Goal: Task Accomplishment & Management: Complete application form

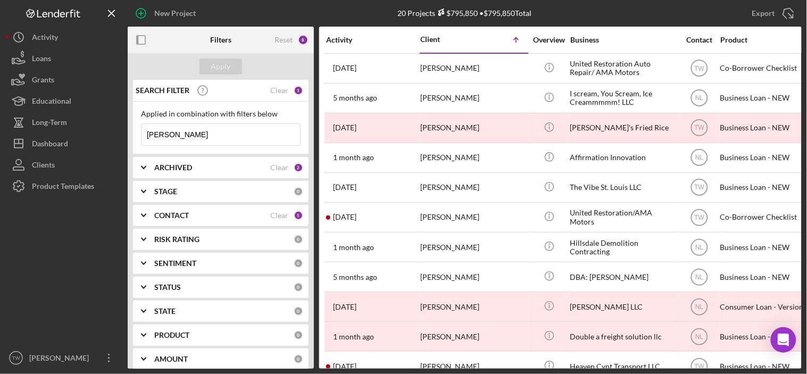
click at [194, 134] on input "[PERSON_NAME]" at bounding box center [221, 134] width 159 height 21
type input "[PERSON_NAME]"
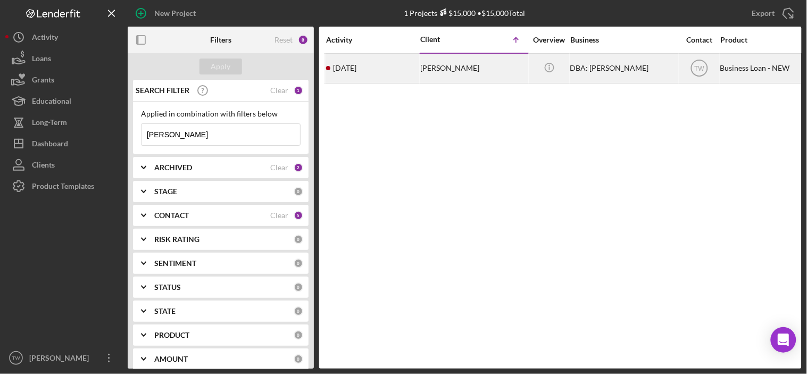
click at [431, 64] on div "[PERSON_NAME]" at bounding box center [473, 68] width 106 height 28
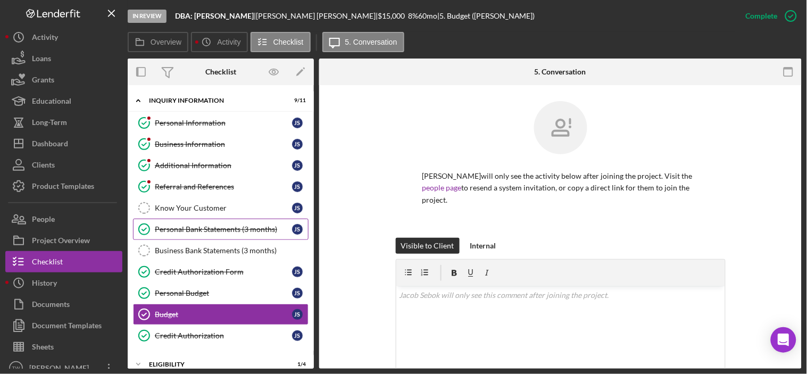
click at [210, 234] on div "Personal Bank Statements (3 months)" at bounding box center [223, 229] width 137 height 9
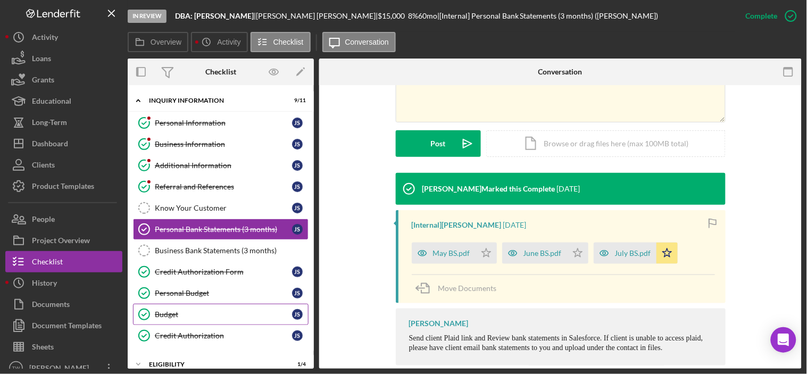
scroll to position [109, 0]
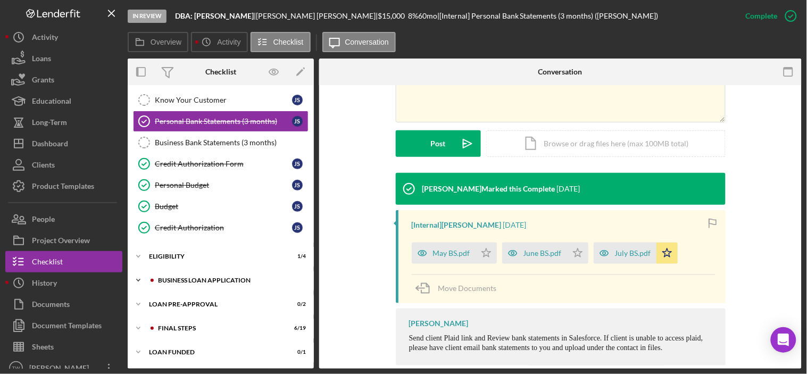
click at [224, 286] on div "Icon/Expander BUSINESS LOAN APPLICATION 8 / 27" at bounding box center [221, 280] width 186 height 21
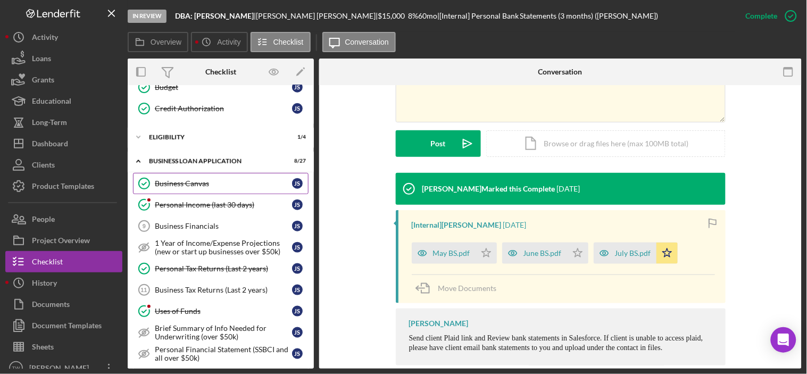
scroll to position [286, 0]
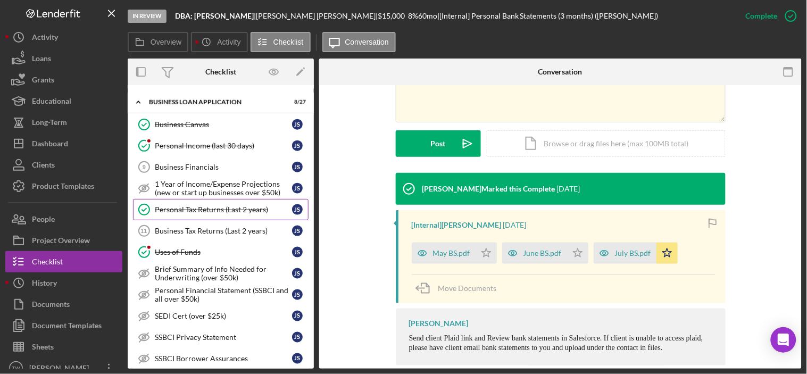
click at [224, 217] on link "Personal Tax Returns (Last 2 years) Personal Tax Returns (Last 2 years) J S" at bounding box center [221, 209] width 176 height 21
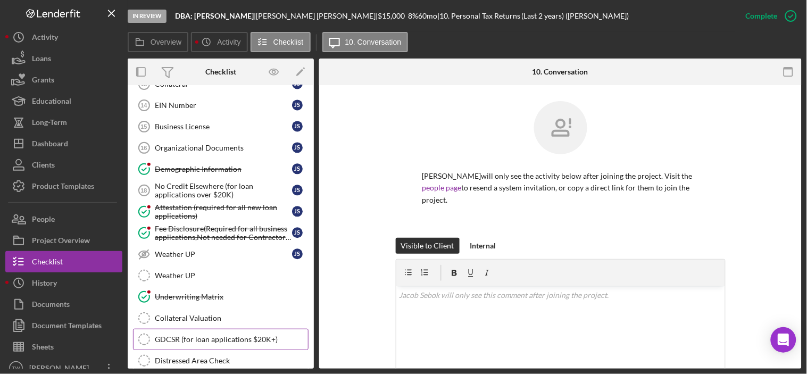
scroll to position [693, 0]
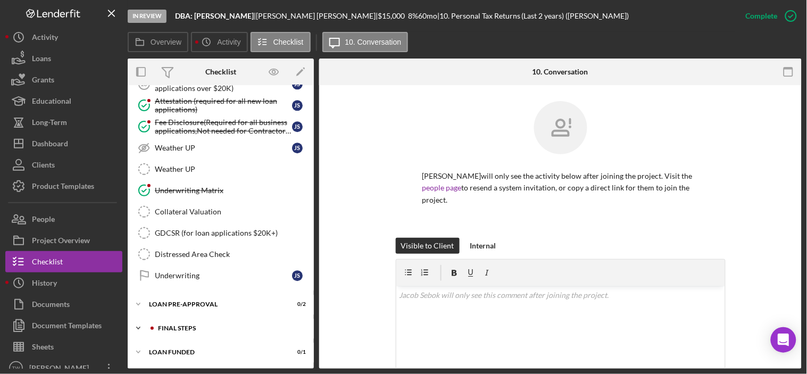
click at [201, 320] on div "Icon/Expander FINAL STEPS 6 / 19" at bounding box center [221, 328] width 186 height 21
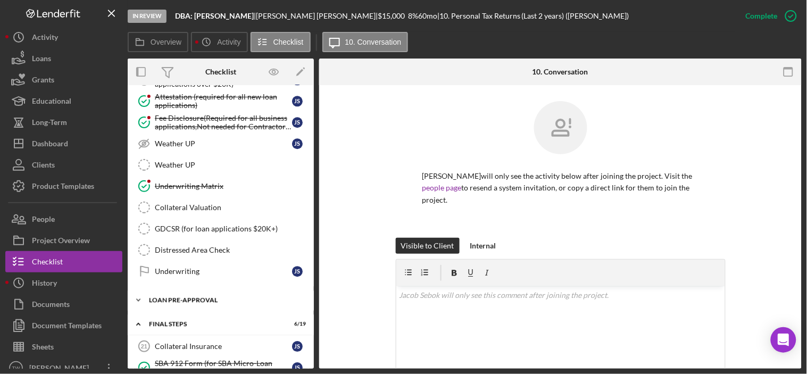
click at [202, 303] on div "LOAN PRE-APPROVAL" at bounding box center [225, 300] width 152 height 6
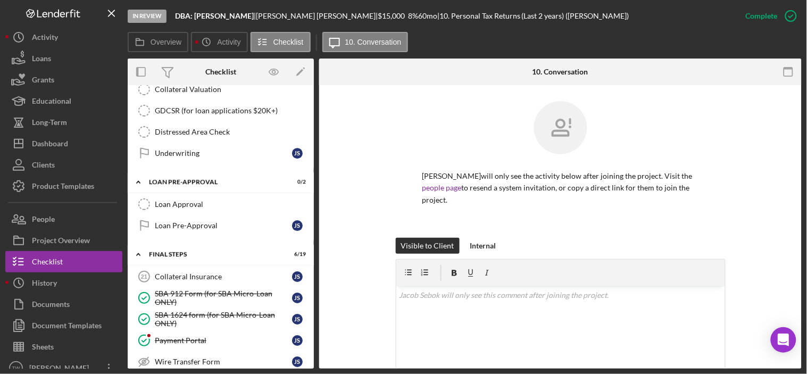
scroll to position [752, 0]
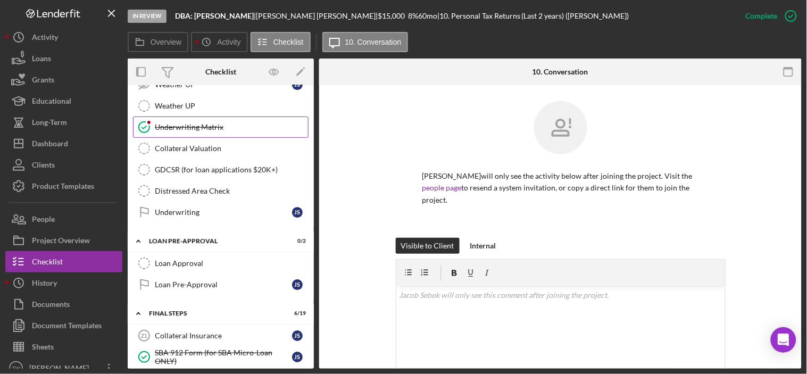
click at [196, 129] on div "Underwriting Matrix" at bounding box center [231, 127] width 153 height 9
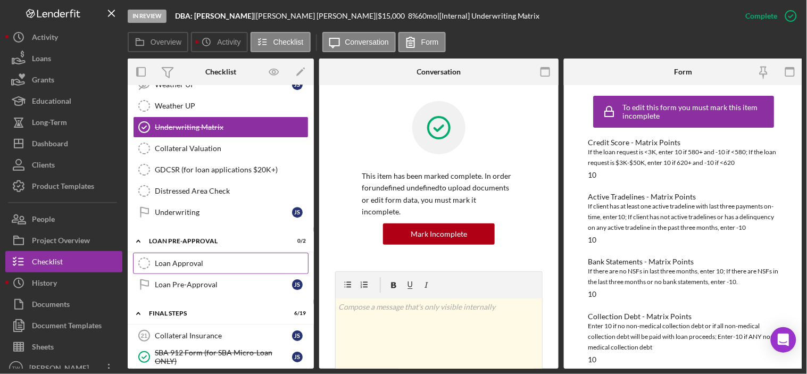
click at [204, 266] on div "Loan Approval" at bounding box center [231, 263] width 153 height 9
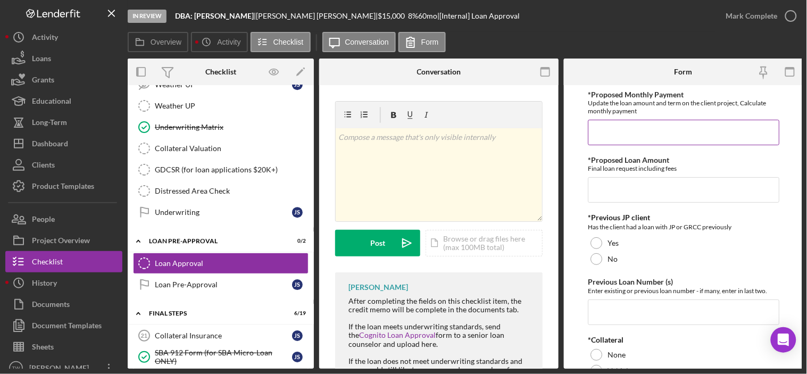
click at [637, 130] on input "*Proposed Monthly Payment" at bounding box center [684, 133] width 192 height 26
type input "$300"
type input "$15,000"
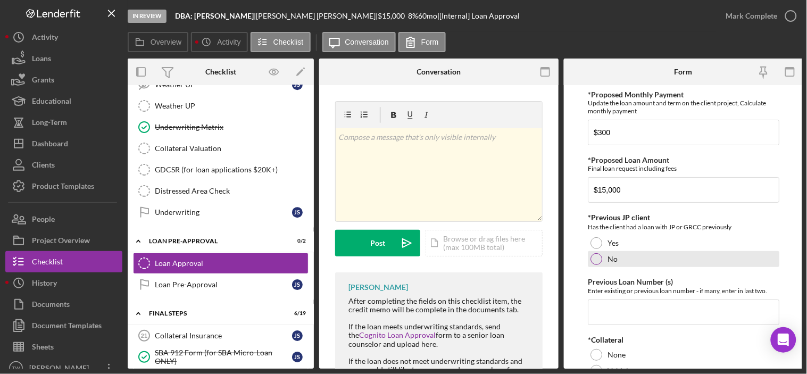
click at [592, 258] on div at bounding box center [597, 259] width 12 height 12
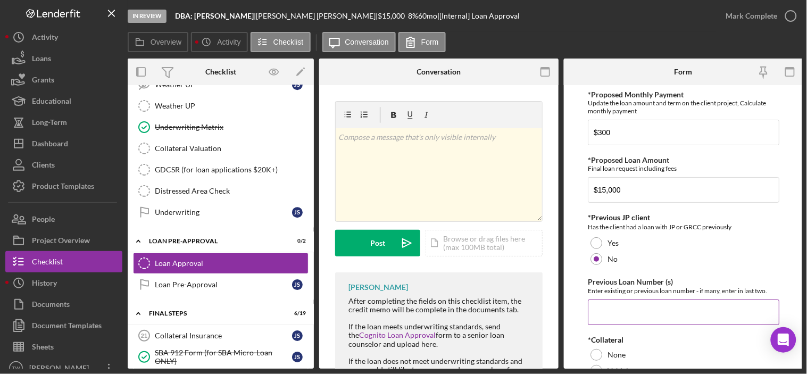
click at [616, 305] on input "Previous Loan Number (s)" at bounding box center [684, 313] width 192 height 26
type input "0"
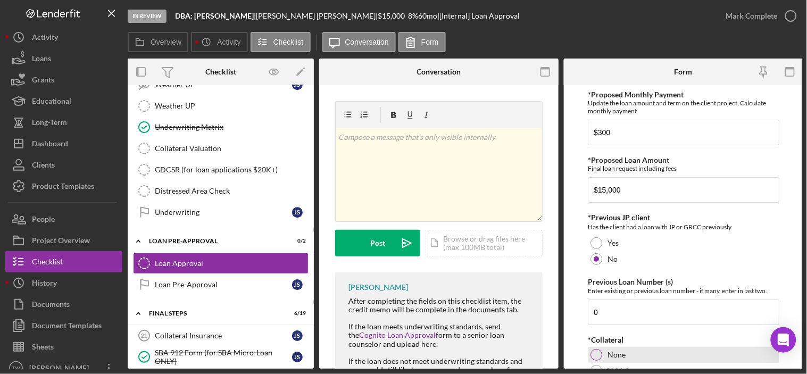
drag, startPoint x: 592, startPoint y: 355, endPoint x: 603, endPoint y: 353, distance: 11.0
click at [594, 355] on div at bounding box center [597, 355] width 12 height 12
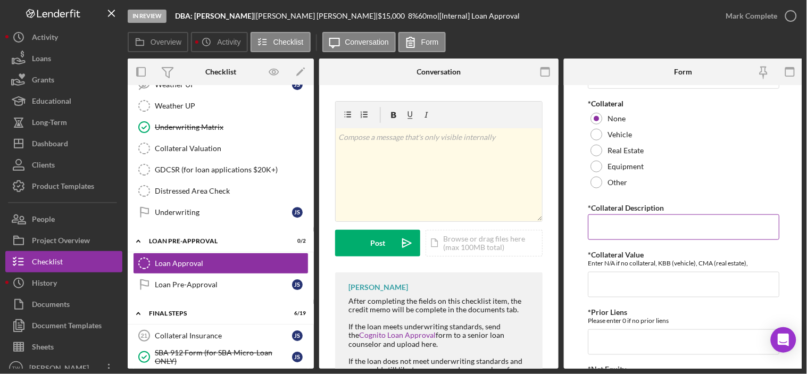
click at [638, 230] on input "*Collateral Description" at bounding box center [684, 227] width 192 height 26
type input "0"
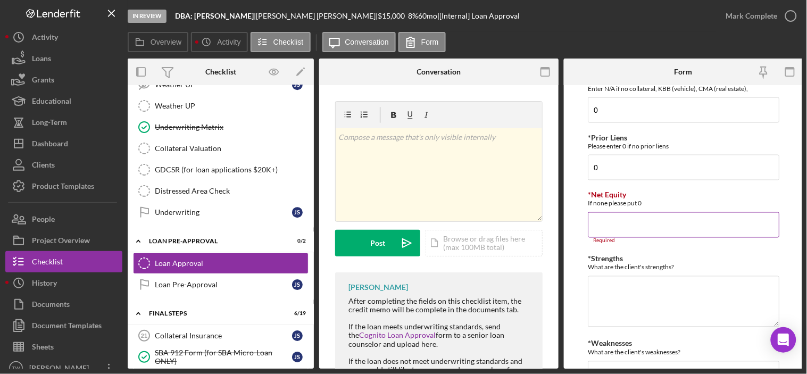
click at [639, 230] on input "*Net Equity" at bounding box center [684, 225] width 192 height 26
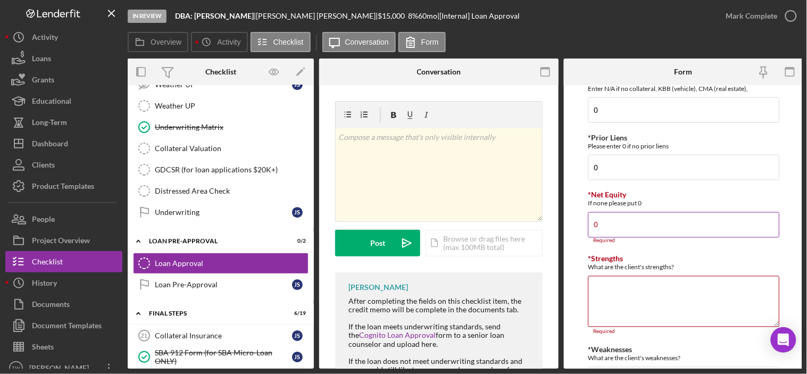
type input "0"
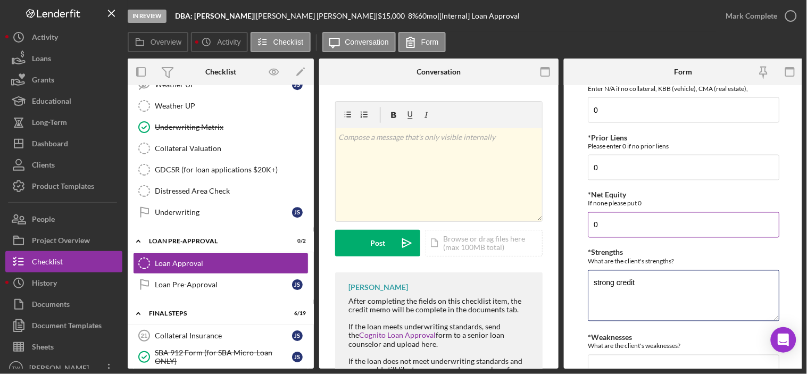
type textarea "strong credit"
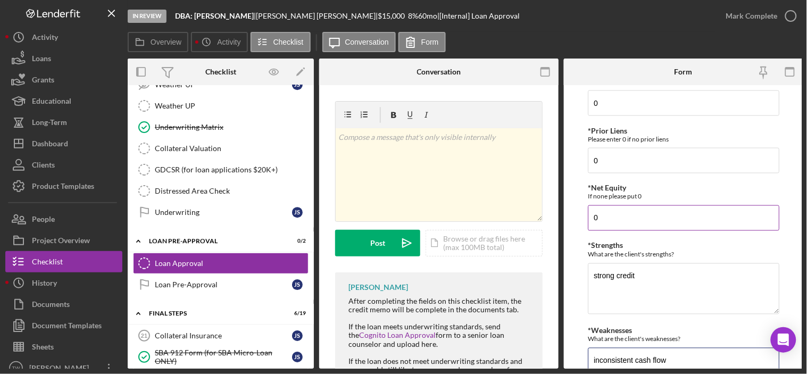
type textarea "inconsistent cash flow"
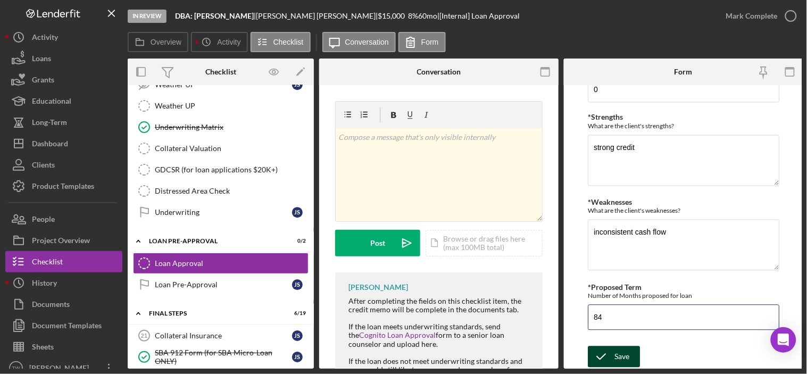
type input "84"
click at [633, 353] on button "Save" at bounding box center [614, 356] width 52 height 21
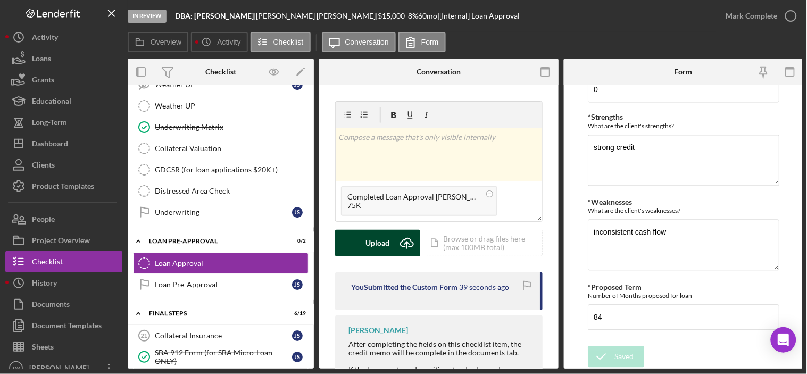
click at [376, 245] on div "Upload" at bounding box center [378, 243] width 24 height 27
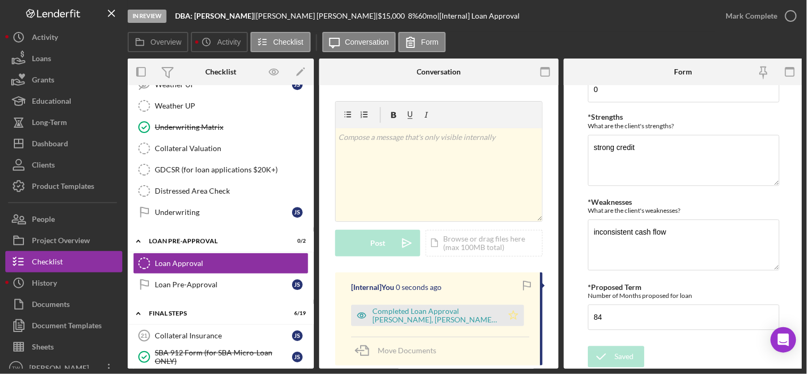
click at [507, 313] on icon "Icon/Star" at bounding box center [513, 315] width 21 height 21
click at [761, 15] on div "Mark Complete" at bounding box center [752, 15] width 52 height 21
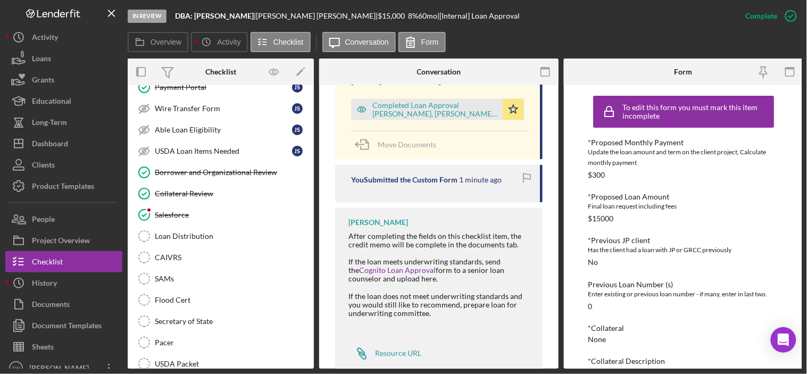
scroll to position [1123, 0]
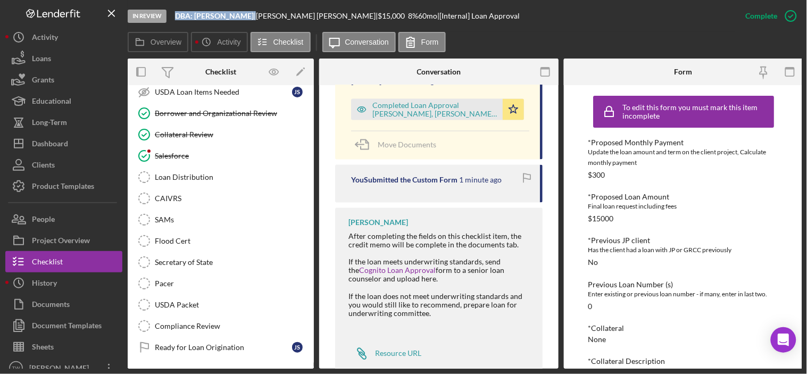
drag, startPoint x: 174, startPoint y: 13, endPoint x: 237, endPoint y: 17, distance: 62.4
click at [237, 17] on div "In Review DBA: [PERSON_NAME] | [PERSON_NAME] | $15,000 $15,000 8 % 60 mo | [Int…" at bounding box center [432, 16] width 608 height 32
copy div "DBA: [PERSON_NAME]"
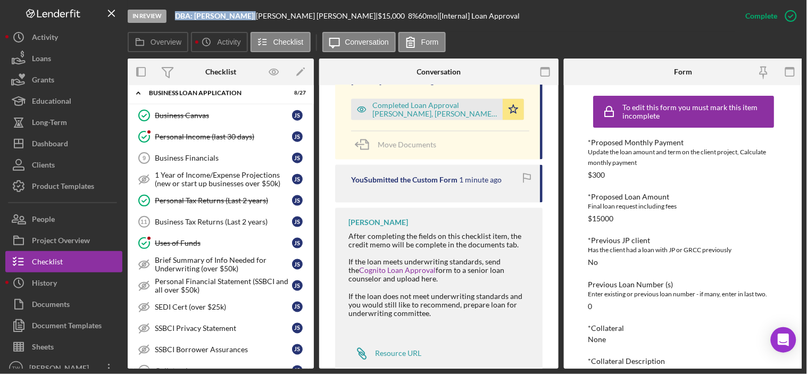
scroll to position [0, 0]
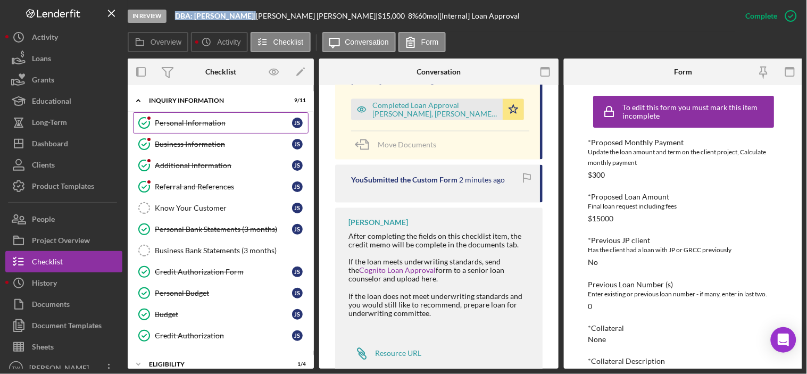
click at [214, 122] on div "Personal Information" at bounding box center [223, 123] width 137 height 9
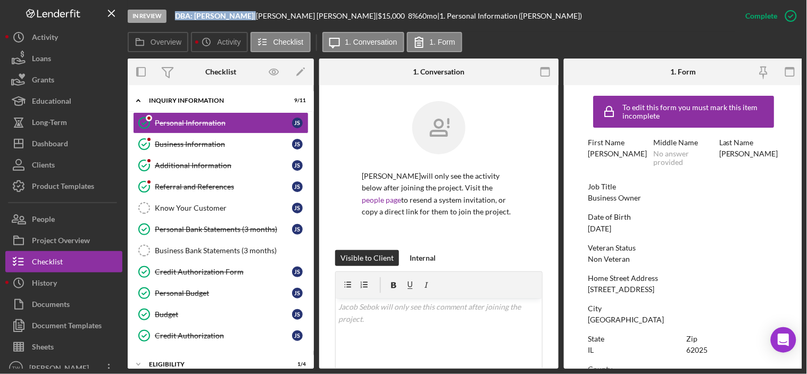
click at [624, 289] on div "[STREET_ADDRESS]" at bounding box center [621, 289] width 66 height 9
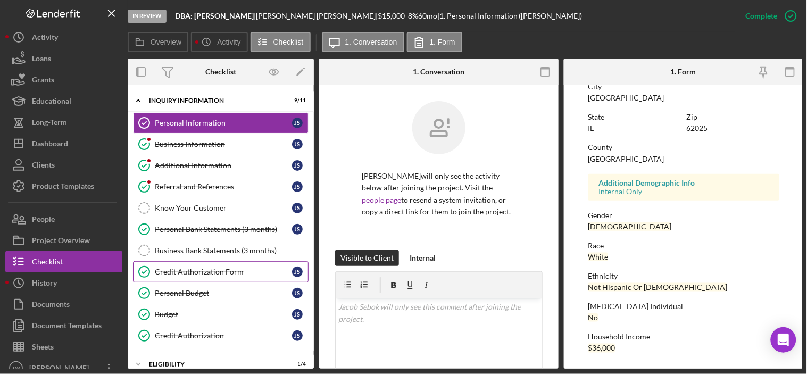
click at [178, 277] on link "Credit Authorization Form Credit Authorization Form J S" at bounding box center [221, 271] width 176 height 21
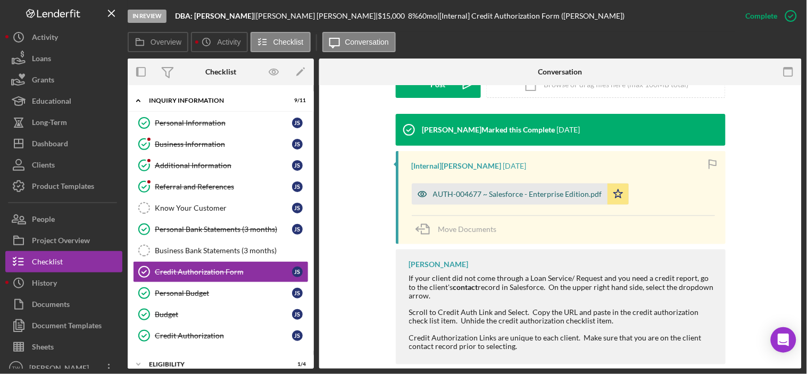
click at [482, 184] on div "AUTH-004677 ~ Salesforce - Enterprise Edition.pdf" at bounding box center [510, 194] width 196 height 21
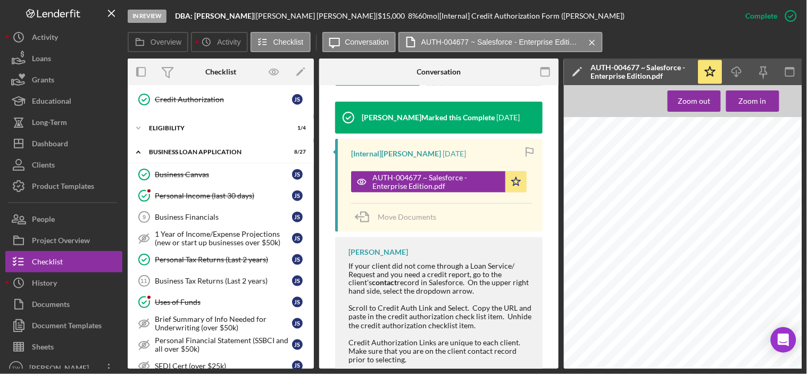
scroll to position [177, 0]
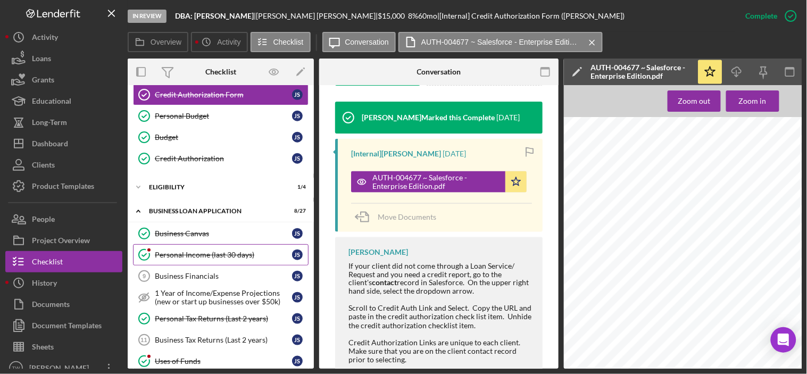
click at [220, 263] on link "Personal Income (last 30 days) Personal Income (last 30 days) J S" at bounding box center [221, 254] width 176 height 21
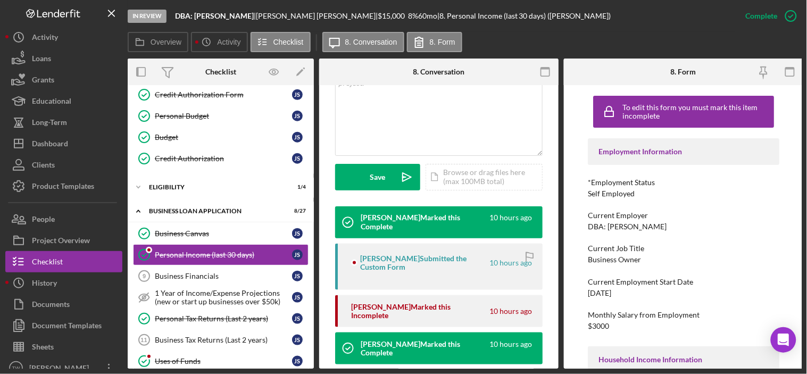
scroll to position [532, 0]
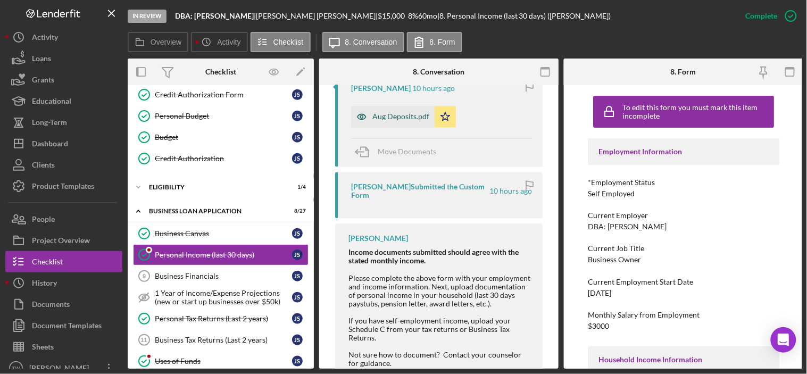
click at [396, 117] on div "Aug Deposits.pdf" at bounding box center [400, 117] width 57 height 9
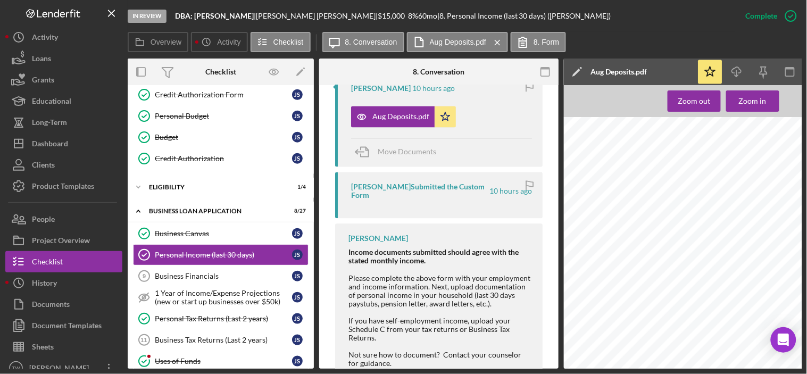
scroll to position [0, 15]
click at [734, 70] on icon "Icon/Download" at bounding box center [737, 72] width 24 height 24
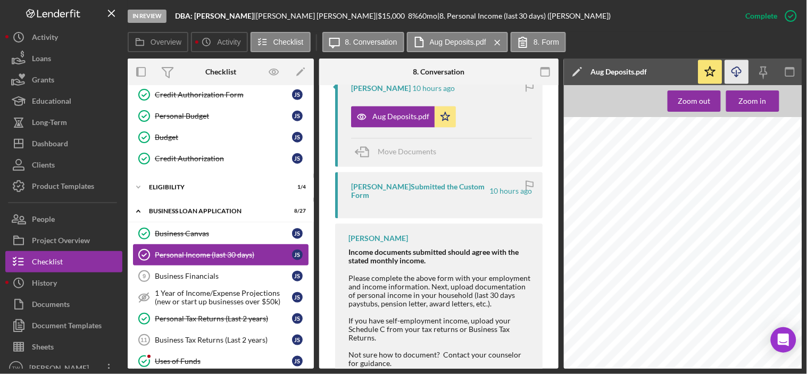
click at [225, 258] on div "Personal Income (last 30 days)" at bounding box center [223, 255] width 137 height 9
click at [218, 274] on div "Business Financials" at bounding box center [223, 276] width 137 height 9
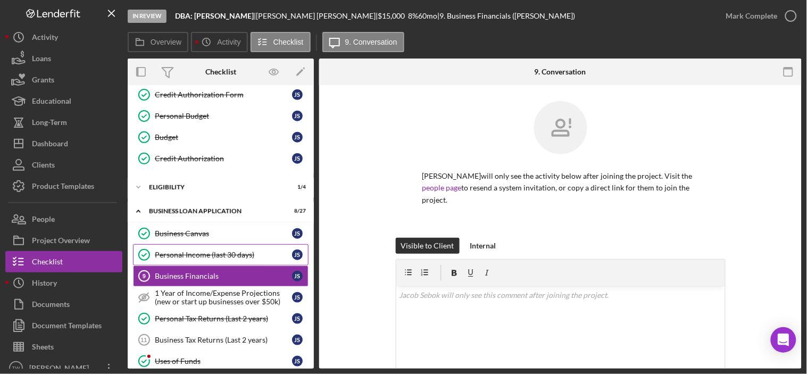
click at [220, 254] on div "Personal Income (last 30 days)" at bounding box center [223, 255] width 137 height 9
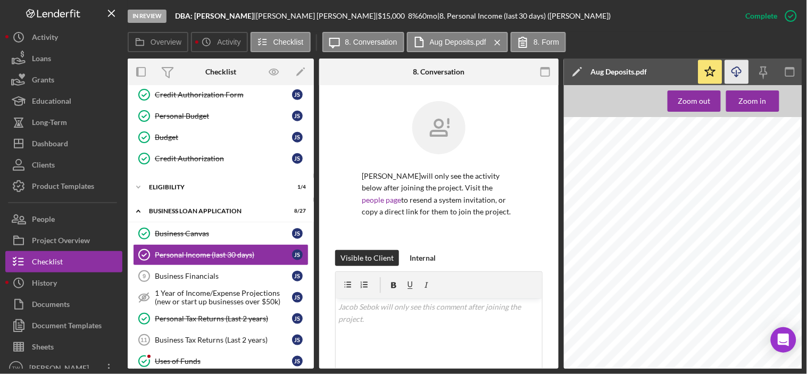
click at [738, 67] on icon "button" at bounding box center [736, 70] width 9 height 6
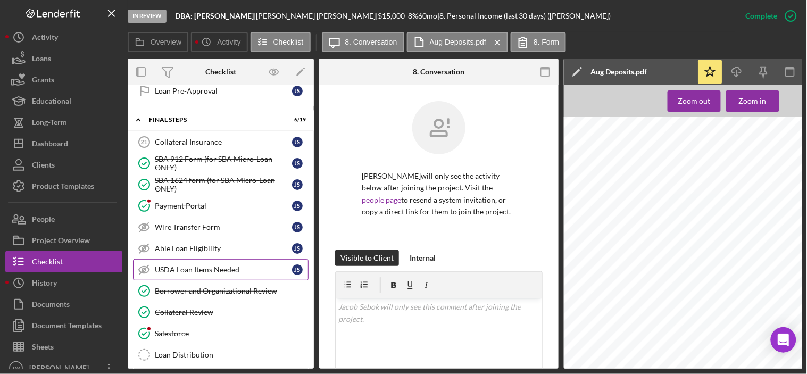
scroll to position [1004, 0]
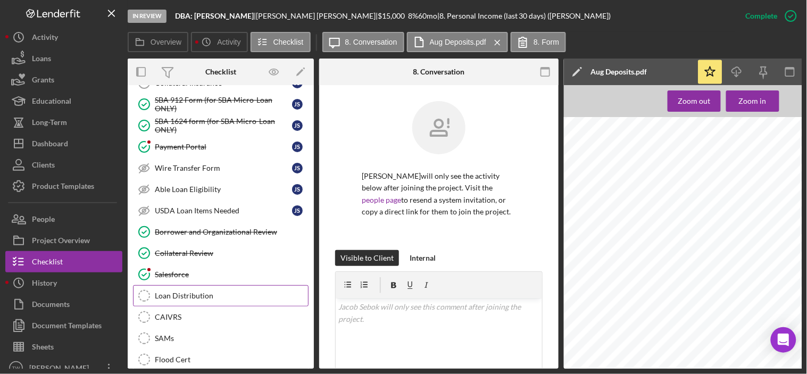
drag, startPoint x: 204, startPoint y: 294, endPoint x: 210, endPoint y: 294, distance: 5.9
click at [204, 294] on link "Loan Distribution Loan Distribution" at bounding box center [221, 295] width 176 height 21
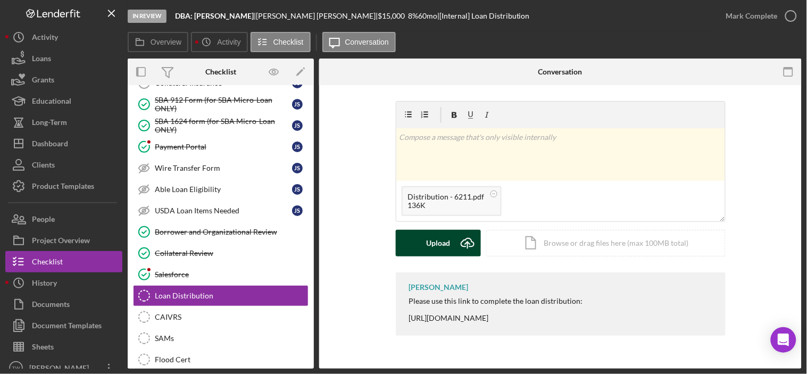
click at [425, 245] on button "Upload Icon/Upload" at bounding box center [438, 243] width 85 height 27
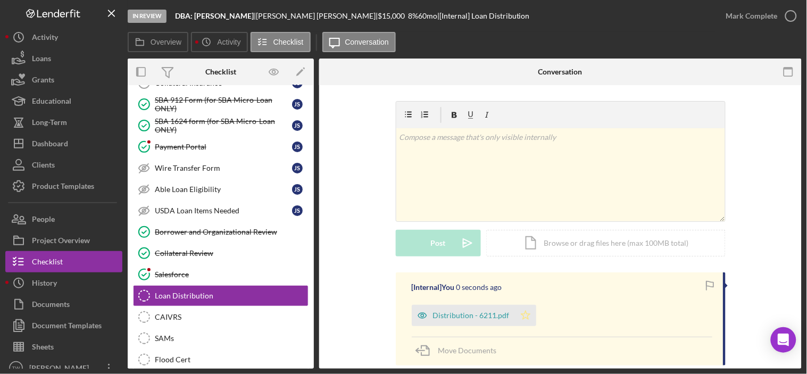
click at [520, 317] on icon "Icon/Star" at bounding box center [525, 315] width 21 height 21
click at [752, 18] on div "Mark Complete" at bounding box center [752, 15] width 52 height 21
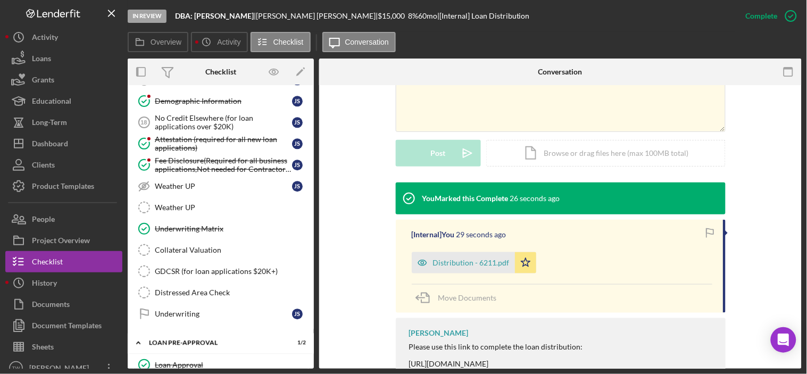
scroll to position [886, 0]
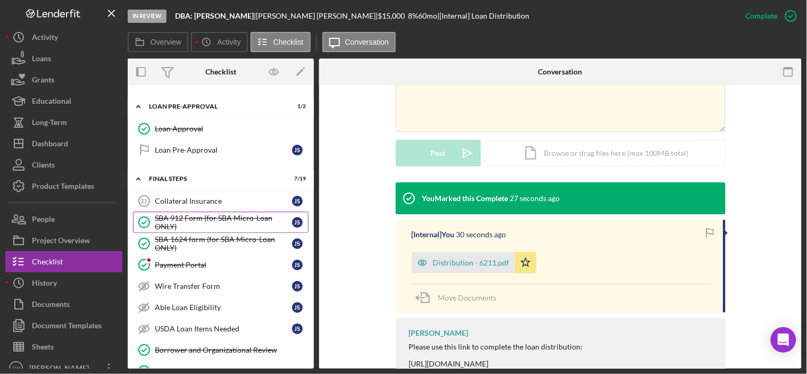
click at [227, 219] on div "SBA 912 Form (for SBA Micro-Loan ONLY)" at bounding box center [223, 222] width 137 height 17
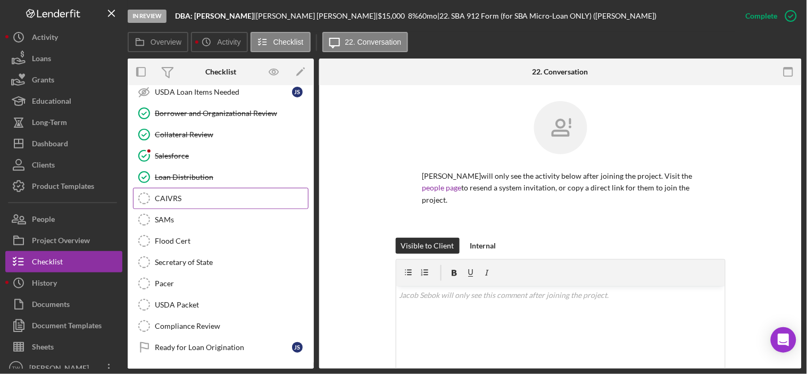
scroll to position [1004, 0]
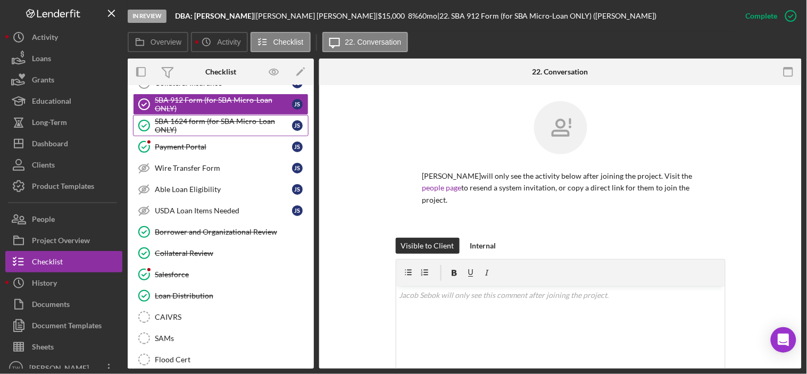
click at [220, 130] on div "SBA 1624 form (for SBA Micro-Loan ONLY)" at bounding box center [223, 125] width 137 height 17
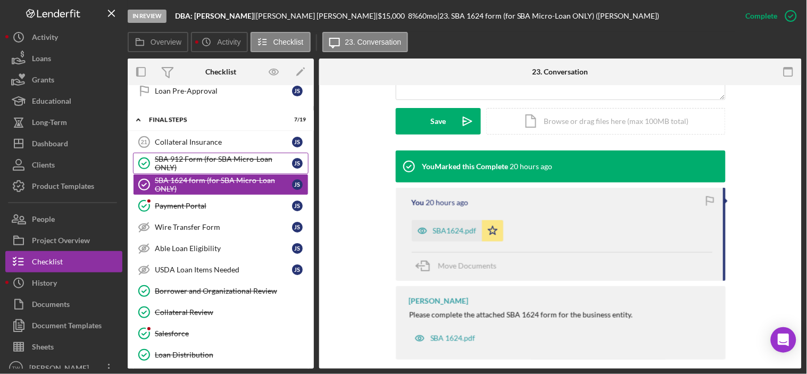
scroll to position [886, 0]
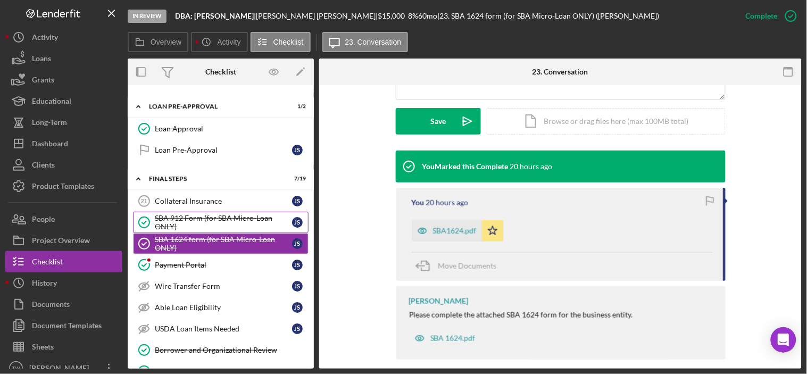
click at [210, 220] on div "SBA 912 Form (for SBA Micro-Loan ONLY)" at bounding box center [223, 222] width 137 height 17
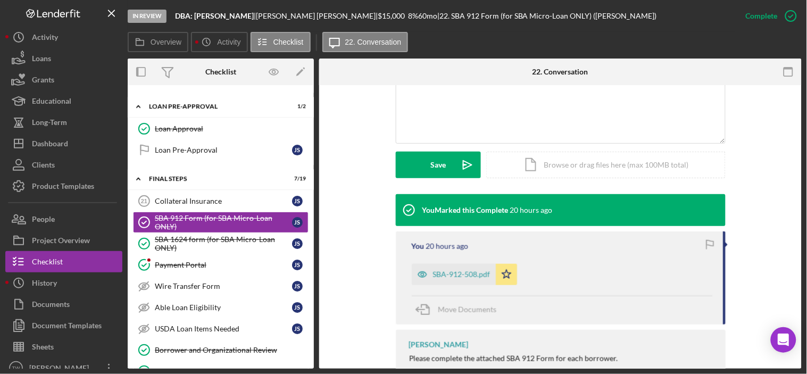
scroll to position [280, 0]
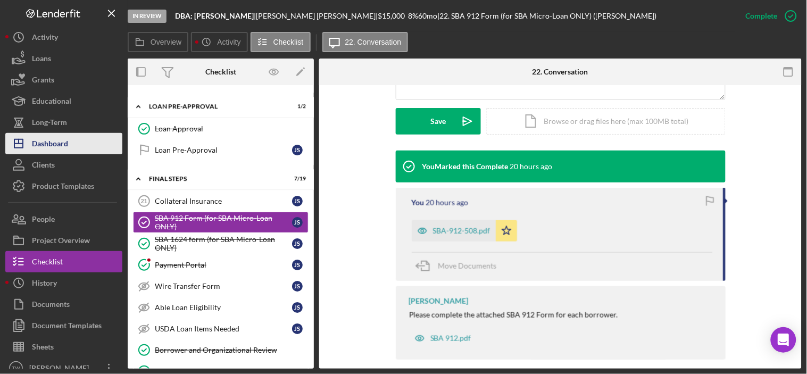
click at [52, 151] on div "Dashboard" at bounding box center [50, 145] width 36 height 24
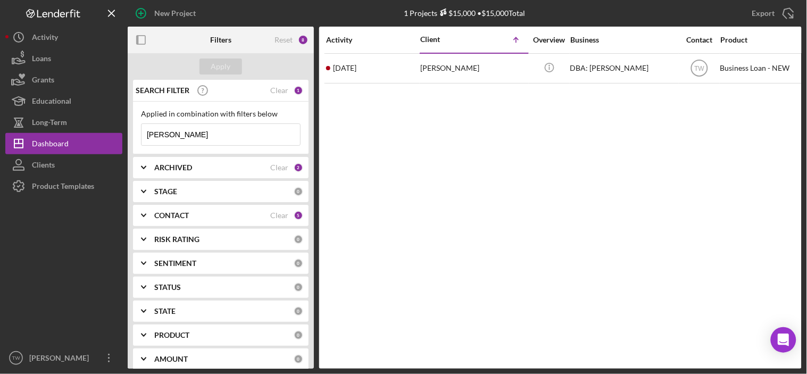
click at [182, 133] on input "[PERSON_NAME]" at bounding box center [221, 134] width 159 height 21
type input "[PERSON_NAME]"
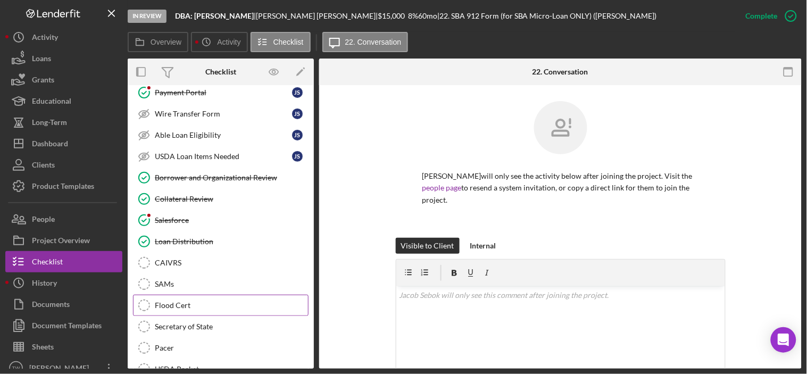
scroll to position [249, 0]
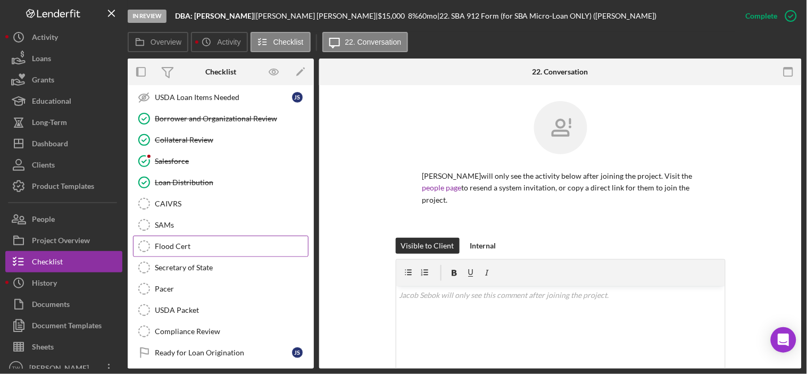
click at [200, 248] on div "Flood Cert" at bounding box center [231, 246] width 153 height 9
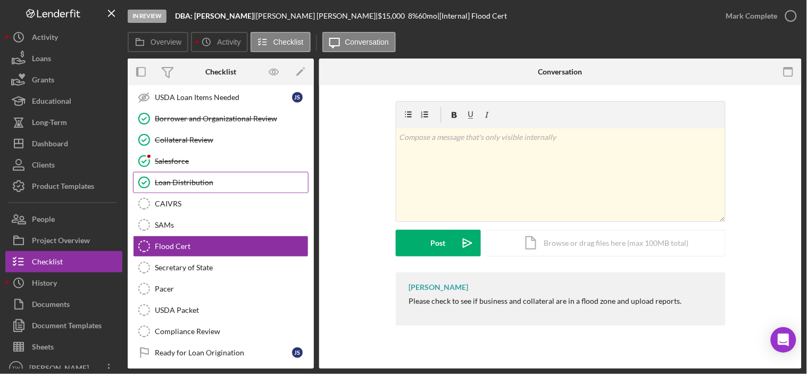
click at [200, 192] on link "Loan Distribution Loan Distribution" at bounding box center [221, 182] width 176 height 21
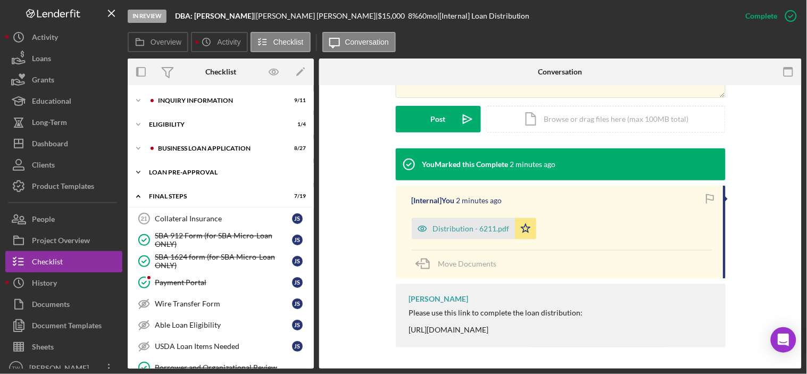
click at [195, 169] on div "LOAN PRE-APPROVAL" at bounding box center [225, 172] width 152 height 6
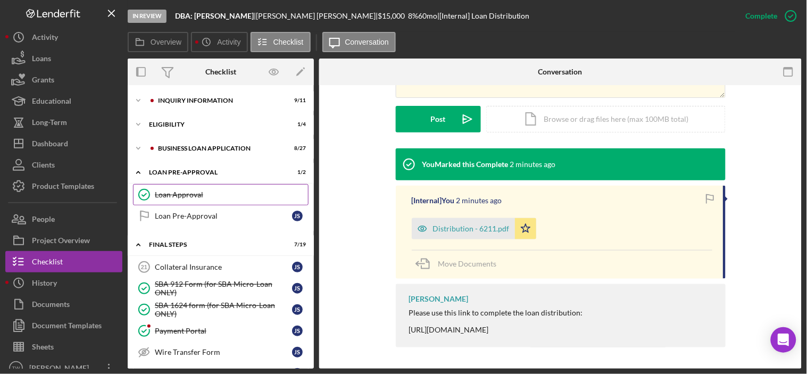
click at [185, 185] on link "Loan Approval Loan Approval" at bounding box center [221, 194] width 176 height 21
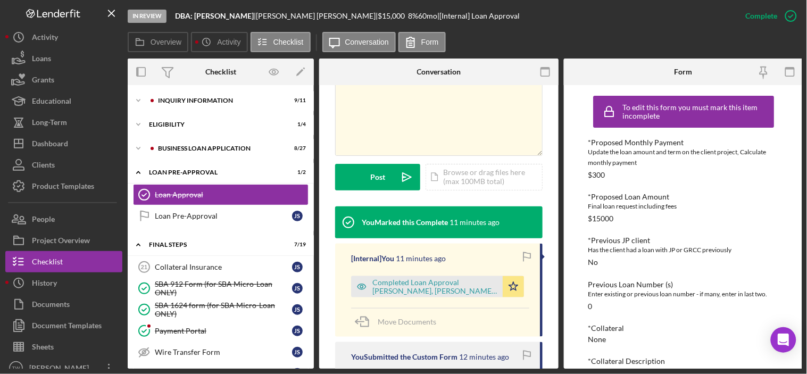
scroll to position [295, 0]
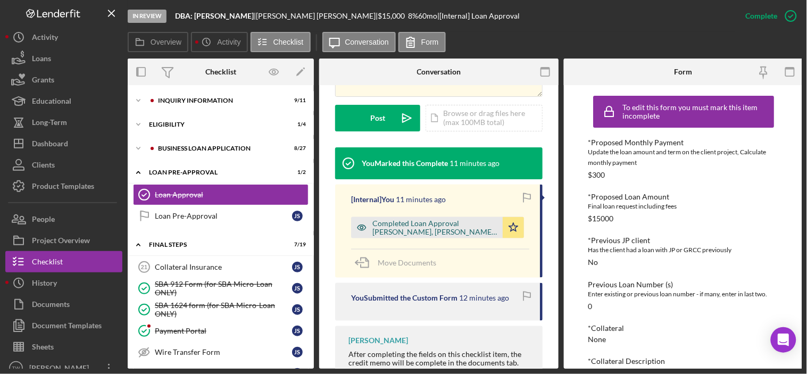
click at [426, 219] on div "Completed Loan Approval [PERSON_NAME], [PERSON_NAME] , [PERSON_NAME].pdf" at bounding box center [434, 227] width 125 height 17
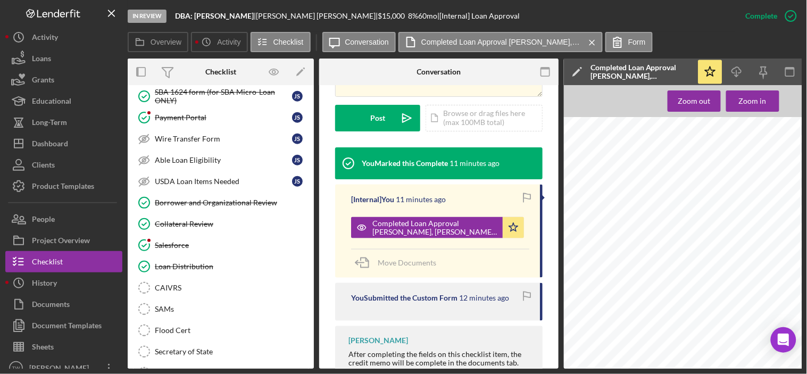
scroll to position [36, 0]
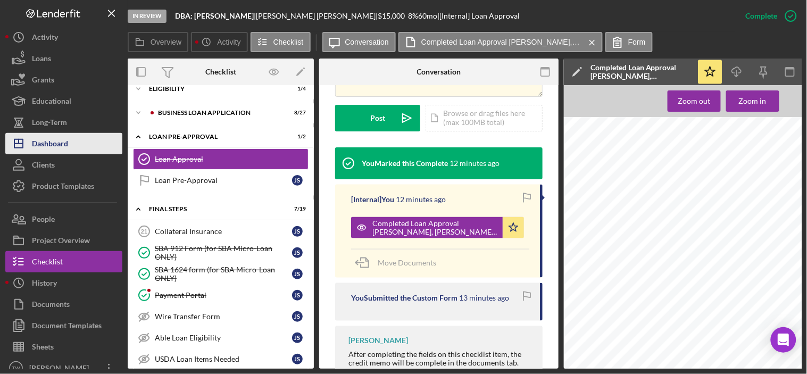
click at [46, 140] on div "Dashboard" at bounding box center [50, 145] width 36 height 24
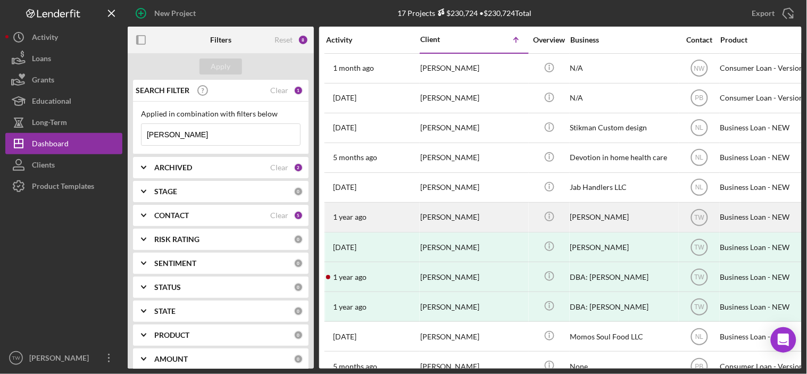
scroll to position [177, 0]
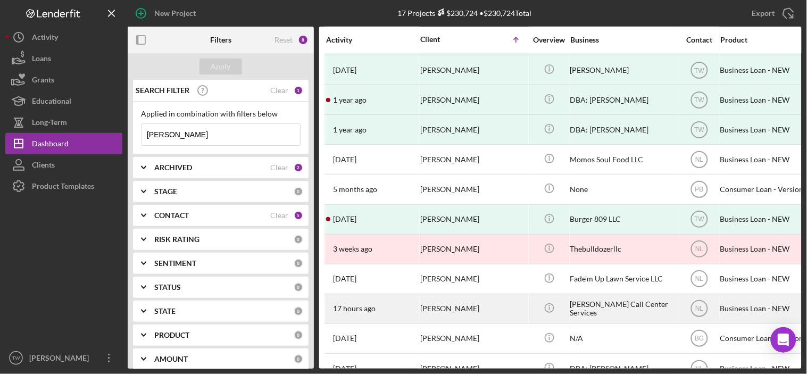
click at [358, 312] on time "17 hours ago" at bounding box center [354, 308] width 43 height 9
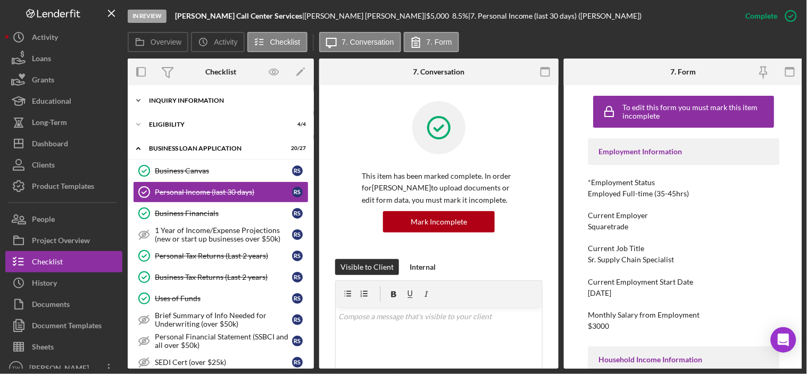
drag, startPoint x: 211, startPoint y: 97, endPoint x: 209, endPoint y: 105, distance: 8.9
click at [211, 97] on div "INQUIRY INFORMATION" at bounding box center [225, 100] width 152 height 6
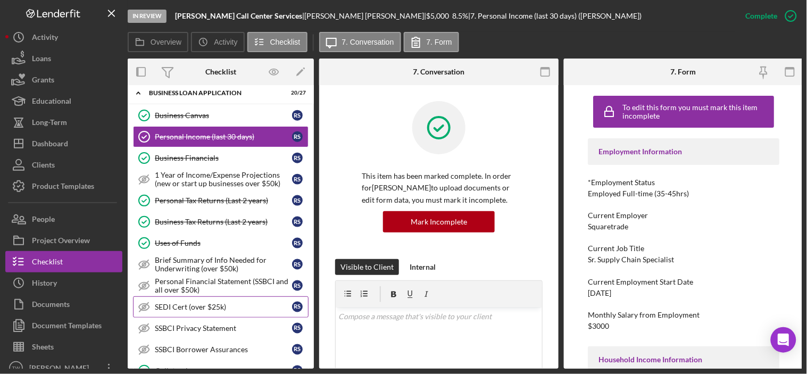
scroll to position [59, 0]
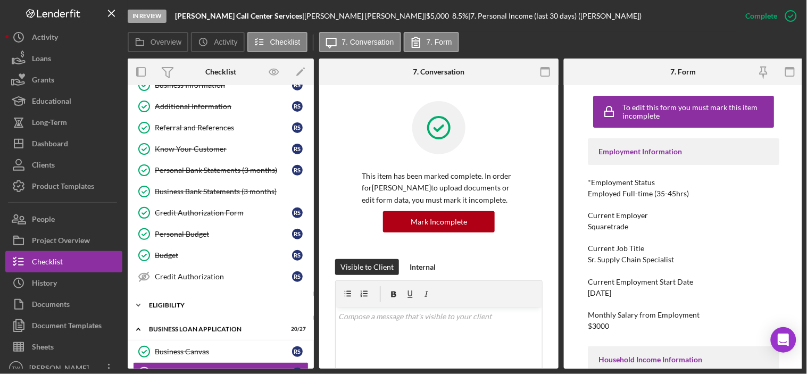
click at [178, 304] on div "ELIGIBILITY" at bounding box center [225, 305] width 152 height 6
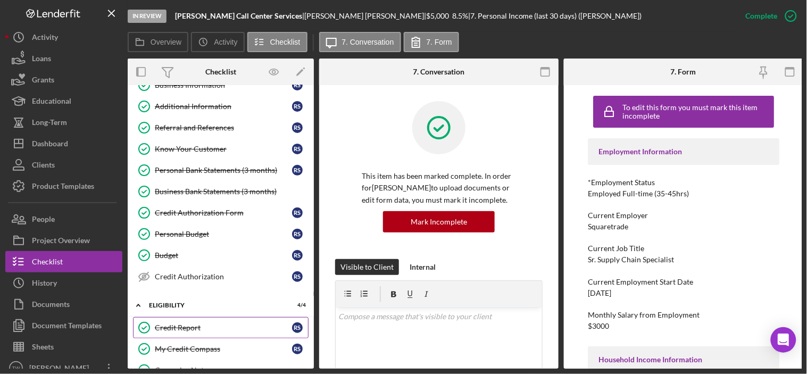
drag, startPoint x: 181, startPoint y: 323, endPoint x: 192, endPoint y: 318, distance: 11.9
click at [181, 325] on link "Credit Report Credit Report R S" at bounding box center [221, 327] width 176 height 21
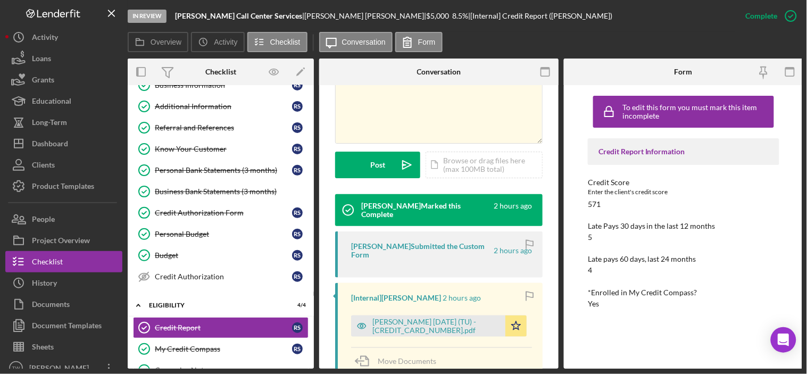
scroll to position [378, 0]
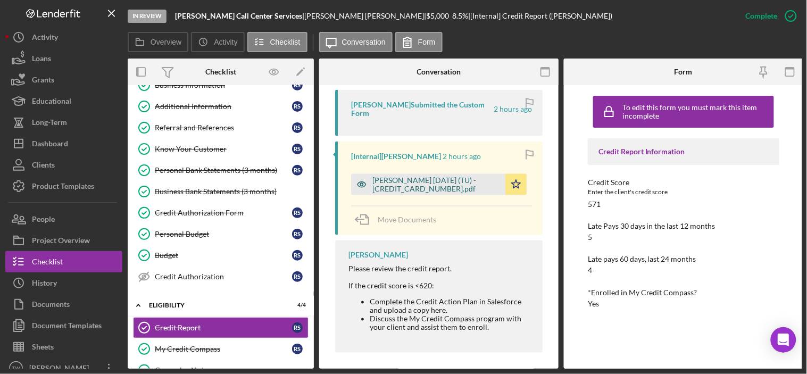
click at [442, 181] on div "[PERSON_NAME] [DATE] (TU) - [CREDIT_CARD_NUMBER].pdf" at bounding box center [436, 184] width 128 height 17
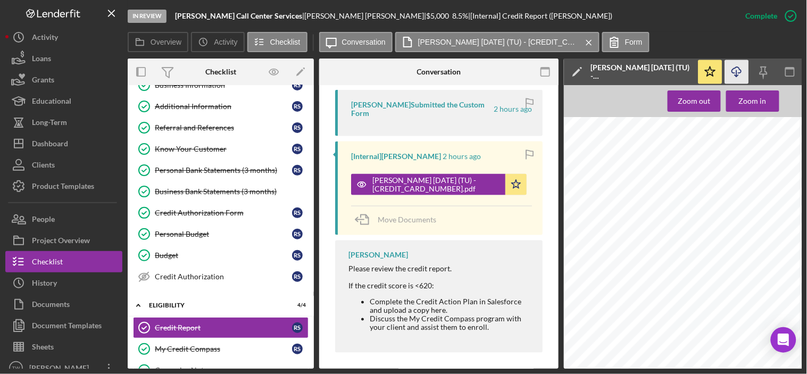
click at [738, 71] on icon "Icon/Download" at bounding box center [737, 72] width 24 height 24
drag, startPoint x: 205, startPoint y: 173, endPoint x: 460, endPoint y: 224, distance: 260.0
click at [205, 173] on div "Personal Bank Statements (3 months)" at bounding box center [223, 170] width 137 height 9
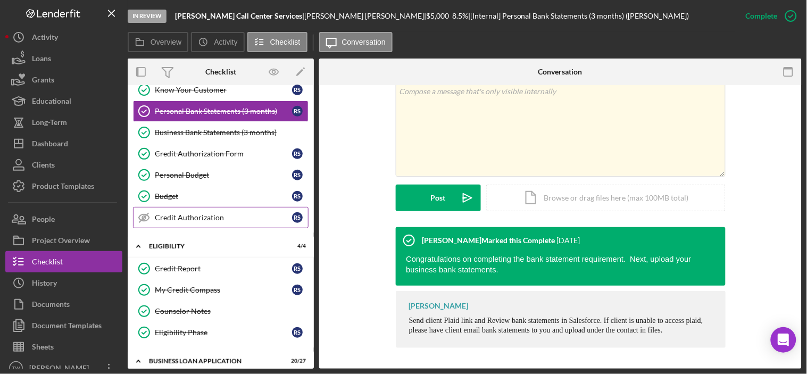
scroll to position [177, 0]
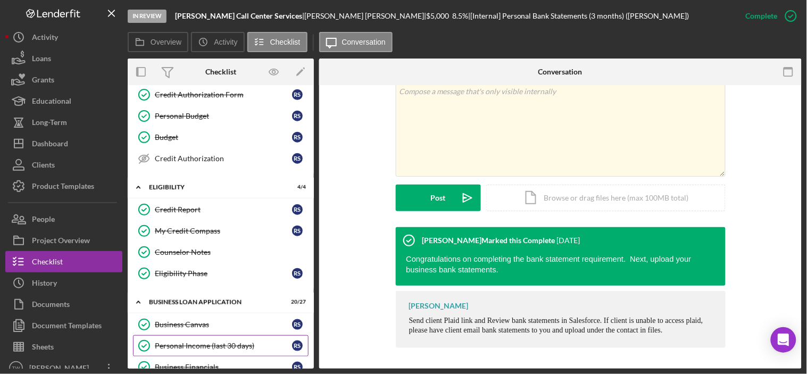
click at [209, 342] on link "Personal Income (last 30 days) Personal Income (last 30 days) R S" at bounding box center [221, 345] width 176 height 21
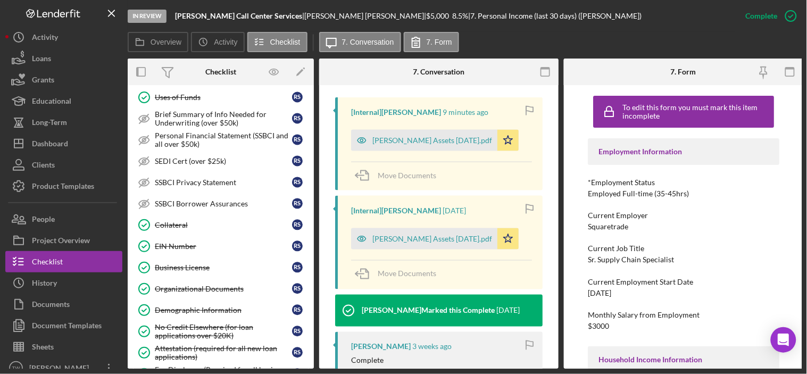
scroll to position [786, 0]
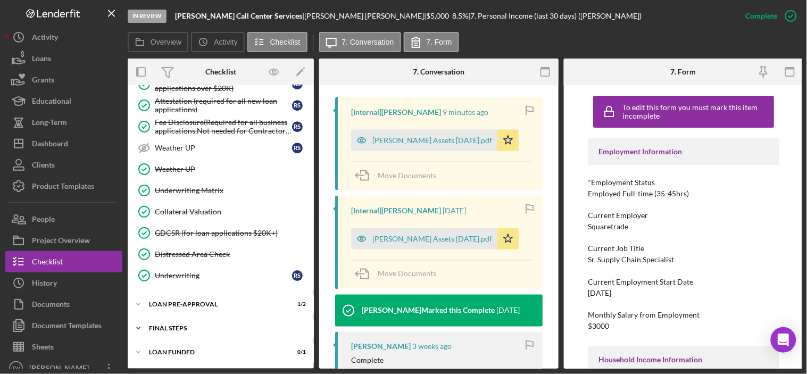
click at [187, 328] on div "FINAL STEPS" at bounding box center [225, 328] width 152 height 6
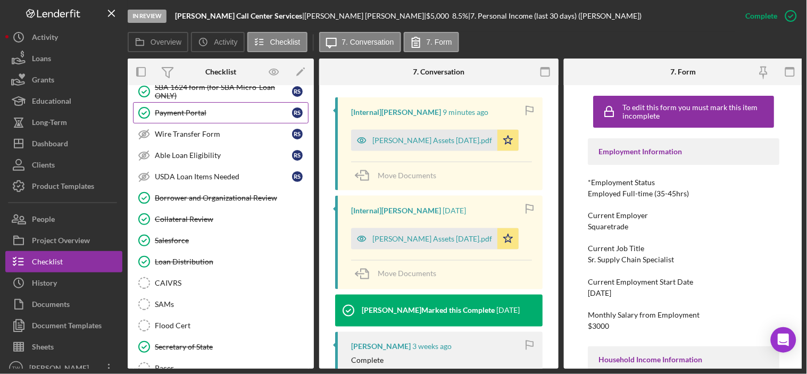
scroll to position [963, 0]
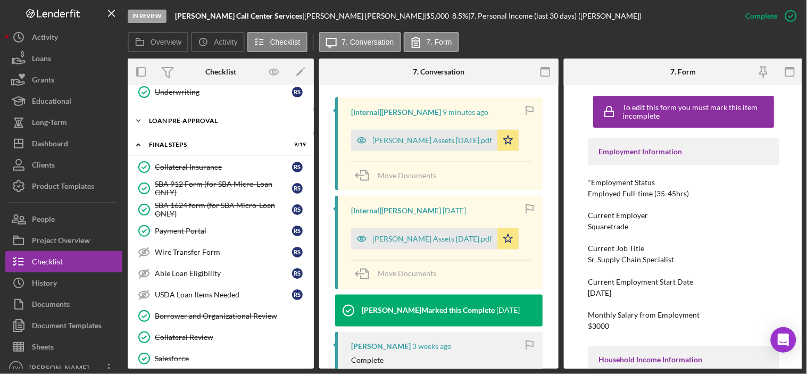
click at [195, 129] on div "Icon/Expander LOAN PRE-APPROVAL 1 / 2" at bounding box center [221, 120] width 186 height 21
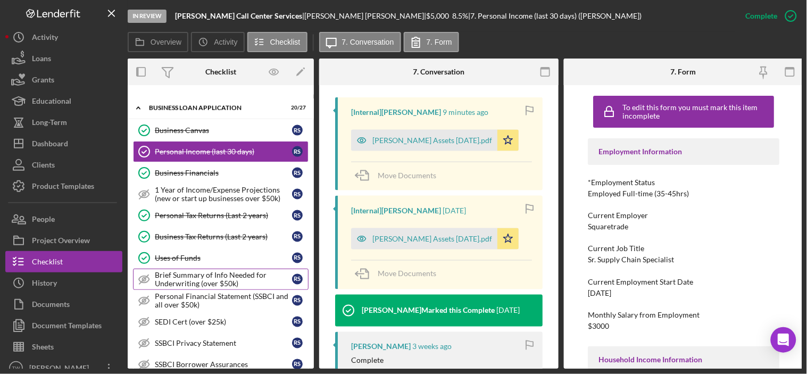
scroll to position [431, 0]
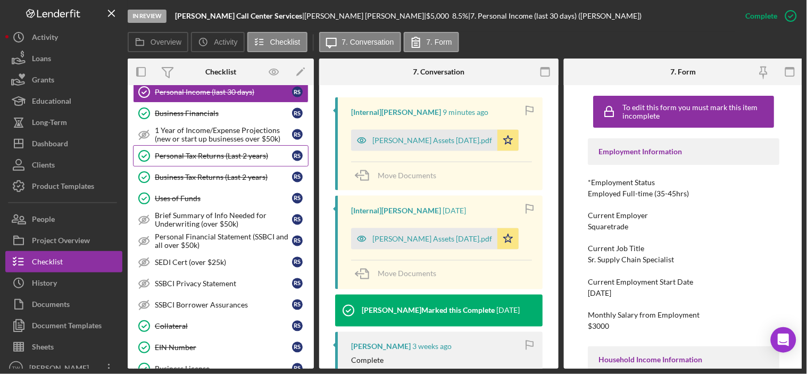
click at [223, 157] on div "Personal Tax Returns (Last 2 years)" at bounding box center [223, 156] width 137 height 9
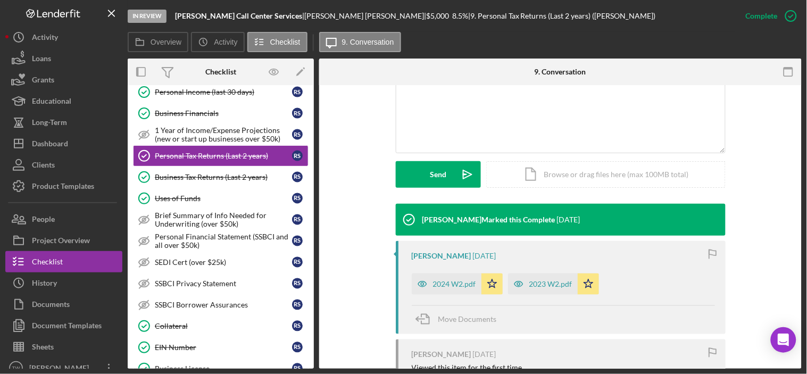
scroll to position [333, 0]
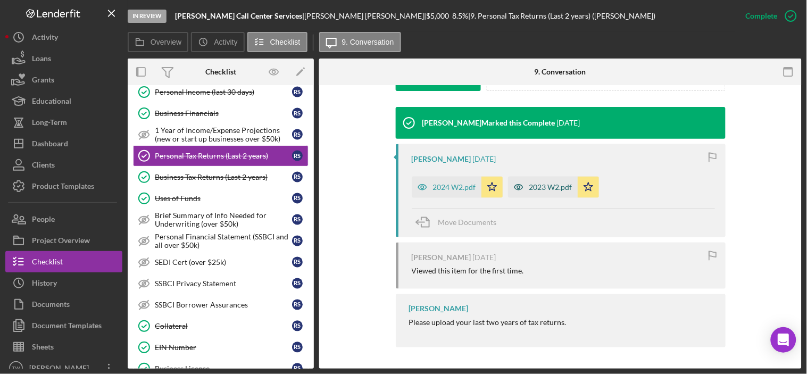
click at [537, 192] on div "2023 W2.pdf" at bounding box center [543, 187] width 70 height 21
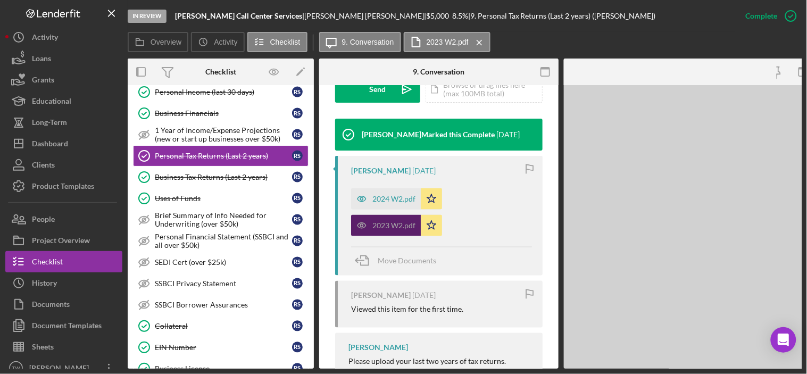
scroll to position [345, 0]
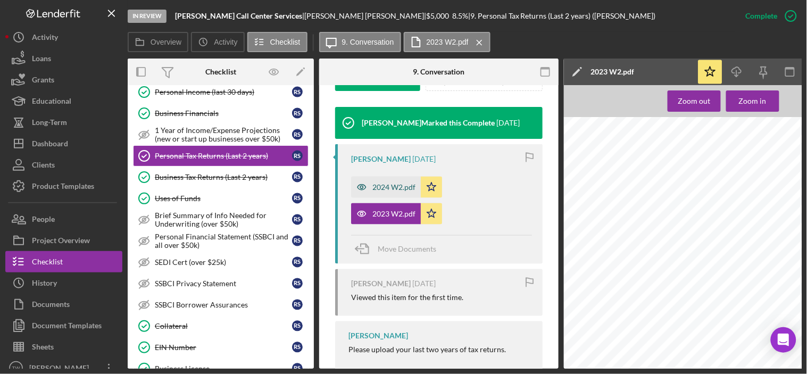
click at [381, 182] on div "2024 W2.pdf" at bounding box center [386, 187] width 70 height 21
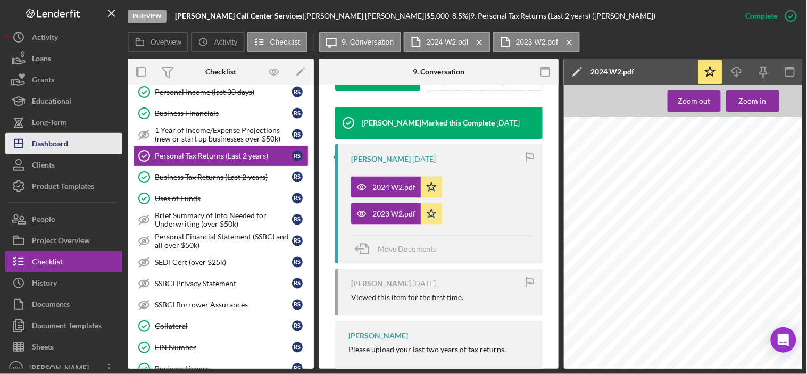
click at [56, 138] on div "Dashboard" at bounding box center [50, 145] width 36 height 24
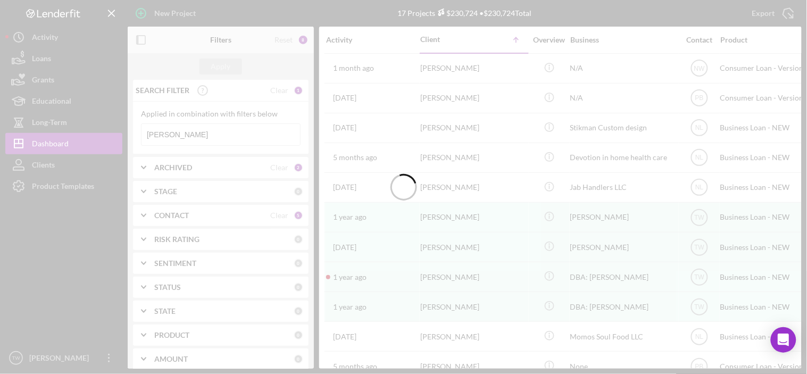
click at [223, 135] on div at bounding box center [403, 187] width 807 height 374
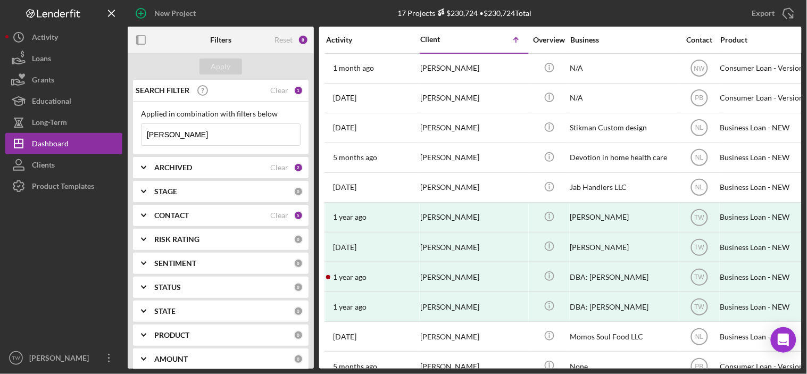
click at [223, 135] on input "[PERSON_NAME]" at bounding box center [221, 134] width 159 height 21
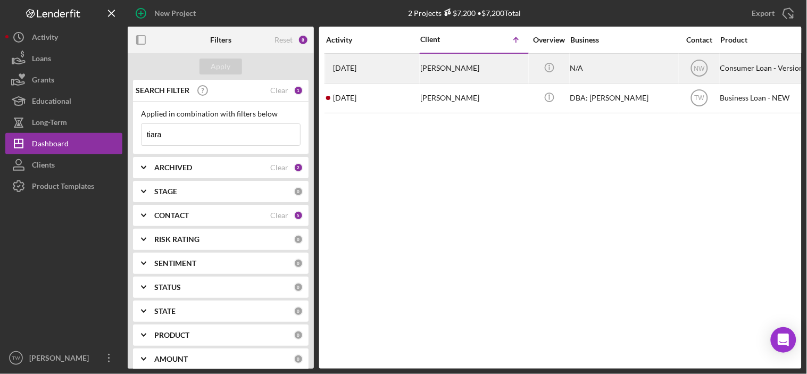
type input "tiara"
click at [423, 65] on div "[PERSON_NAME]" at bounding box center [473, 68] width 106 height 28
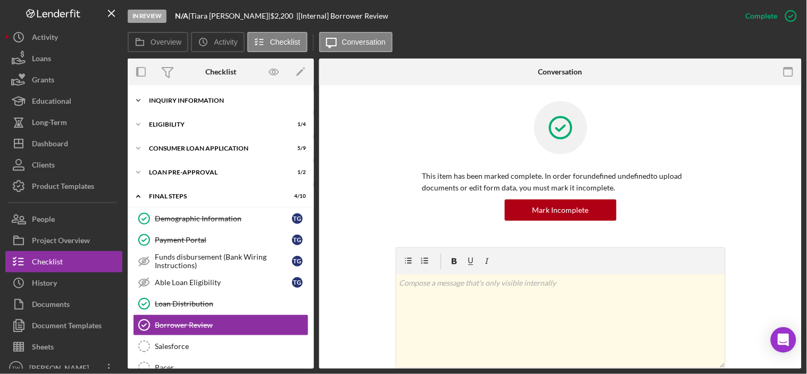
click at [220, 106] on div "Icon/Expander Inquiry Information 2 / 8" at bounding box center [221, 100] width 186 height 21
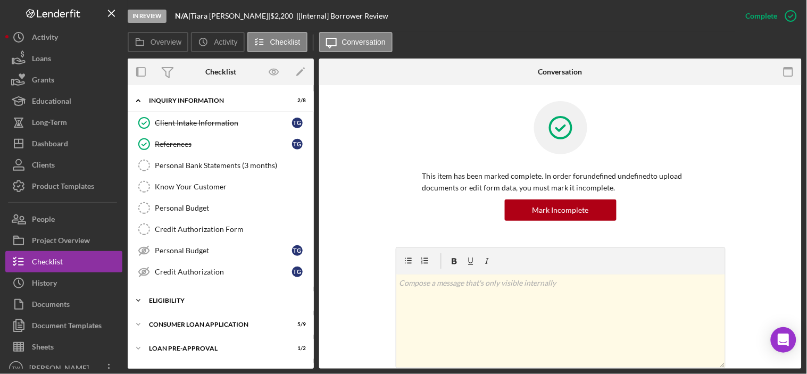
click at [182, 297] on div "Icon/Expander Eligibility 1 / 4" at bounding box center [221, 300] width 186 height 21
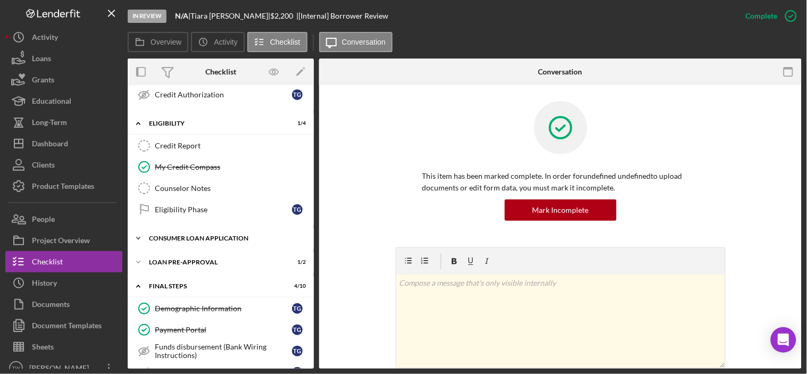
click at [182, 229] on div "Icon/Expander Consumer Loan Application 5 / 9" at bounding box center [221, 238] width 186 height 21
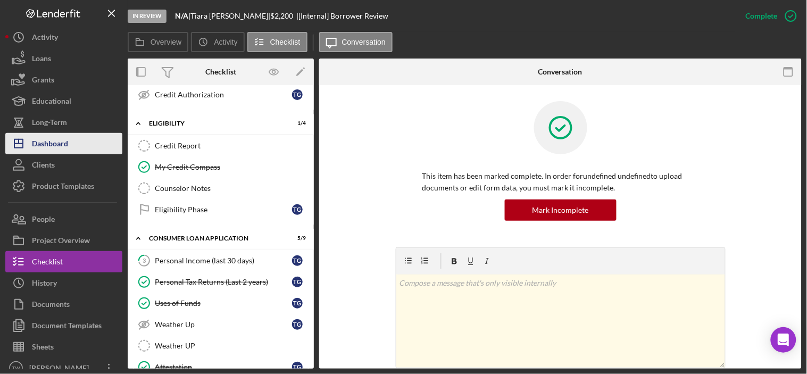
click at [44, 142] on div "Dashboard" at bounding box center [50, 145] width 36 height 24
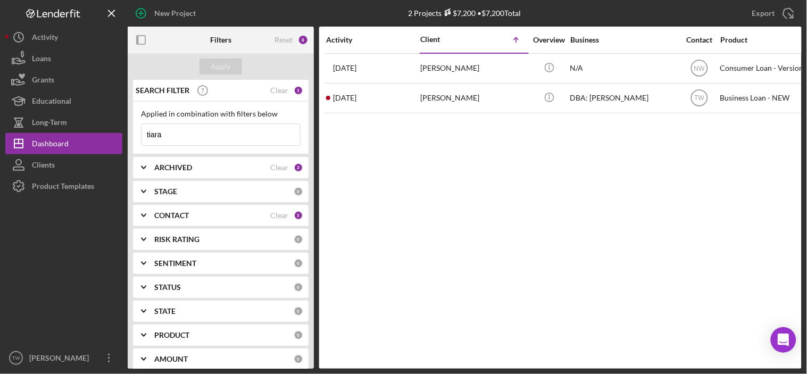
click at [200, 138] on input "tiara" at bounding box center [221, 134] width 159 height 21
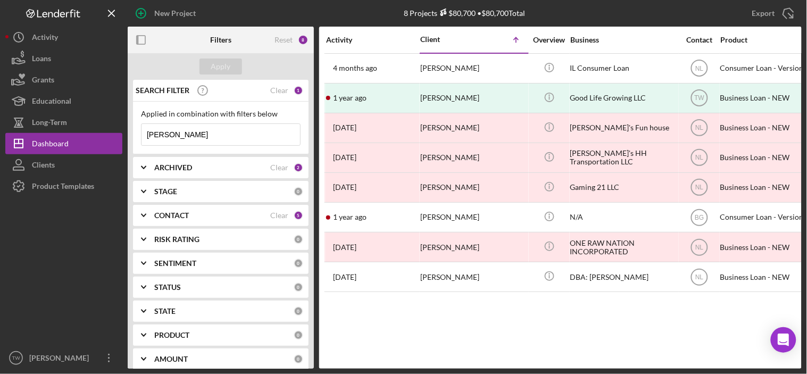
type input "[PERSON_NAME]"
click at [165, 14] on div "New Project" at bounding box center [174, 13] width 41 height 21
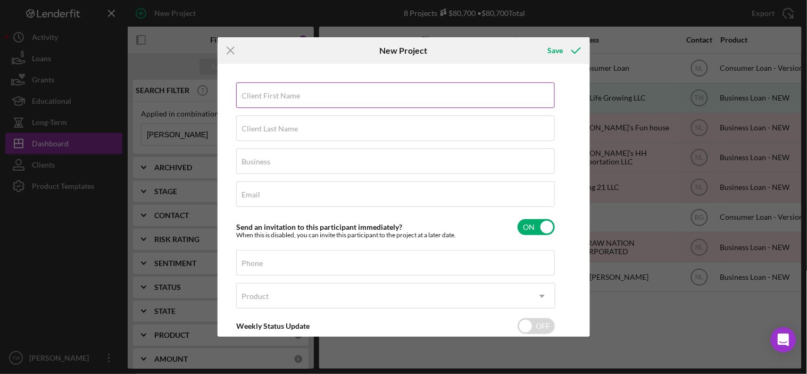
click at [376, 96] on input "Client First Name" at bounding box center [395, 95] width 319 height 26
type input "[PERSON_NAME]"
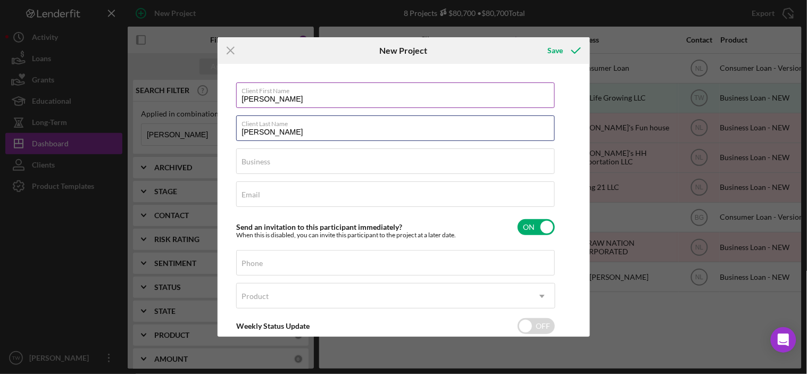
type input "[PERSON_NAME]"
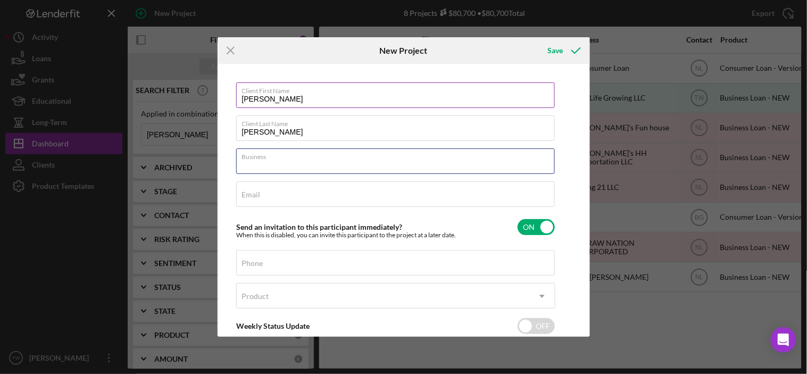
paste input "JJS TOWING SERVICE"
type input "JJS TOWING SERVICE"
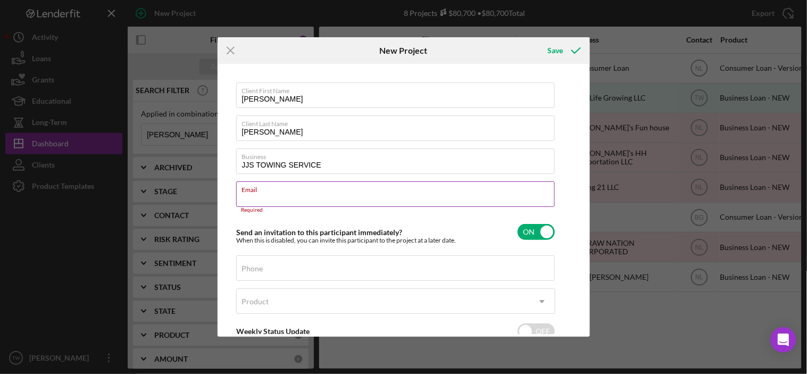
click at [371, 204] on input "Email" at bounding box center [395, 194] width 319 height 26
paste input "[PERSON_NAME] <[EMAIL_ADDRESS][DOMAIN_NAME]>"
drag, startPoint x: 285, startPoint y: 195, endPoint x: 292, endPoint y: 201, distance: 9.0
click at [285, 196] on input "[PERSON_NAME] <[EMAIL_ADDRESS][DOMAIN_NAME]" at bounding box center [395, 194] width 319 height 26
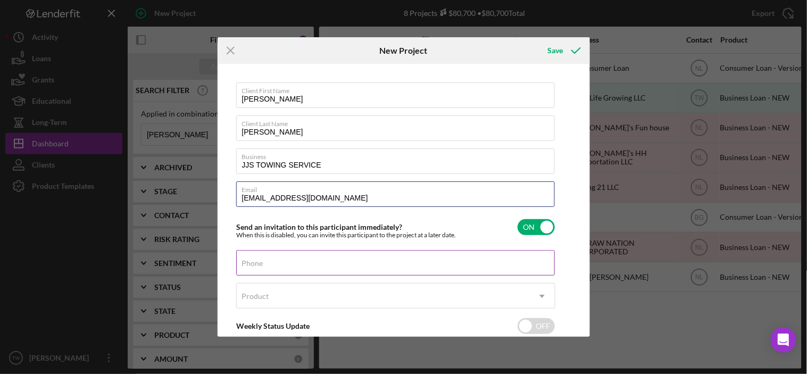
type input "[EMAIL_ADDRESS][DOMAIN_NAME]"
click at [299, 269] on input "Phone" at bounding box center [395, 263] width 319 height 26
paste input "[PHONE_NUMBER]"
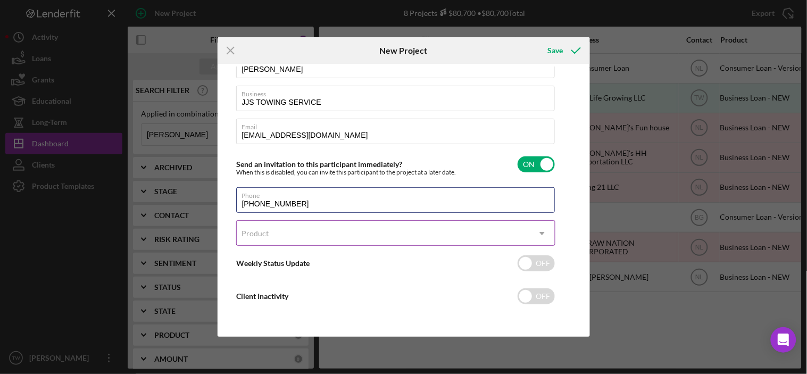
type input "[PHONE_NUMBER]"
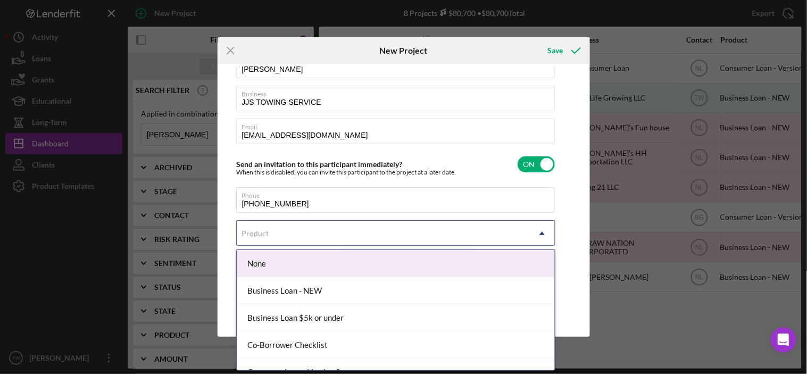
click at [286, 240] on div "Product" at bounding box center [383, 233] width 293 height 24
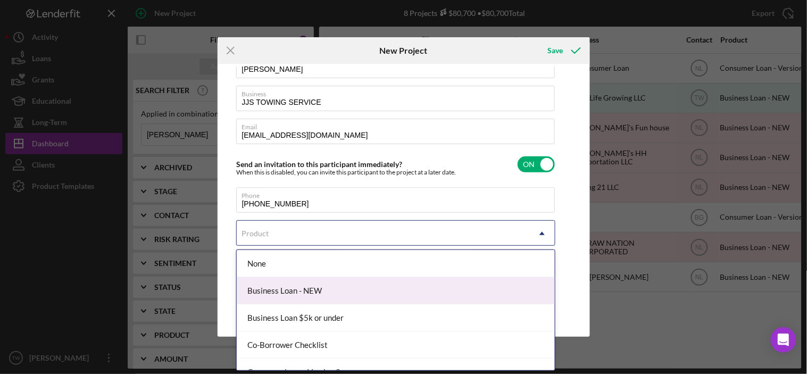
click at [291, 285] on div "Business Loan - NEW" at bounding box center [396, 290] width 318 height 27
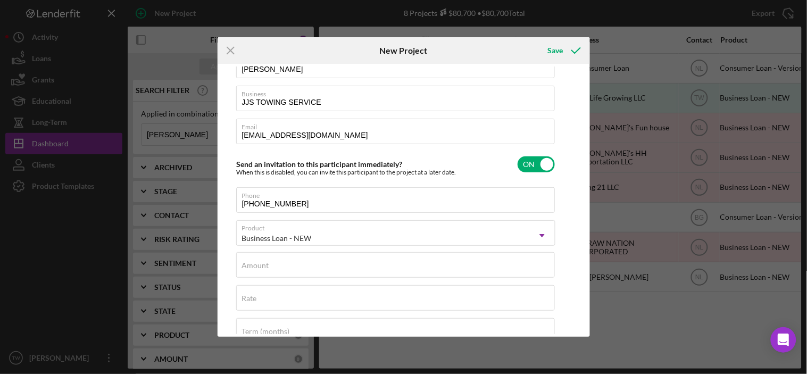
checkbox input "true"
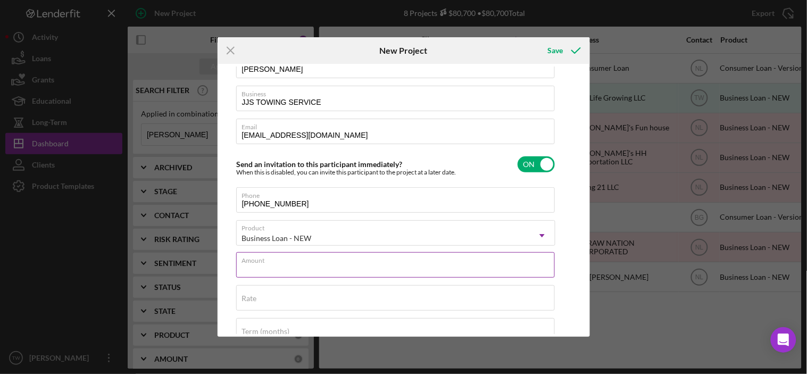
click at [306, 268] on input "Amount" at bounding box center [395, 265] width 319 height 26
type input "$15,000"
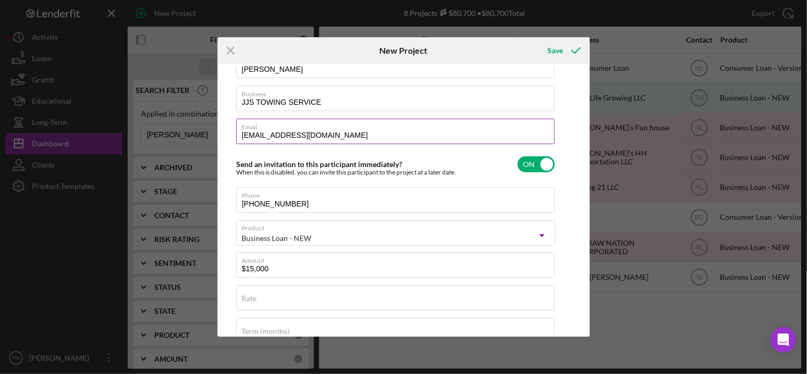
click at [405, 128] on label "Email" at bounding box center [398, 125] width 313 height 12
click at [405, 128] on input "[EMAIL_ADDRESS][DOMAIN_NAME]" at bounding box center [395, 132] width 319 height 26
click at [387, 131] on input "[EMAIL_ADDRESS][DOMAIN_NAME]" at bounding box center [395, 132] width 319 height 26
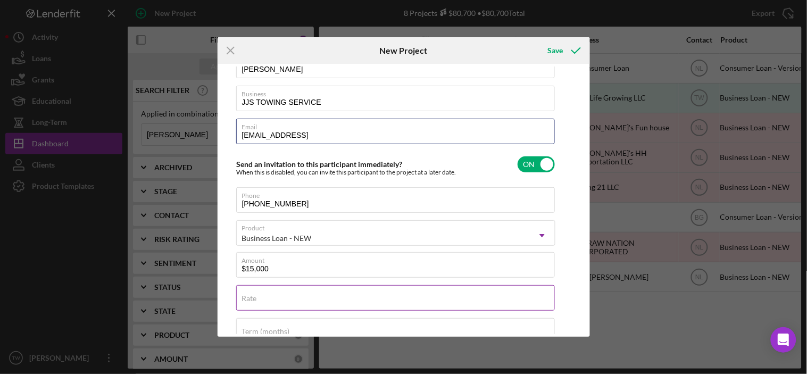
type input "[EMAIL_ADDRESS]"
click at [367, 305] on input "Rate" at bounding box center [395, 298] width 319 height 26
type input "8.000%"
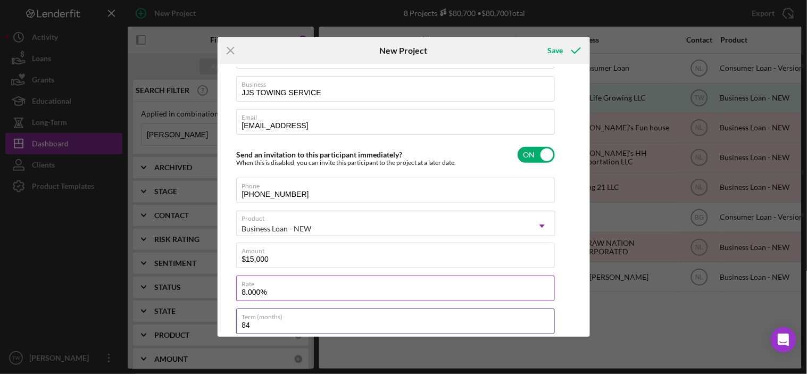
type input "84"
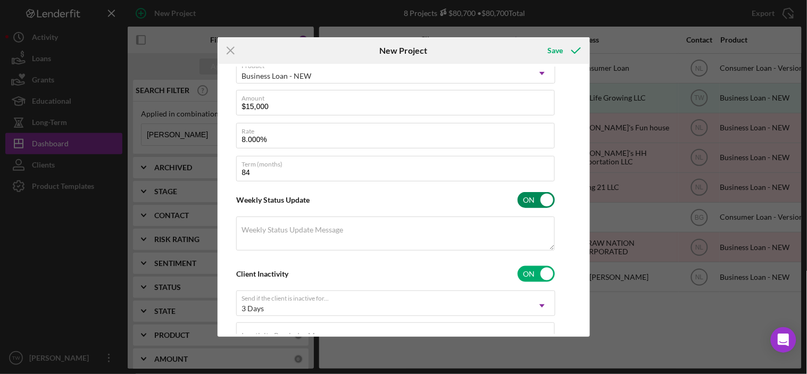
click at [537, 206] on input "checkbox" at bounding box center [536, 200] width 37 height 16
checkbox input "false"
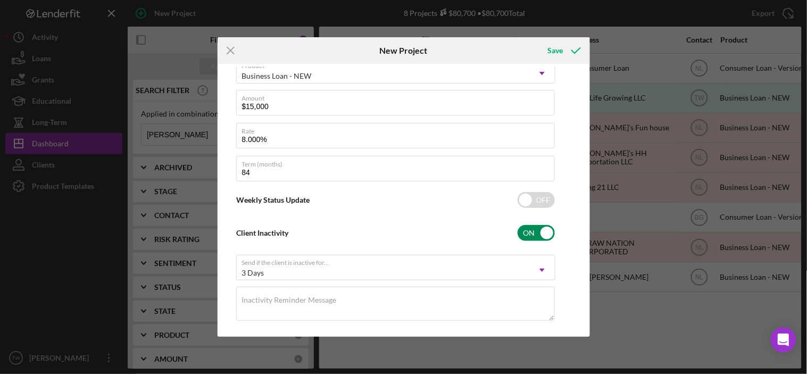
click at [541, 224] on div "Client Inactivity ON" at bounding box center [395, 233] width 319 height 22
checkbox input "false"
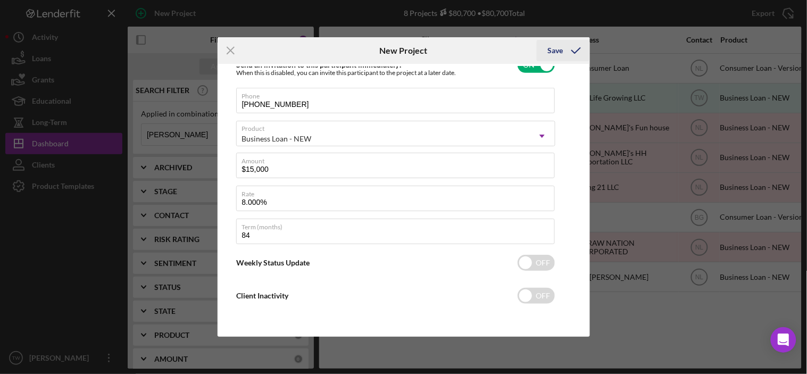
click at [578, 53] on icon "submit" at bounding box center [576, 50] width 27 height 27
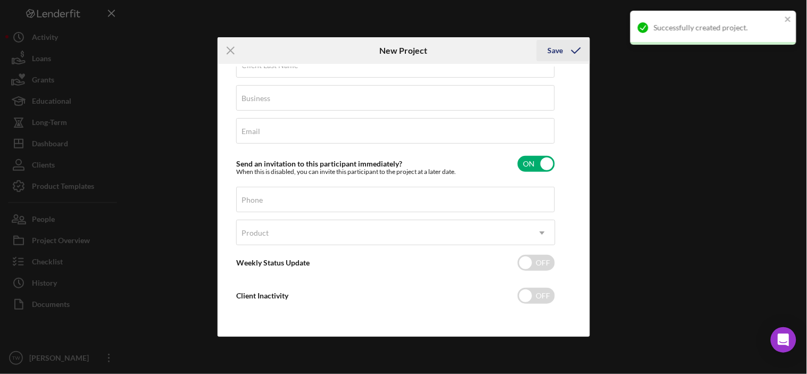
scroll to position [63, 0]
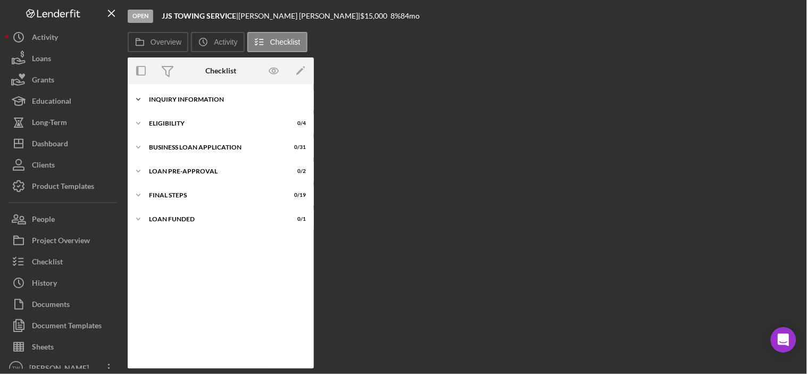
click at [248, 93] on div "Icon/Expander INQUIRY INFORMATION 0 / 11" at bounding box center [221, 99] width 186 height 21
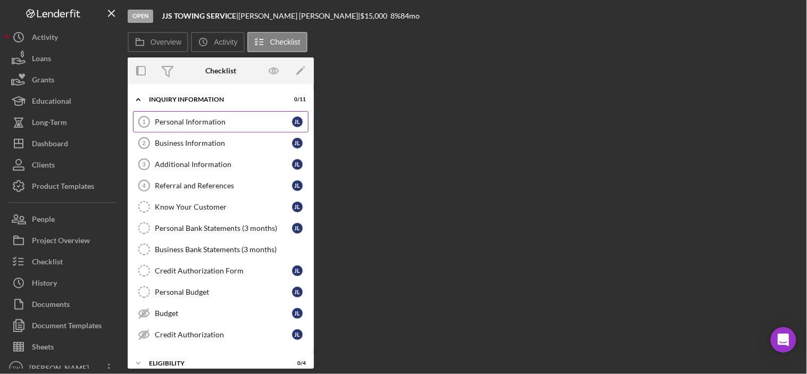
drag, startPoint x: 206, startPoint y: 128, endPoint x: 206, endPoint y: 119, distance: 9.1
click at [206, 128] on link "Personal Information 1 Personal Information [PERSON_NAME]" at bounding box center [221, 121] width 176 height 21
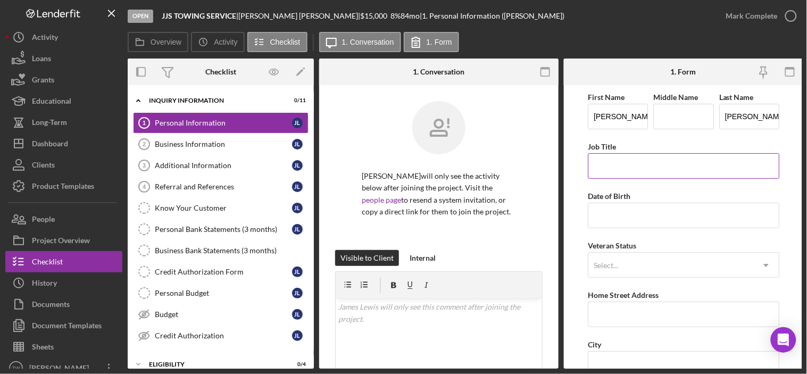
click at [616, 177] on input "Job Title" at bounding box center [684, 166] width 192 height 26
type input "owner"
paste input "11/dd/yyyy"
drag, startPoint x: 642, startPoint y: 217, endPoint x: 487, endPoint y: 194, distance: 156.9
click at [488, 195] on div "Overview Internal Workflow Stage Open Icon/Dropdown Arrow Archive (can unarchiv…" at bounding box center [465, 214] width 674 height 310
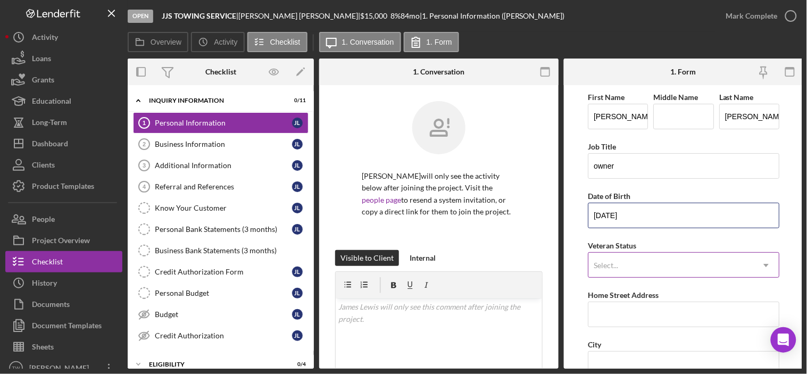
type input "[DATE]"
click at [658, 266] on div "Select..." at bounding box center [670, 265] width 165 height 24
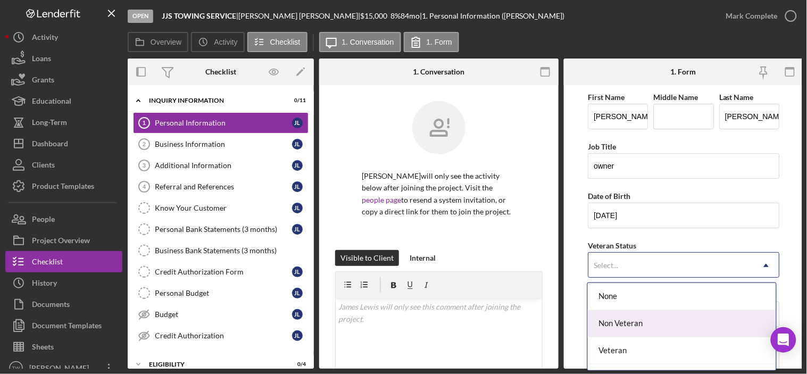
click at [629, 331] on div "Non Veteran" at bounding box center [682, 323] width 188 height 27
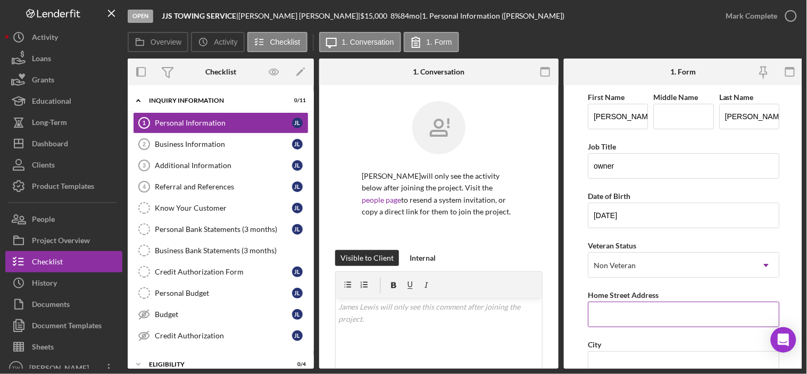
click at [636, 318] on input "Home Street Address" at bounding box center [684, 315] width 192 height 26
paste input "[STREET_ADDRESS]"
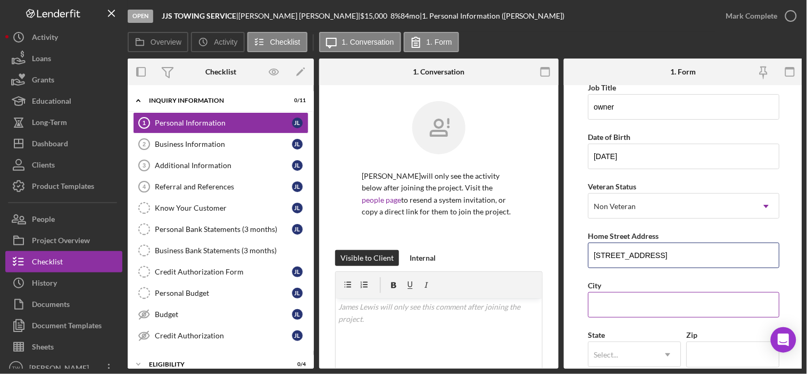
type input "[STREET_ADDRESS]"
click at [622, 312] on input "City" at bounding box center [684, 305] width 192 height 26
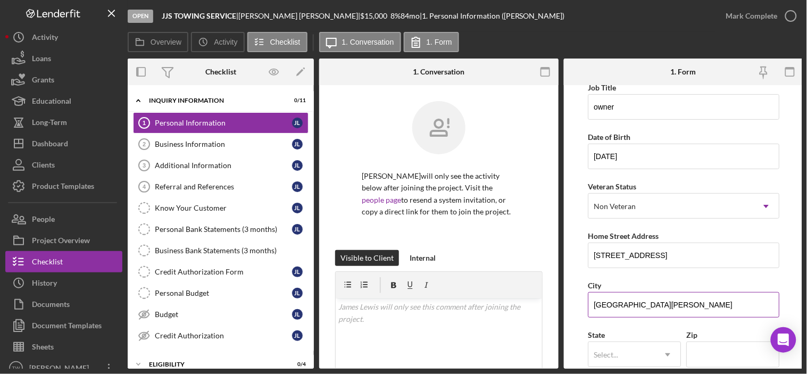
type input "[GEOGRAPHIC_DATA][PERSON_NAME]"
type input "illi"
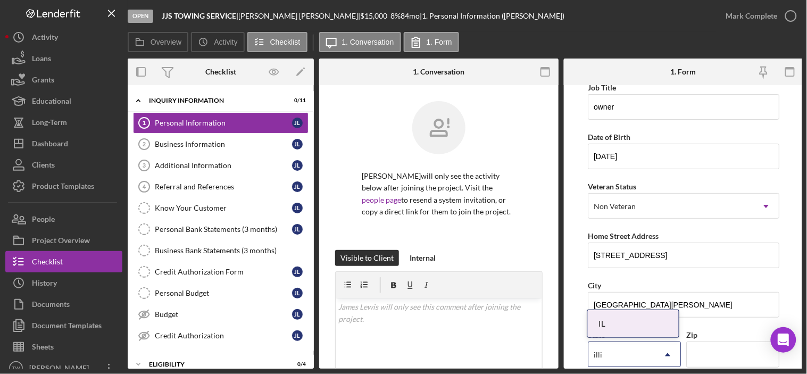
click at [628, 321] on div "IL" at bounding box center [633, 323] width 91 height 27
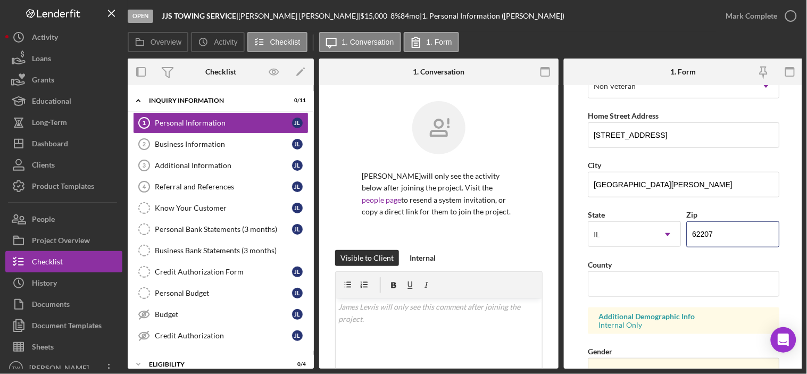
scroll to position [238, 0]
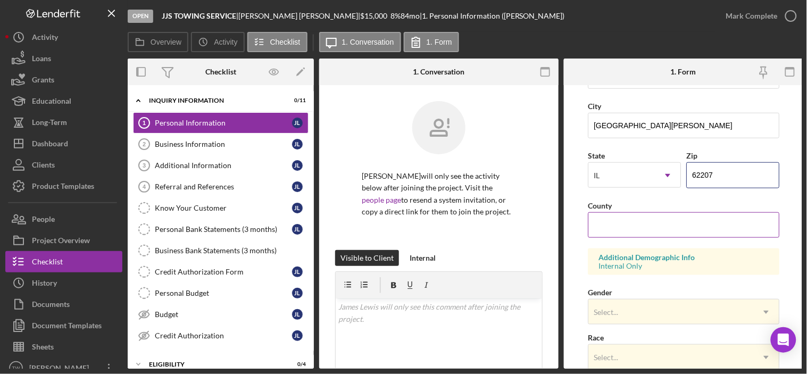
type input "62207"
click at [646, 234] on div "First Name [PERSON_NAME] Middle Name Last Name [PERSON_NAME] Job Title owner Da…" at bounding box center [684, 190] width 192 height 677
click at [646, 225] on input "County" at bounding box center [684, 225] width 192 height 26
type input "St. Clair"
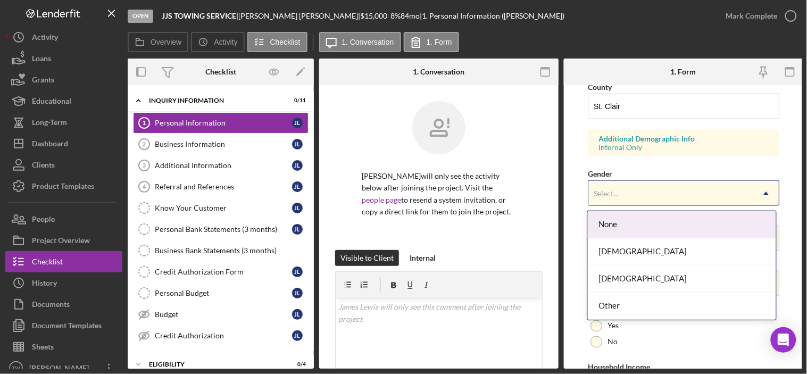
click at [632, 180] on div "Select... Icon/Dropdown Arrow" at bounding box center [684, 193] width 192 height 26
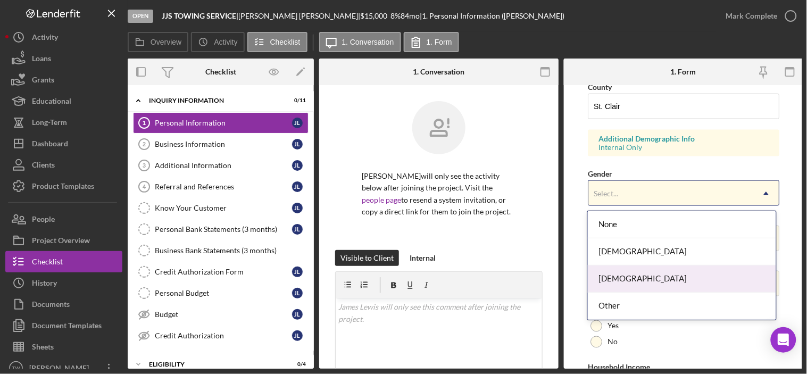
click at [626, 279] on div "[DEMOGRAPHIC_DATA]" at bounding box center [682, 278] width 188 height 27
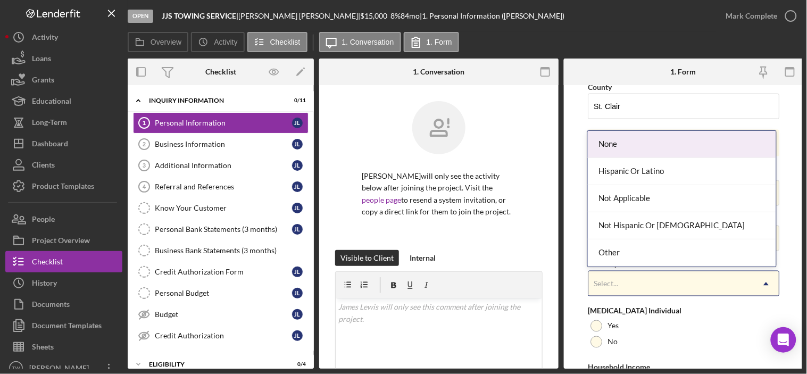
click at [630, 288] on div "Select..." at bounding box center [670, 284] width 165 height 24
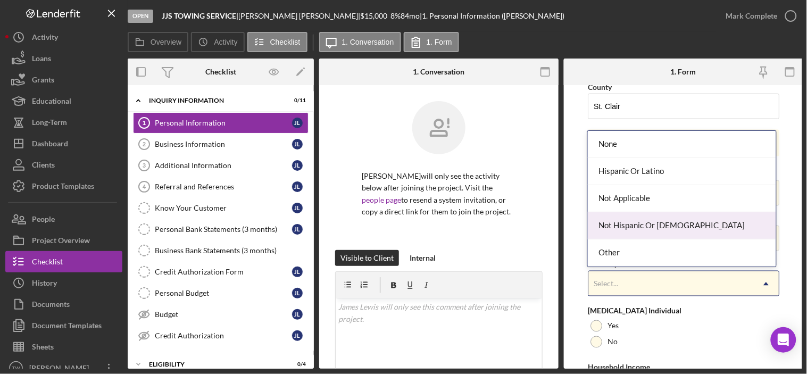
click at [633, 225] on div "Not Hispanic Or [DEMOGRAPHIC_DATA]" at bounding box center [682, 225] width 188 height 27
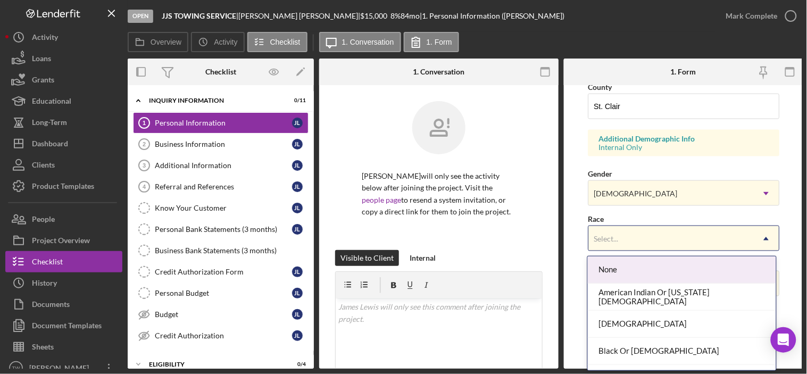
click at [641, 241] on div "Select..." at bounding box center [670, 239] width 165 height 24
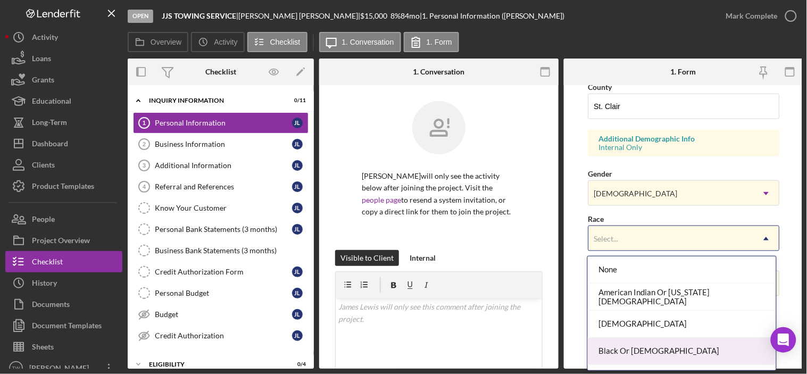
click at [639, 356] on div "Black Or [DEMOGRAPHIC_DATA]" at bounding box center [682, 351] width 188 height 27
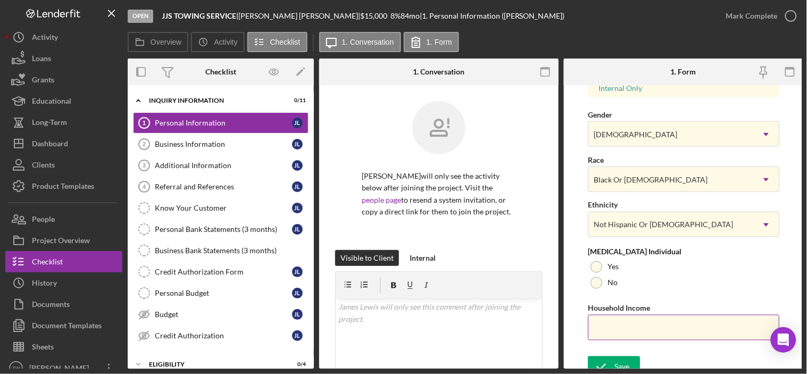
scroll to position [431, 0]
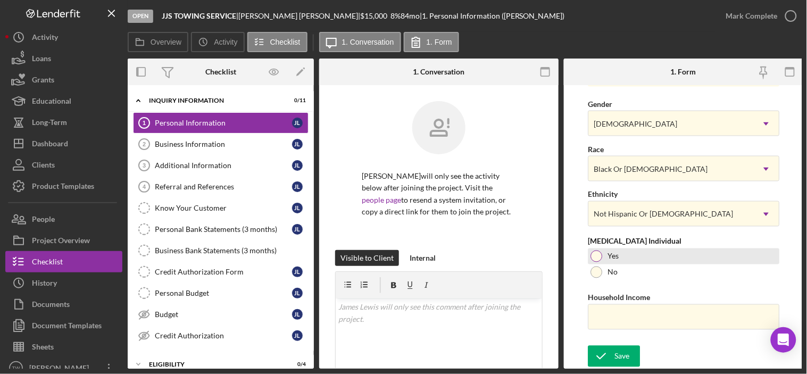
click at [600, 251] on div at bounding box center [597, 257] width 12 height 12
click at [604, 310] on input "Household Income" at bounding box center [684, 317] width 192 height 26
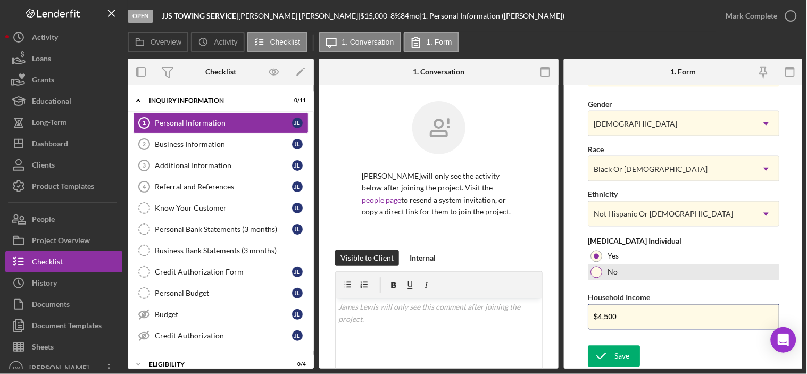
type input "$4,500"
click at [610, 269] on label "No" at bounding box center [613, 272] width 10 height 9
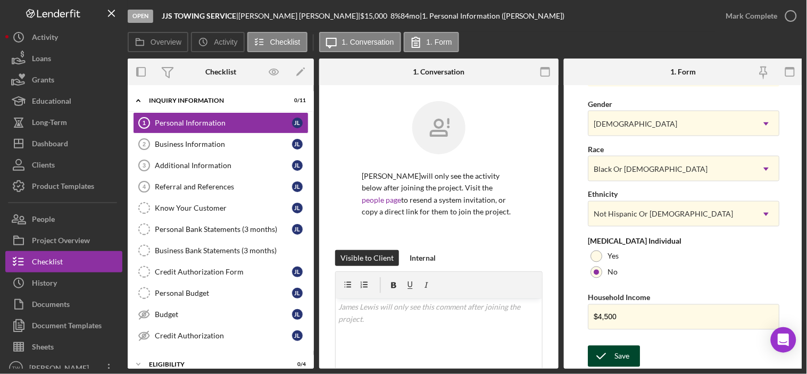
click at [629, 357] on button "Save" at bounding box center [614, 356] width 52 height 21
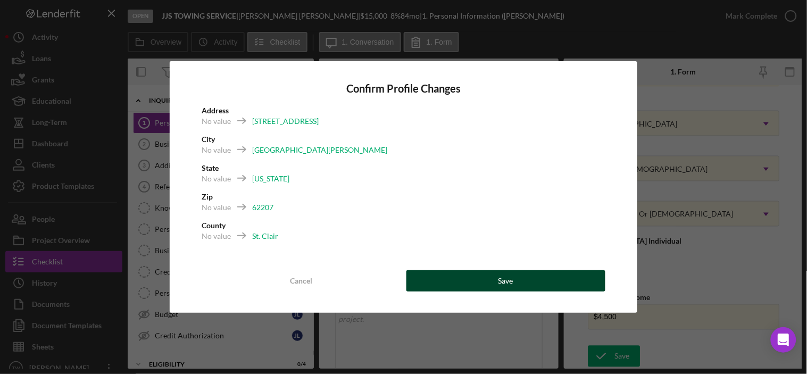
click at [594, 285] on button "Save" at bounding box center [505, 280] width 199 height 21
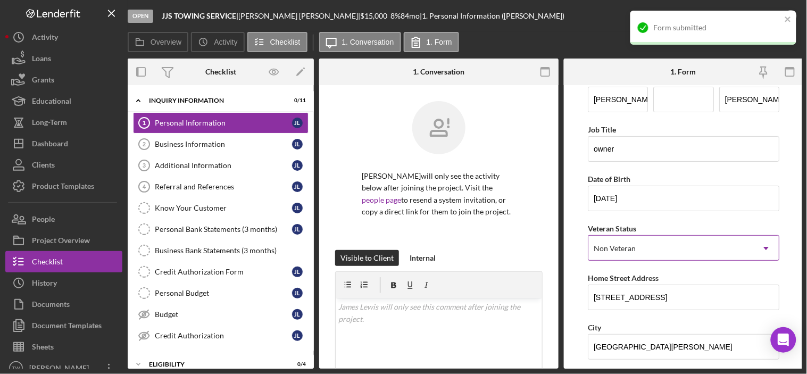
scroll to position [0, 0]
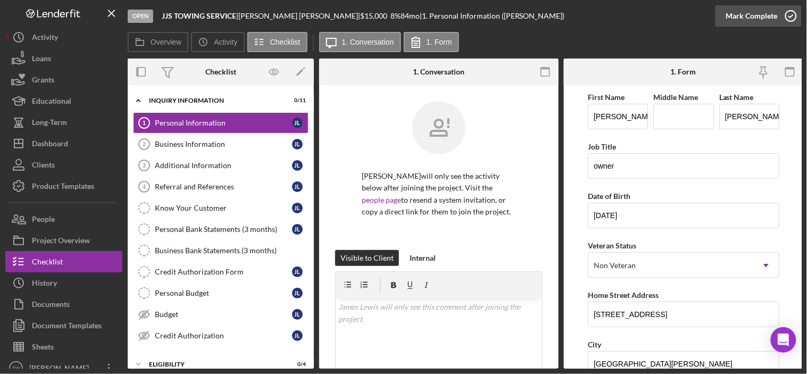
click at [762, 19] on div "Mark Complete" at bounding box center [752, 15] width 52 height 21
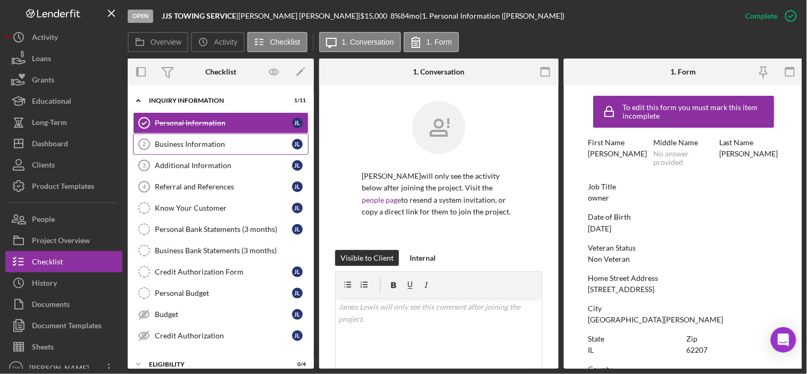
click at [200, 143] on div "Business Information" at bounding box center [223, 144] width 137 height 9
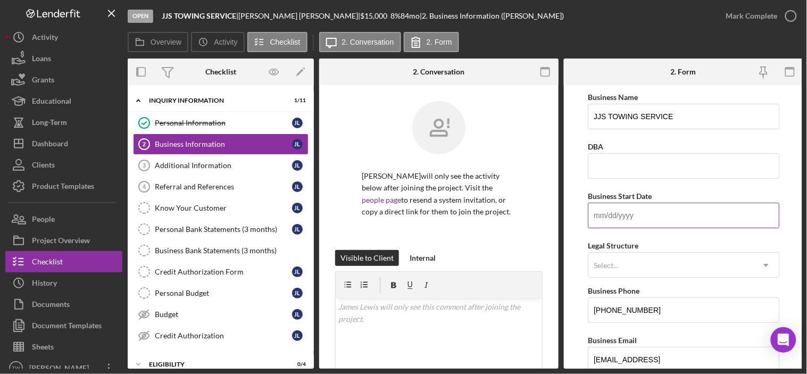
click at [667, 214] on input "Business Start Date" at bounding box center [684, 216] width 192 height 26
type input "[DATE]"
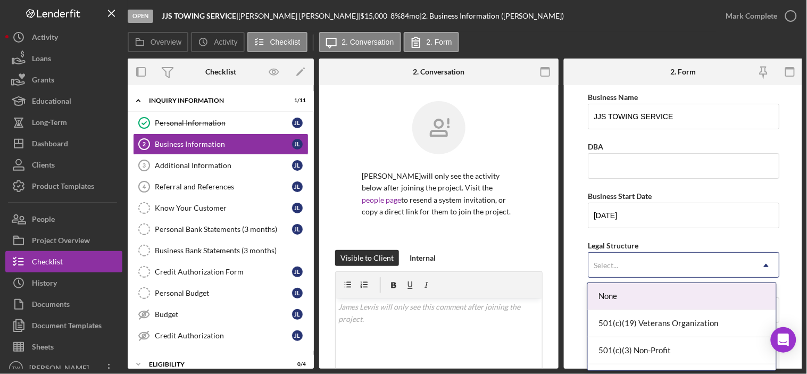
click at [639, 266] on div "Select..." at bounding box center [670, 265] width 165 height 24
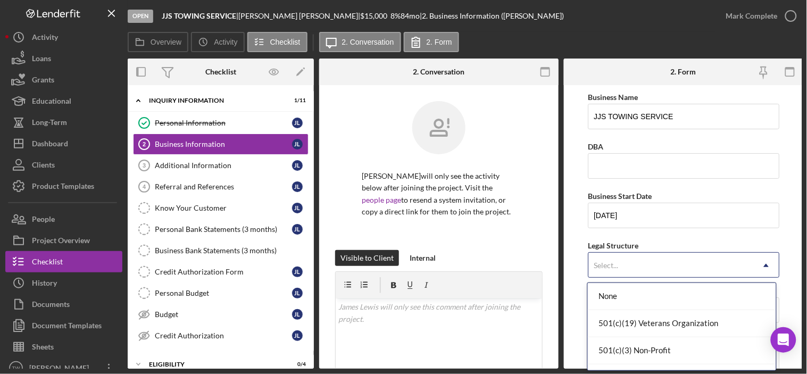
scroll to position [177, 0]
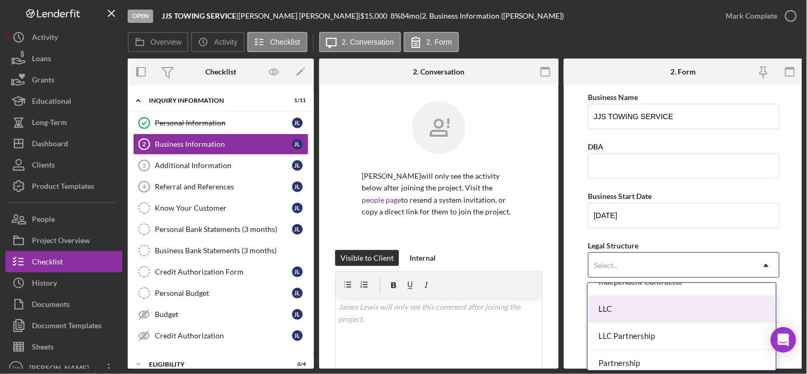
click at [652, 315] on div "LLC" at bounding box center [682, 309] width 188 height 27
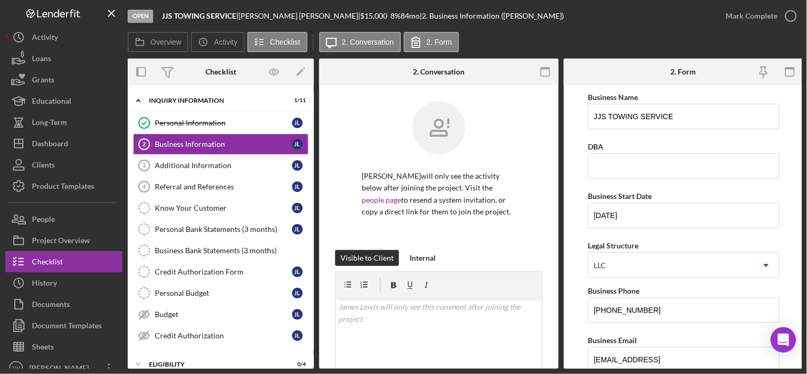
scroll to position [118, 0]
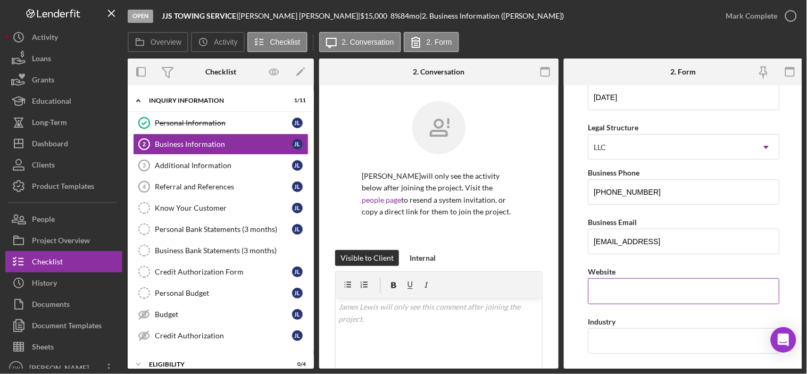
click at [652, 302] on input "Website" at bounding box center [684, 291] width 192 height 26
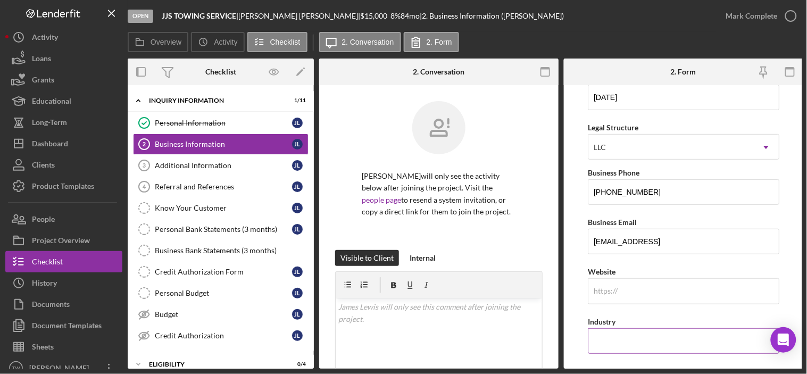
click at [623, 332] on input "Industry" at bounding box center [684, 341] width 192 height 26
type input "towing"
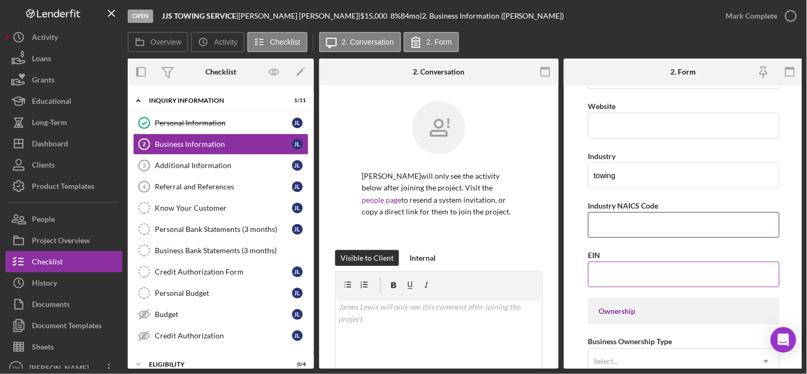
paste input "488410"
type input "488410"
click at [640, 268] on input "EIN" at bounding box center [684, 275] width 192 height 26
click at [639, 270] on input "EIN" at bounding box center [684, 275] width 192 height 26
paste input "[US_EMPLOYER_IDENTIFICATION_NUMBER]"
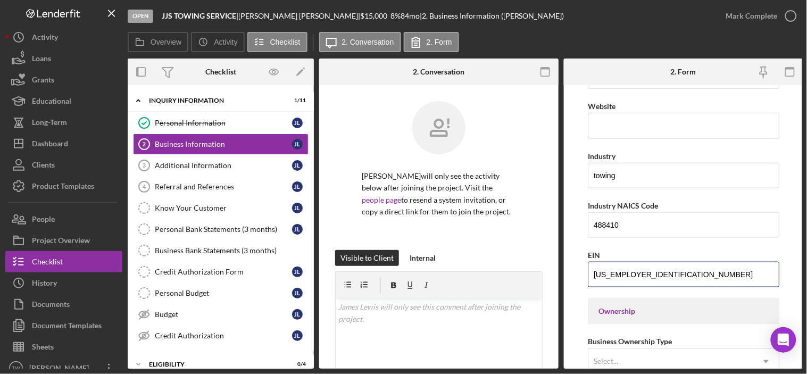
scroll to position [402, 0]
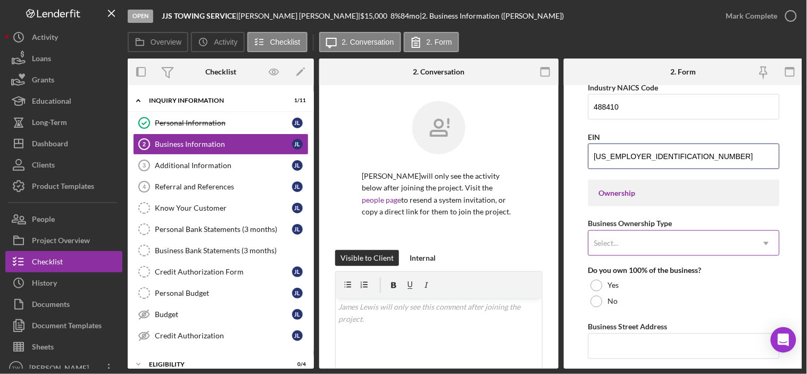
type input "[US_EMPLOYER_IDENTIFICATION_NUMBER]"
click at [676, 242] on div "Select..." at bounding box center [670, 243] width 165 height 24
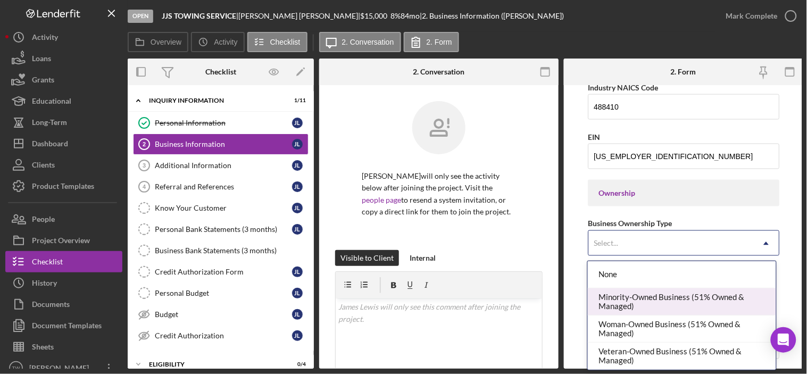
click at [684, 289] on div "Minority-Owned Business (51% Owned & Managed)" at bounding box center [682, 301] width 188 height 27
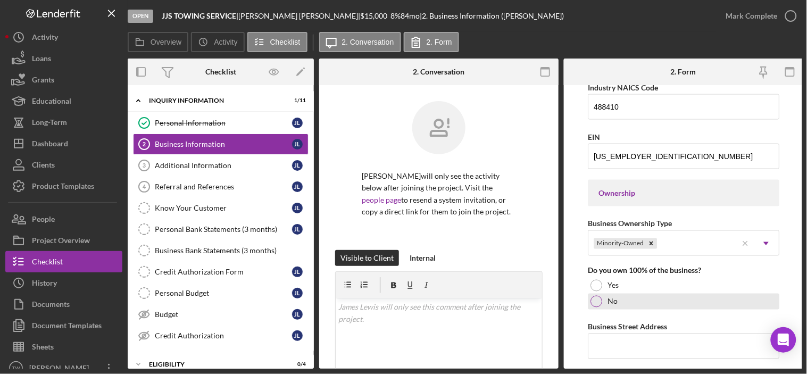
scroll to position [461, 0]
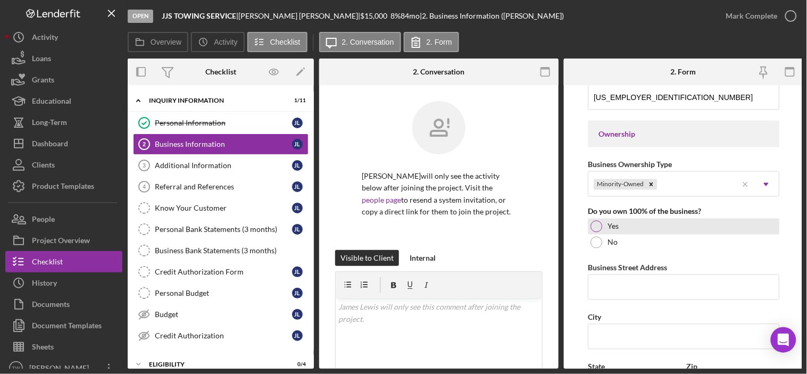
click at [601, 226] on div at bounding box center [597, 227] width 12 height 12
click at [623, 293] on input "Business Street Address" at bounding box center [684, 288] width 192 height 26
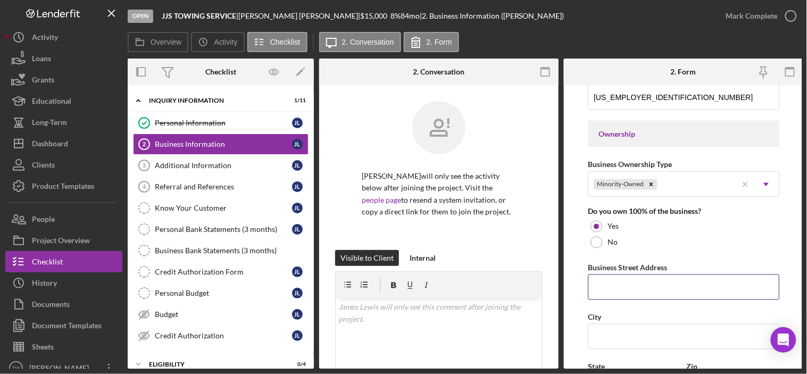
scroll to position [579, 0]
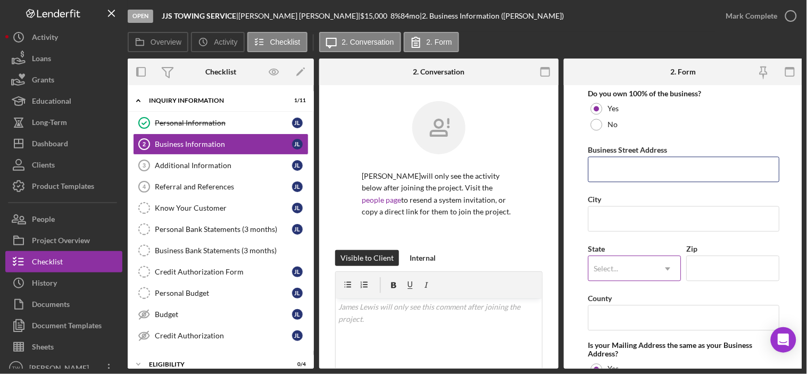
paste input "[STREET_ADDRESS]"
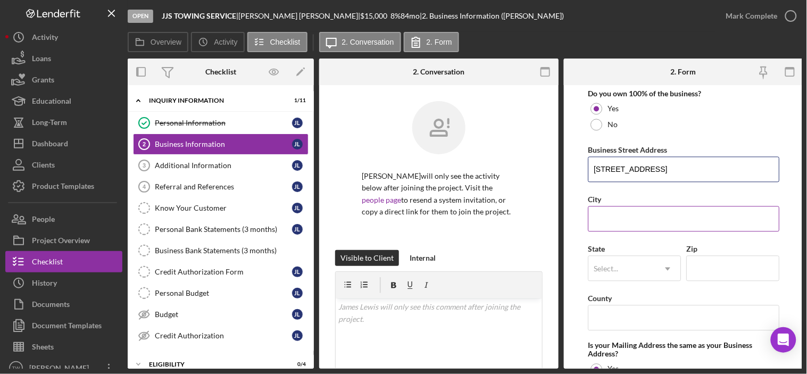
type input "[STREET_ADDRESS]"
click at [665, 223] on input "City" at bounding box center [684, 219] width 192 height 26
type input "Saint Louis"
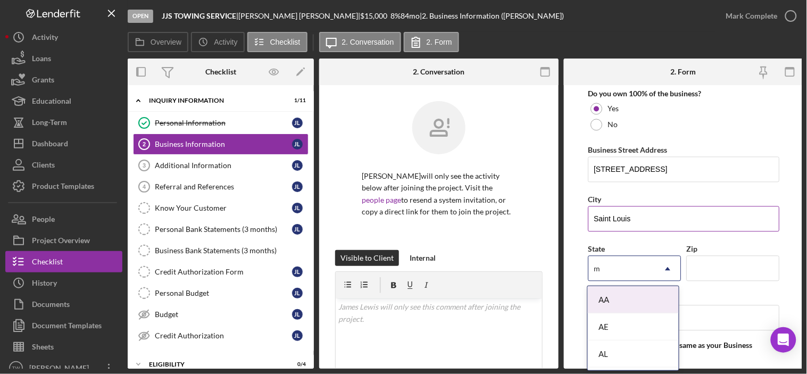
type input "mo"
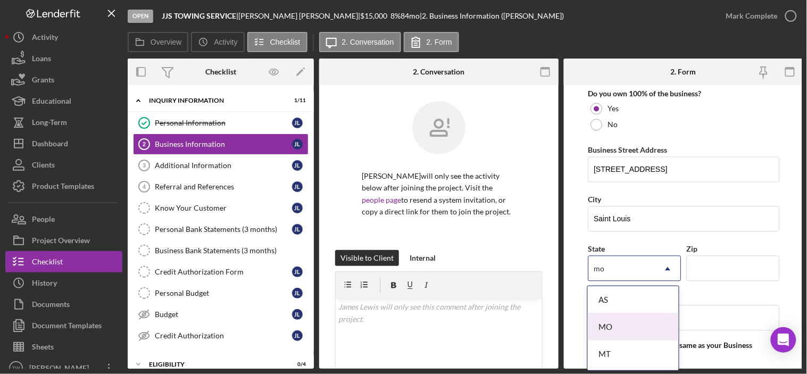
click at [619, 319] on div "MO" at bounding box center [633, 326] width 91 height 27
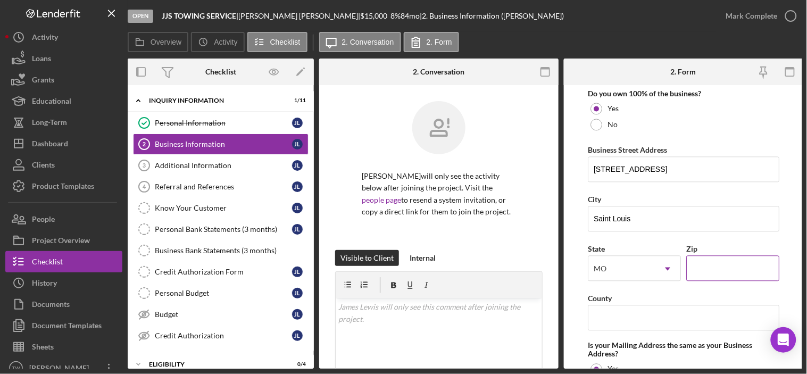
click at [748, 264] on input "Zip" at bounding box center [732, 268] width 93 height 26
type input "63135"
drag, startPoint x: 749, startPoint y: 168, endPoint x: 651, endPoint y: 171, distance: 97.9
click at [651, 171] on input "[STREET_ADDRESS]" at bounding box center [684, 169] width 192 height 26
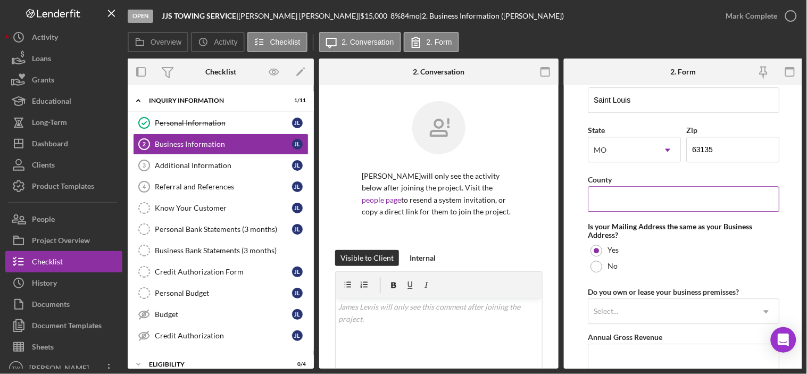
type input "117 ELBRING"
click at [642, 209] on input "County" at bounding box center [684, 199] width 192 height 26
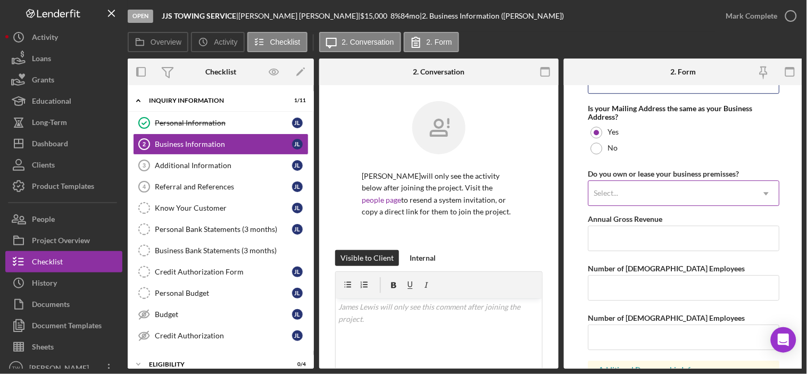
type input "Saint Louis"
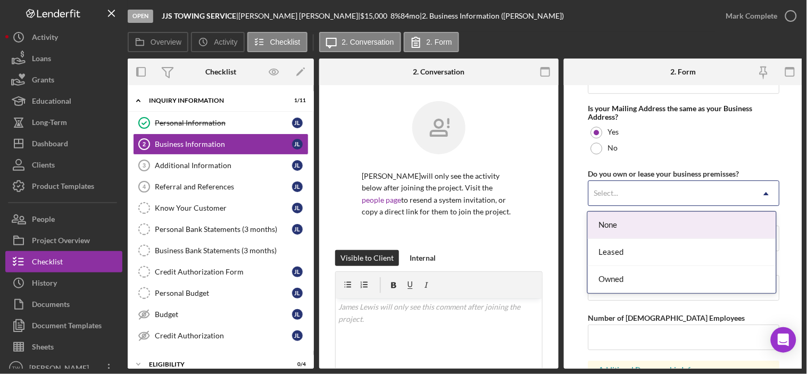
click at [647, 188] on div "Select..." at bounding box center [670, 193] width 165 height 24
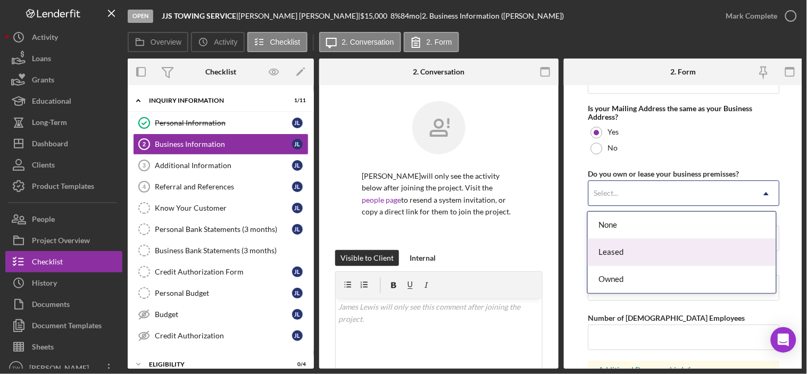
click at [633, 249] on div "Leased" at bounding box center [682, 252] width 188 height 27
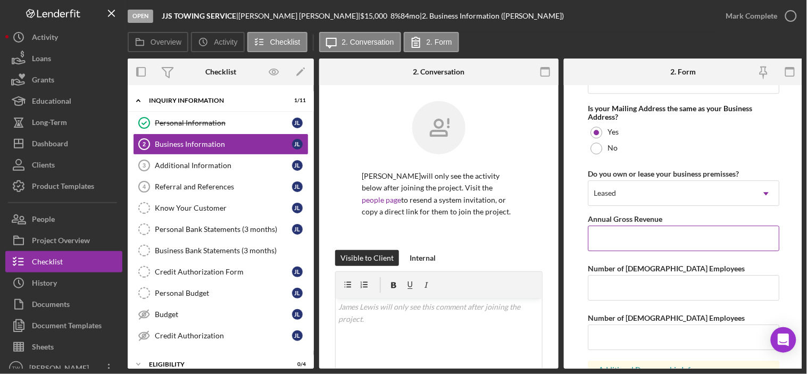
click at [633, 250] on input "Annual Gross Revenue" at bounding box center [684, 239] width 192 height 26
type input "$55,000"
type input "0"
type input "1"
type input "0"
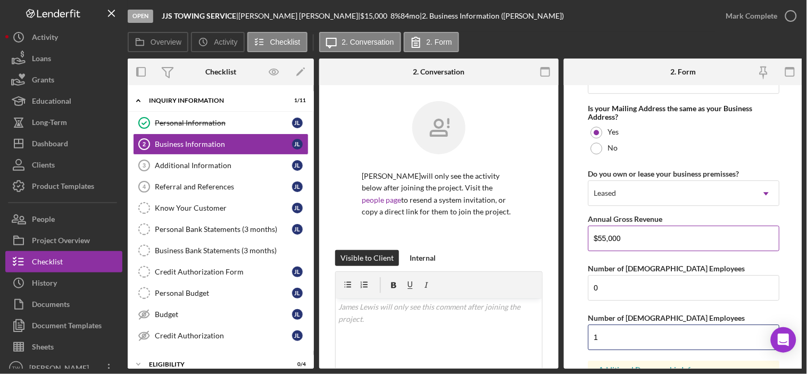
type input "1"
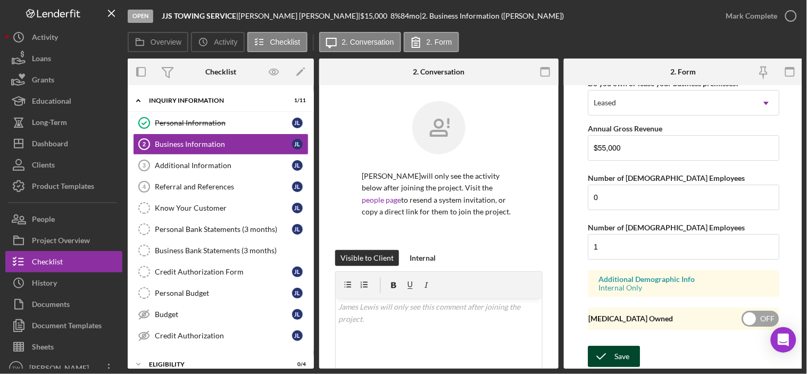
click at [629, 353] on button "Save" at bounding box center [614, 356] width 52 height 21
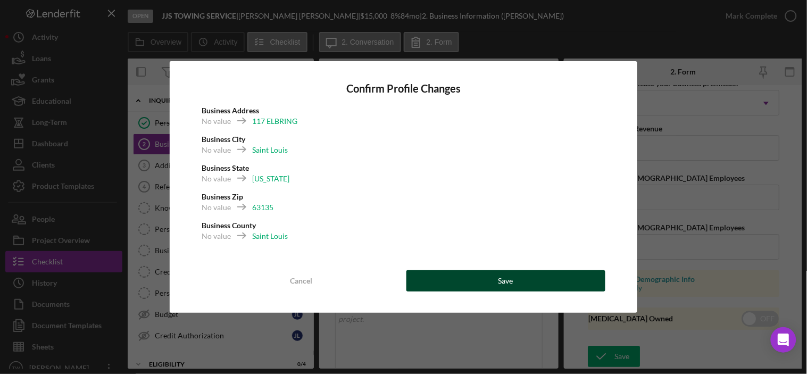
click at [565, 286] on button "Save" at bounding box center [505, 280] width 199 height 21
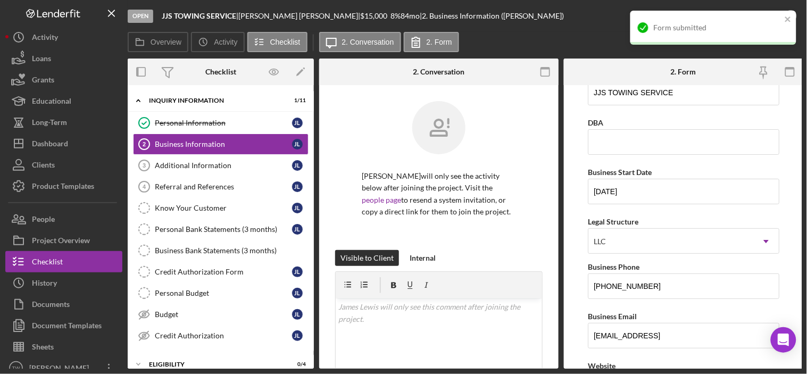
scroll to position [0, 0]
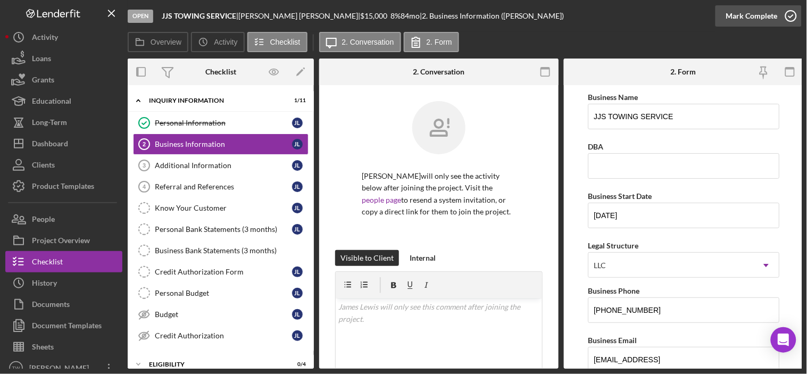
click at [745, 17] on div "Mark Complete" at bounding box center [752, 15] width 52 height 21
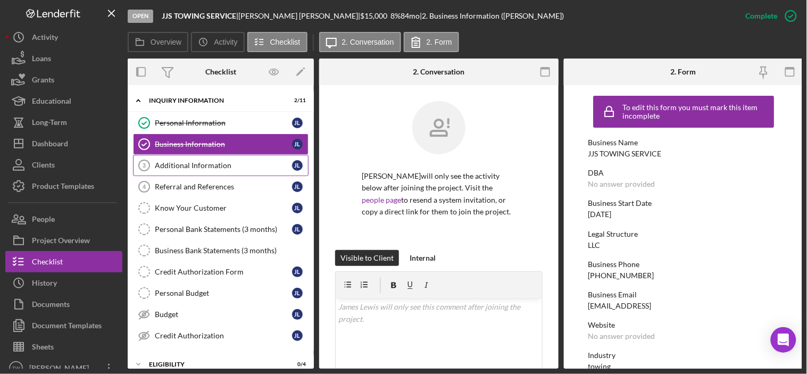
click at [211, 167] on div "Additional Information" at bounding box center [223, 165] width 137 height 9
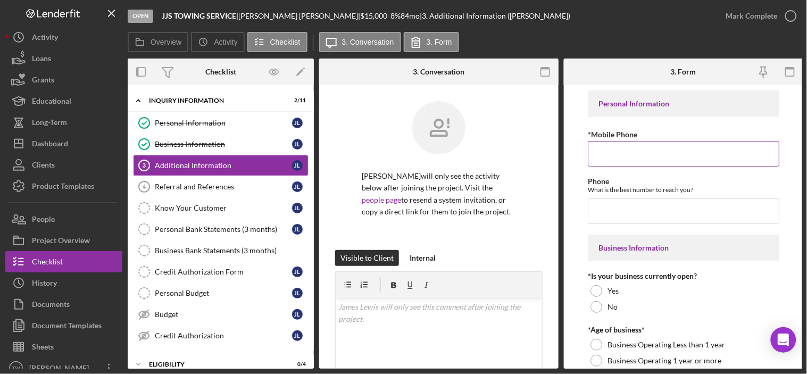
click at [642, 147] on input "*Mobile Phone" at bounding box center [684, 154] width 192 height 26
paste input "[PHONE_NUMBER]"
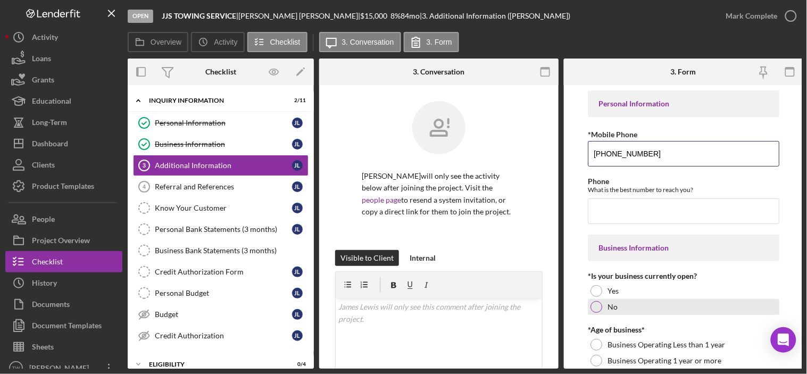
scroll to position [118, 0]
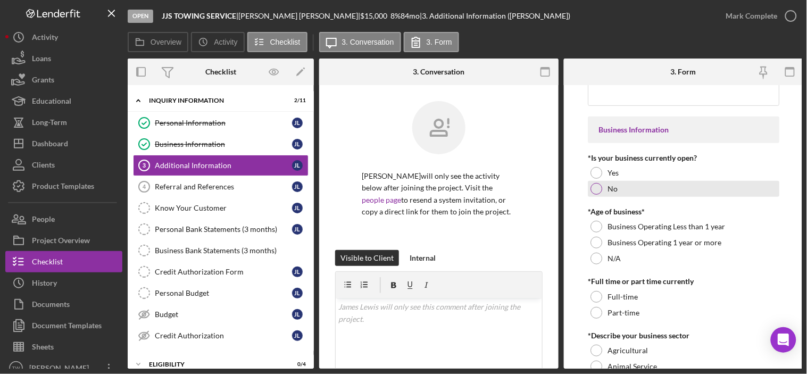
type input "[PHONE_NUMBER]"
click at [614, 192] on label "No" at bounding box center [613, 189] width 10 height 9
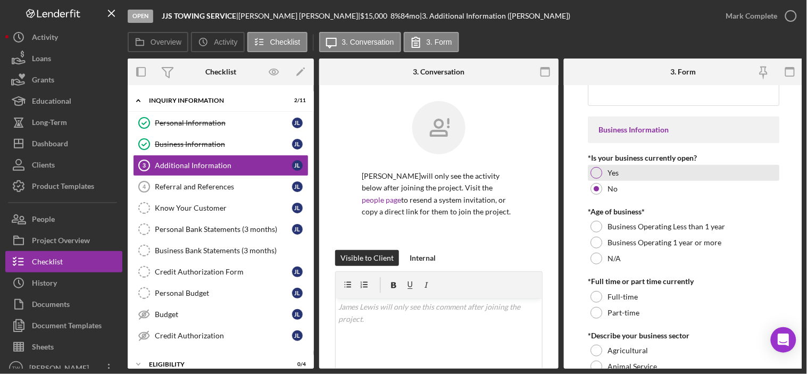
click at [608, 174] on label "Yes" at bounding box center [613, 173] width 11 height 9
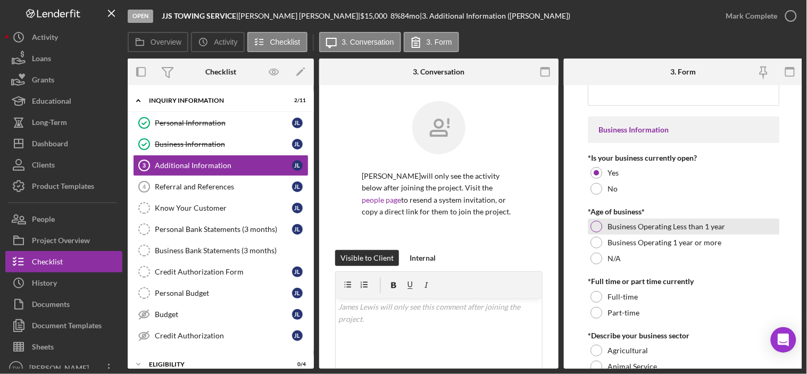
click at [602, 226] on div "Business Operating Less than 1 year" at bounding box center [684, 227] width 192 height 16
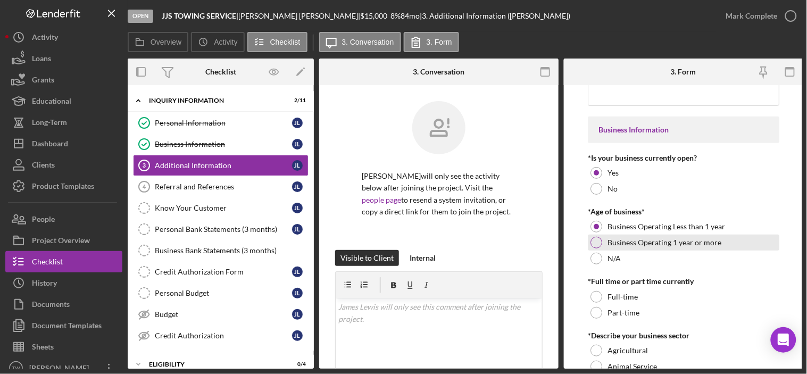
click at [615, 239] on label "Business Operating 1 year or more" at bounding box center [665, 242] width 114 height 9
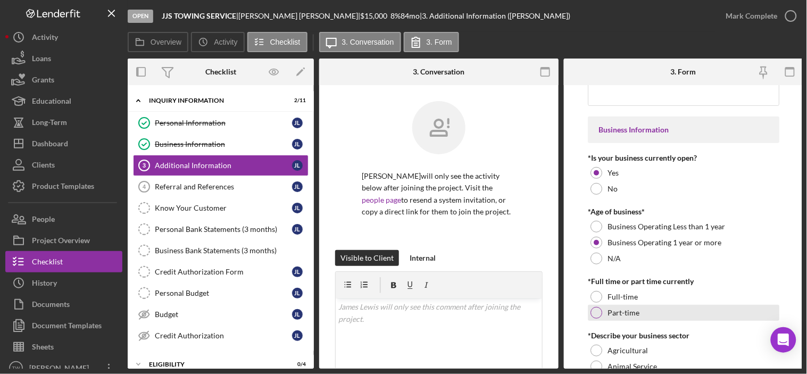
click at [616, 309] on label "Part-time" at bounding box center [624, 313] width 32 height 9
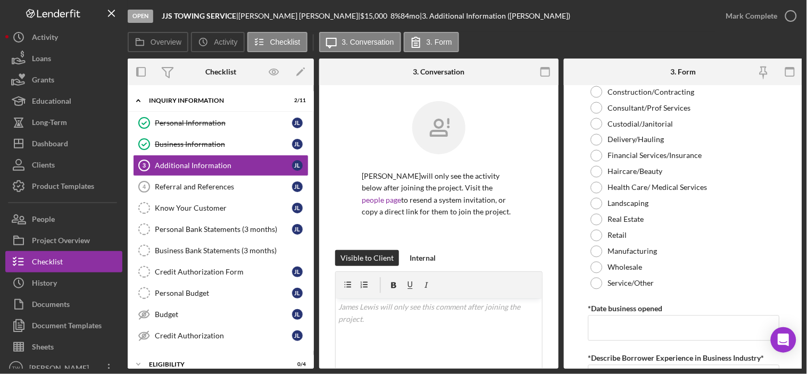
scroll to position [354, 0]
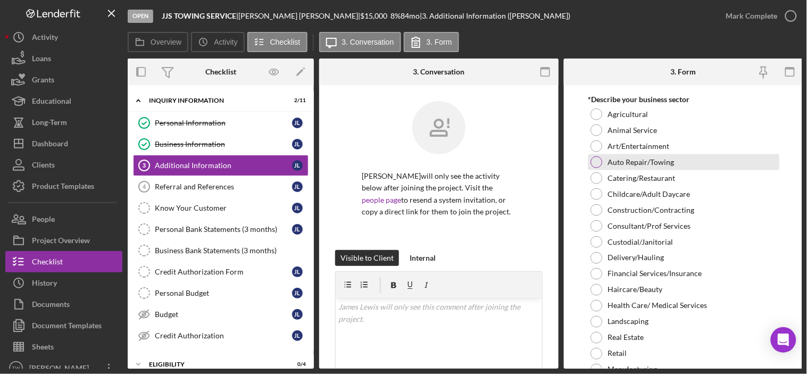
click at [654, 159] on label "Auto Repair/Towing" at bounding box center [641, 162] width 66 height 9
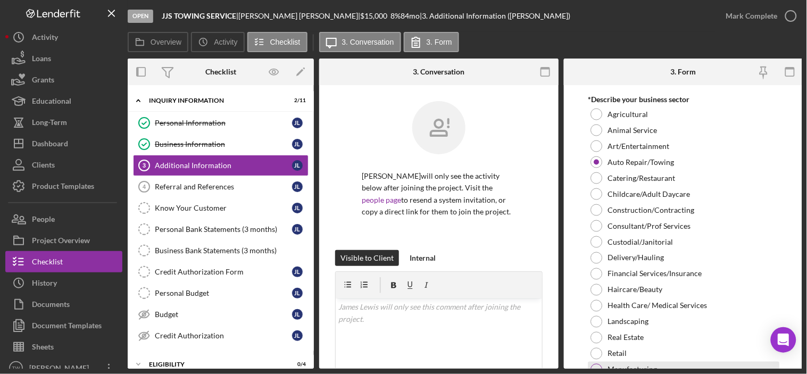
scroll to position [532, 0]
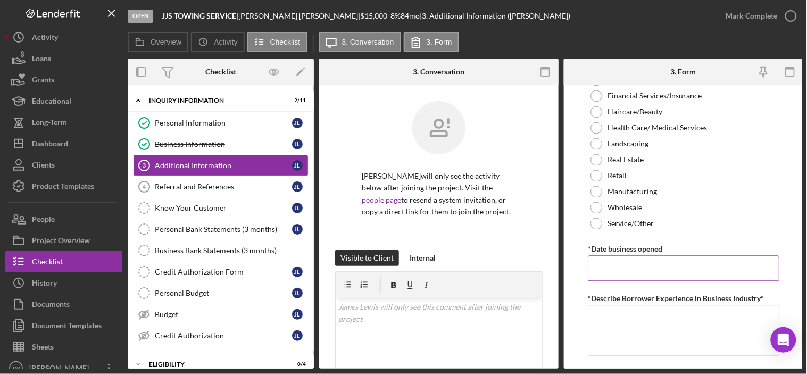
click at [630, 270] on input "*Date business opened" at bounding box center [684, 269] width 192 height 26
type input "[DATE]"
type textarea "5 years"
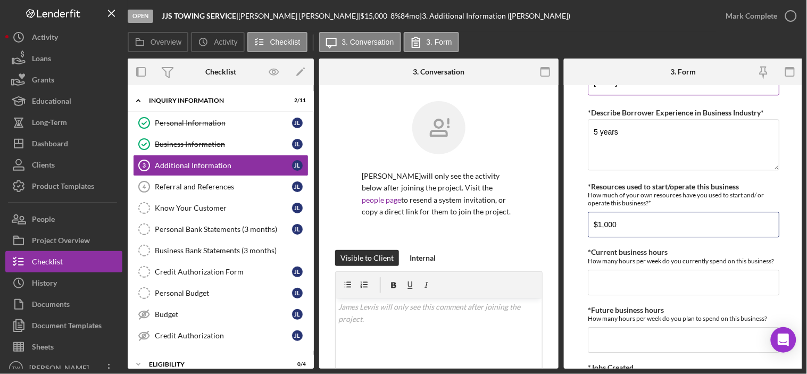
type input "$1,000"
type input "4"
type input "20"
type input "3"
type input "20"
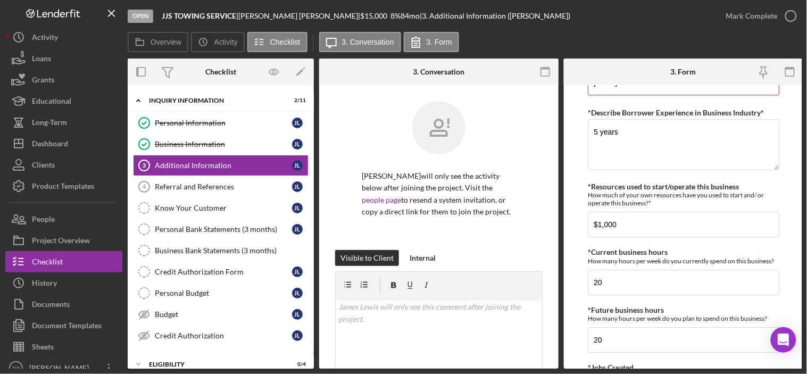
scroll to position [899, 0]
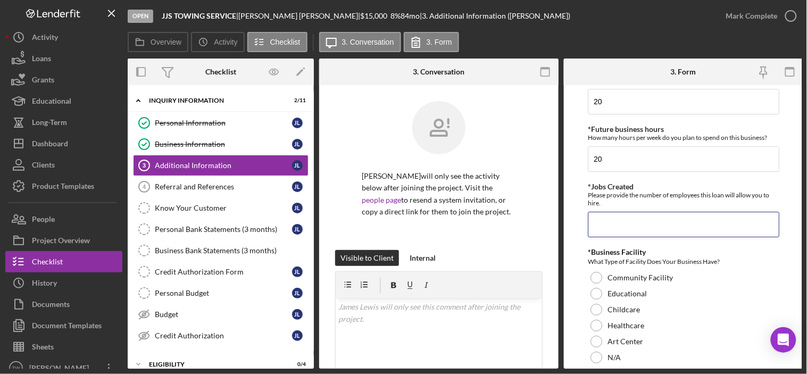
type input "2"
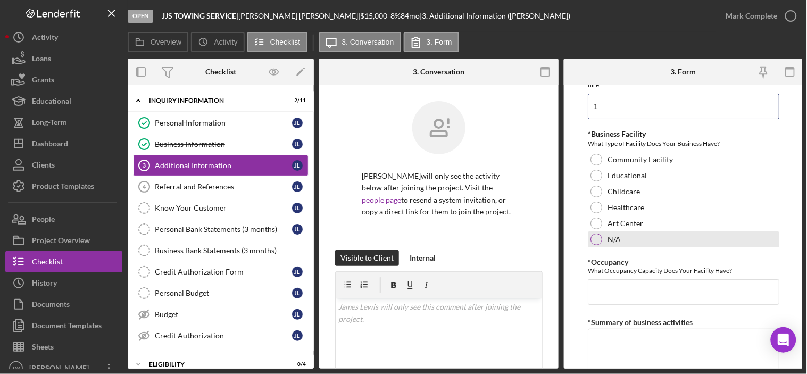
type input "1"
click at [616, 247] on div "N/A" at bounding box center [684, 239] width 192 height 16
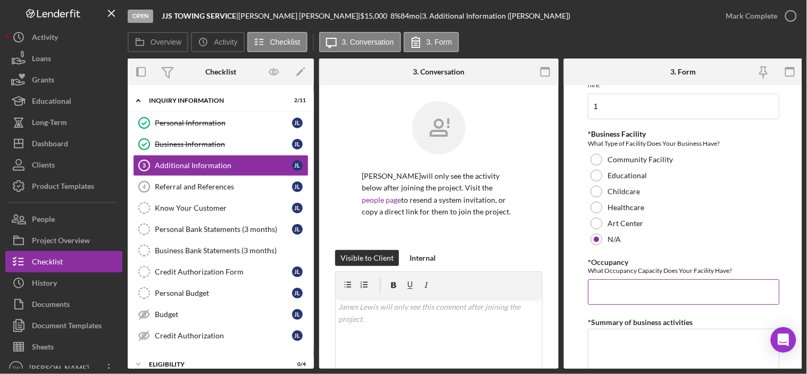
click at [615, 298] on input "*Occupancy" at bounding box center [684, 292] width 192 height 26
type input "1"
type textarea "towing business"
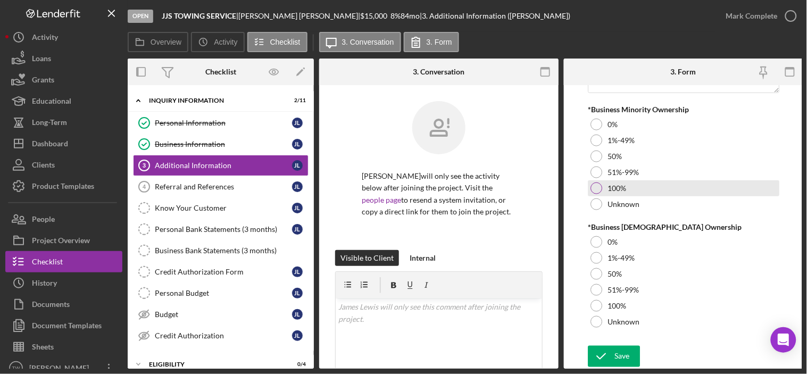
click at [631, 180] on div "100%" at bounding box center [684, 188] width 192 height 16
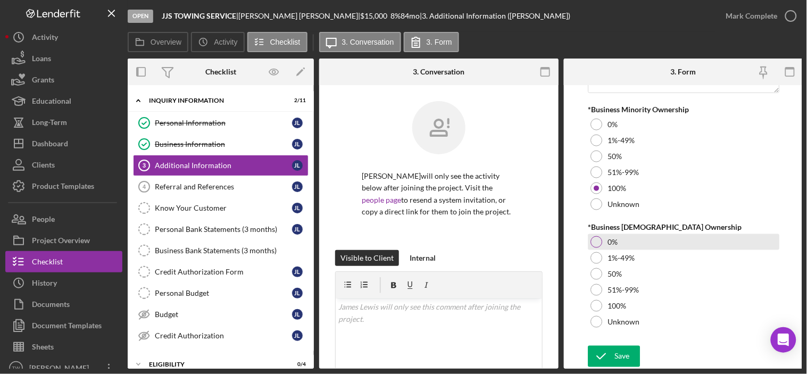
click at [606, 234] on div "0%" at bounding box center [684, 242] width 192 height 16
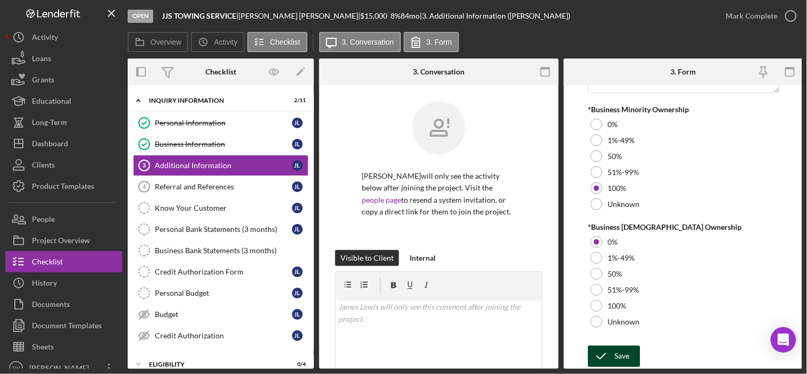
click at [605, 349] on icon "submit" at bounding box center [601, 356] width 27 height 27
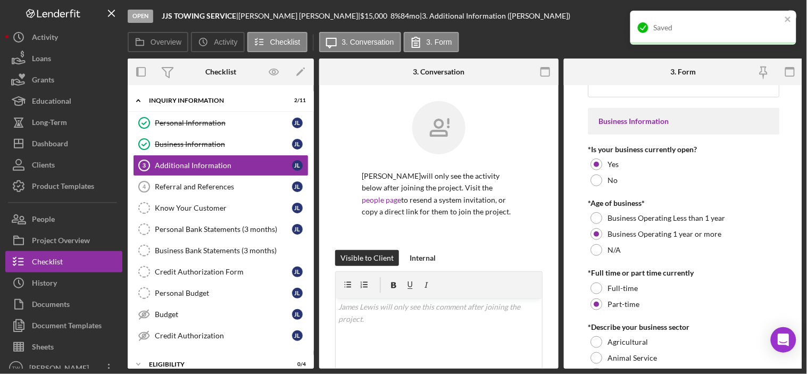
scroll to position [0, 0]
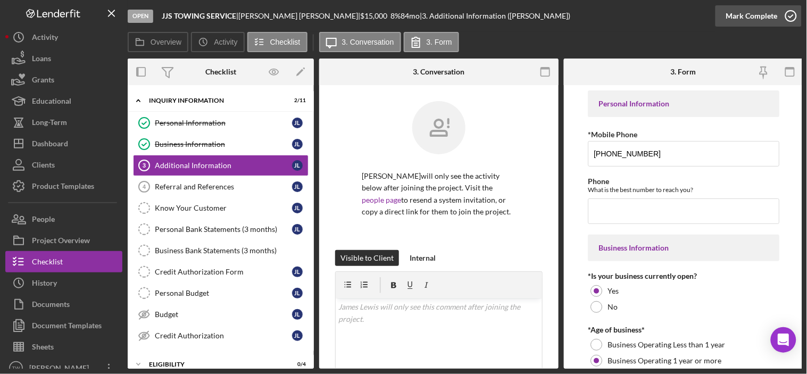
click at [746, 14] on div "Mark Complete" at bounding box center [752, 15] width 52 height 21
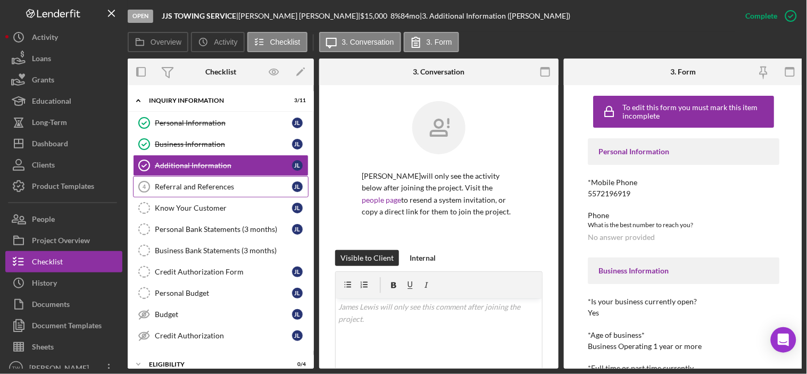
click at [205, 177] on link "Referral and References 4 [PERSON_NAME] and References [PERSON_NAME]" at bounding box center [221, 186] width 176 height 21
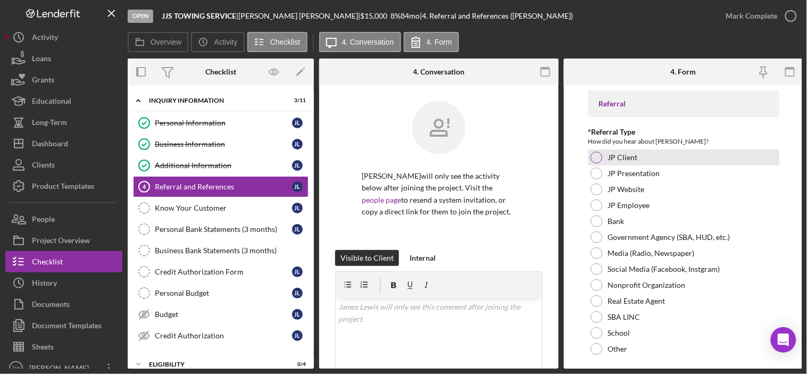
click at [618, 153] on label "JP Client" at bounding box center [623, 157] width 30 height 9
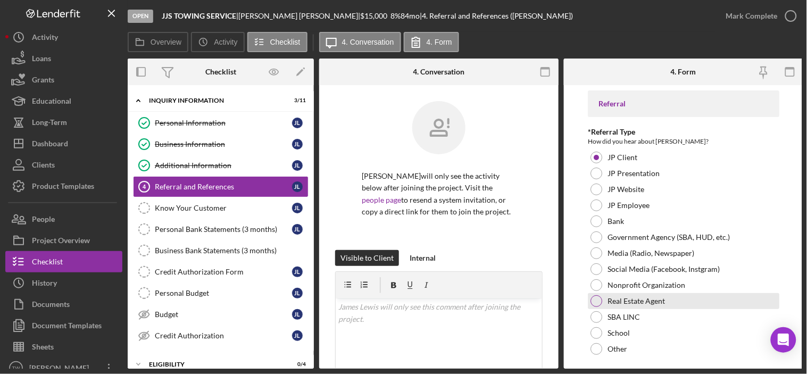
scroll to position [177, 0]
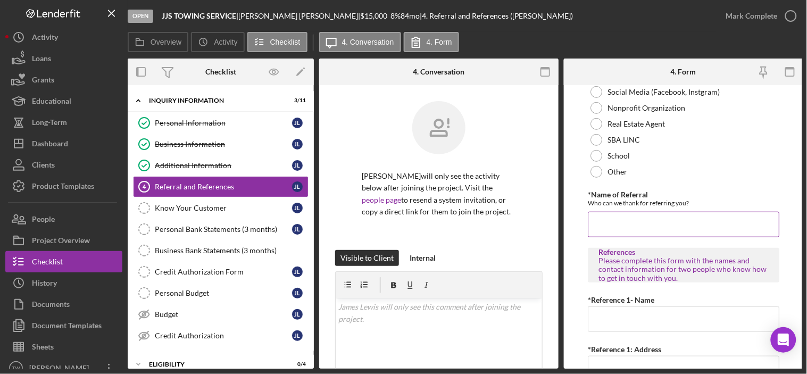
click at [630, 227] on input "*Name of Referral" at bounding box center [684, 225] width 192 height 26
type input "intake referral"
type input "[PERSON_NAME]"
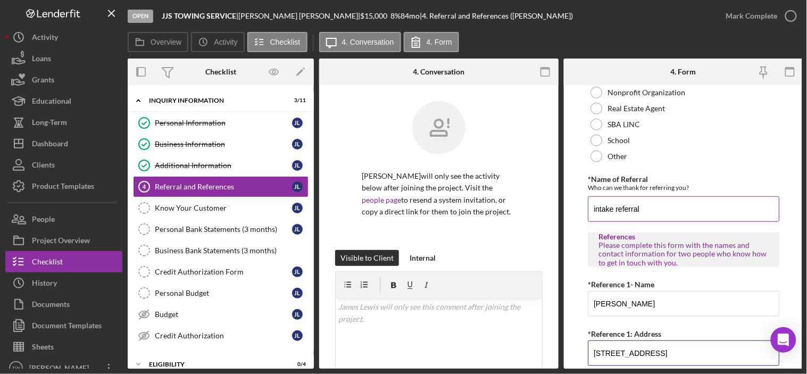
type input "[STREET_ADDRESS]"
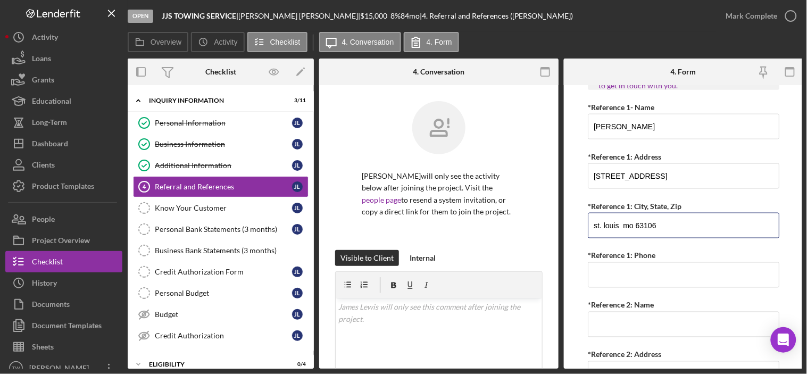
type input "st. louis mo 63106"
type input "[PHONE_NUMBER]"
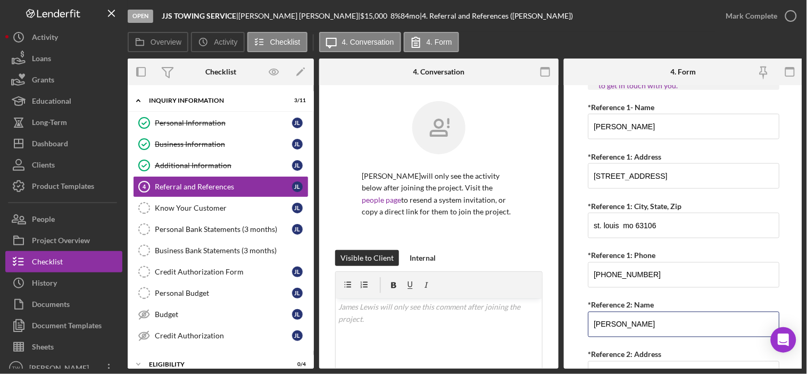
type input "[PERSON_NAME]"
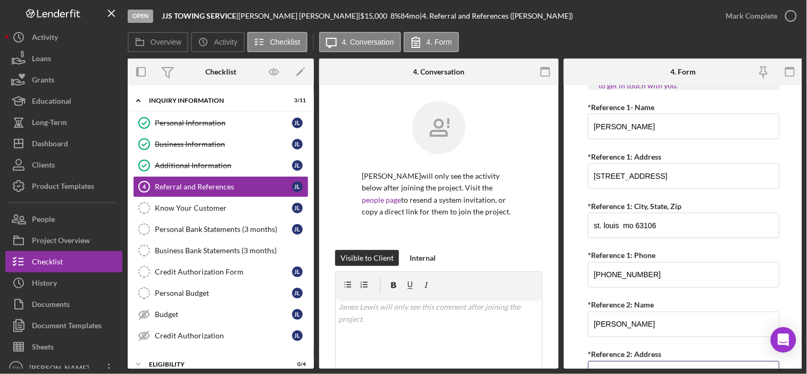
scroll to position [391, 0]
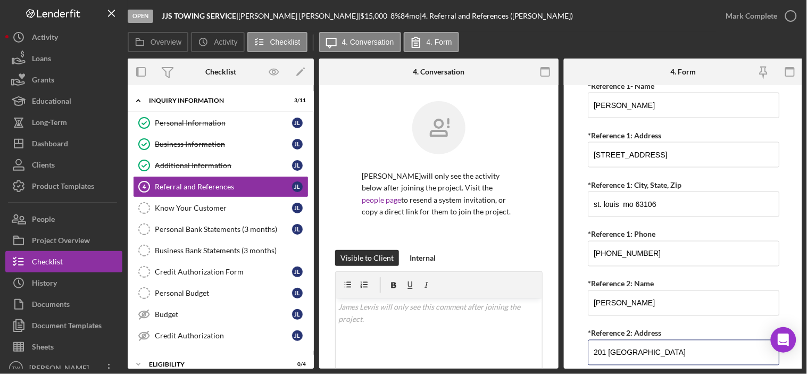
type input "201 [GEOGRAPHIC_DATA]"
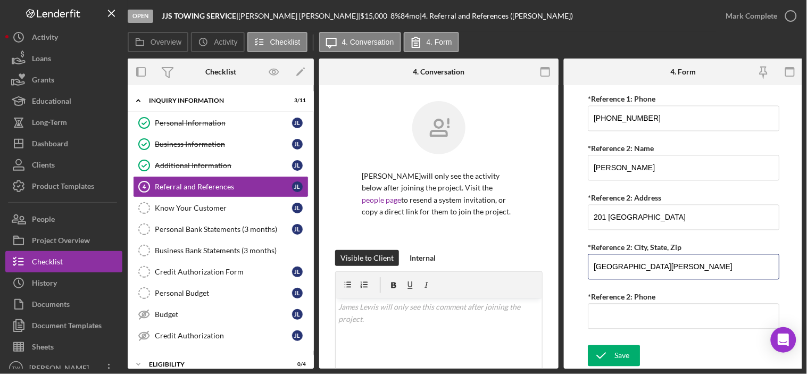
type input "[GEOGRAPHIC_DATA][PERSON_NAME]"
type input "[PHONE_NUMBER]"
click at [613, 356] on button "Save" at bounding box center [614, 355] width 52 height 21
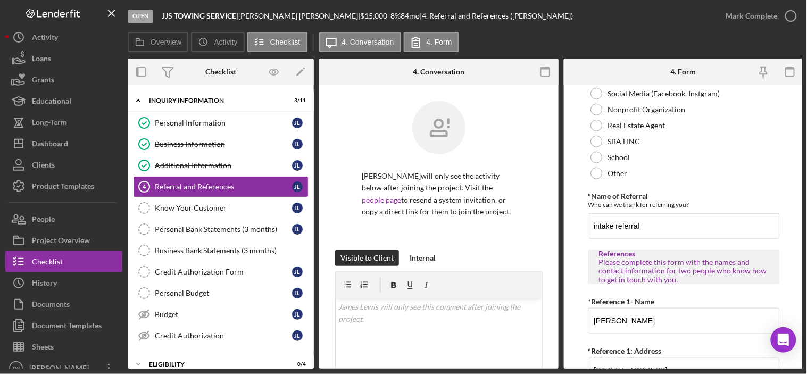
scroll to position [0, 0]
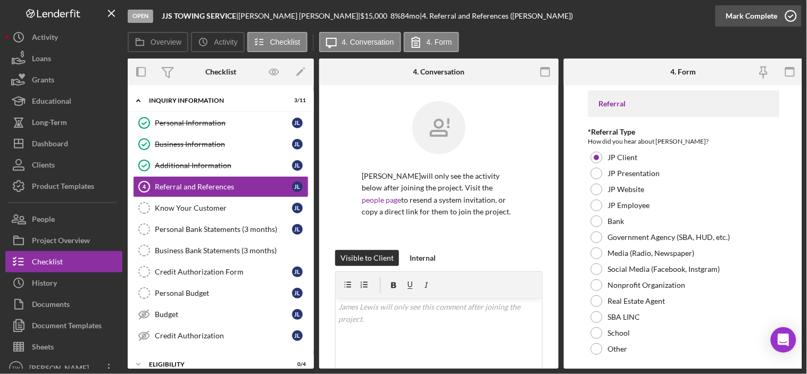
click at [746, 14] on div "Mark Complete" at bounding box center [752, 15] width 52 height 21
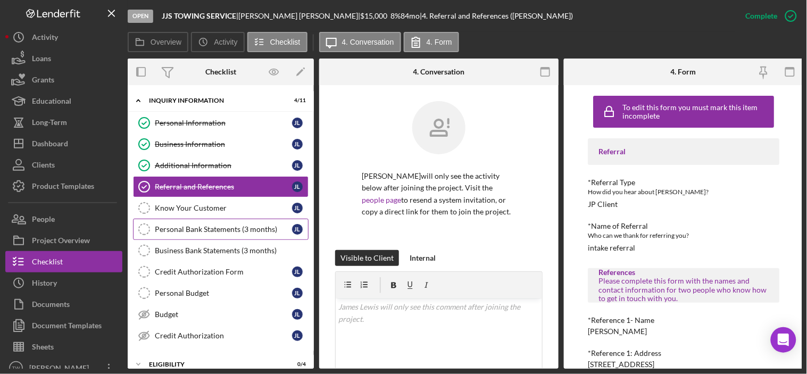
click at [223, 220] on link "Personal Bank Statements (3 months) Personal Bank Statements (3 months) [PERSON…" at bounding box center [221, 229] width 176 height 21
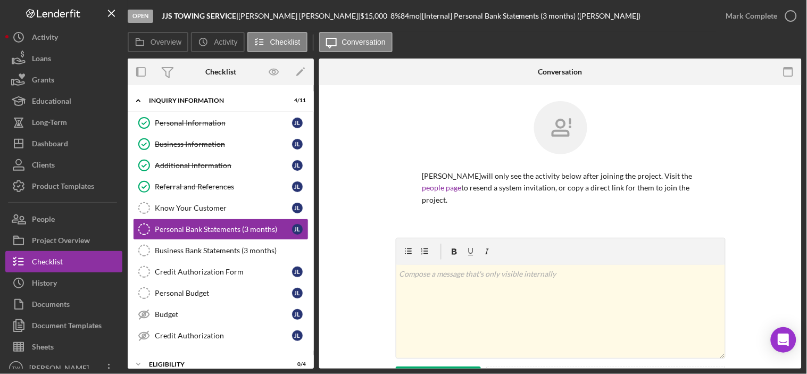
scroll to position [106, 0]
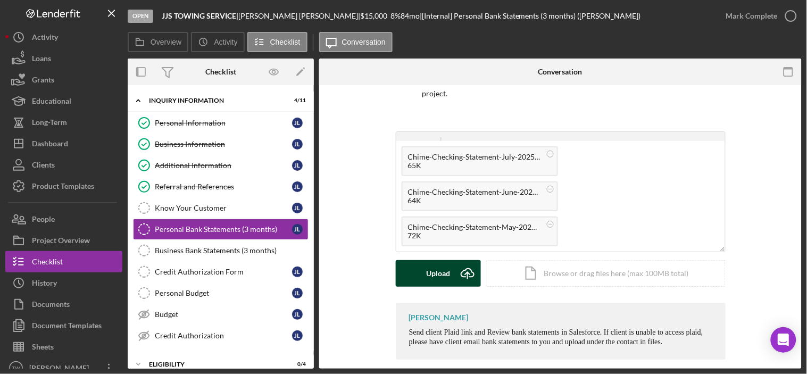
click at [426, 271] on div "Upload" at bounding box center [438, 273] width 24 height 27
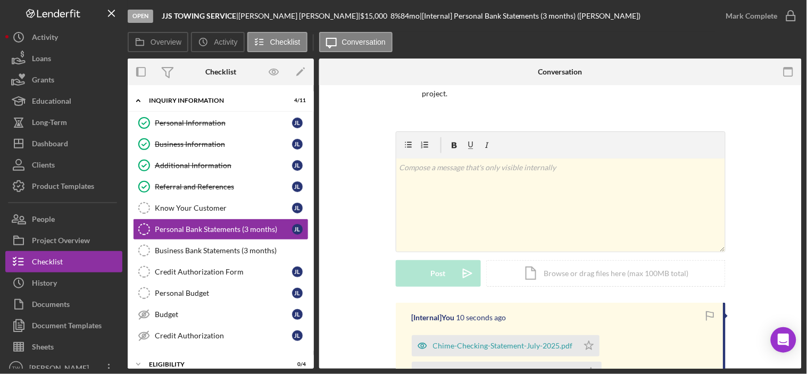
scroll to position [259, 0]
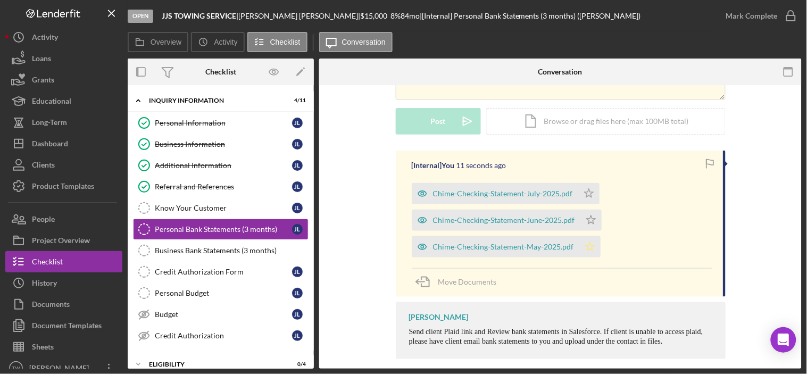
click at [591, 239] on icon "Icon/Star" at bounding box center [589, 246] width 21 height 21
click at [592, 210] on icon "Icon/Star" at bounding box center [590, 220] width 21 height 21
click at [585, 183] on icon "Icon/Star" at bounding box center [588, 193] width 21 height 21
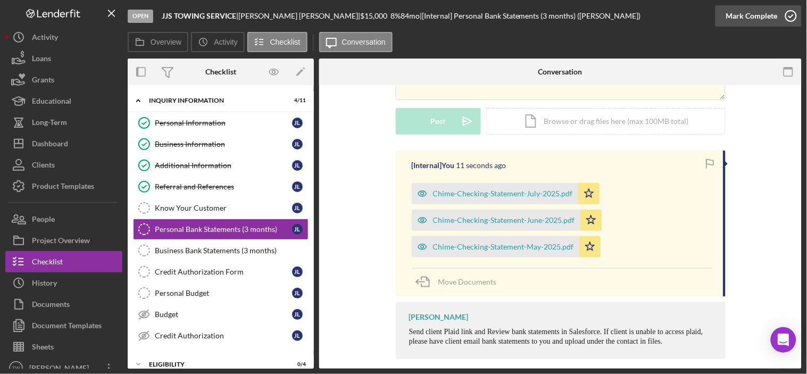
click at [733, 17] on div "Mark Complete" at bounding box center [752, 15] width 52 height 21
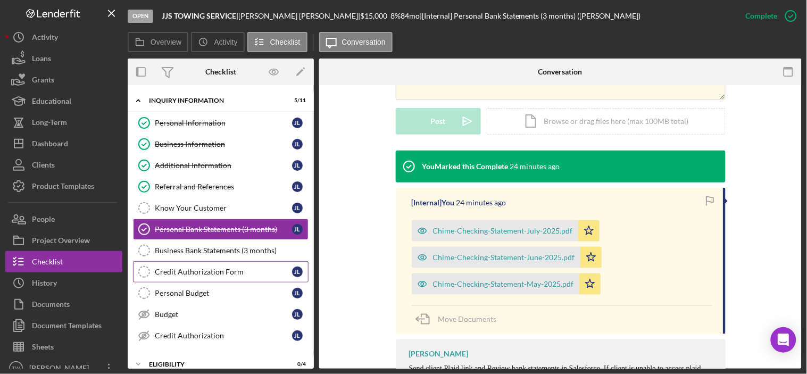
click at [246, 275] on div "Credit Authorization Form" at bounding box center [223, 272] width 137 height 9
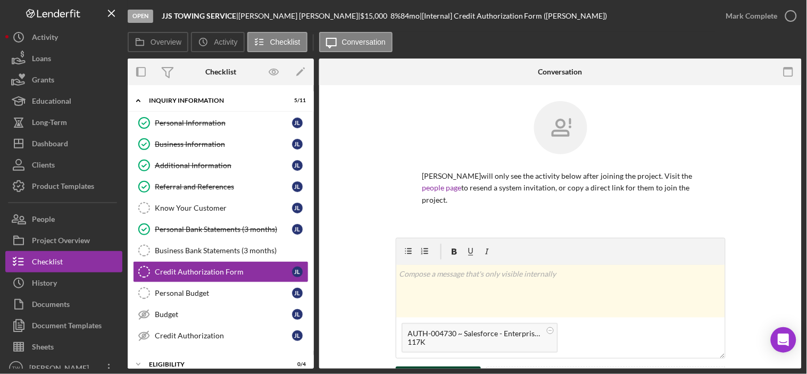
click at [452, 367] on button "Upload Icon/Upload" at bounding box center [438, 380] width 85 height 27
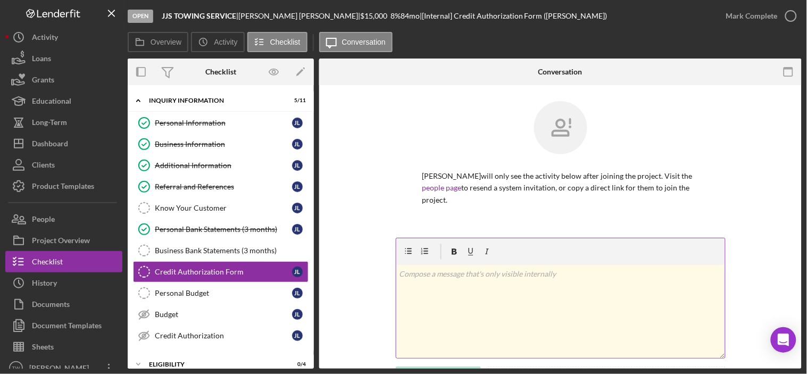
scroll to position [118, 0]
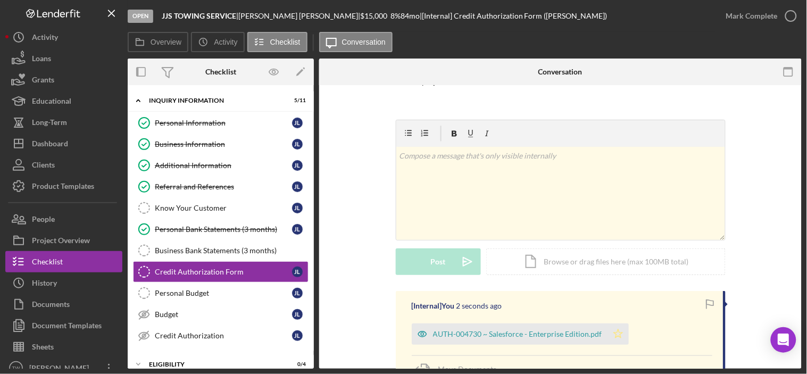
drag, startPoint x: 613, startPoint y: 325, endPoint x: 659, endPoint y: 277, distance: 66.2
click at [613, 329] on polygon "button" at bounding box center [617, 333] width 9 height 9
click at [761, 25] on div "Mark Complete" at bounding box center [752, 15] width 52 height 21
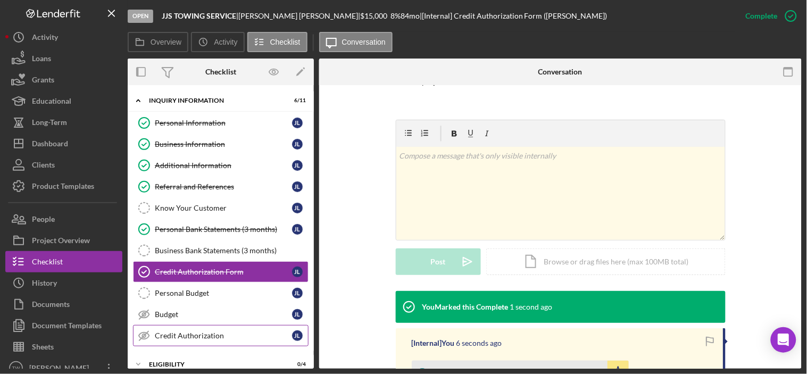
scroll to position [109, 0]
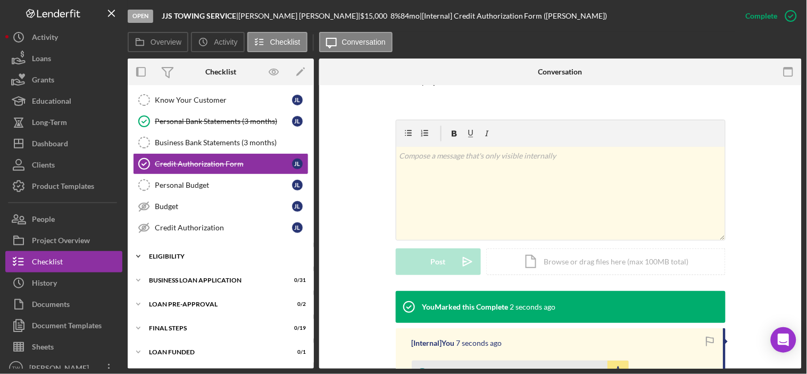
click at [206, 252] on div "Icon/Expander ELIGIBILITY 0 / 4" at bounding box center [221, 256] width 186 height 21
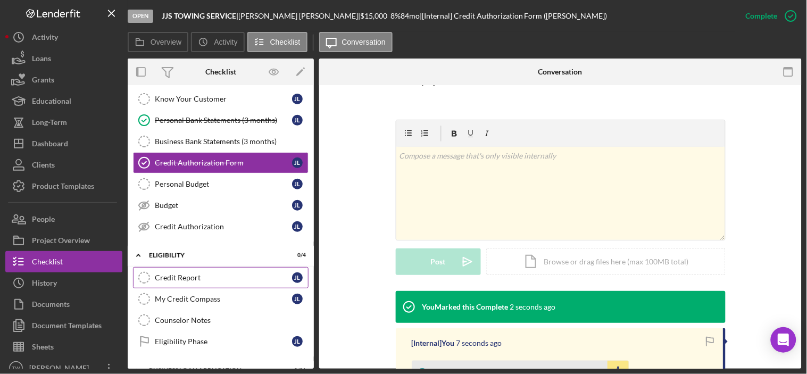
click at [211, 280] on div "Credit Report" at bounding box center [223, 277] width 137 height 9
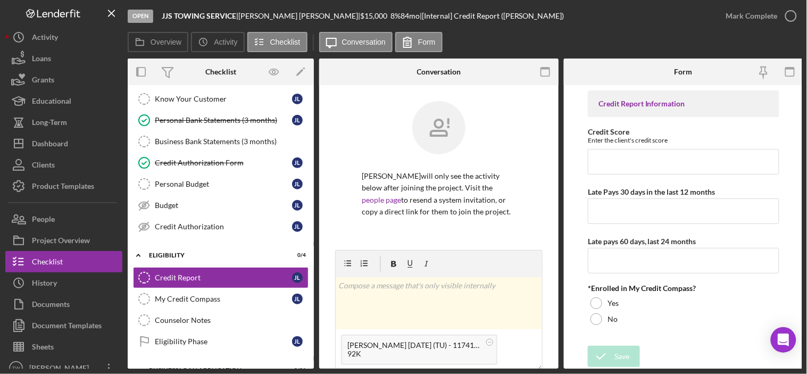
scroll to position [177, 0]
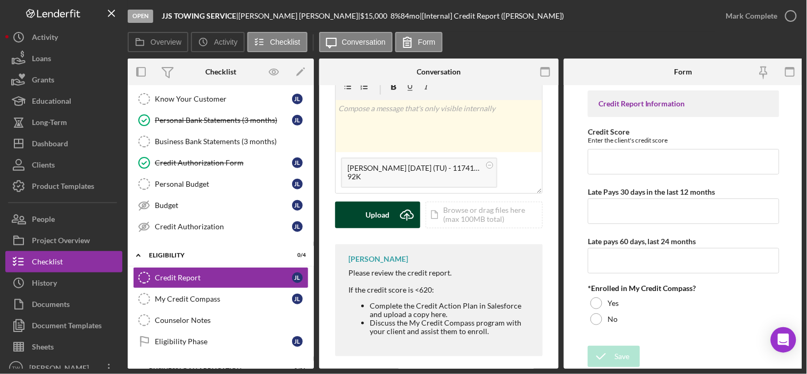
click at [396, 215] on icon "Icon/Upload" at bounding box center [407, 215] width 27 height 27
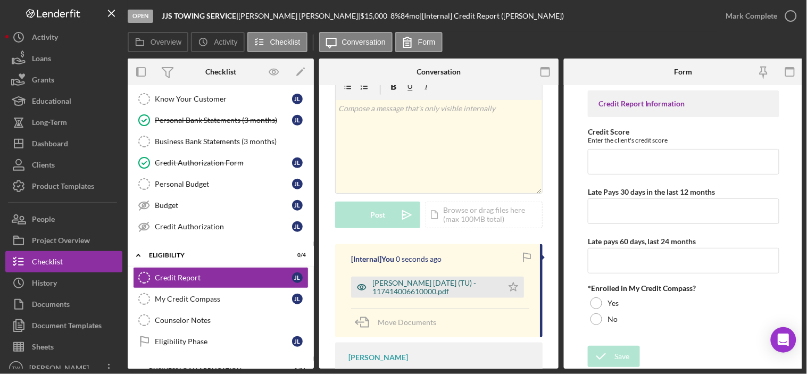
click at [420, 282] on div "[PERSON_NAME] [DATE] (TU) - 117414006610000.pdf" at bounding box center [434, 287] width 125 height 17
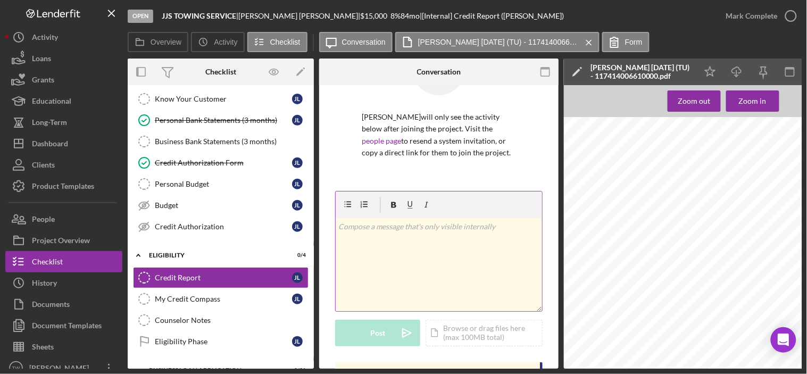
scroll to position [0, 0]
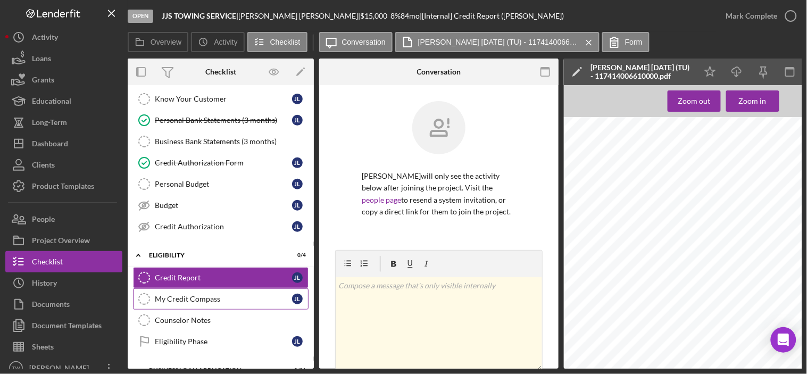
click at [213, 303] on div "My Credit Compass" at bounding box center [223, 299] width 137 height 9
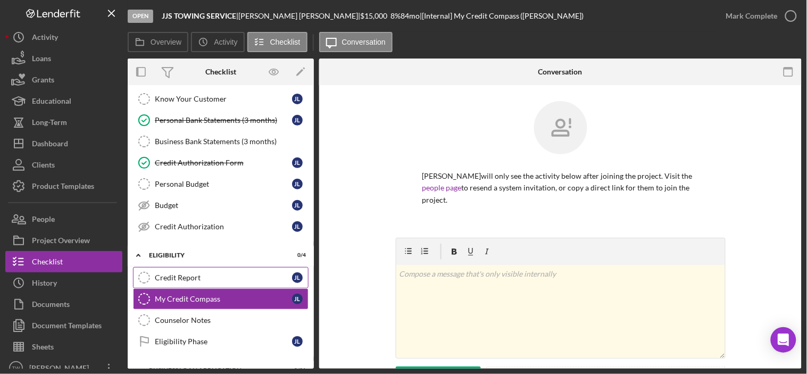
click at [215, 278] on div "Credit Report" at bounding box center [223, 277] width 137 height 9
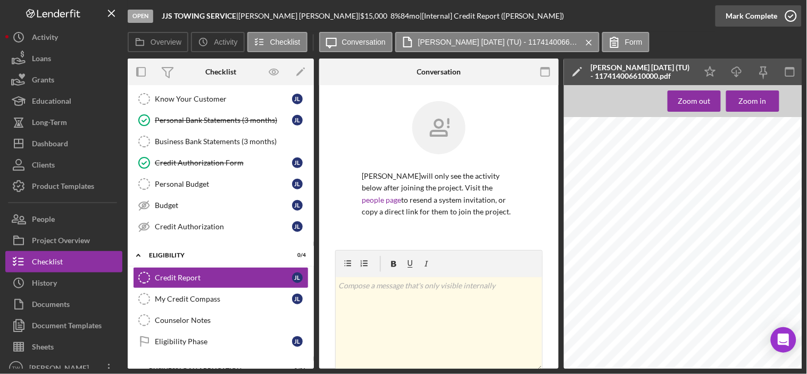
click at [751, 20] on div "Mark Complete" at bounding box center [752, 15] width 52 height 21
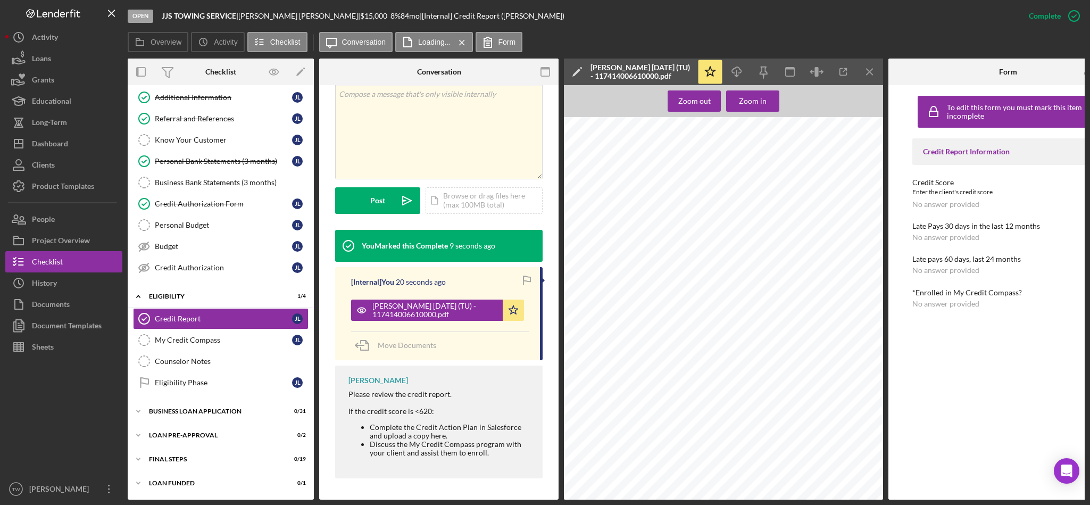
scroll to position [0, 43]
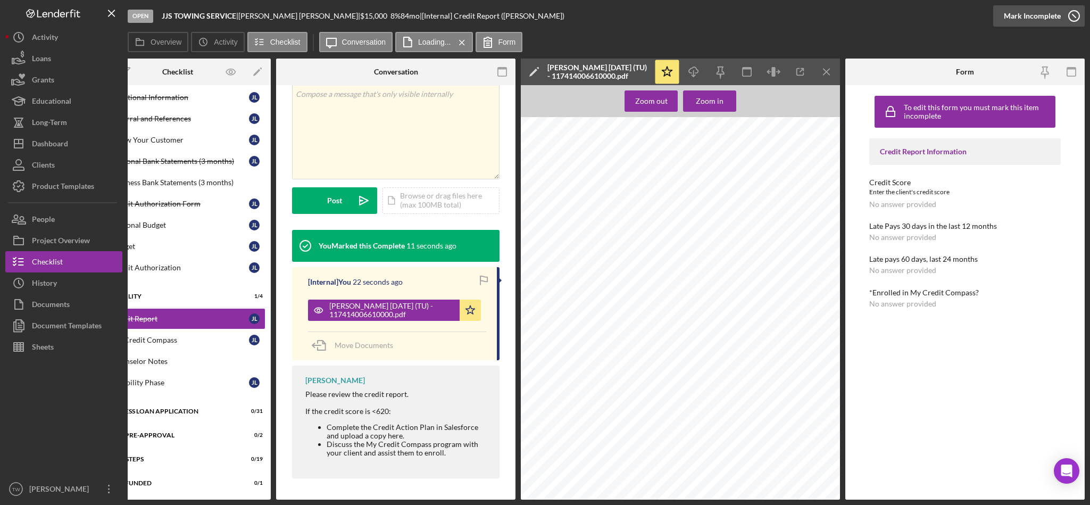
click at [806, 15] on div "Mark Incomplete" at bounding box center [1032, 15] width 57 height 21
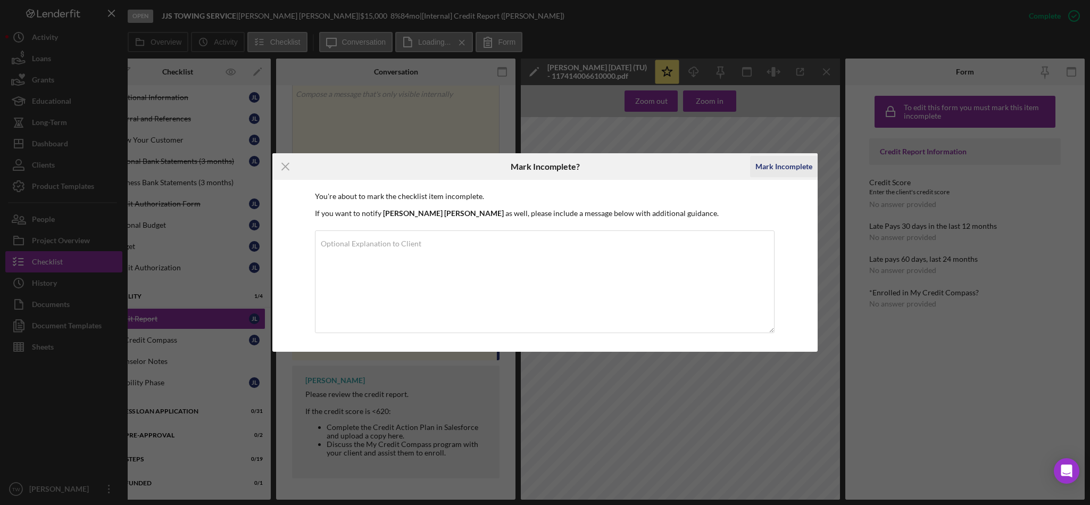
click at [803, 167] on div "Mark Incomplete" at bounding box center [783, 166] width 57 height 21
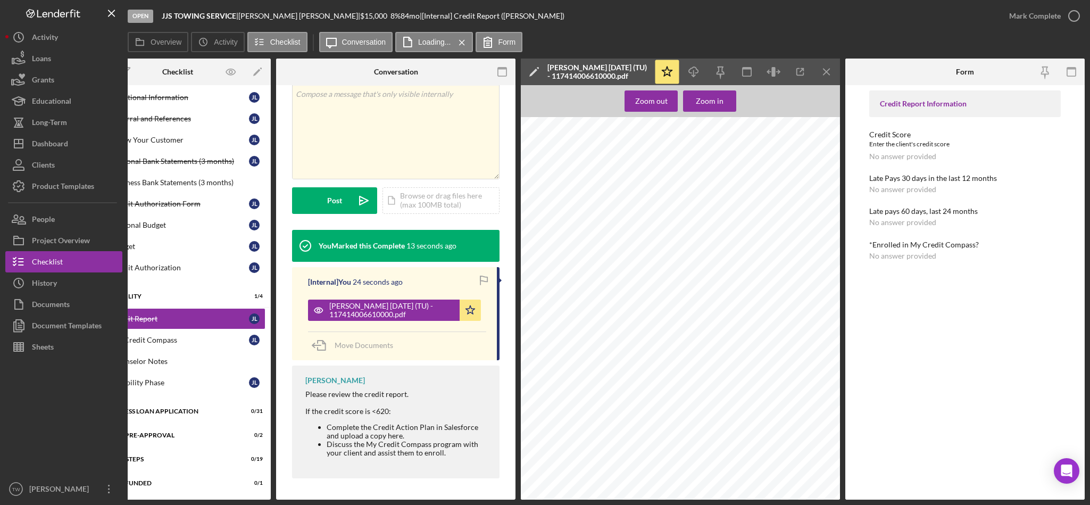
scroll to position [233, 0]
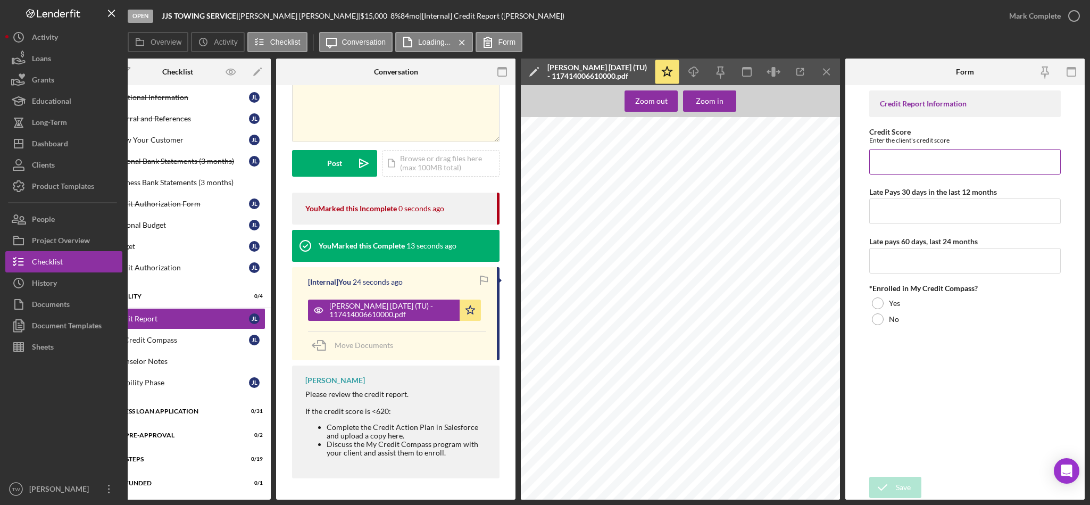
click at [806, 171] on input "Credit Score" at bounding box center [965, 162] width 192 height 26
type input "607"
type input "0"
click at [806, 308] on div at bounding box center [878, 303] width 12 height 12
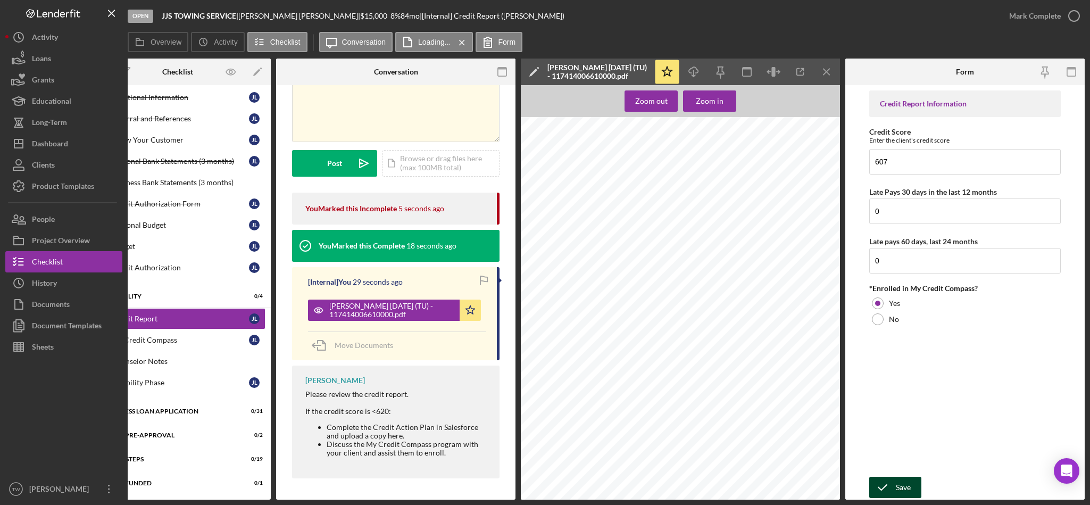
click at [806, 373] on div "Save" at bounding box center [903, 487] width 15 height 21
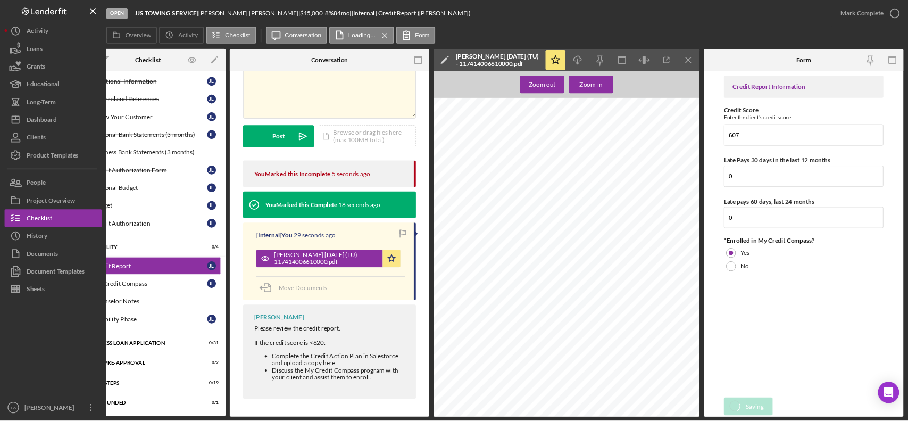
scroll to position [237, 0]
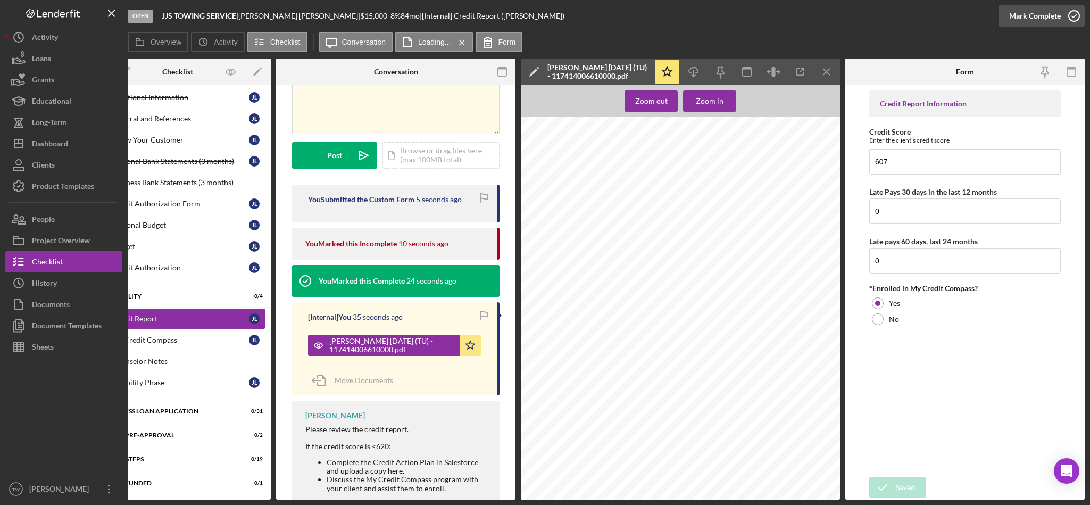
click at [806, 19] on div "Mark Complete" at bounding box center [1035, 15] width 52 height 21
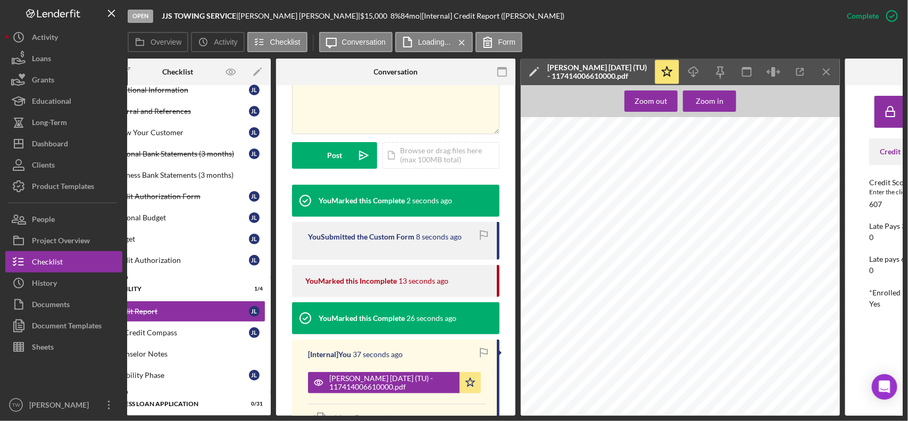
click at [151, 373] on div "Open JJS TOWING SERVICE | [PERSON_NAME] | $15,000 $15,000 8 % 84 mo | [Internal…" at bounding box center [454, 210] width 908 height 421
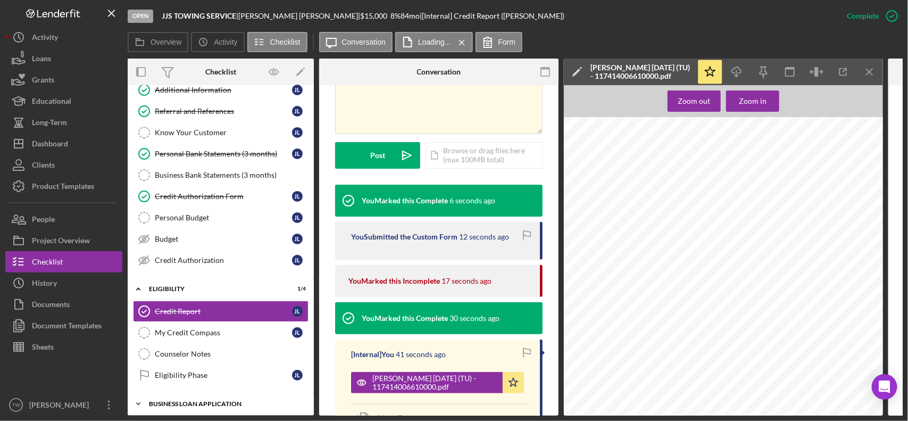
scroll to position [142, 0]
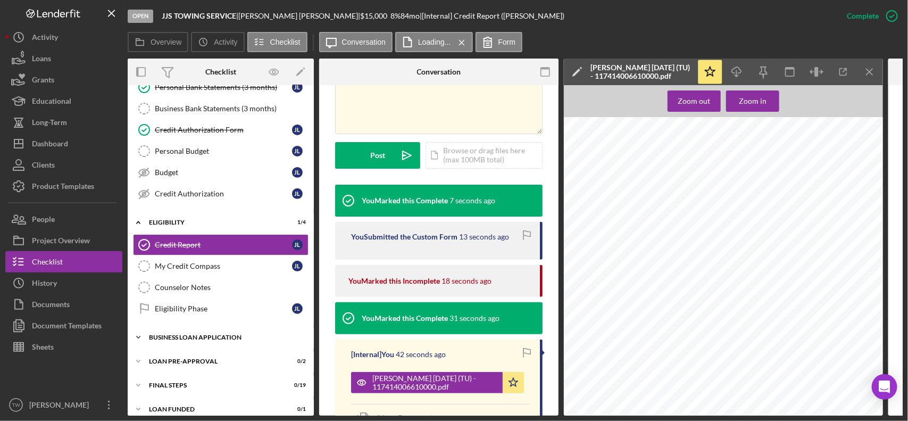
click at [203, 340] on div "BUSINESS LOAN APPLICATION" at bounding box center [225, 337] width 152 height 6
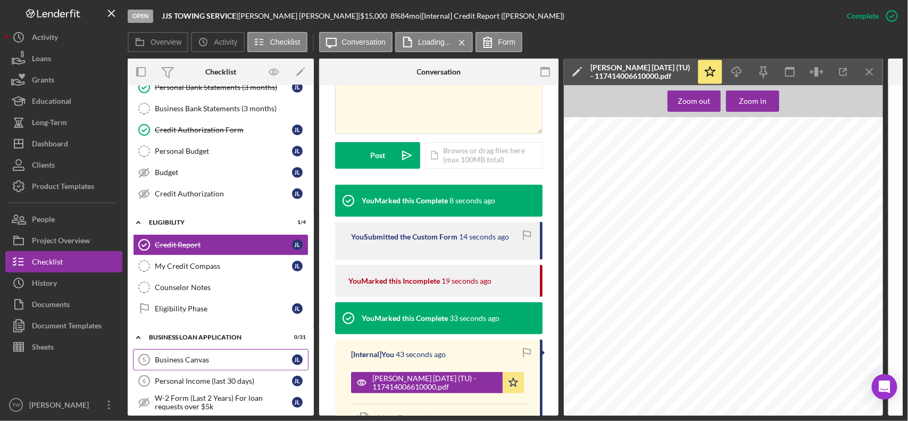
click at [195, 358] on link "Business Canvas 5 Business Canvas [PERSON_NAME]" at bounding box center [221, 359] width 176 height 21
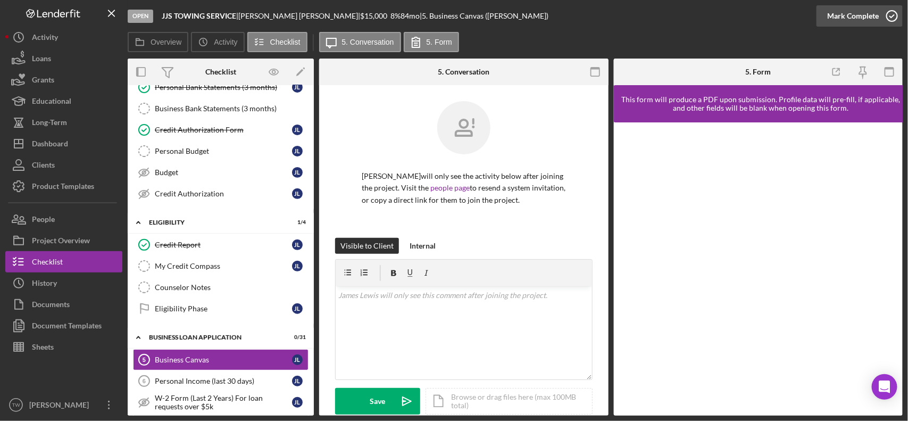
click at [806, 14] on div "Mark Complete" at bounding box center [853, 15] width 52 height 21
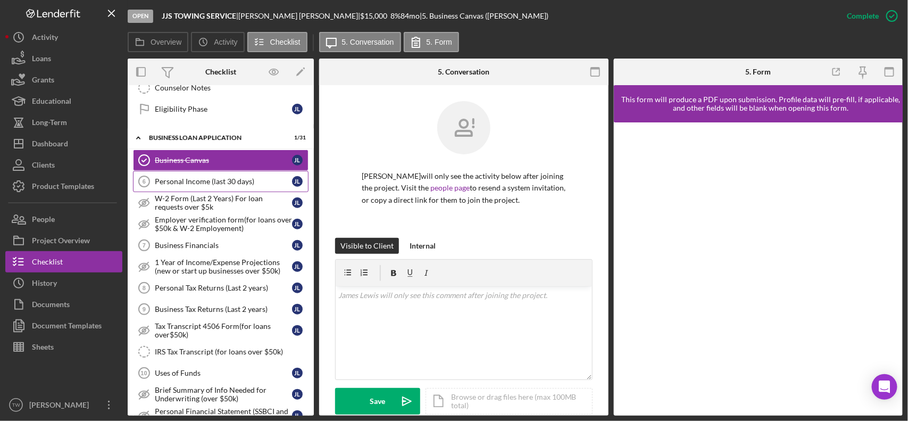
click at [221, 186] on div "Personal Income (last 30 days)" at bounding box center [223, 181] width 137 height 9
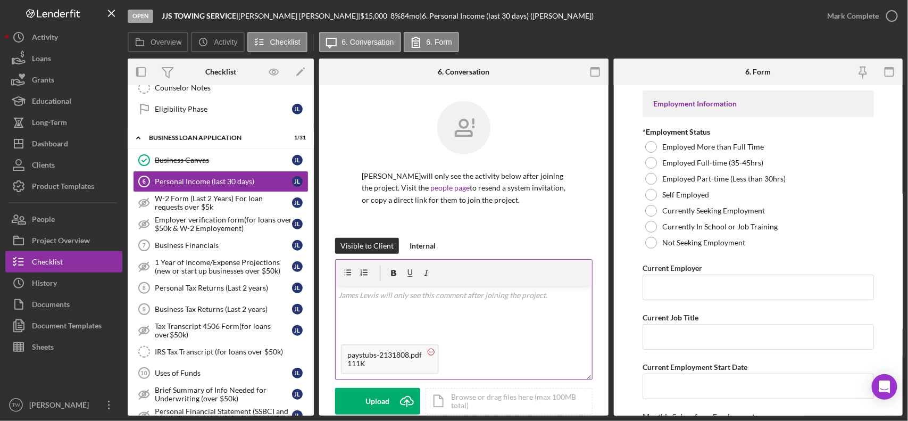
scroll to position [194, 0]
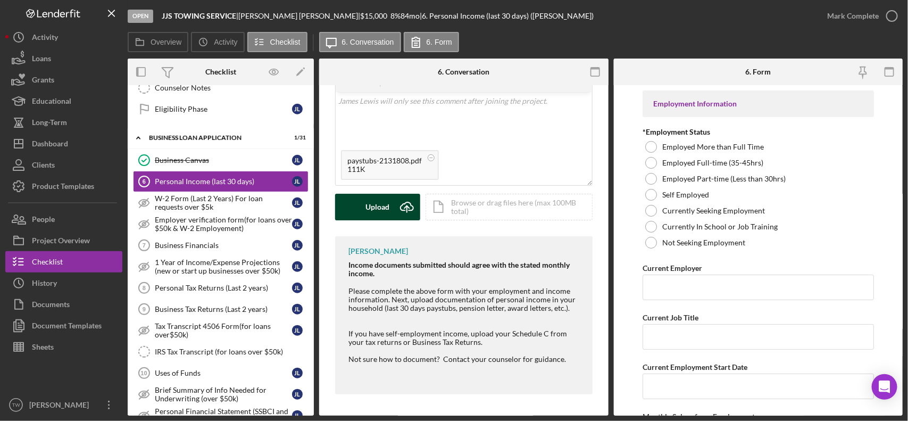
click at [375, 218] on div "Upload" at bounding box center [378, 207] width 24 height 27
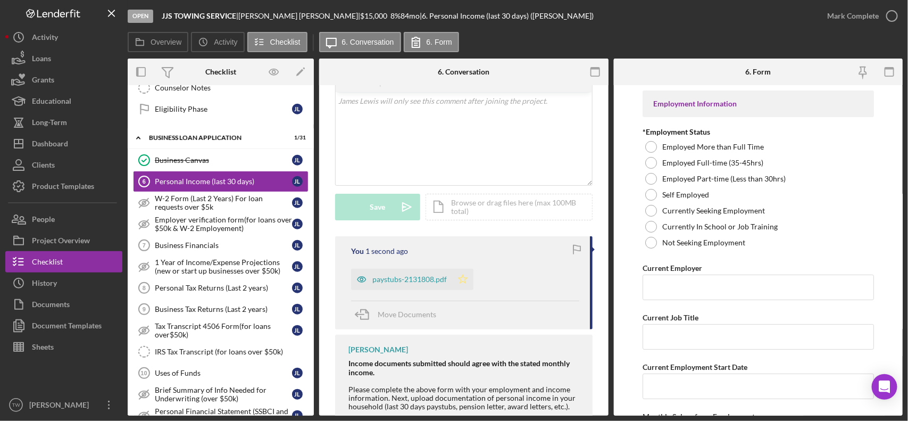
click at [467, 284] on icon "Icon/Star" at bounding box center [462, 279] width 21 height 21
click at [700, 161] on label "Employed Full-time (35-45hrs)" at bounding box center [712, 163] width 101 height 9
click at [704, 283] on input "Current Employer" at bounding box center [758, 288] width 231 height 26
type input "W2 employer"
type input "employee"
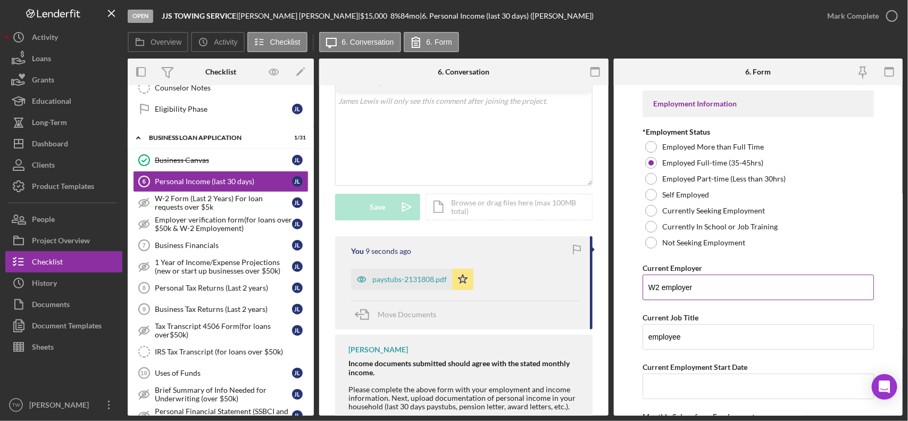
scroll to position [186, 0]
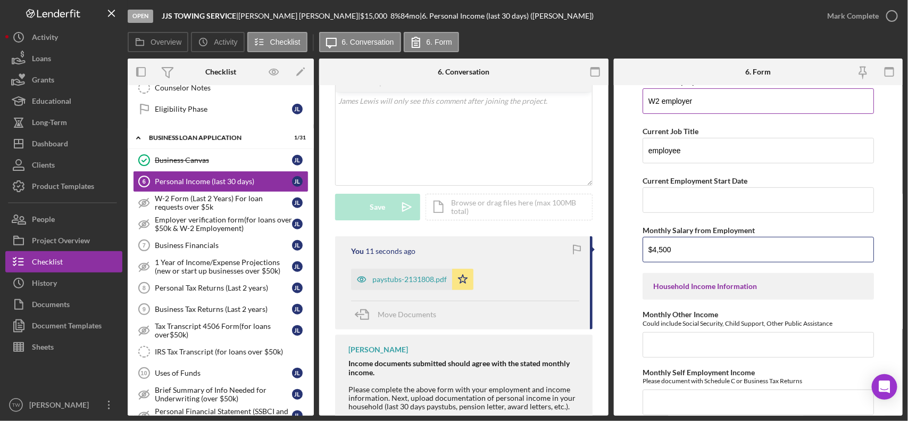
type input "$4,500"
type input "$0"
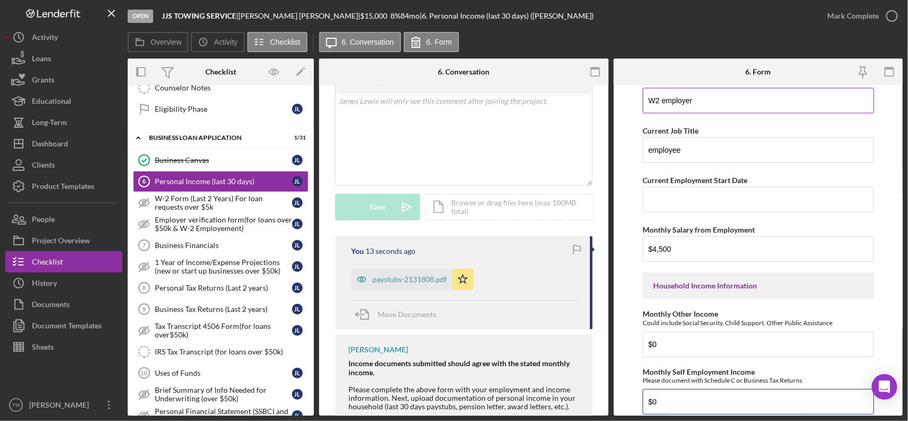
type input "$0"
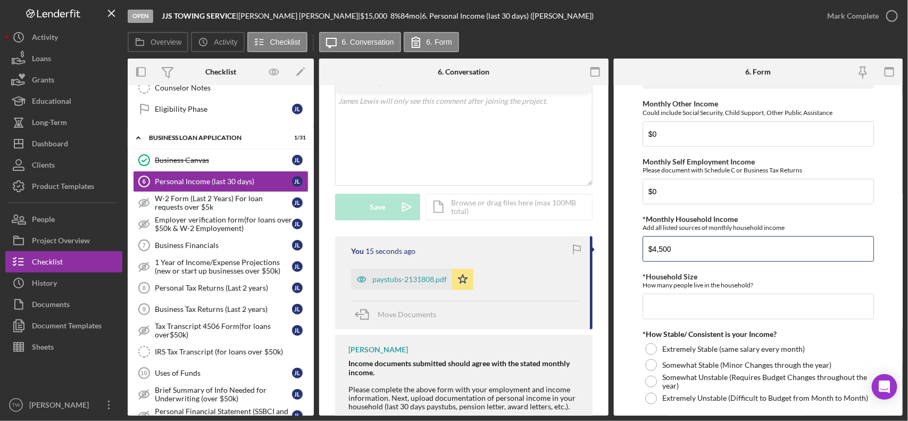
type input "$4,500"
type input "1"
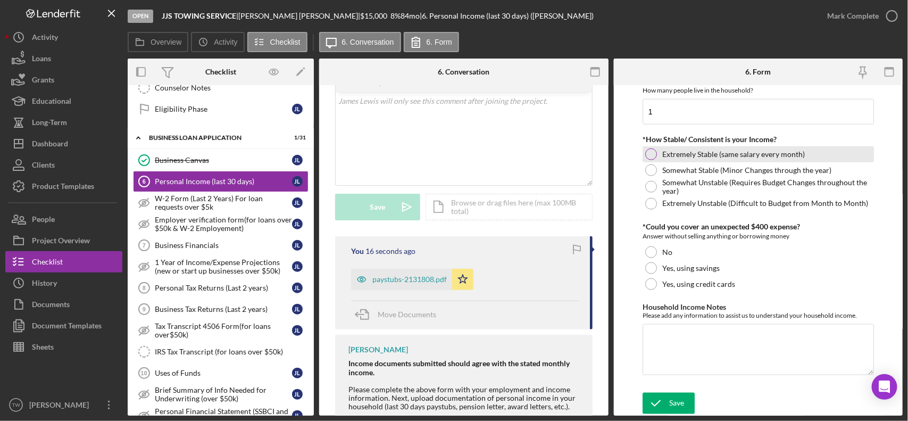
click at [705, 155] on label "Extremely Stable (same salary every month)" at bounding box center [733, 154] width 143 height 9
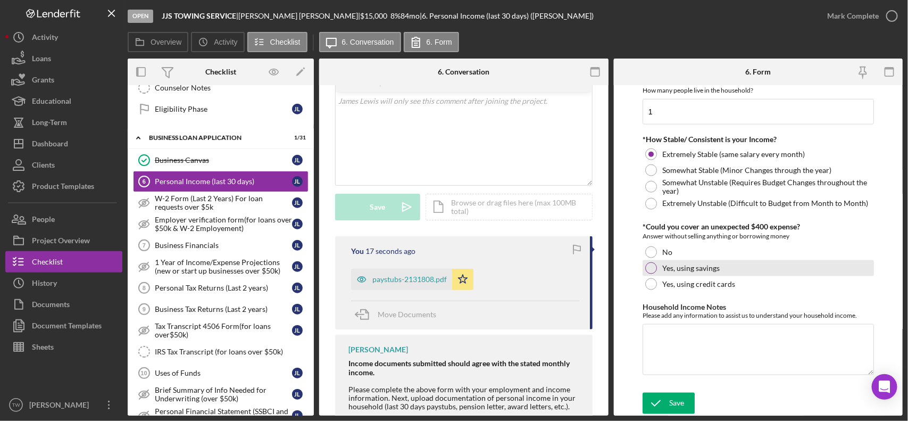
click at [669, 264] on label "Yes, using savings" at bounding box center [690, 268] width 57 height 9
drag, startPoint x: 702, startPoint y: 352, endPoint x: 714, endPoint y: 338, distance: 18.1
click at [703, 352] on textarea "Household Income Notes" at bounding box center [758, 349] width 231 height 51
type textarea "0"
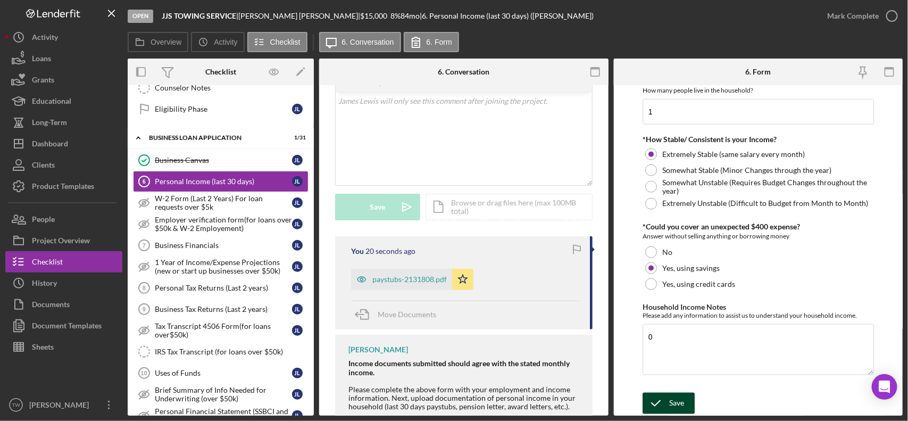
click at [668, 373] on button "Save" at bounding box center [669, 403] width 52 height 21
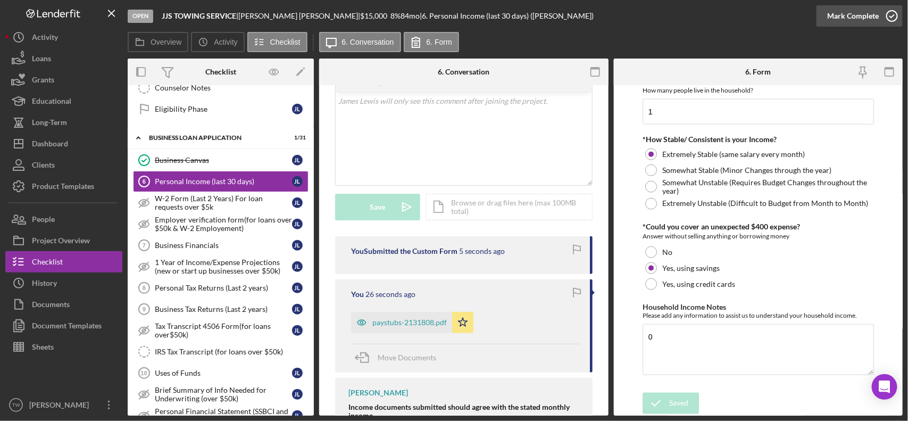
click at [806, 11] on div "Mark Complete" at bounding box center [853, 15] width 52 height 21
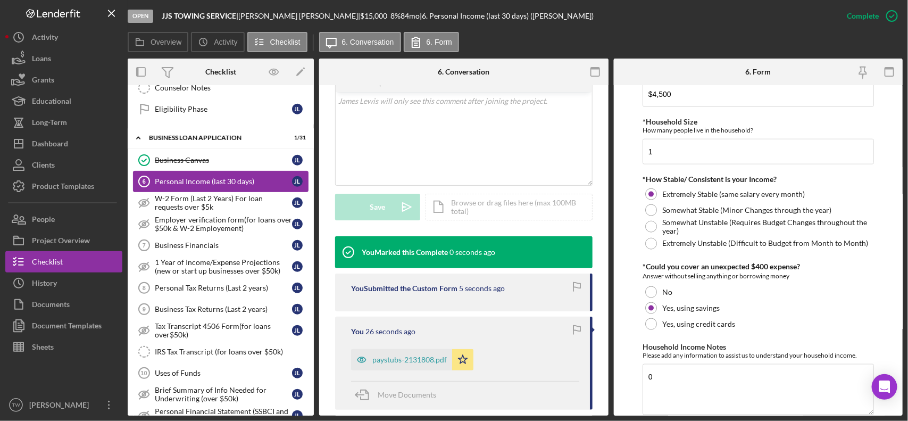
scroll to position [637, 0]
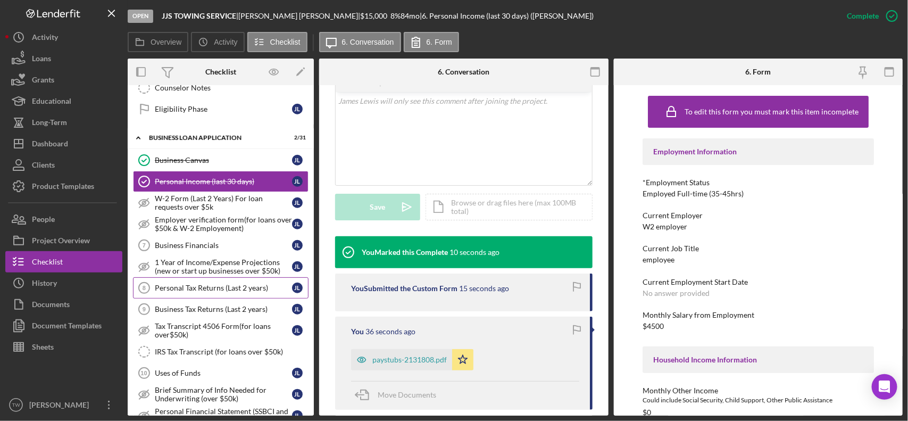
drag, startPoint x: 222, startPoint y: 287, endPoint x: 230, endPoint y: 285, distance: 8.4
click at [230, 285] on link "Personal Tax Returns (Last 2 years) 8 Personal Tax Returns (Last 2 years) [PERS…" at bounding box center [221, 287] width 176 height 21
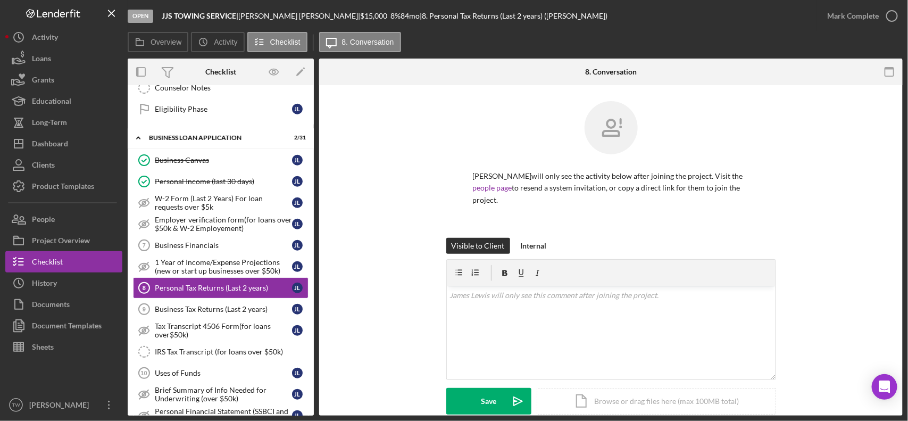
click at [565, 46] on div "Overview Icon/History Activity Checklist Icon/Message 8. Conversation" at bounding box center [515, 42] width 775 height 21
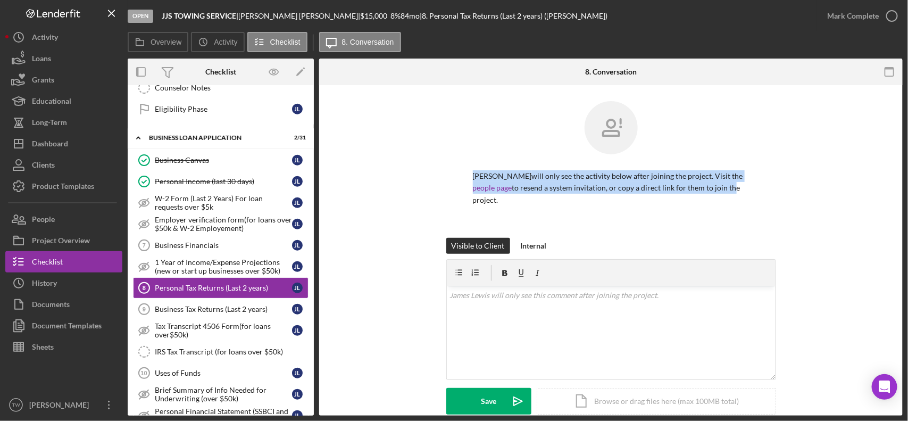
click at [638, 223] on div "[PERSON_NAME] will only see the activity below after joining the project. Visit…" at bounding box center [611, 295] width 584 height 420
click at [628, 90] on div "[PERSON_NAME] will only see the activity below after joining the project. Visit…" at bounding box center [611, 295] width 584 height 420
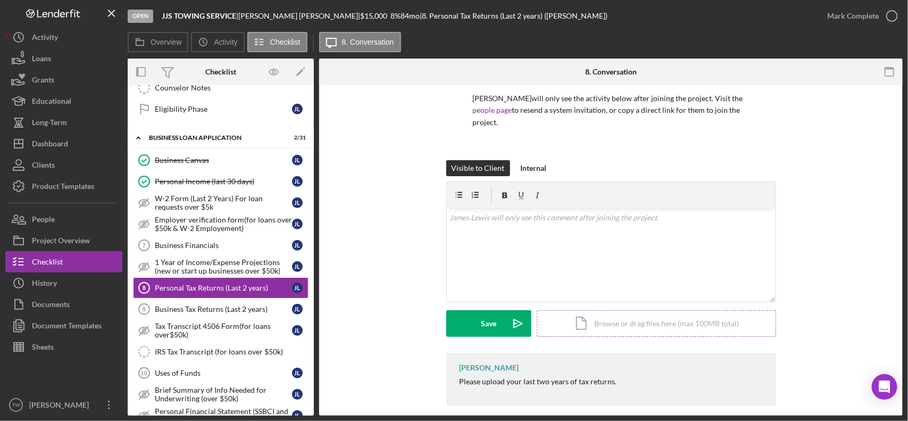
click at [600, 325] on div "Icon/Document Browse or drag files here (max 100MB total) Tap to choose files o…" at bounding box center [656, 323] width 239 height 27
click at [538, 220] on div "v Color teal Color pink Remove color Add row above Add row below Add column bef…" at bounding box center [611, 255] width 329 height 93
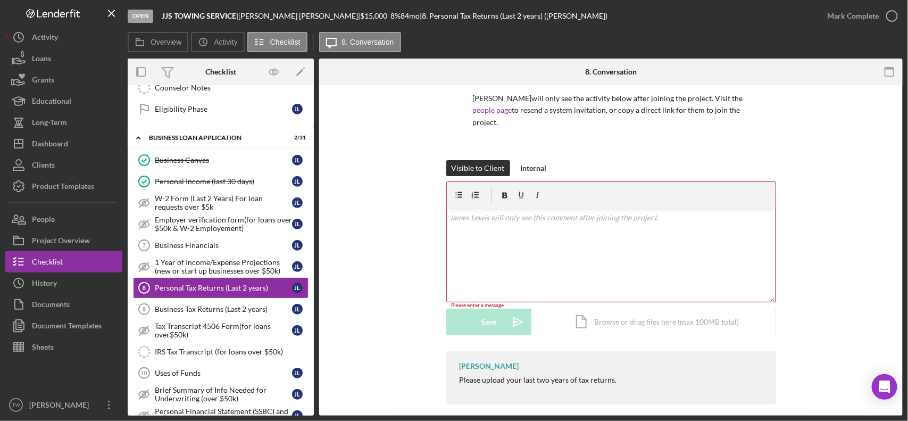
scroll to position [76, 0]
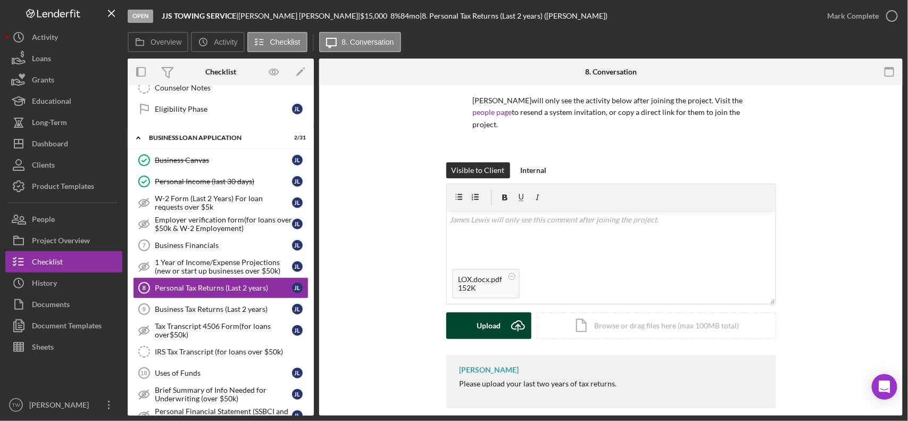
click at [495, 321] on div "Upload" at bounding box center [489, 325] width 24 height 27
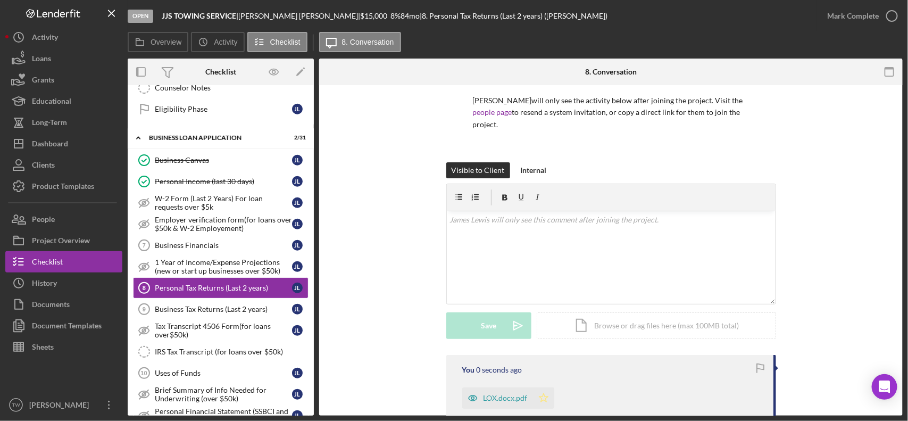
scroll to position [177, 0]
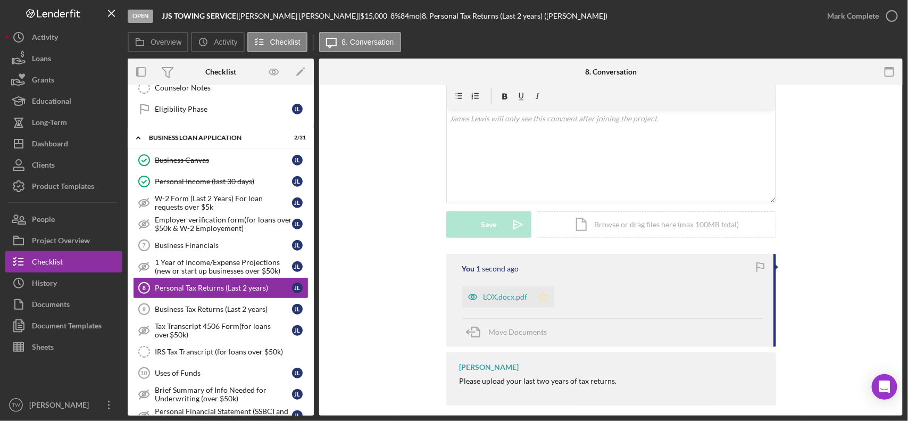
click at [544, 292] on icon "Icon/Star" at bounding box center [543, 296] width 21 height 21
click at [806, 21] on div "Mark Complete" at bounding box center [853, 15] width 52 height 21
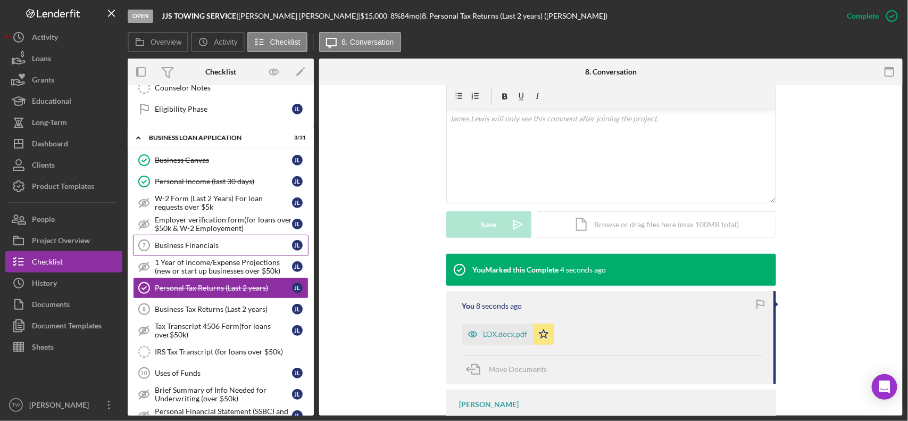
scroll to position [408, 0]
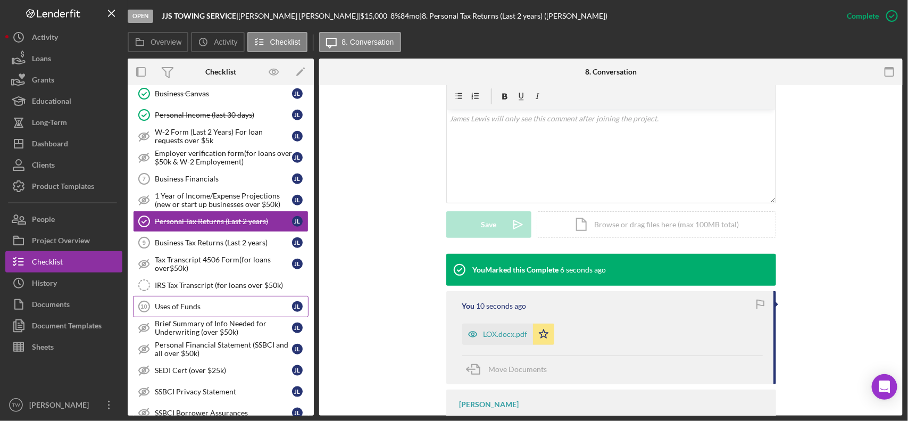
drag, startPoint x: 174, startPoint y: 314, endPoint x: 184, endPoint y: 314, distance: 9.6
click at [174, 311] on div "Uses of Funds" at bounding box center [223, 306] width 137 height 9
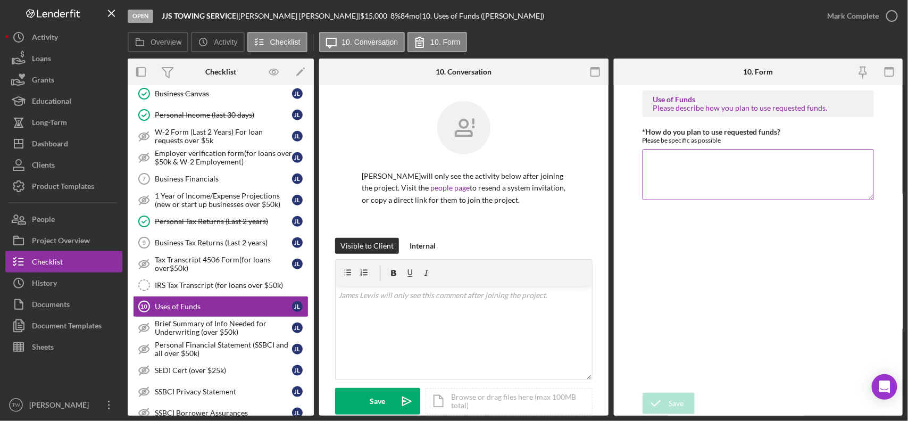
click at [717, 173] on textarea "*How do you plan to use requested funds?" at bounding box center [758, 174] width 231 height 51
type textarea "purchase a tow truck"
click at [661, 373] on icon "submit" at bounding box center [656, 403] width 27 height 27
click at [806, 11] on div "Mark Complete" at bounding box center [853, 15] width 52 height 21
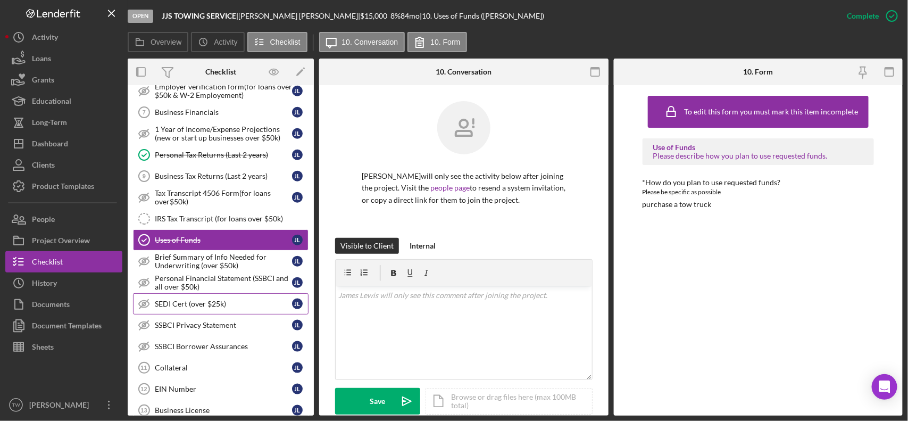
scroll to position [541, 0]
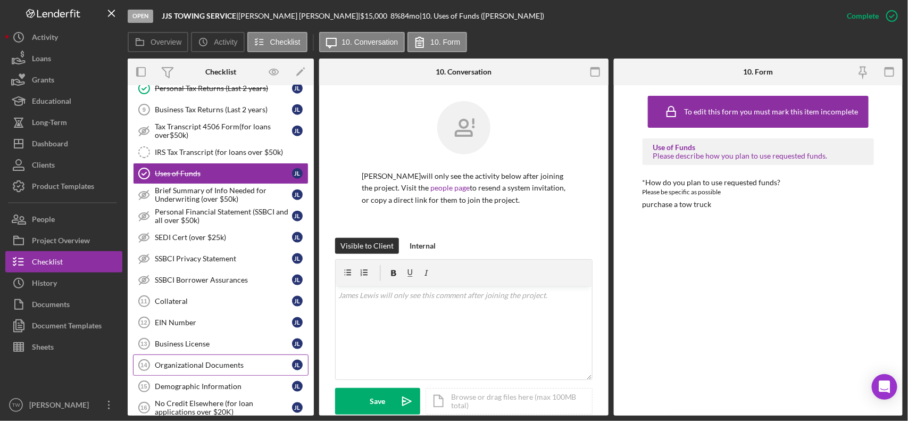
click at [201, 369] on link "Organizational Documents 14 Organizational Documents [PERSON_NAME]" at bounding box center [221, 364] width 176 height 21
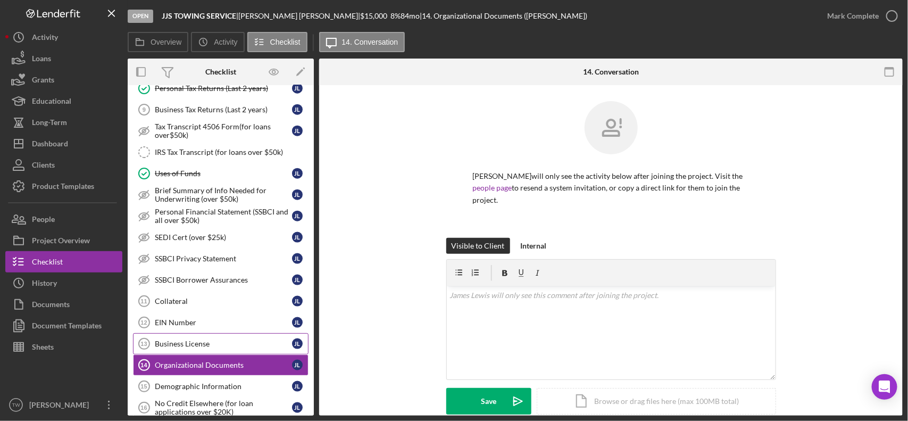
scroll to position [674, 0]
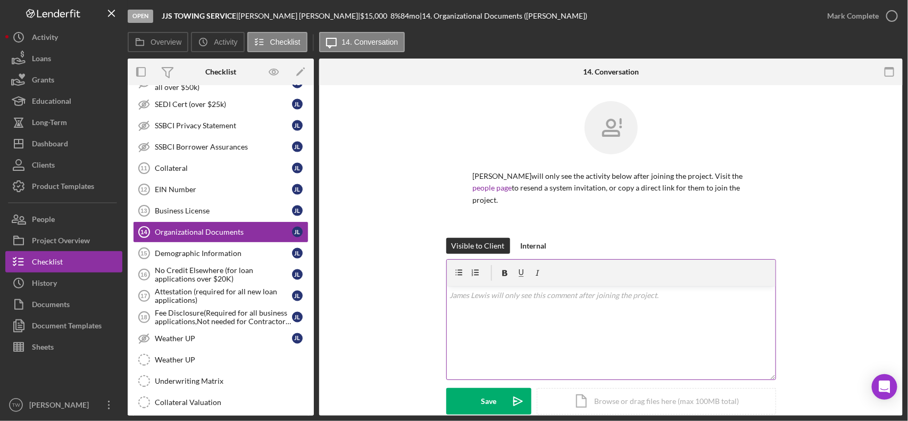
click at [520, 317] on div "v Color teal Color pink Remove color Add row above Add row below Add column bef…" at bounding box center [611, 332] width 329 height 93
click at [479, 373] on div "Upload" at bounding box center [489, 401] width 24 height 27
click at [547, 51] on div "Overview Icon/History Activity Checklist Icon/Message 14. Conversation" at bounding box center [515, 42] width 775 height 21
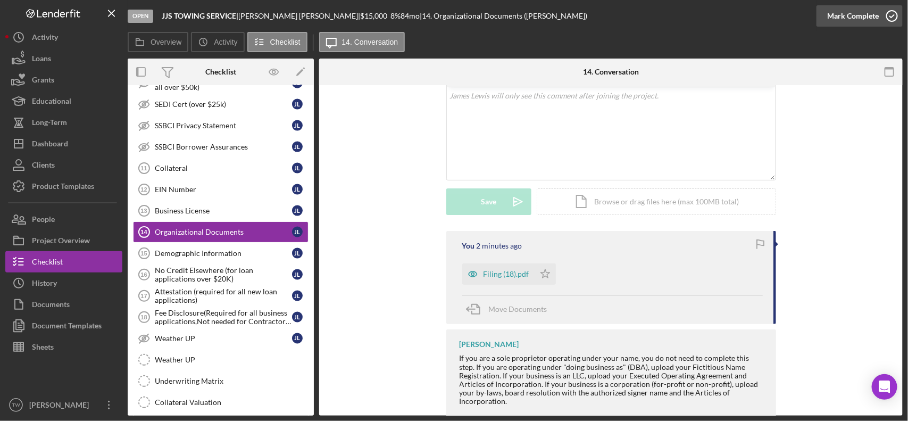
click at [806, 16] on div "Mark Complete" at bounding box center [853, 15] width 52 height 21
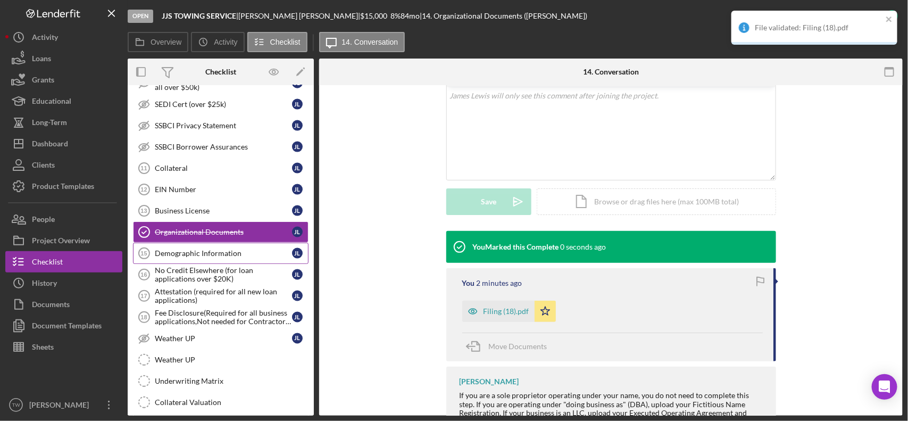
click at [219, 257] on div "Demographic Information" at bounding box center [223, 253] width 137 height 9
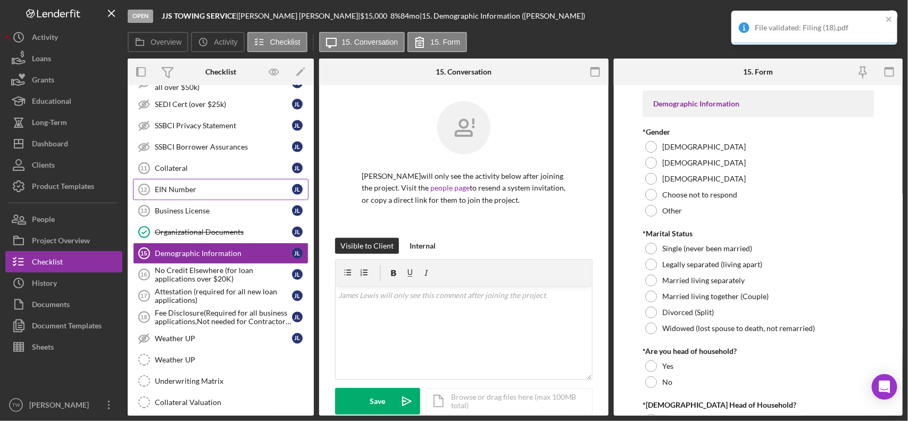
click at [193, 194] on div "EIN Number" at bounding box center [223, 189] width 137 height 9
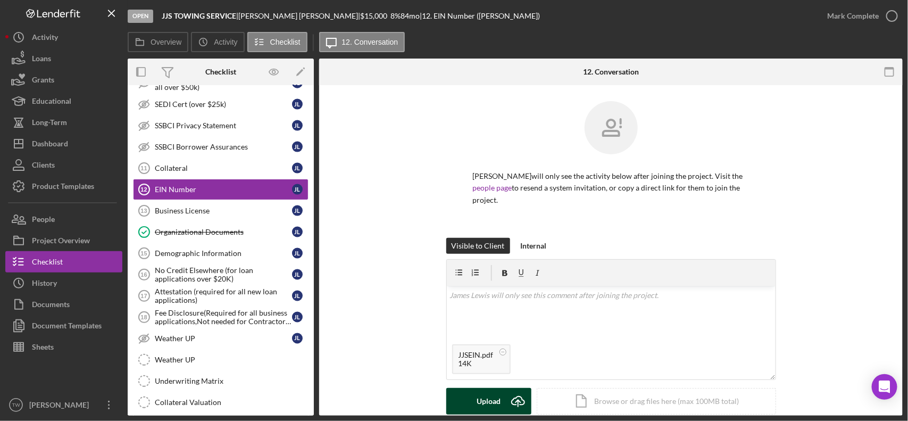
click at [485, 373] on div "Upload" at bounding box center [489, 401] width 24 height 27
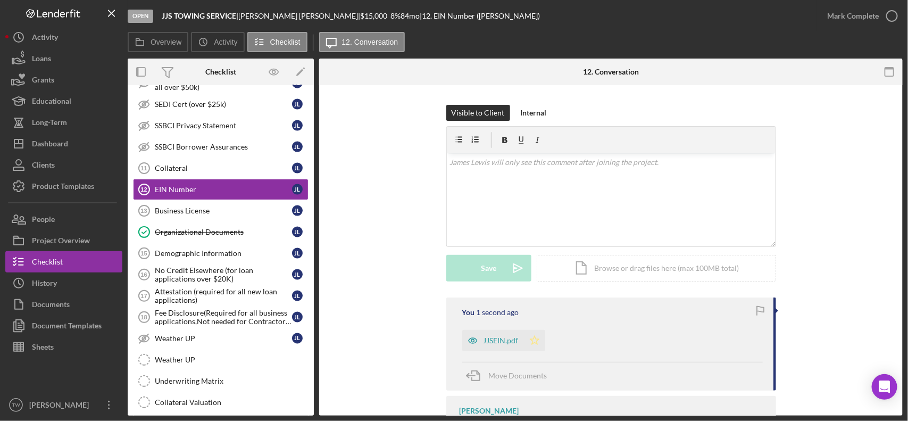
click at [540, 330] on icon "Icon/Star" at bounding box center [534, 340] width 21 height 21
click at [806, 19] on div "Mark Complete" at bounding box center [853, 15] width 52 height 21
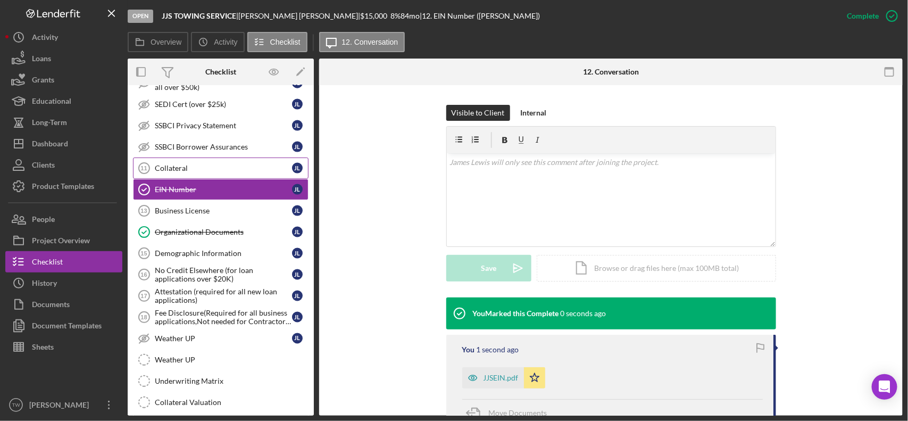
click at [177, 172] on div "Collateral" at bounding box center [223, 168] width 137 height 9
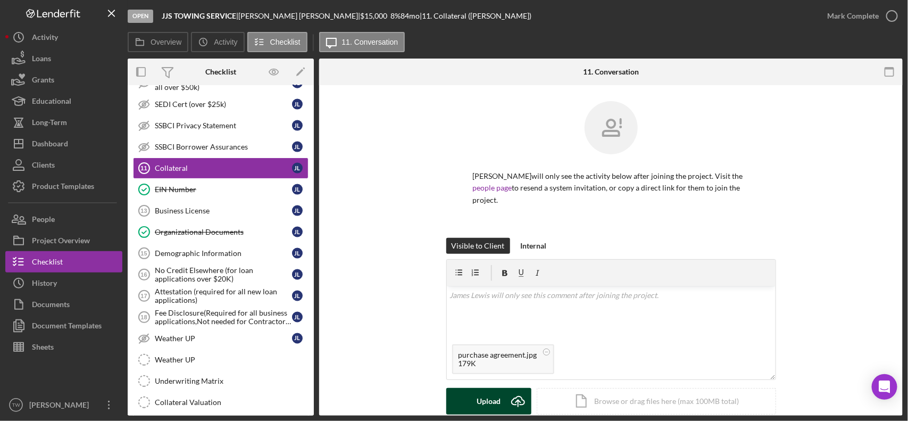
click at [485, 373] on div "Upload" at bounding box center [489, 401] width 24 height 27
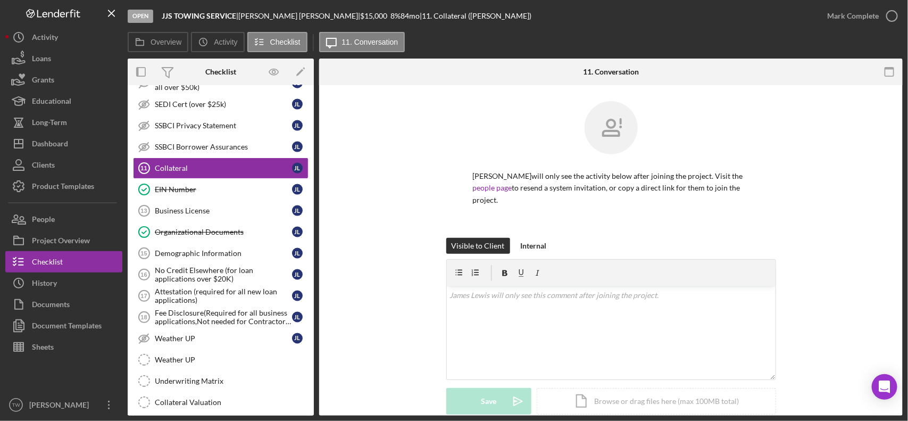
scroll to position [199, 0]
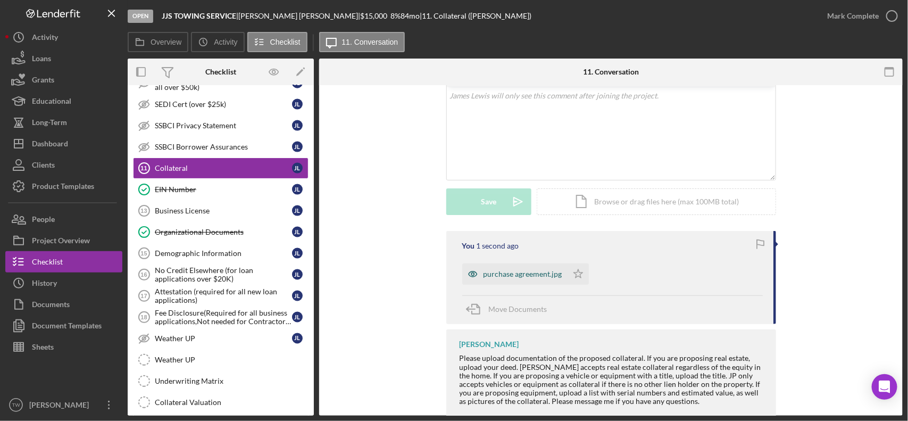
click at [528, 270] on div "purchase agreement.jpg" at bounding box center [523, 274] width 79 height 9
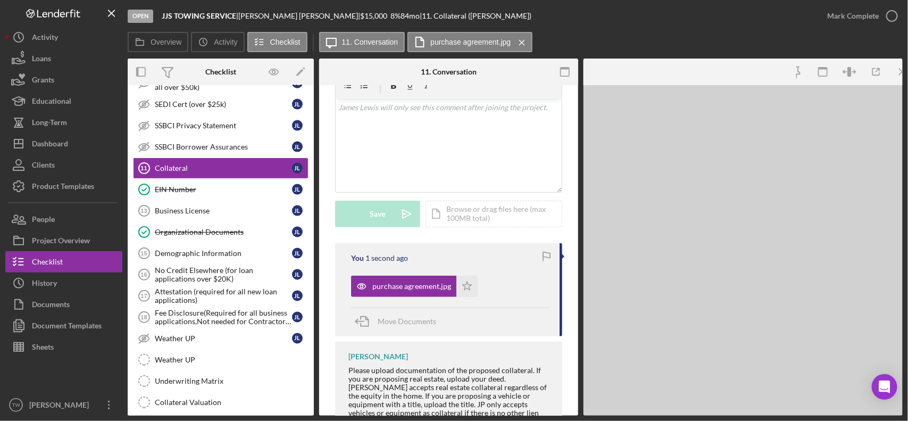
scroll to position [223, 0]
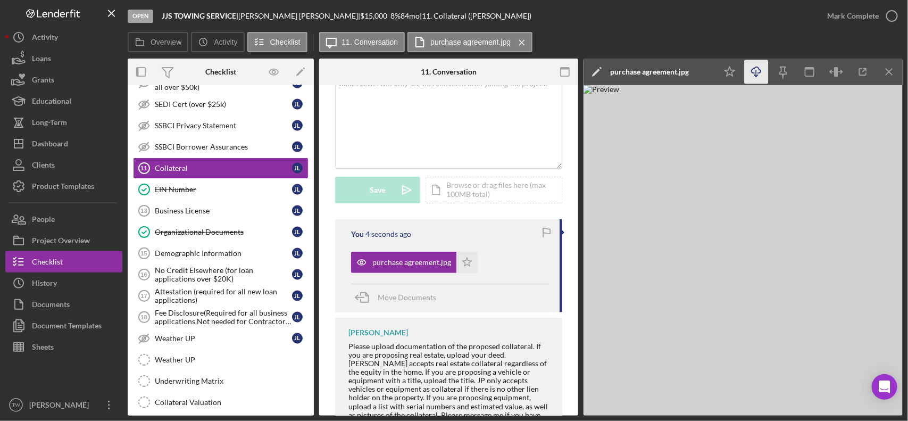
click at [750, 70] on icon "Icon/Download" at bounding box center [757, 72] width 24 height 24
click at [469, 262] on polygon "button" at bounding box center [467, 261] width 9 height 9
click at [758, 72] on icon "Icon/Download" at bounding box center [757, 72] width 24 height 24
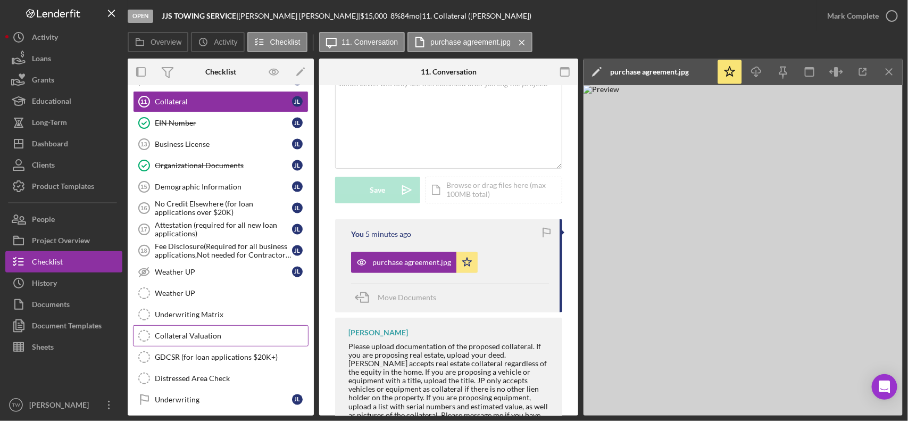
click at [206, 340] on div "Collateral Valuation" at bounding box center [231, 335] width 153 height 9
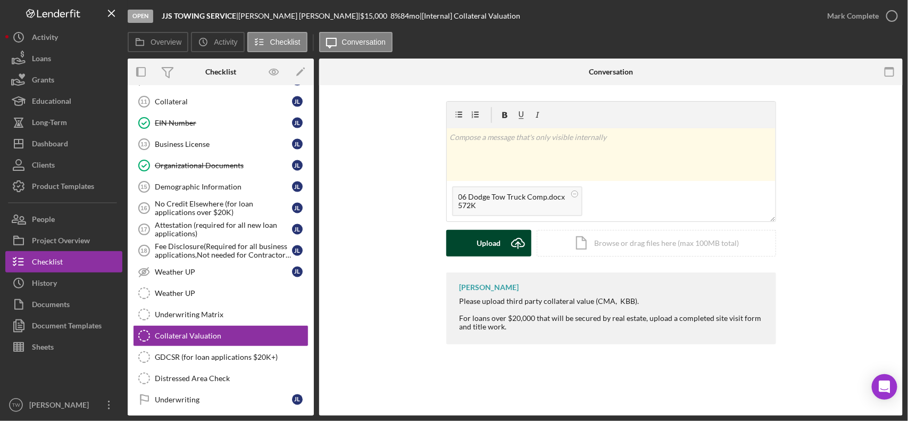
drag, startPoint x: 464, startPoint y: 248, endPoint x: 472, endPoint y: 249, distance: 8.0
click at [472, 249] on button "Upload Icon/Upload" at bounding box center [488, 243] width 85 height 27
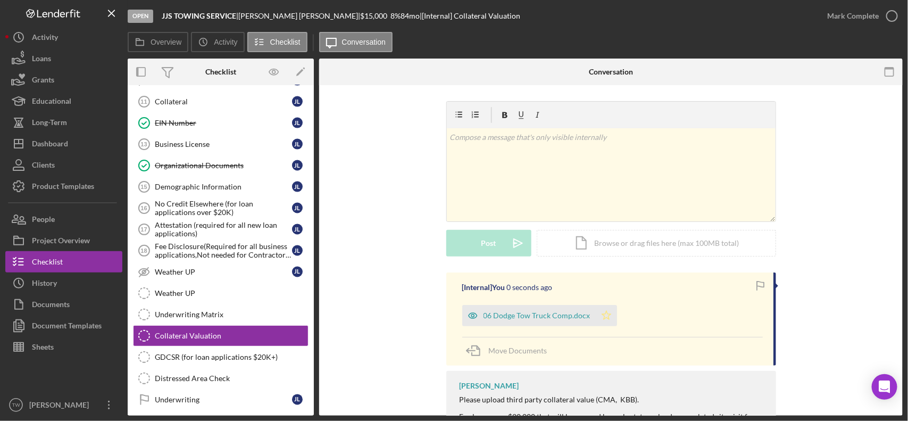
click at [605, 318] on polygon "button" at bounding box center [606, 315] width 9 height 9
click at [806, 18] on div "Mark Complete" at bounding box center [853, 15] width 52 height 21
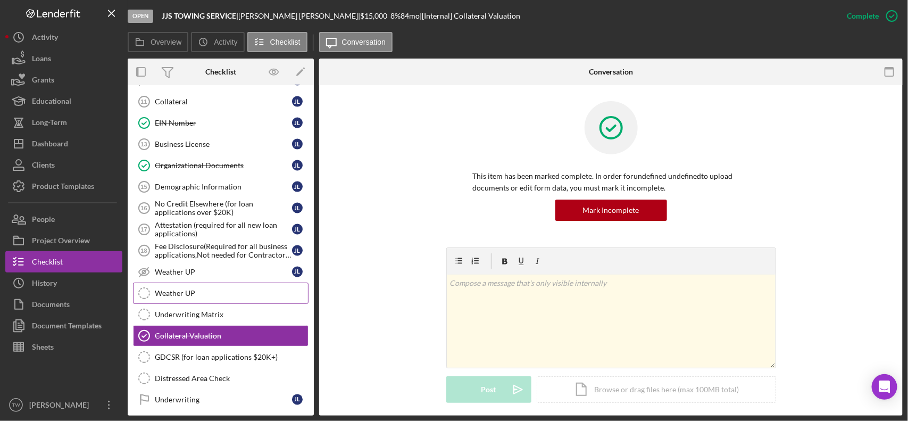
scroll to position [674, 0]
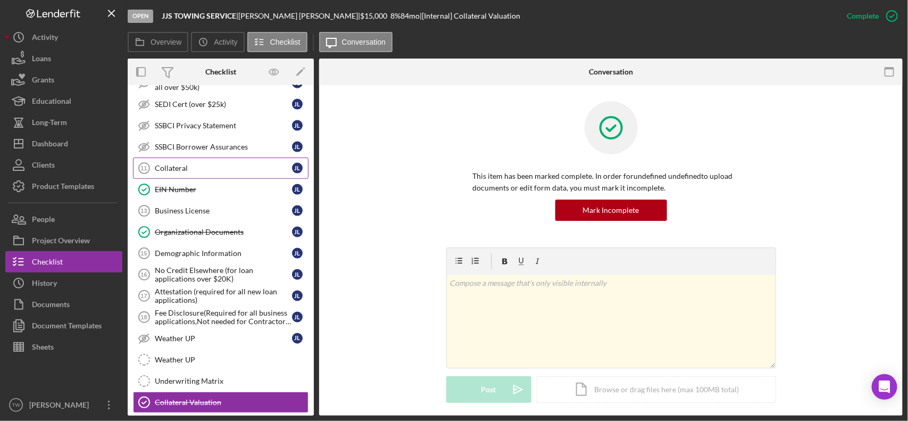
click at [193, 170] on link "Collateral 11 Collateral [PERSON_NAME]" at bounding box center [221, 167] width 176 height 21
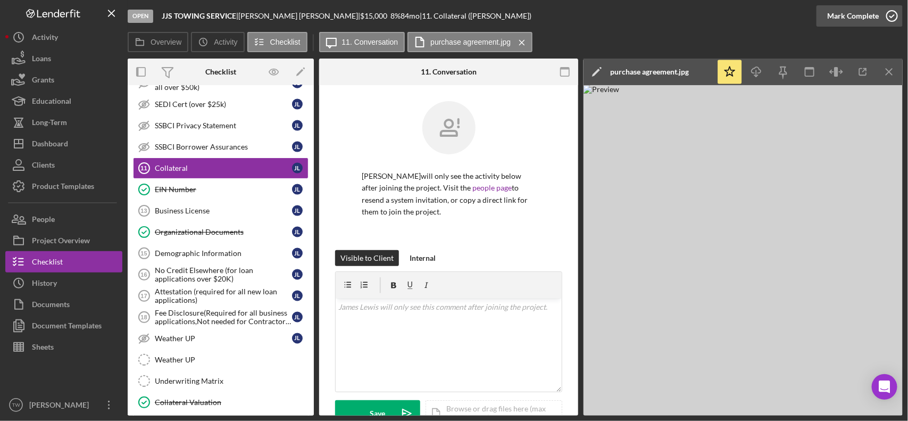
click at [806, 11] on div "Mark Complete" at bounding box center [853, 15] width 52 height 21
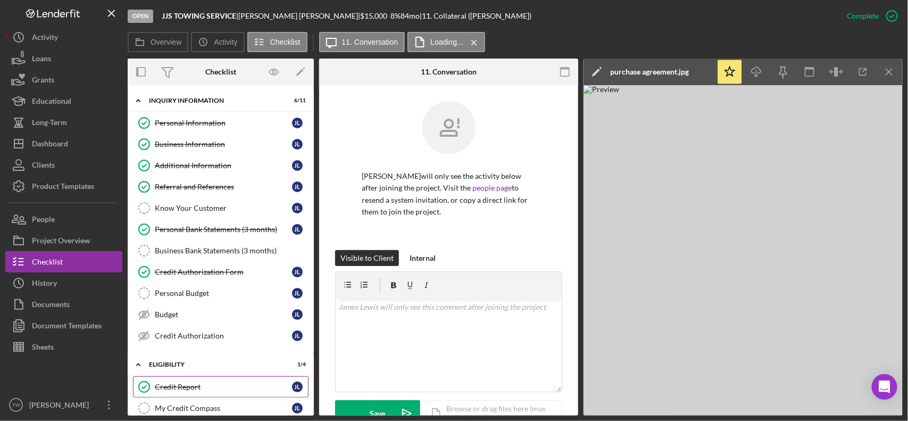
click at [187, 373] on div "Credit Report" at bounding box center [223, 386] width 137 height 9
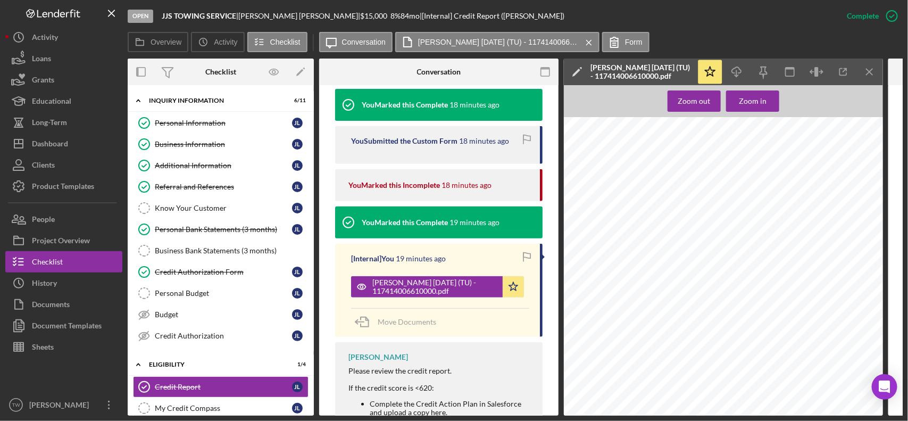
scroll to position [266, 0]
click at [731, 73] on icon "Icon/Download" at bounding box center [737, 72] width 24 height 24
click at [227, 237] on link "Personal Bank Statements (3 months) Personal Bank Statements (3 months) [PERSON…" at bounding box center [221, 229] width 176 height 21
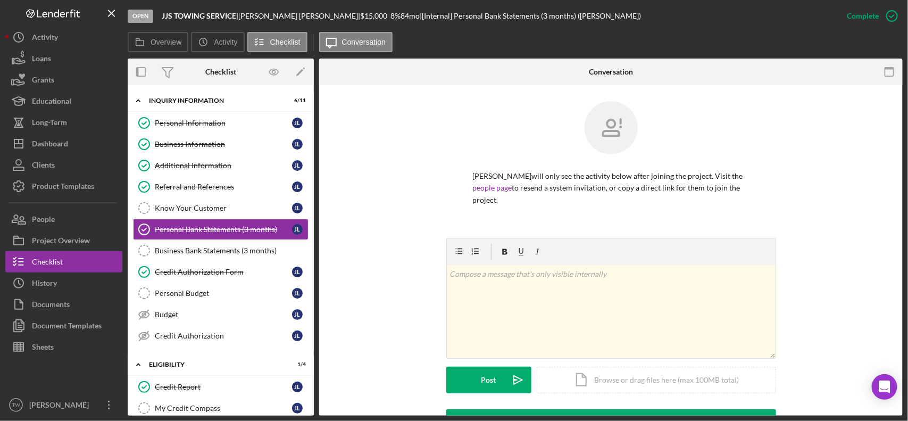
scroll to position [248, 0]
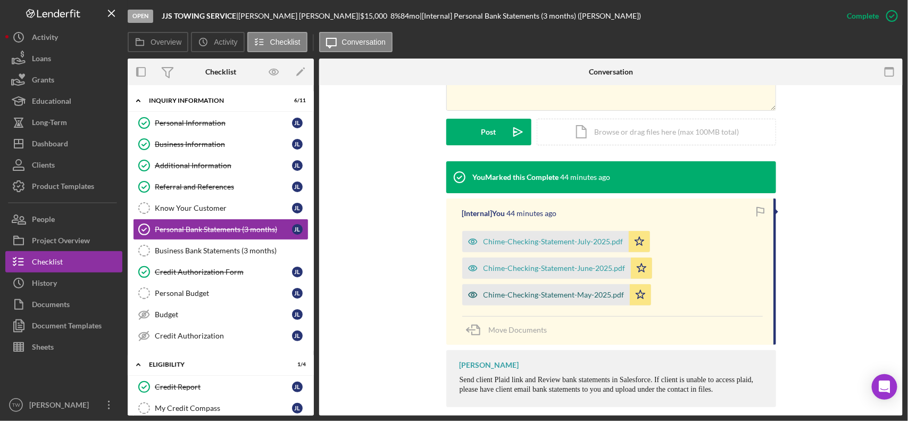
click at [527, 290] on div "Chime-Checking-Statement-May-2025.pdf" at bounding box center [554, 294] width 141 height 9
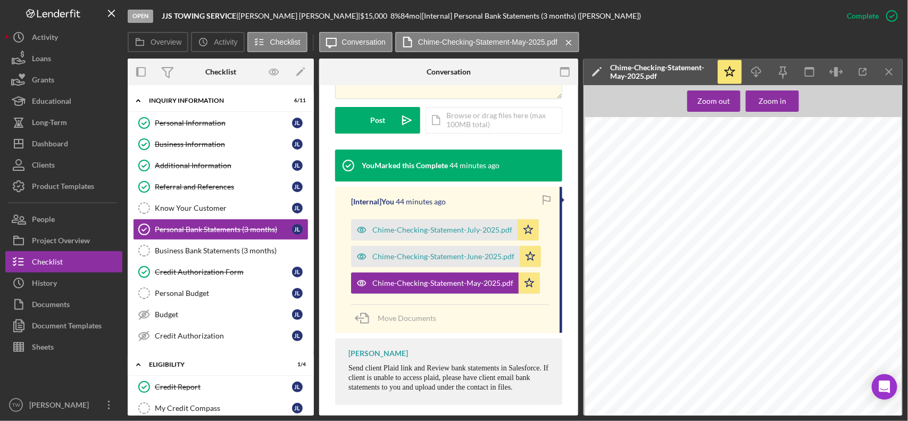
scroll to position [133, 0]
click at [475, 223] on div "Chime-Checking-Statement-July-2025.pdf" at bounding box center [434, 229] width 167 height 21
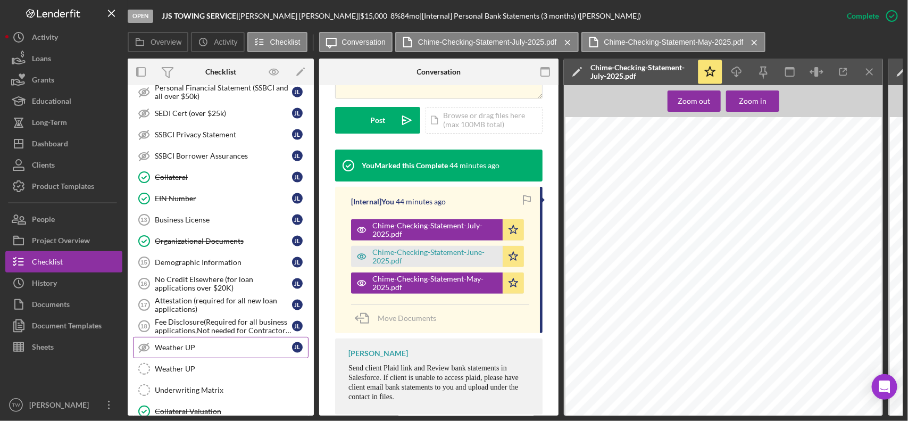
scroll to position [731, 0]
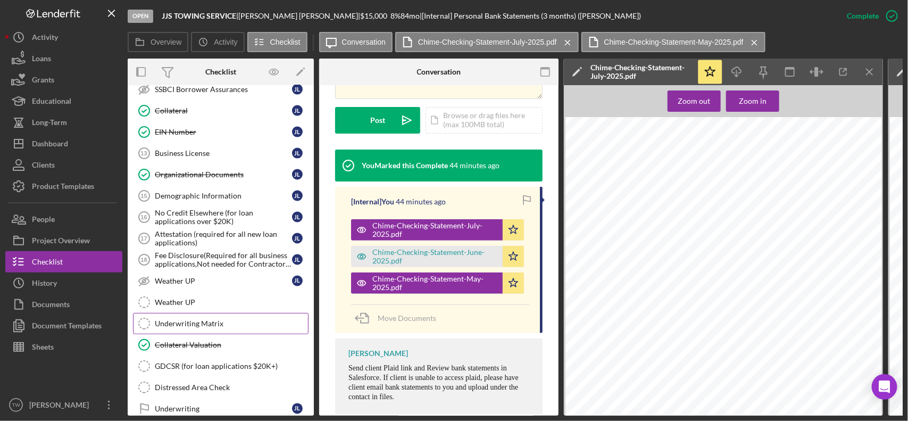
click at [176, 325] on link "Underwriting Matrix Underwriting Matrix" at bounding box center [221, 323] width 176 height 21
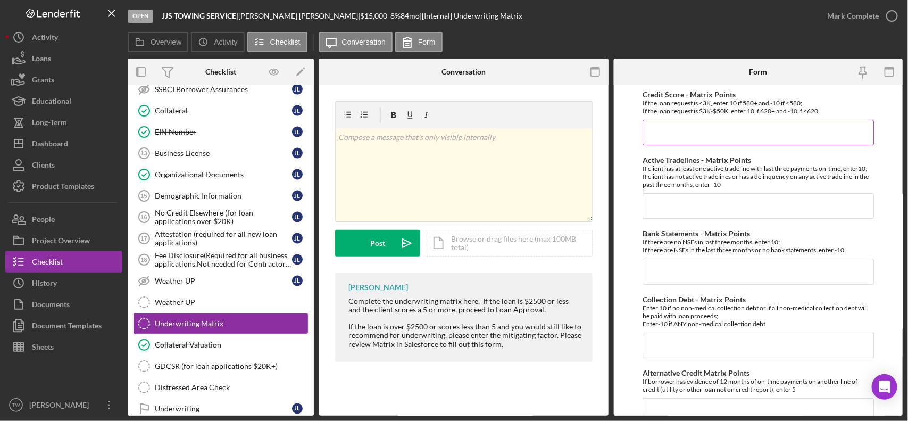
click at [735, 128] on input "Credit Score - Matrix Points" at bounding box center [758, 133] width 231 height 26
type input "-10"
type input "10"
type input "-10"
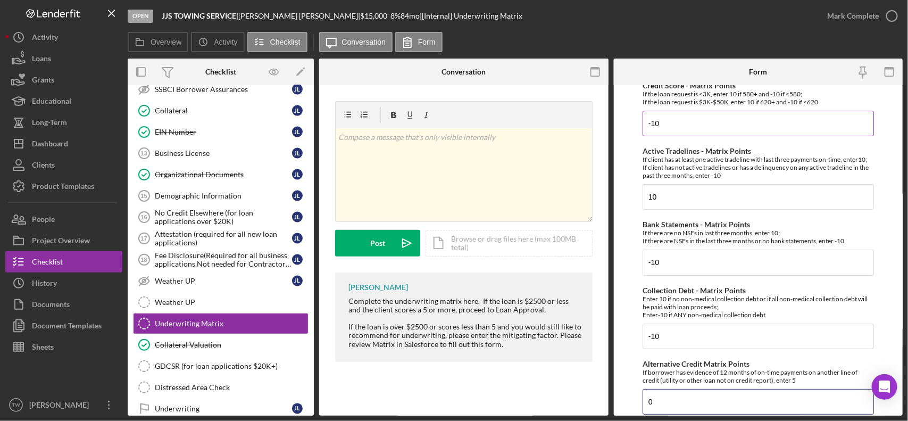
type input "0"
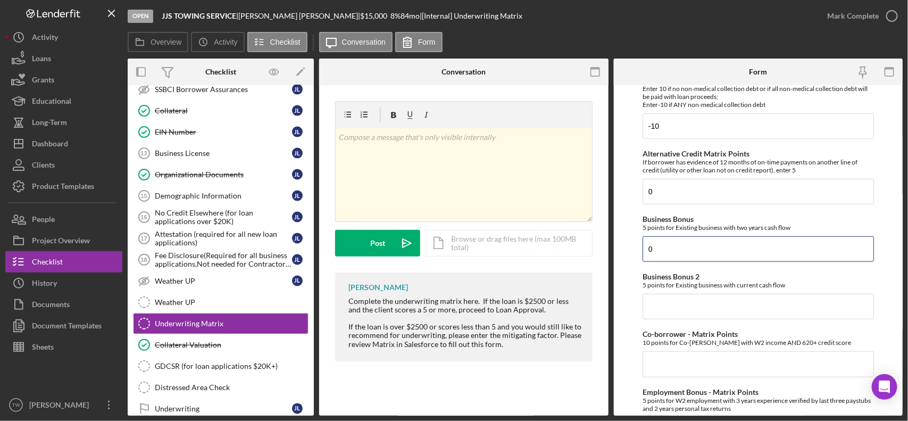
type input "0"
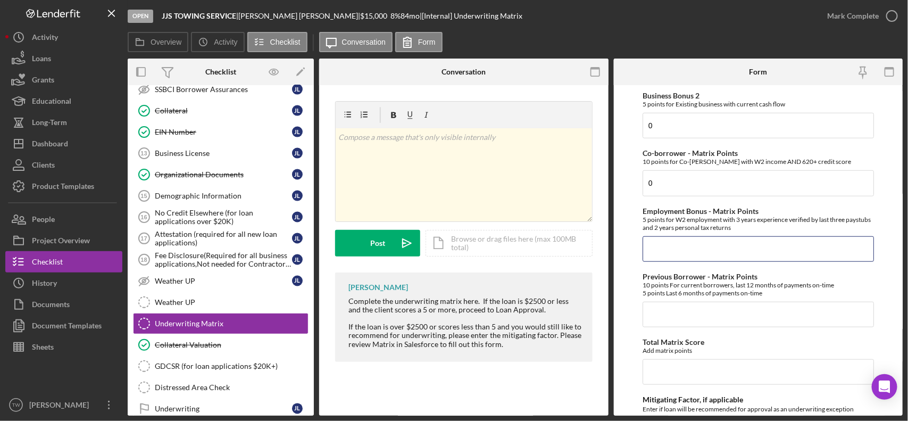
type input "0"
type input "5"
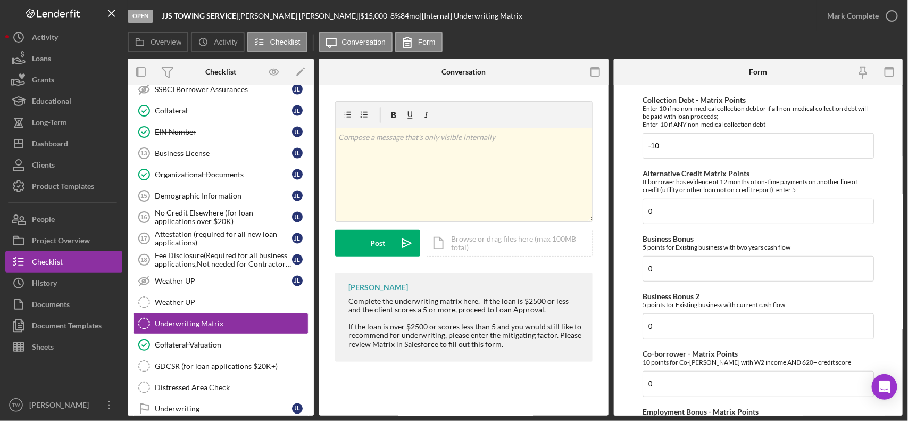
scroll to position [399, 0]
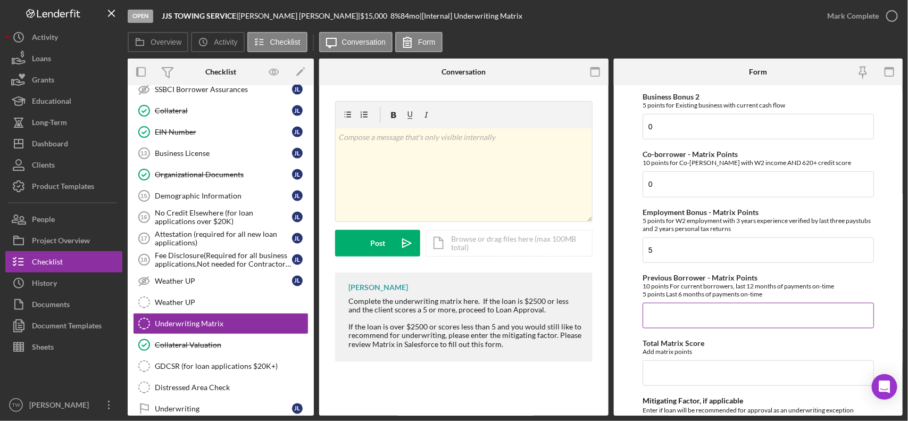
click at [736, 325] on input "Previous Borrower - Matrix Points" at bounding box center [758, 316] width 231 height 26
type input "0"
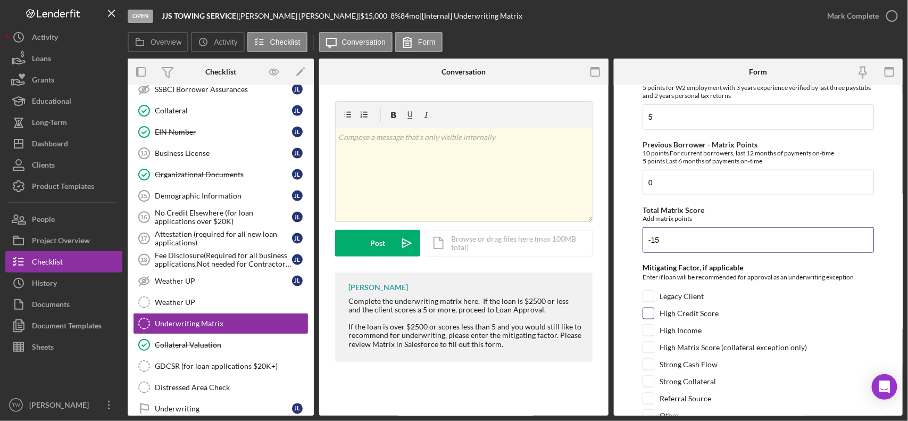
scroll to position [587, 0]
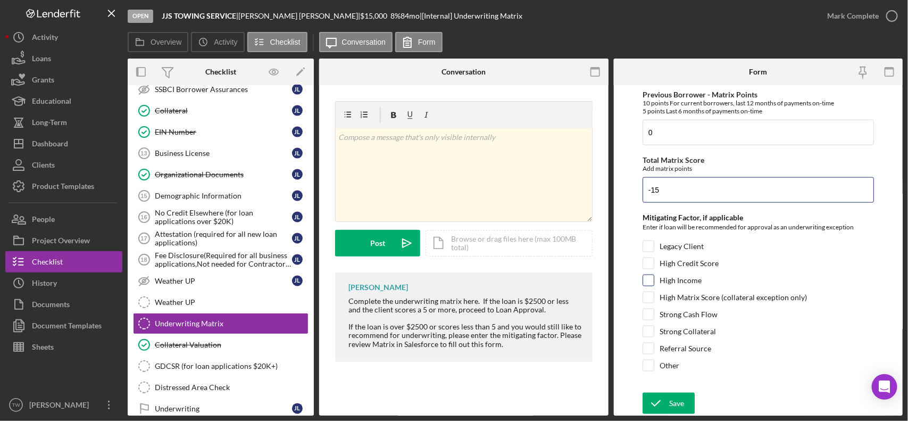
type input "-15"
click at [679, 282] on label "High Income" at bounding box center [681, 280] width 42 height 11
click at [654, 282] on input "High Income" at bounding box center [648, 280] width 11 height 11
checkbox input "true"
click at [672, 373] on div "Save" at bounding box center [676, 403] width 15 height 21
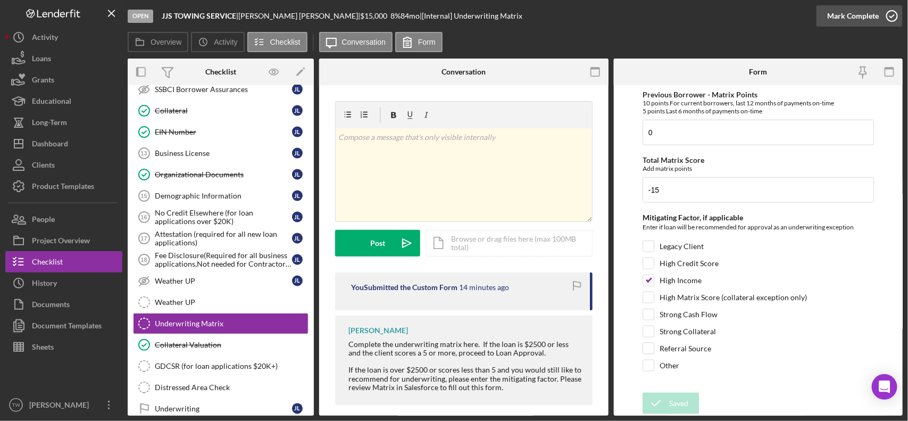
click at [806, 13] on div "Mark Complete" at bounding box center [853, 15] width 52 height 21
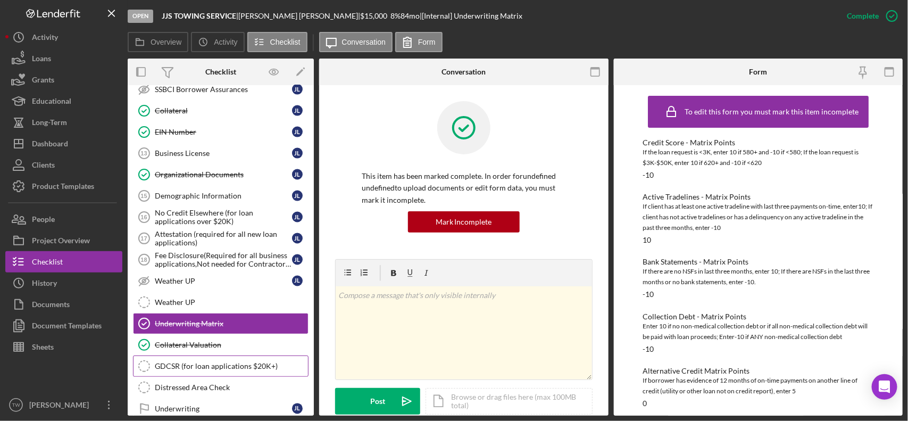
scroll to position [830, 0]
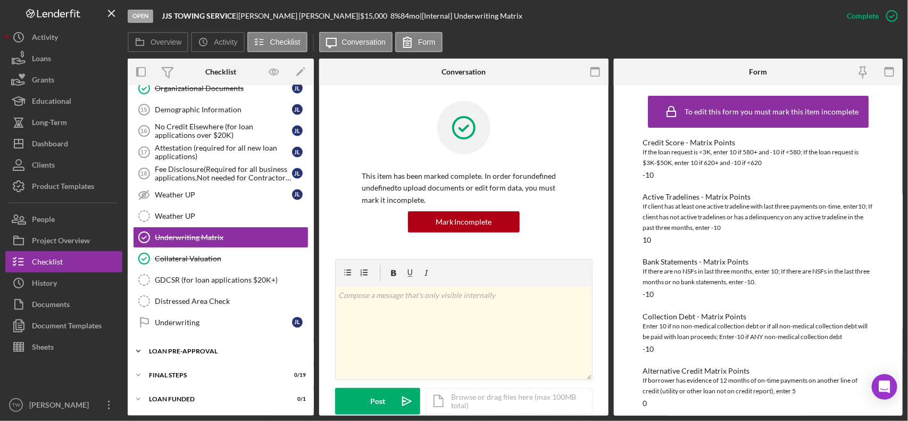
click at [184, 355] on div "Icon/Expander LOAN PRE-APPROVAL 0 / 2" at bounding box center [221, 350] width 186 height 21
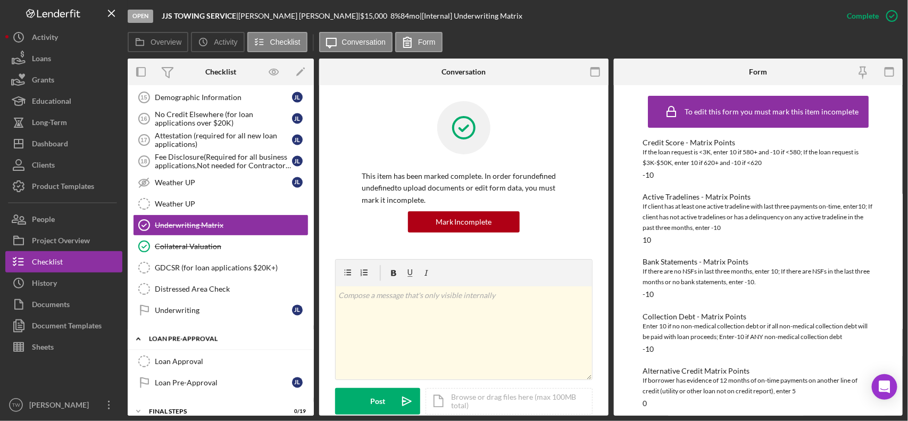
scroll to position [879, 0]
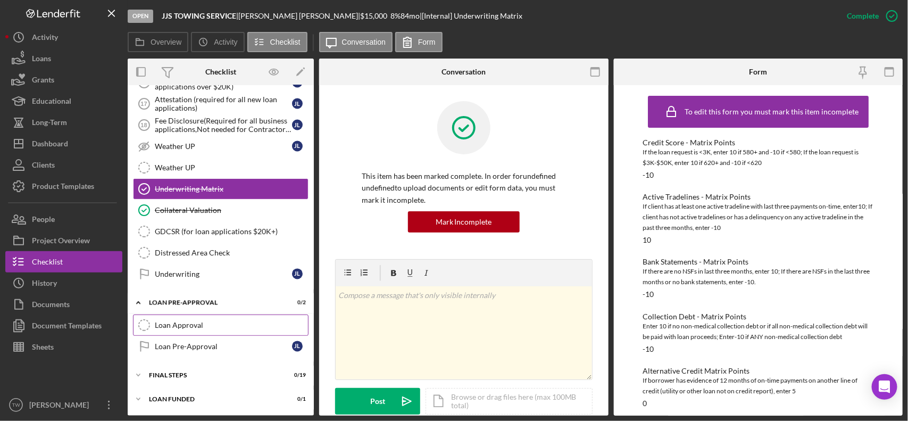
click at [174, 318] on link "Loan Approval Loan Approval" at bounding box center [221, 324] width 176 height 21
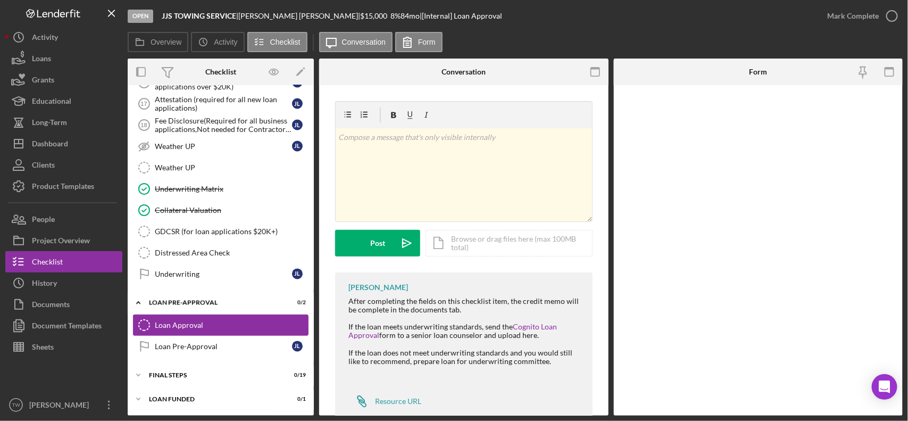
scroll to position [879, 0]
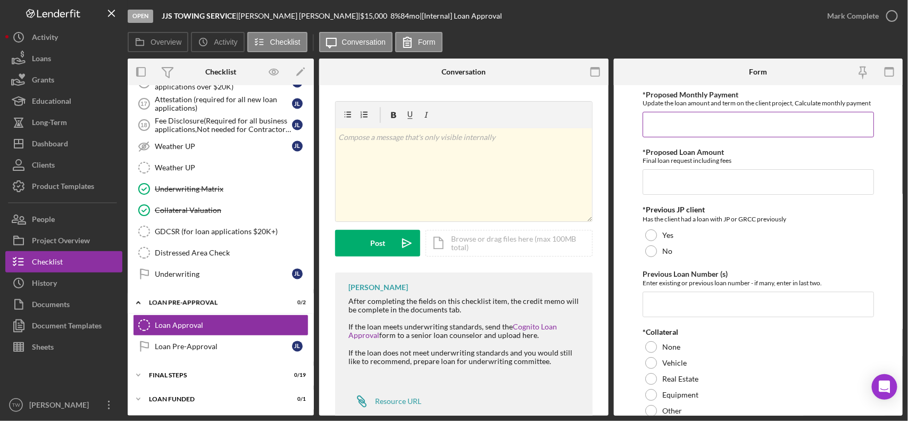
click at [693, 130] on input "*Proposed Monthly Payment" at bounding box center [758, 125] width 231 height 26
type input "$13,000"
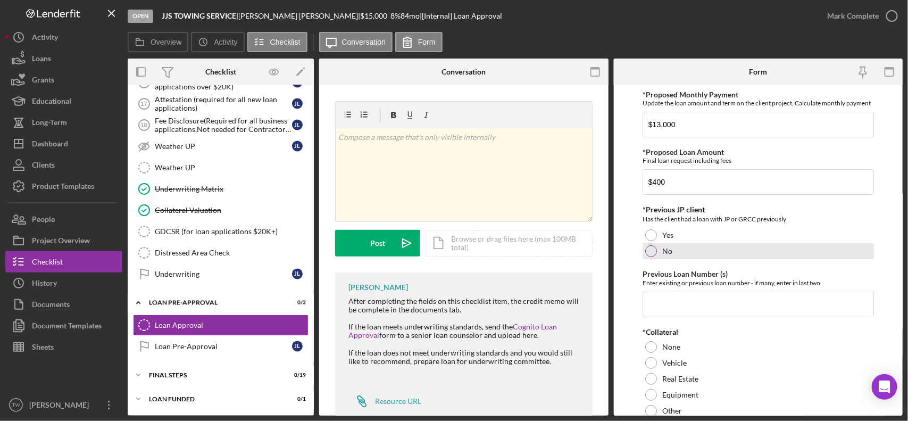
click at [666, 255] on label "No" at bounding box center [667, 251] width 10 height 9
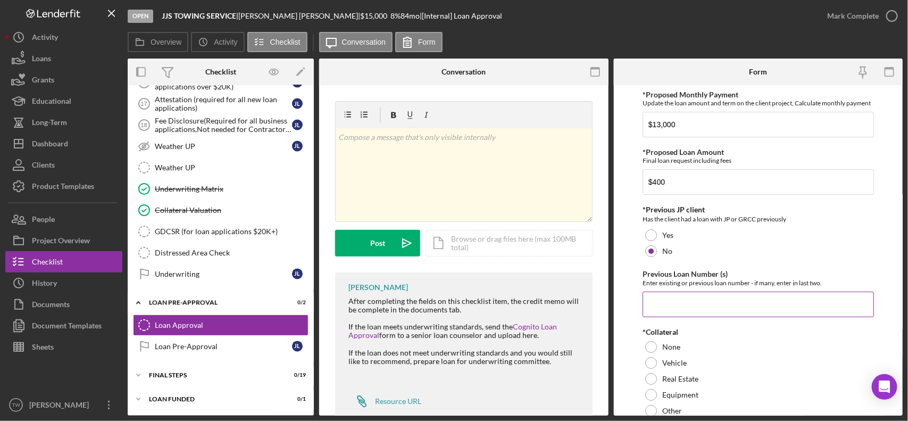
click at [676, 287] on div "Enter existing or previous loan number - if many, enter in last two." at bounding box center [758, 283] width 231 height 8
click at [684, 307] on input "Previous Loan Number (s)" at bounding box center [758, 305] width 231 height 26
click at [727, 186] on input "$400" at bounding box center [758, 182] width 231 height 26
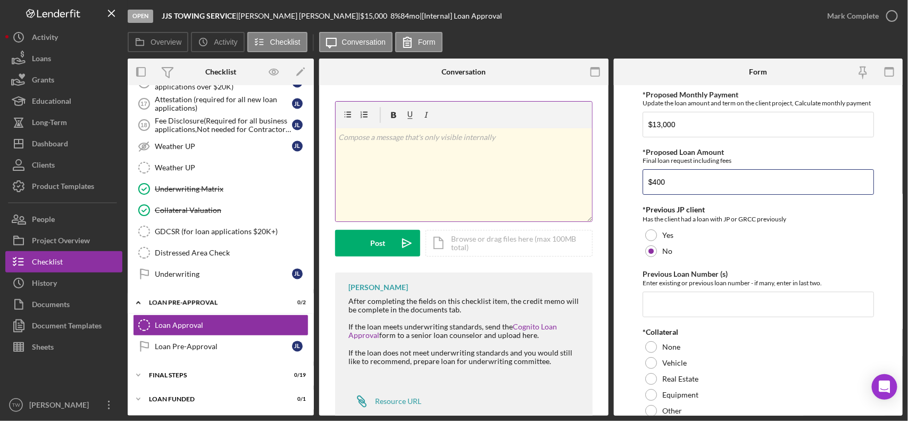
drag, startPoint x: 703, startPoint y: 190, endPoint x: 496, endPoint y: 195, distance: 207.5
click at [496, 195] on div "Overview Internal Workflow Stage Open Icon/Dropdown Arrow Archive (can unarchiv…" at bounding box center [515, 237] width 775 height 357
type input "$2"
type input "$300"
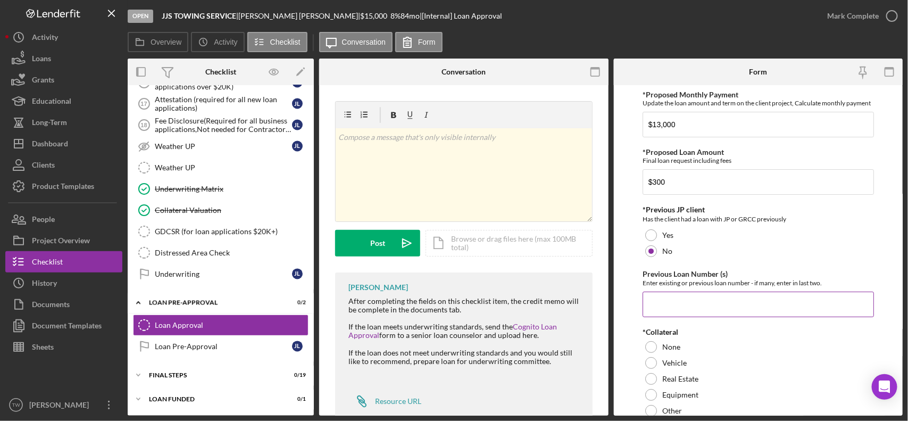
click at [700, 317] on input "Previous Loan Number (s)" at bounding box center [758, 305] width 231 height 26
type input "0"
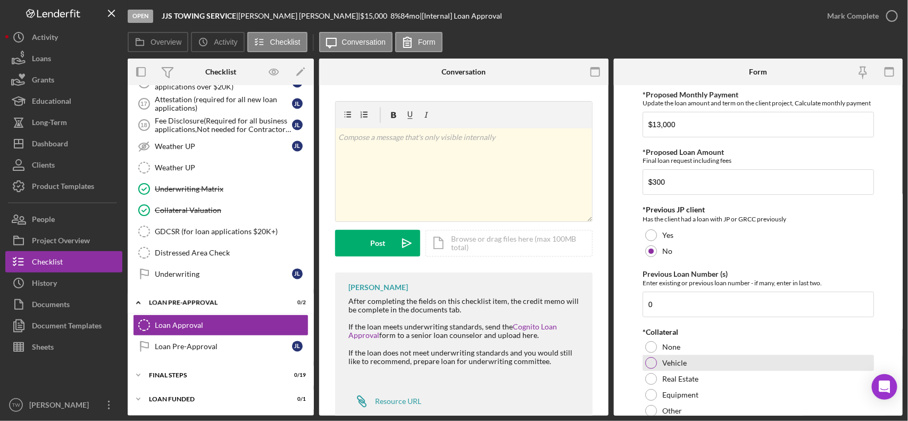
click at [655, 369] on div at bounding box center [651, 363] width 12 height 12
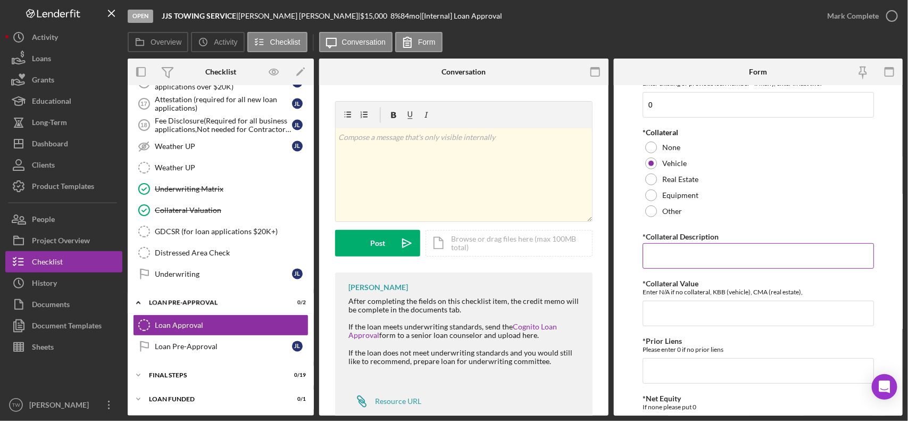
click at [717, 264] on input "*Collateral Description" at bounding box center [758, 256] width 231 height 26
type input "tow truck"
type input "13000"
type input "0"
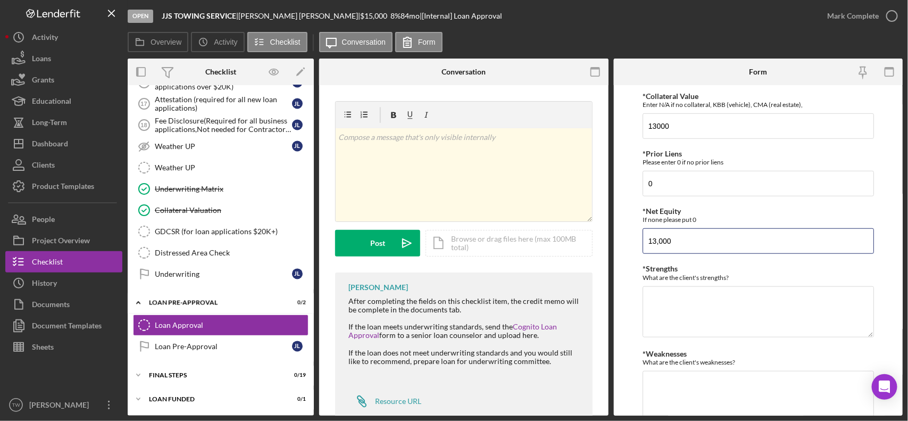
type input "13,000"
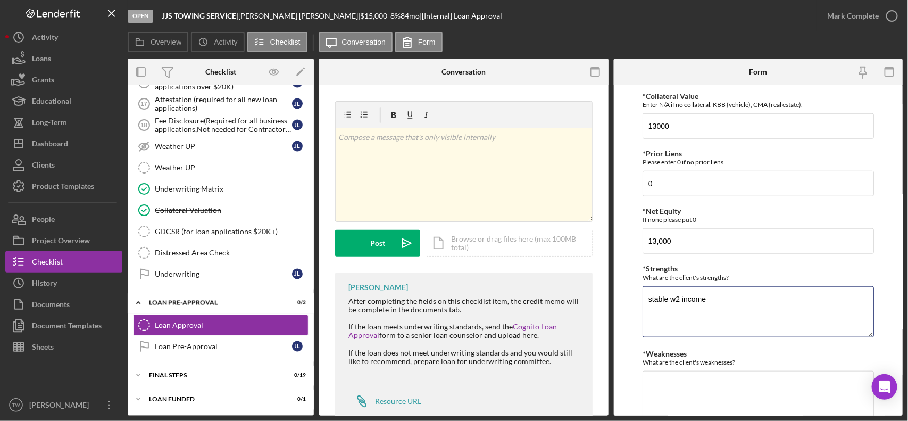
drag, startPoint x: 647, startPoint y: 307, endPoint x: 908, endPoint y: 286, distance: 261.0
click at [649, 307] on textarea "stable w2 income" at bounding box center [758, 311] width 231 height 51
type textarea "strong/stable w2 income"
click at [700, 373] on textarea "*Weaknesses" at bounding box center [758, 396] width 231 height 51
type textarea "modest credit score"
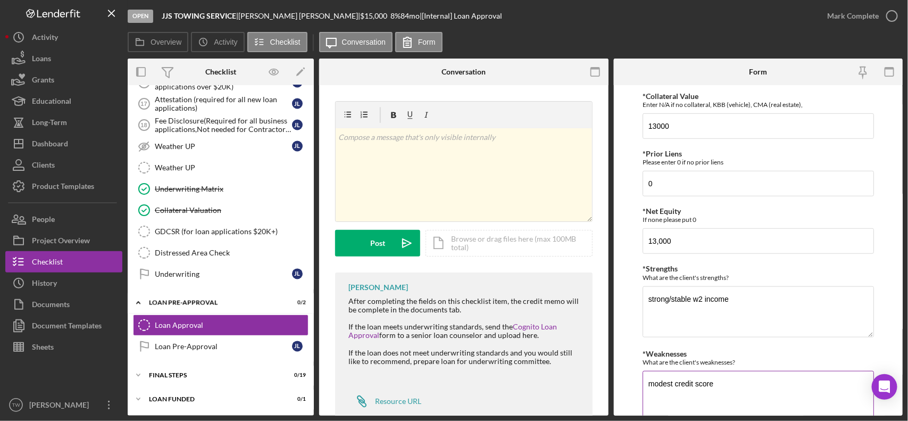
scroll to position [503, 0]
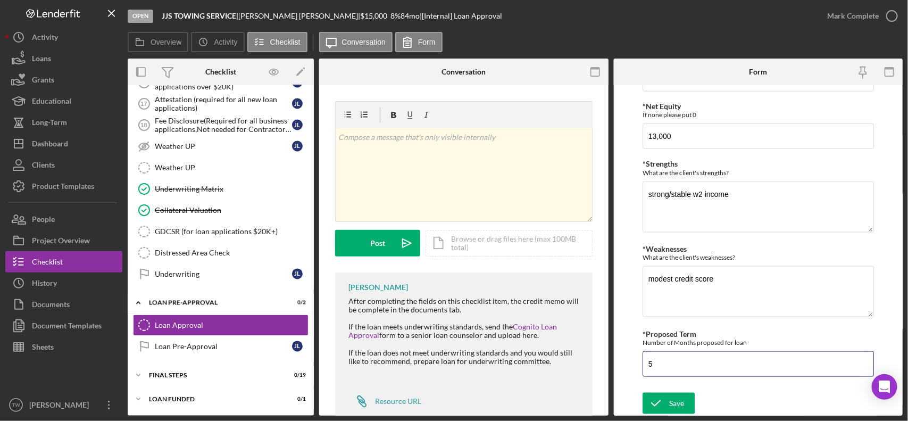
drag, startPoint x: 701, startPoint y: 360, endPoint x: 423, endPoint y: 328, distance: 280.1
click at [421, 330] on div "Overview Internal Workflow Stage Open Icon/Dropdown Arrow Archive (can unarchiv…" at bounding box center [515, 237] width 775 height 357
type input "60"
click at [645, 373] on icon "submit" at bounding box center [656, 403] width 27 height 27
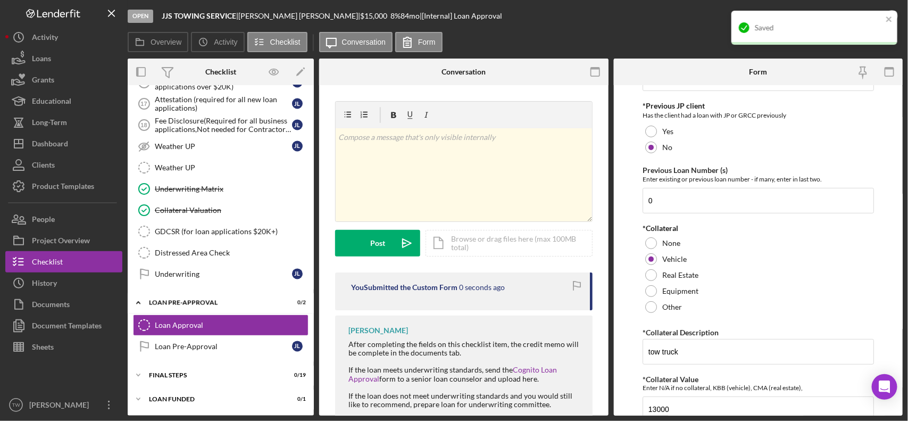
scroll to position [0, 0]
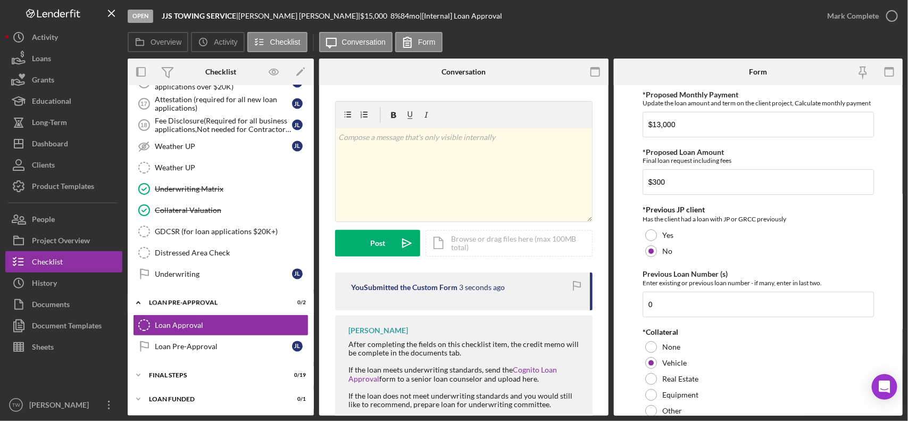
click at [806, 19] on div "Mark Complete" at bounding box center [853, 15] width 52 height 21
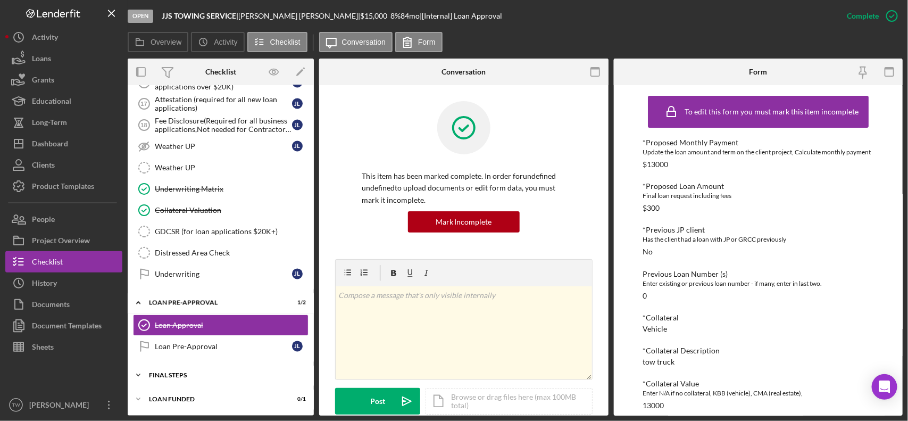
click at [184, 369] on div "Icon/Expander FINAL STEPS 0 / 19" at bounding box center [221, 374] width 186 height 21
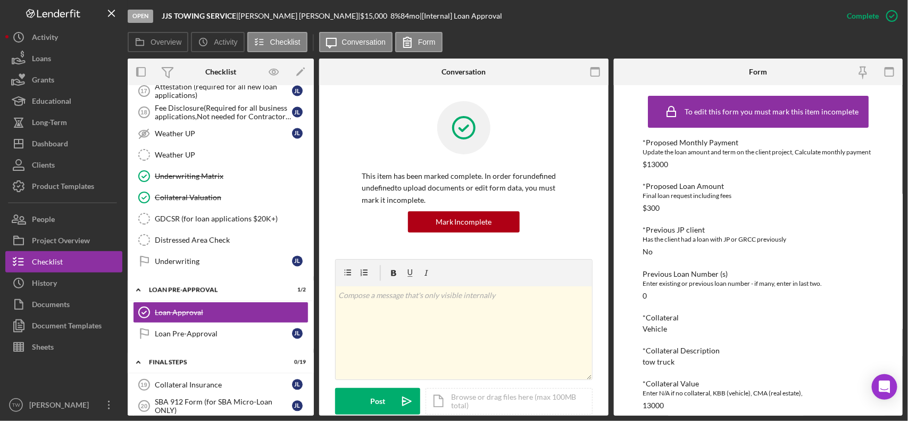
scroll to position [1078, 0]
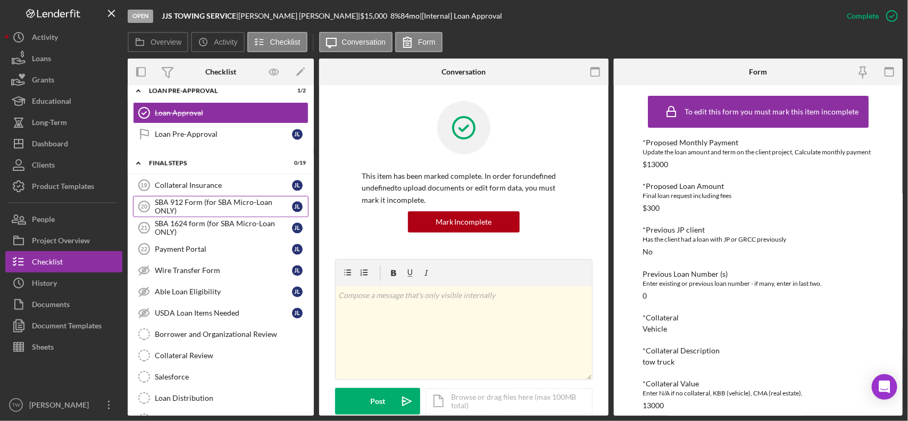
click at [204, 211] on div "SBA 912 Form (for SBA Micro-Loan ONLY)" at bounding box center [223, 206] width 137 height 17
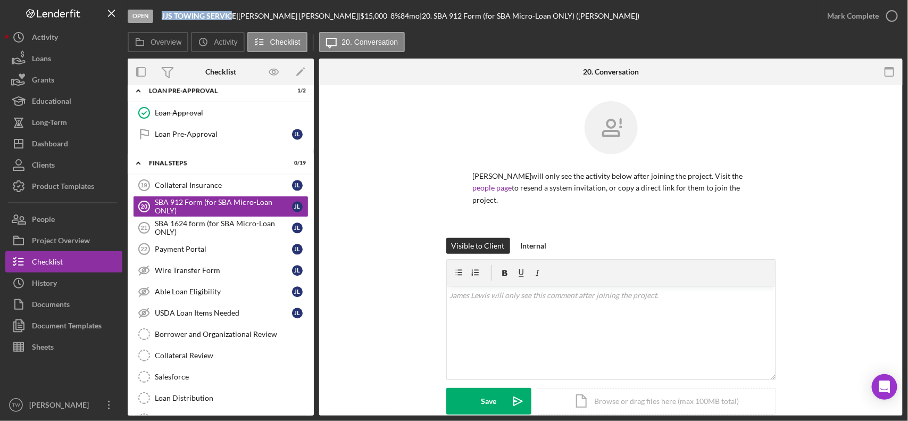
drag, startPoint x: 163, startPoint y: 16, endPoint x: 232, endPoint y: 16, distance: 69.7
click at [232, 16] on b "JJS TOWING SERVICE" at bounding box center [199, 15] width 74 height 9
copy b "JJS TOWING SERVIC"
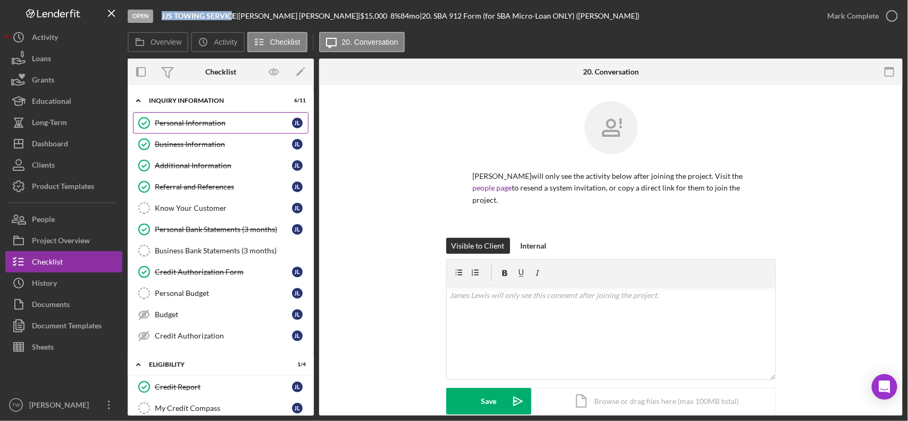
click at [240, 123] on div "Personal Information" at bounding box center [223, 123] width 137 height 9
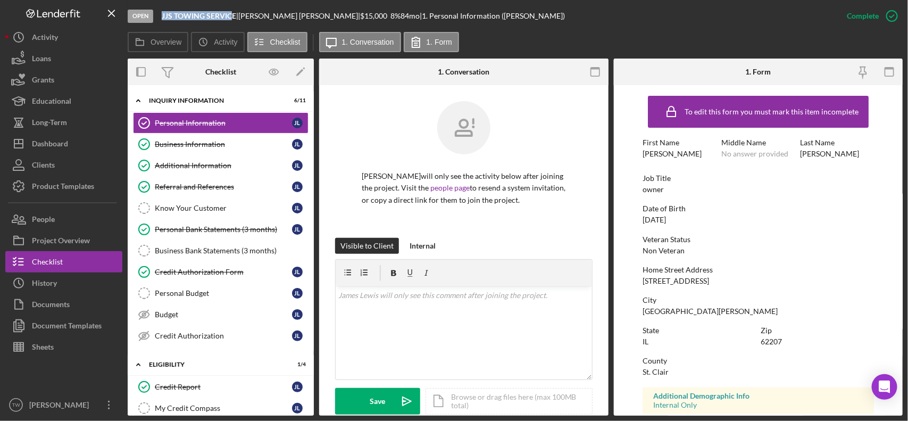
scroll to position [133, 0]
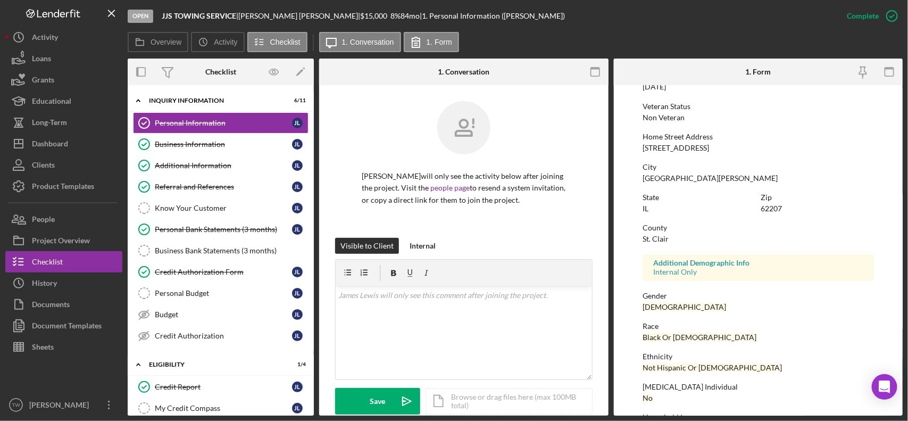
click at [684, 145] on div "[STREET_ADDRESS]" at bounding box center [676, 148] width 66 height 9
click at [219, 140] on div "Business Information" at bounding box center [223, 144] width 137 height 9
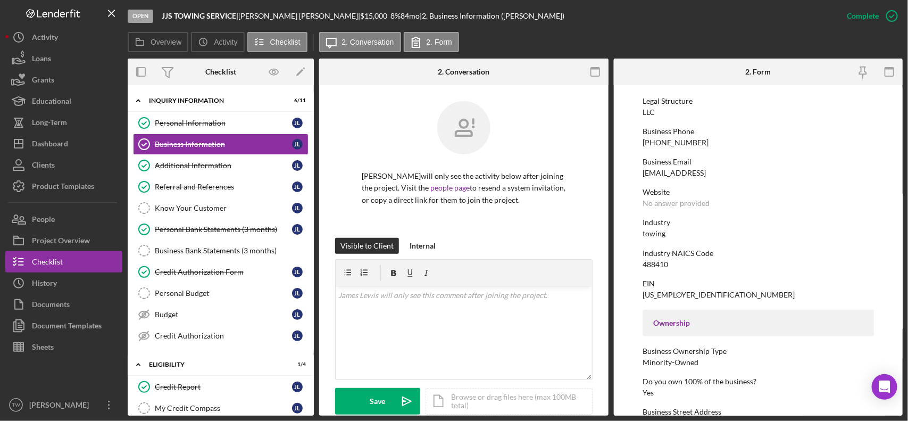
scroll to position [266, 0]
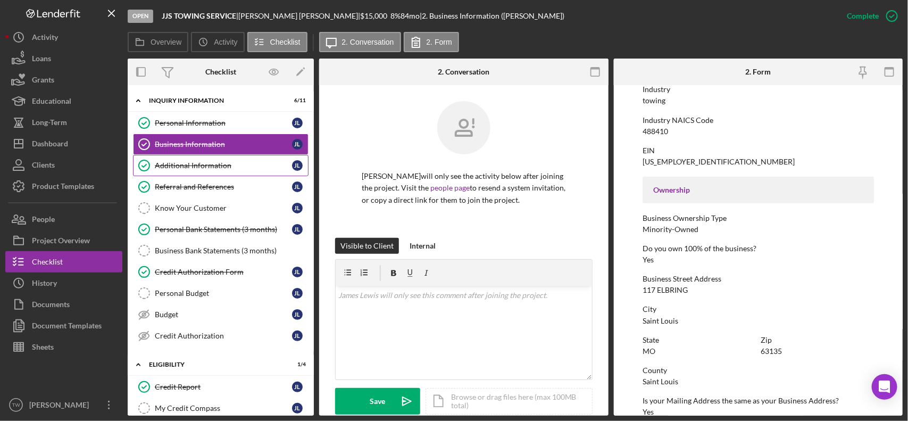
click at [210, 164] on div "Additional Information" at bounding box center [223, 165] width 137 height 9
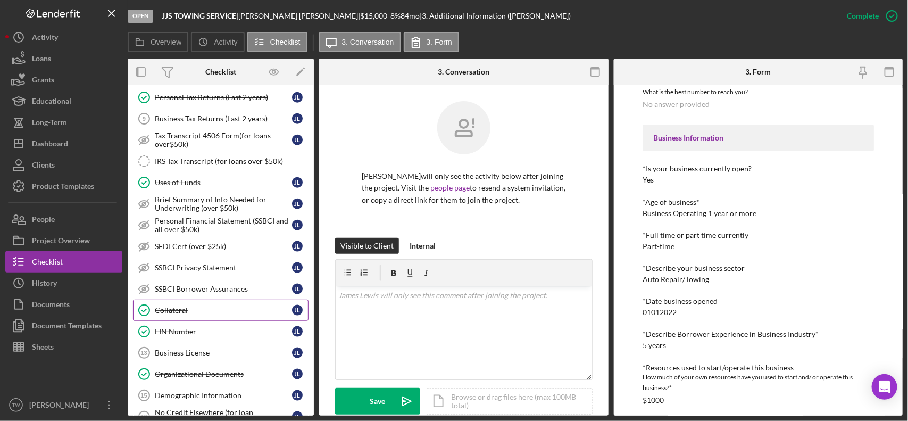
scroll to position [598, 0]
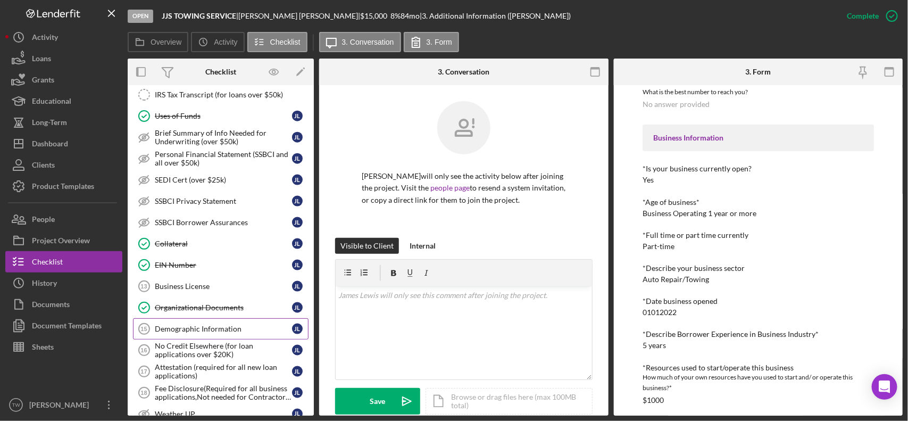
click at [199, 328] on link "Demographic Information 15 Demographic Information [PERSON_NAME]" at bounding box center [221, 328] width 176 height 21
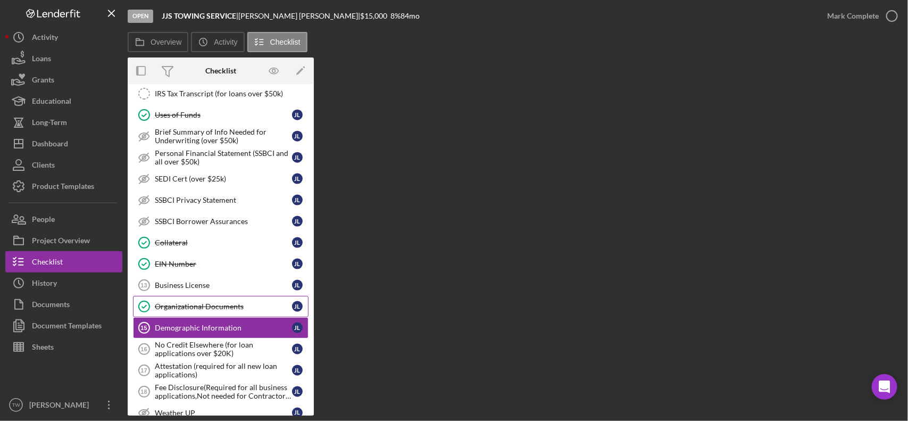
click at [201, 310] on link "Organizational Documents Organizational Documents [PERSON_NAME]" at bounding box center [221, 306] width 176 height 21
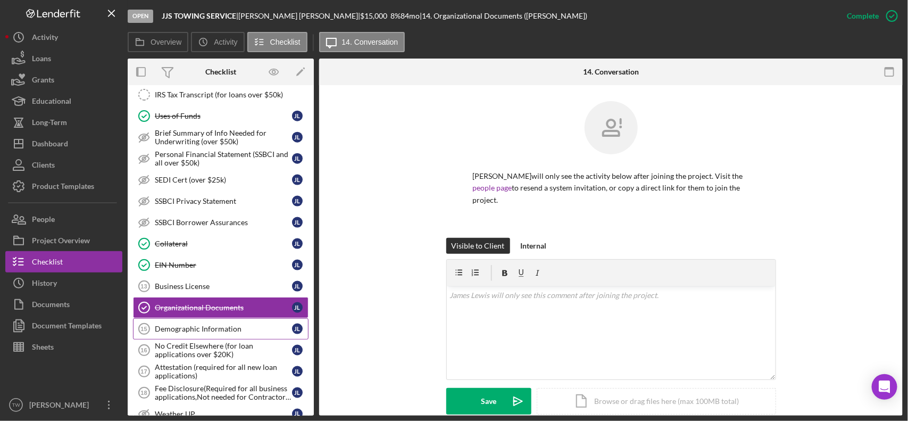
click at [195, 333] on div "Demographic Information" at bounding box center [223, 329] width 137 height 9
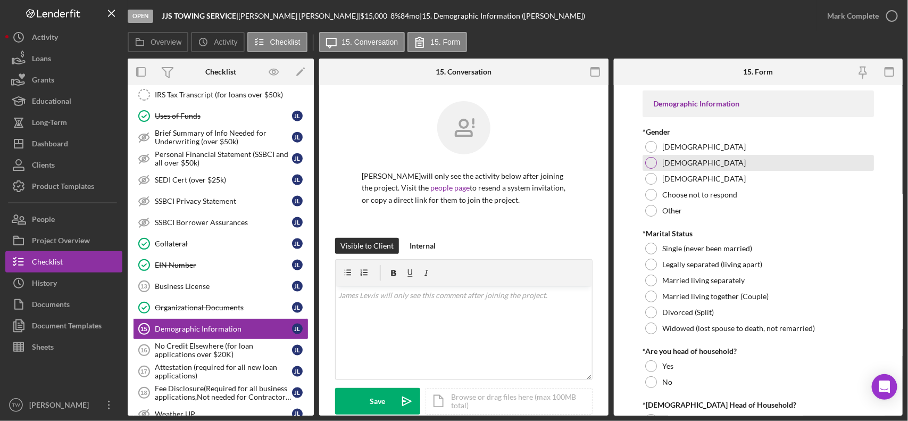
drag, startPoint x: 693, startPoint y: 156, endPoint x: 689, endPoint y: 161, distance: 6.2
click at [690, 156] on div "[DEMOGRAPHIC_DATA]" at bounding box center [758, 163] width 231 height 16
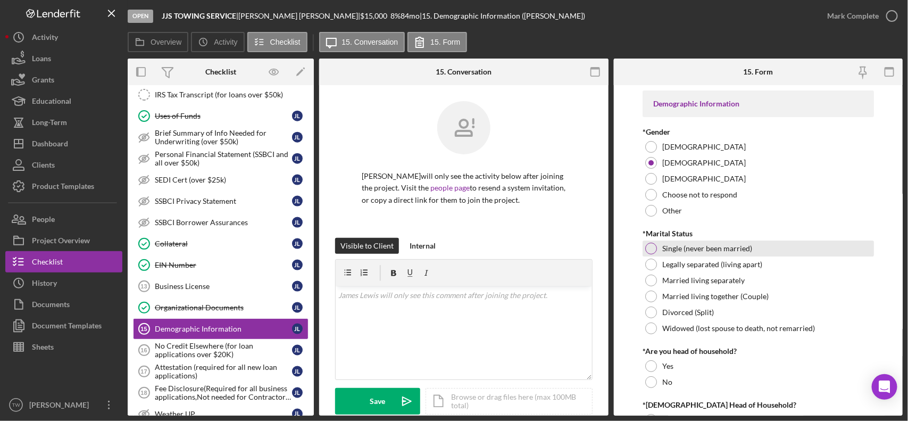
click at [674, 246] on label "Single (never been married)" at bounding box center [707, 248] width 90 height 9
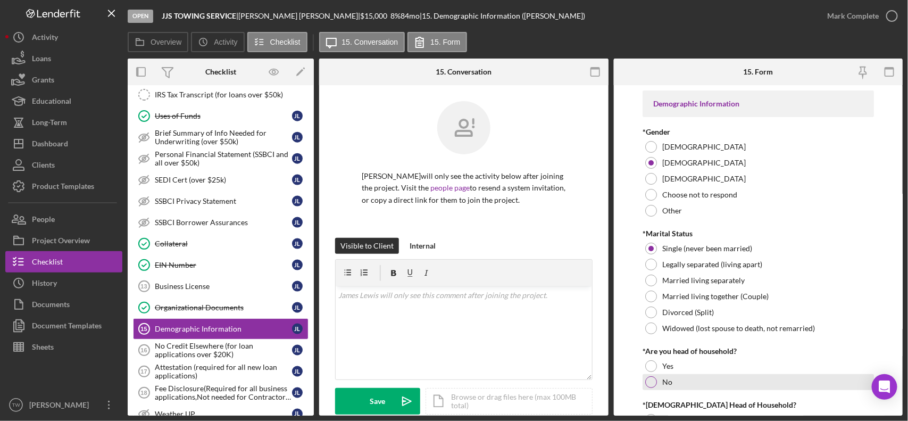
click at [652, 373] on div at bounding box center [651, 382] width 12 height 12
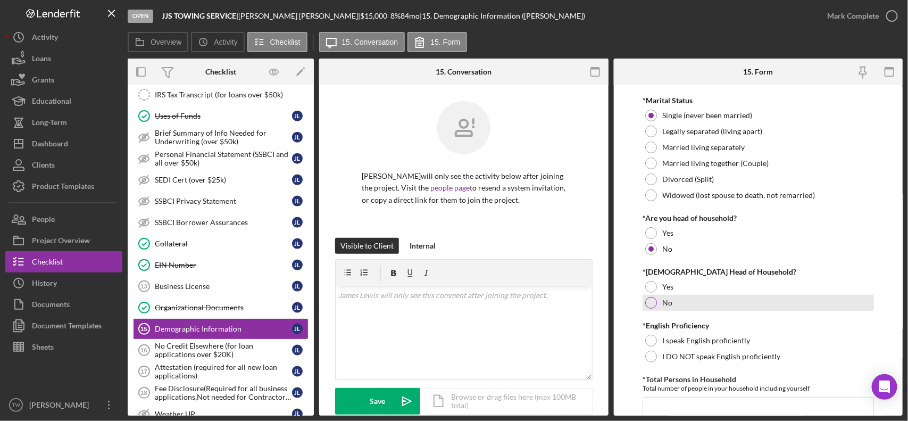
click at [671, 307] on div "No" at bounding box center [758, 303] width 231 height 16
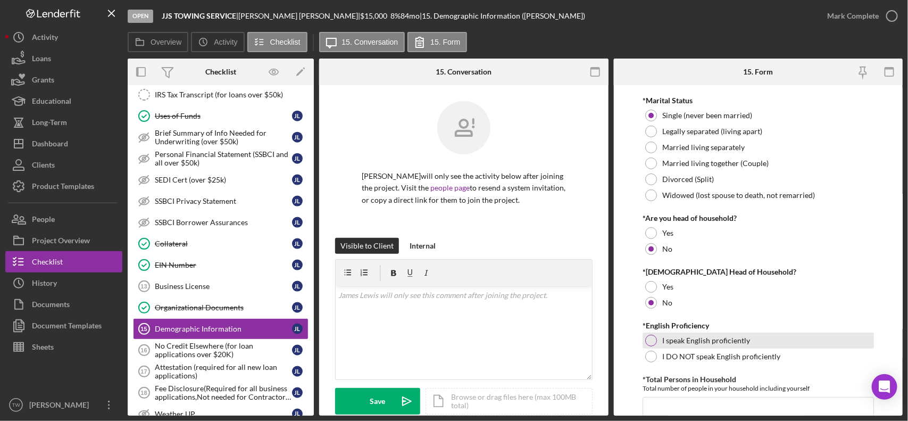
click at [668, 342] on label "I speak English proficiently" at bounding box center [706, 340] width 88 height 9
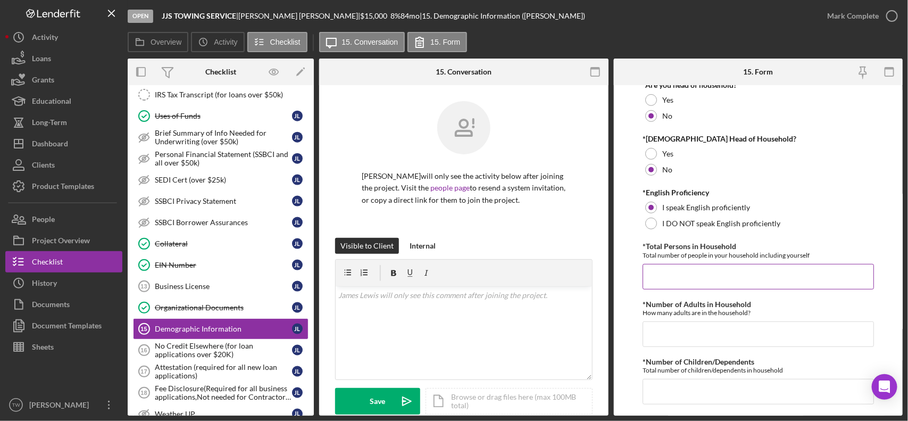
click at [683, 279] on input "*Total Persons in Household" at bounding box center [758, 277] width 231 height 26
type input "1"
click at [678, 341] on input "*Number of Adults in Household" at bounding box center [758, 334] width 231 height 26
type input "1"
click at [684, 373] on input "*Number of Children/Dependents" at bounding box center [758, 392] width 231 height 26
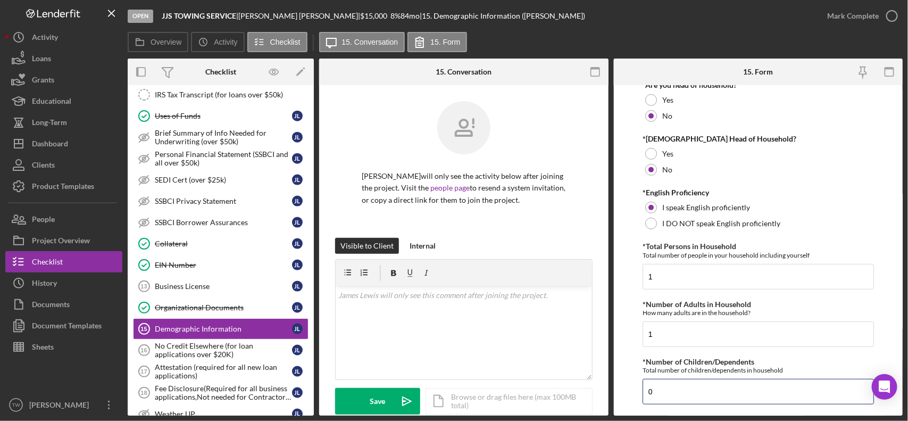
type input "0"
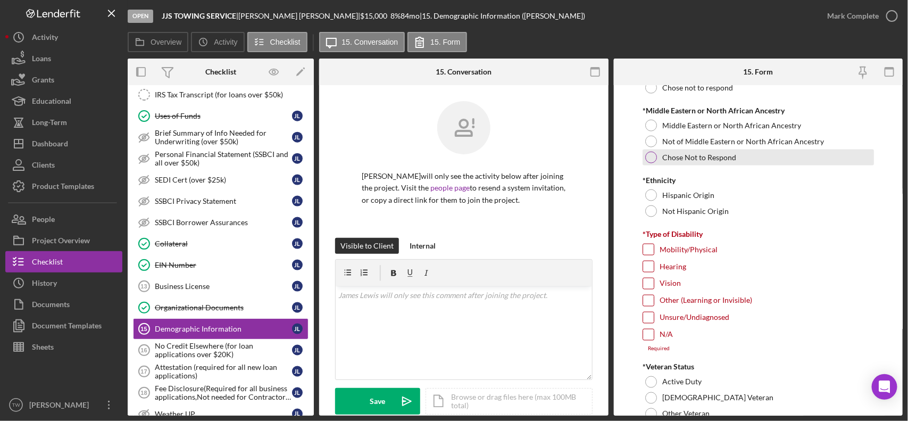
click at [675, 155] on label "Chose Not to Respond" at bounding box center [699, 157] width 74 height 9
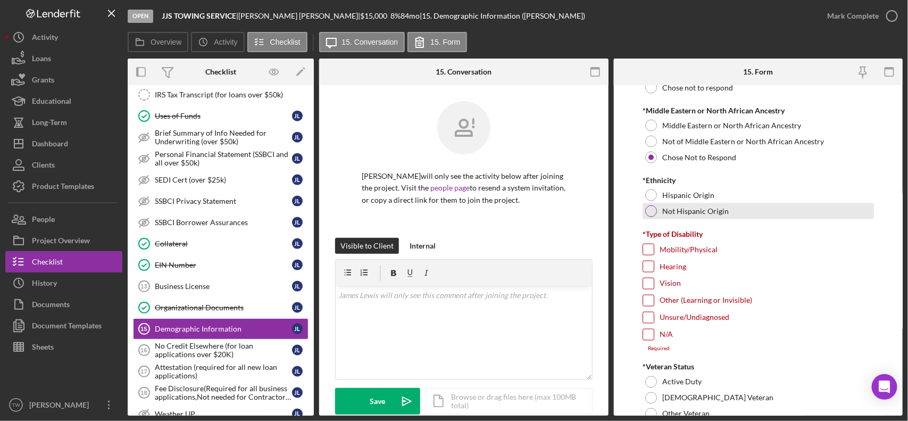
click at [669, 211] on label "Not Hispanic Origin" at bounding box center [695, 211] width 66 height 9
click at [645, 338] on input "N/A" at bounding box center [648, 334] width 11 height 11
checkbox input "true"
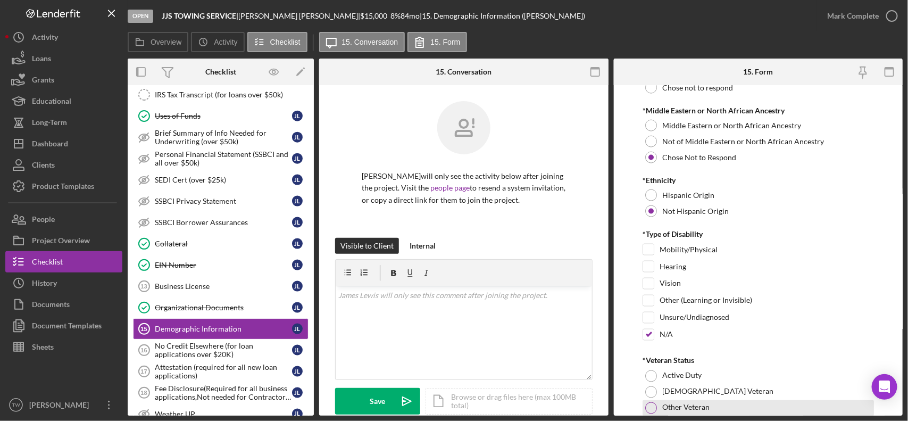
scroll to position [775, 0]
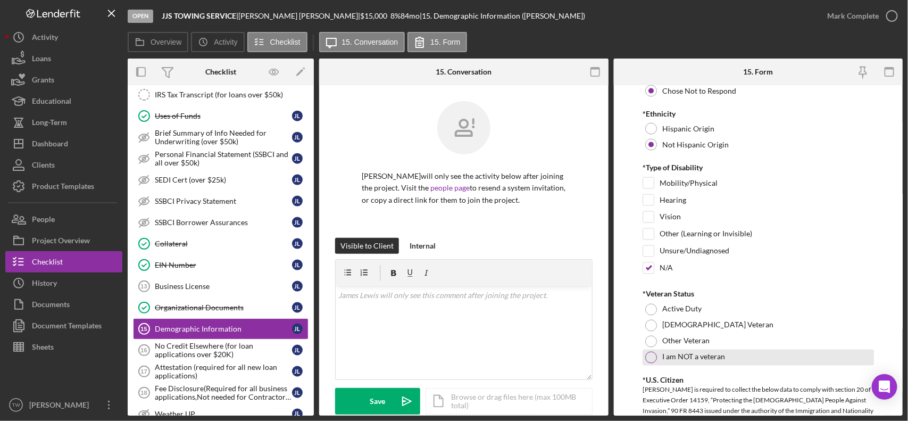
click at [647, 353] on div "I am NOT a veteran" at bounding box center [758, 358] width 231 height 16
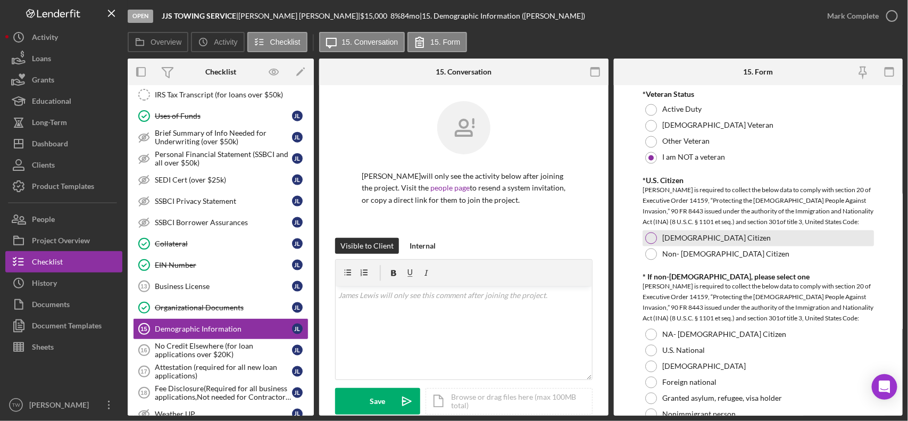
click at [660, 241] on div "[DEMOGRAPHIC_DATA] Citizen" at bounding box center [758, 238] width 231 height 16
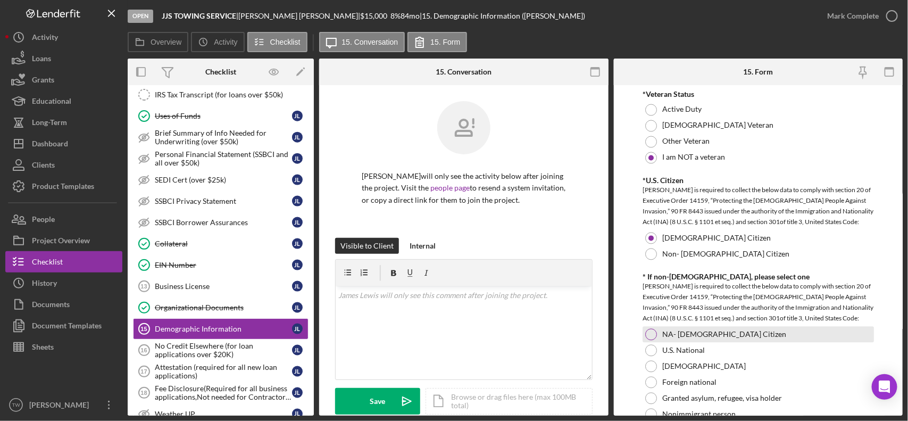
click at [654, 335] on div at bounding box center [651, 335] width 12 height 12
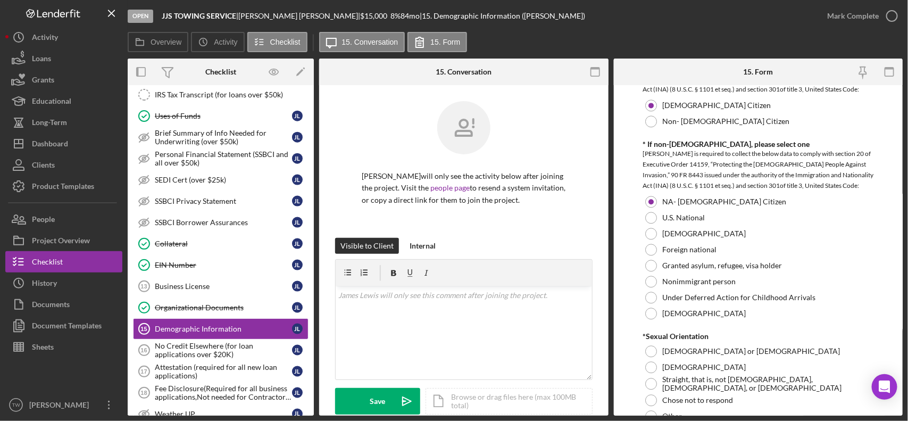
scroll to position [1240, 0]
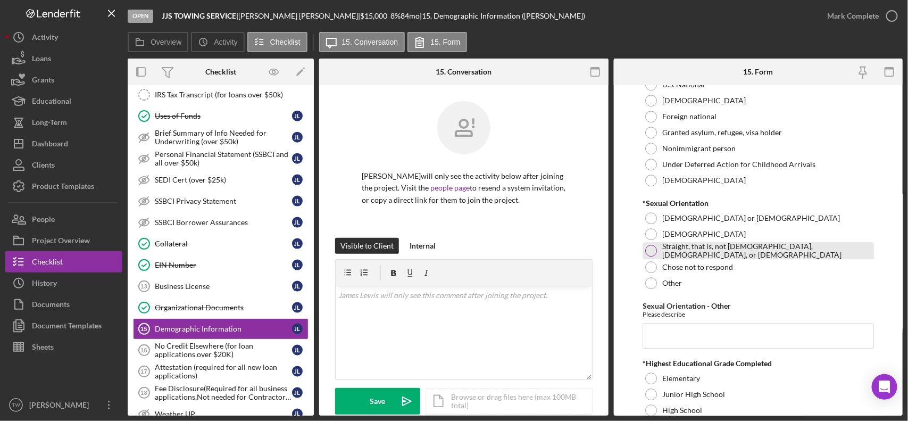
click at [678, 246] on div "Straight, that is, not [DEMOGRAPHIC_DATA], [DEMOGRAPHIC_DATA], or [DEMOGRAPHIC_…" at bounding box center [758, 250] width 231 height 17
click at [684, 335] on input "Sexual Orientation - Other" at bounding box center [758, 336] width 231 height 26
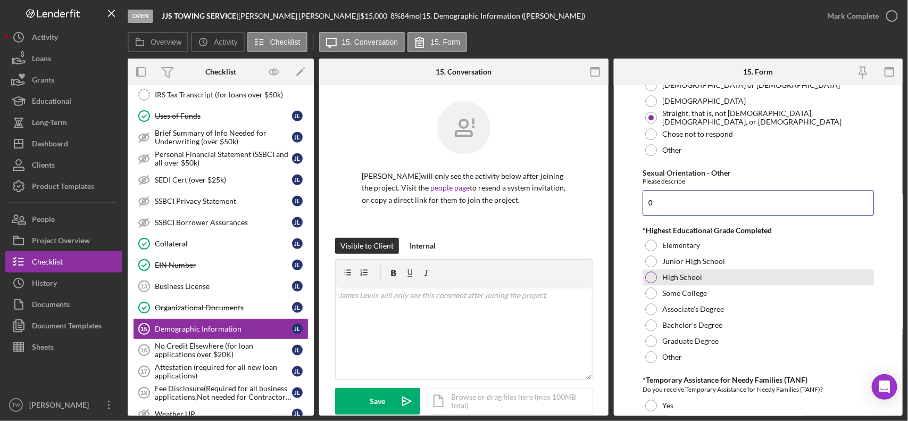
type input "0"
click at [668, 276] on label "High School" at bounding box center [682, 277] width 40 height 9
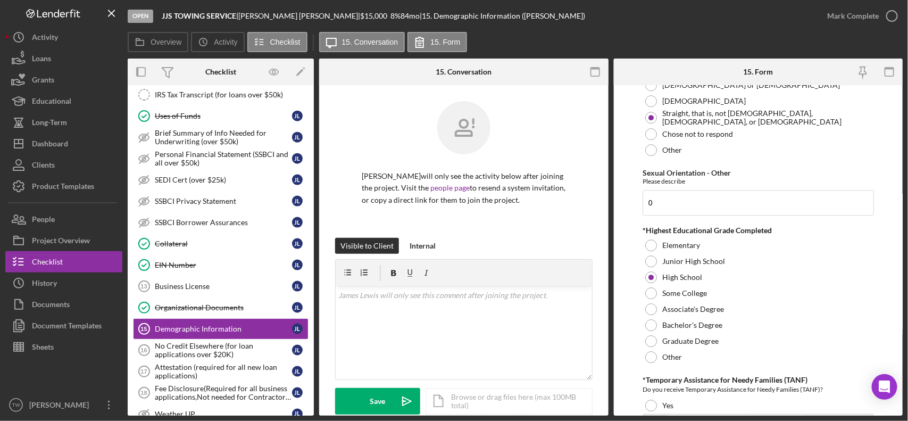
scroll to position [1506, 0]
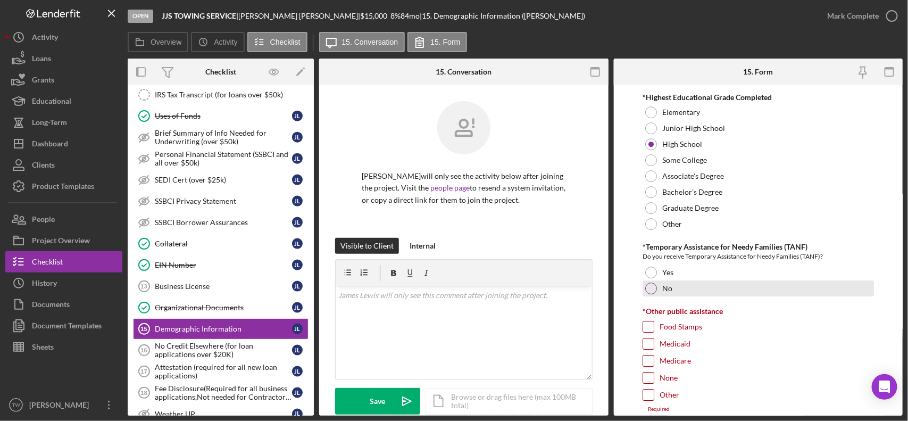
click at [655, 293] on div at bounding box center [651, 288] width 12 height 12
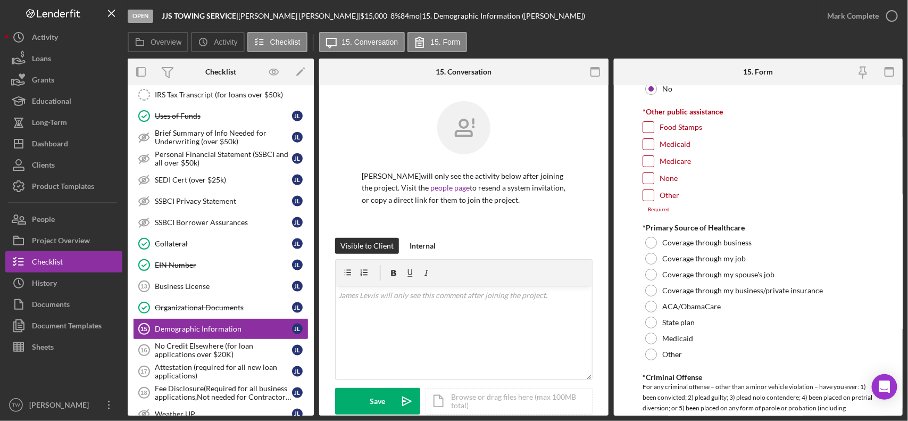
click at [642, 193] on form "Demographic Information *Gender [DEMOGRAPHIC_DATA] [DEMOGRAPHIC_DATA] [DEMOGRAP…" at bounding box center [758, 250] width 289 height 330
click at [652, 174] on input "None" at bounding box center [648, 178] width 11 height 11
checkbox input "true"
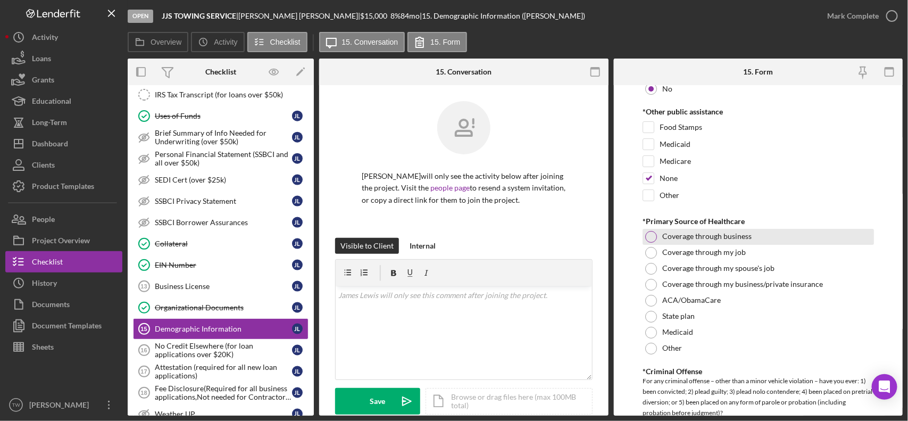
click at [670, 239] on label "Coverage through business" at bounding box center [706, 236] width 89 height 9
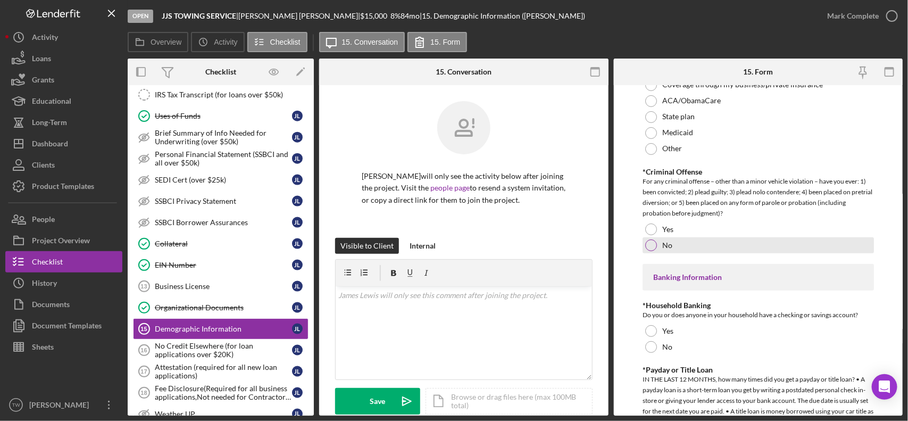
click at [663, 241] on div "No" at bounding box center [758, 245] width 231 height 16
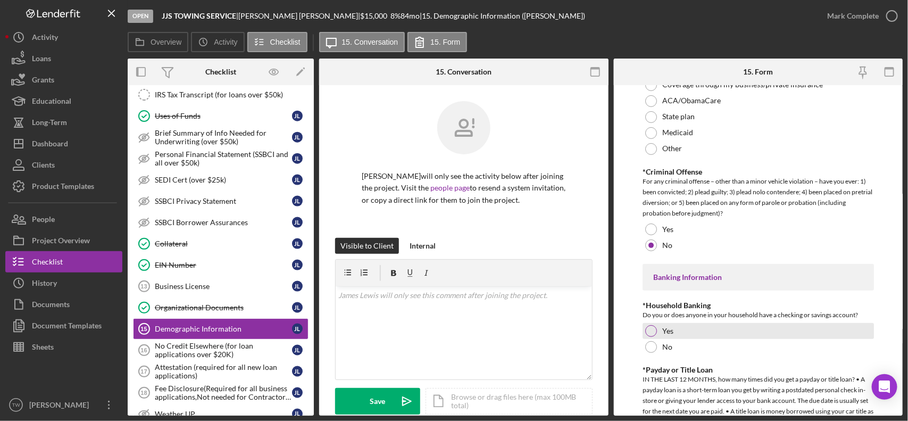
click at [657, 334] on div "Yes" at bounding box center [758, 331] width 231 height 16
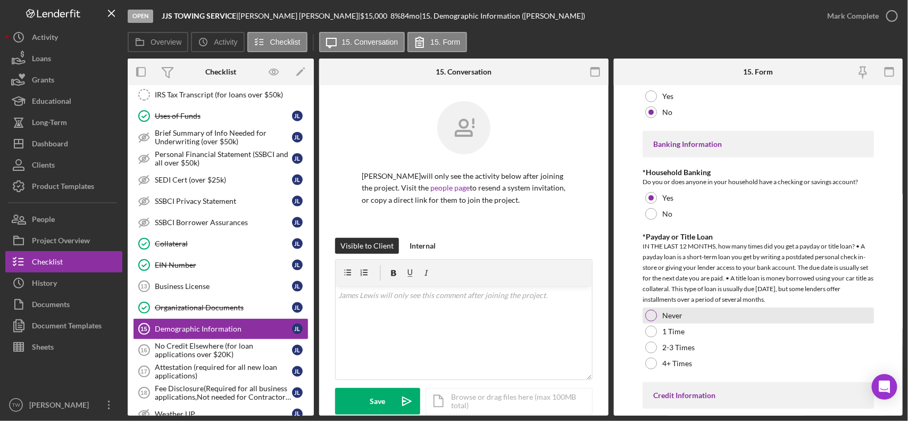
click at [673, 318] on label "Never" at bounding box center [672, 315] width 20 height 9
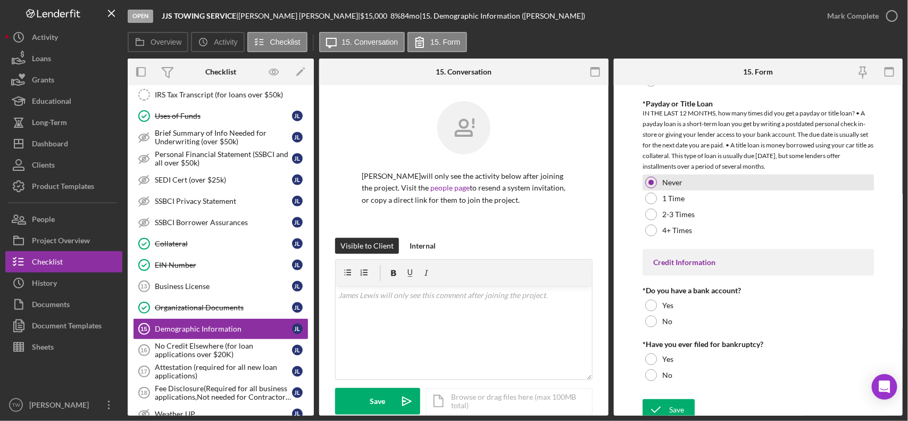
scroll to position [2180, 0]
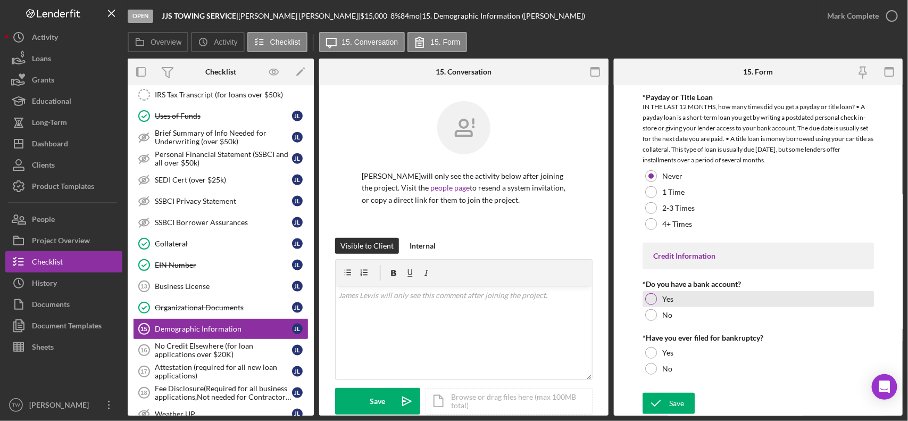
click at [662, 299] on label "Yes" at bounding box center [667, 299] width 11 height 9
click at [661, 373] on div "No" at bounding box center [758, 369] width 231 height 16
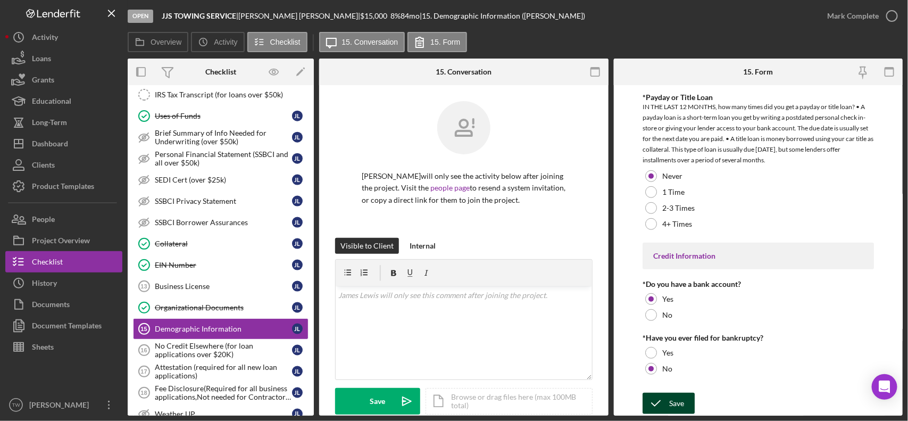
click at [664, 373] on icon "submit" at bounding box center [656, 403] width 27 height 27
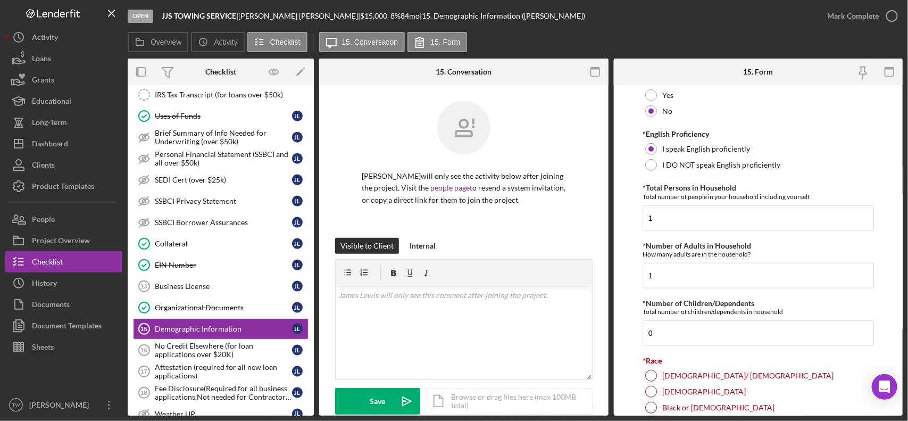
scroll to position [524, 0]
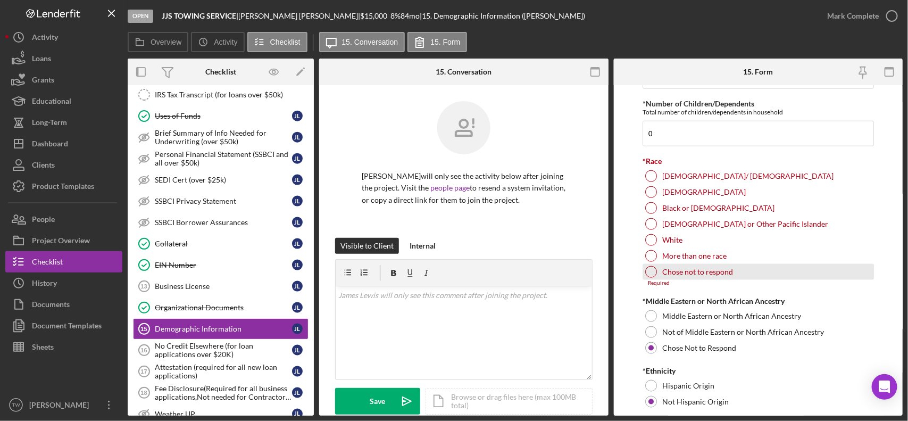
click at [652, 272] on div at bounding box center [651, 272] width 12 height 12
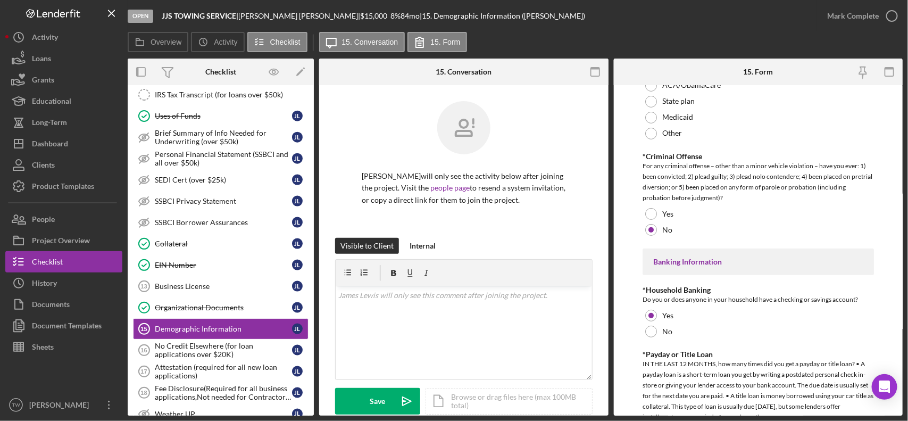
scroll to position [2180, 0]
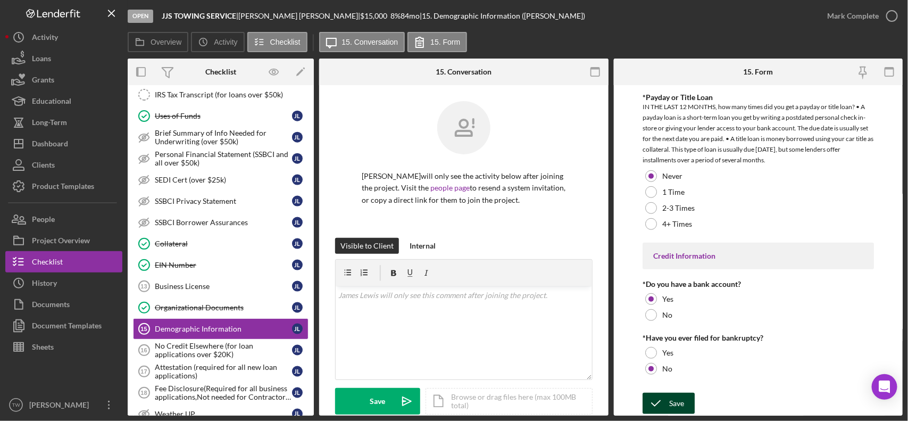
click at [677, 373] on div "Save" at bounding box center [676, 403] width 15 height 21
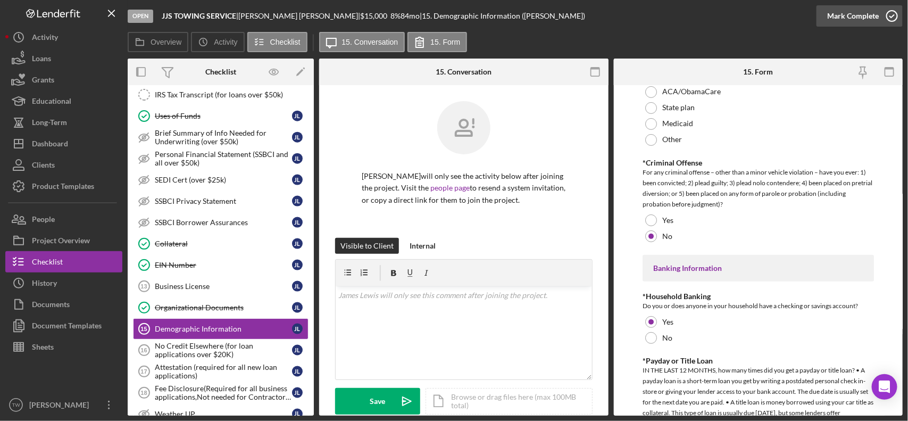
click at [806, 21] on div "Mark Complete" at bounding box center [853, 15] width 52 height 21
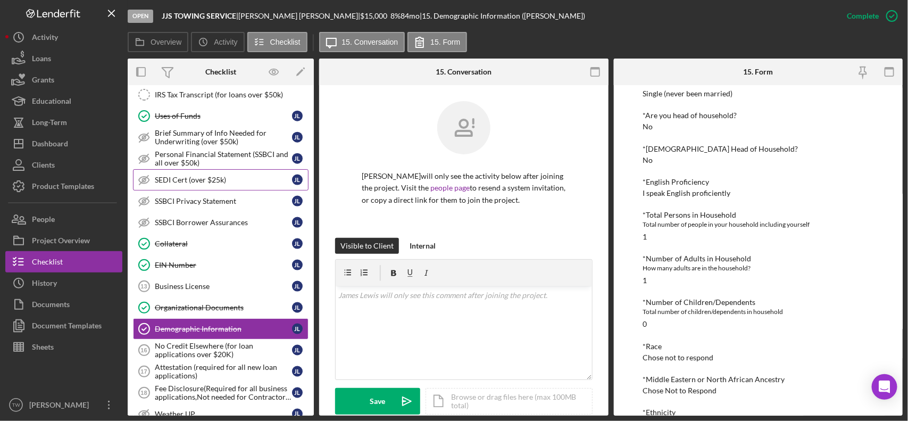
scroll to position [399, 0]
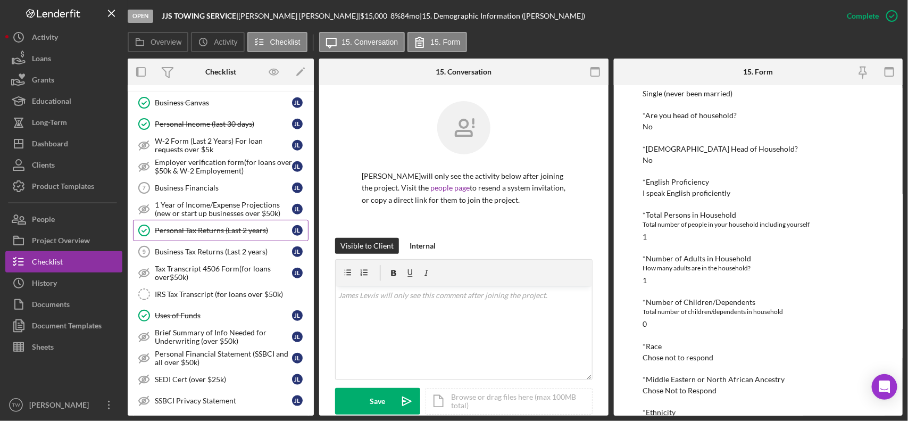
click at [218, 235] on div "Personal Tax Returns (Last 2 years)" at bounding box center [223, 230] width 137 height 9
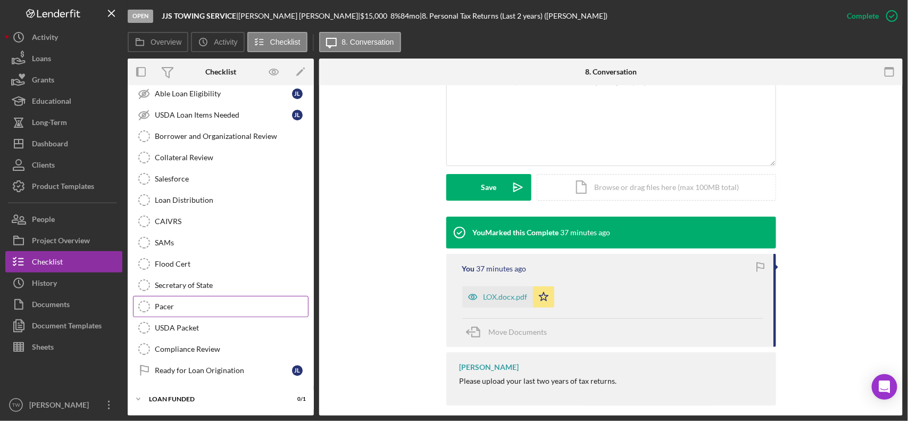
scroll to position [1161, 0]
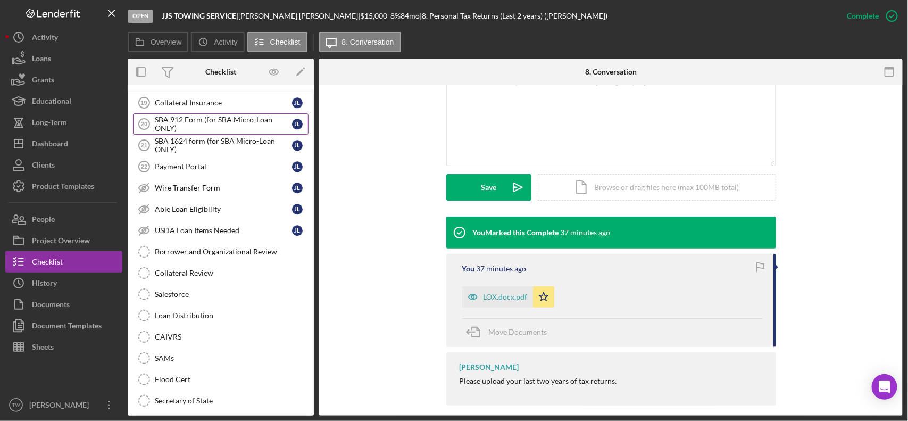
click at [222, 126] on link "SBA 912 Form (for SBA Micro-Loan ONLY) 20 SBA 912 Form (for SBA Micro-Loan ONLY…" at bounding box center [221, 123] width 176 height 21
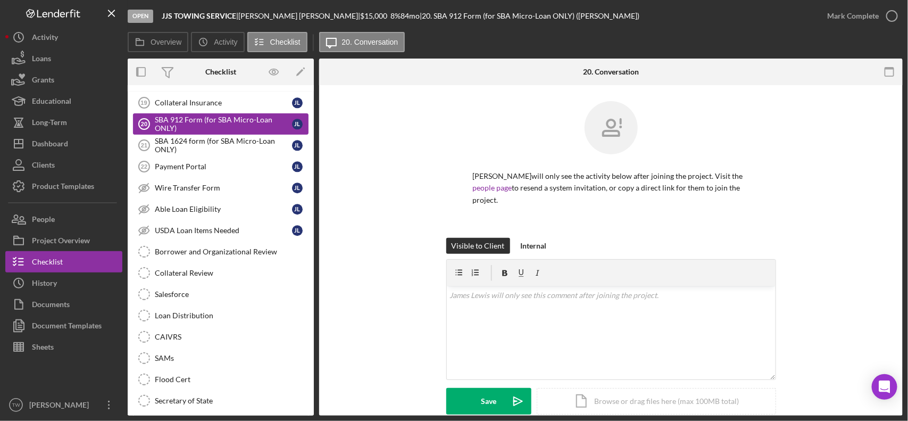
click at [234, 135] on link "SBA 912 Form (for SBA Micro-Loan ONLY) 20 SBA 912 Form (for SBA Micro-Loan ONLY…" at bounding box center [221, 123] width 176 height 21
click at [253, 154] on div "SBA 1624 form (for SBA Micro-Loan ONLY)" at bounding box center [223, 145] width 137 height 17
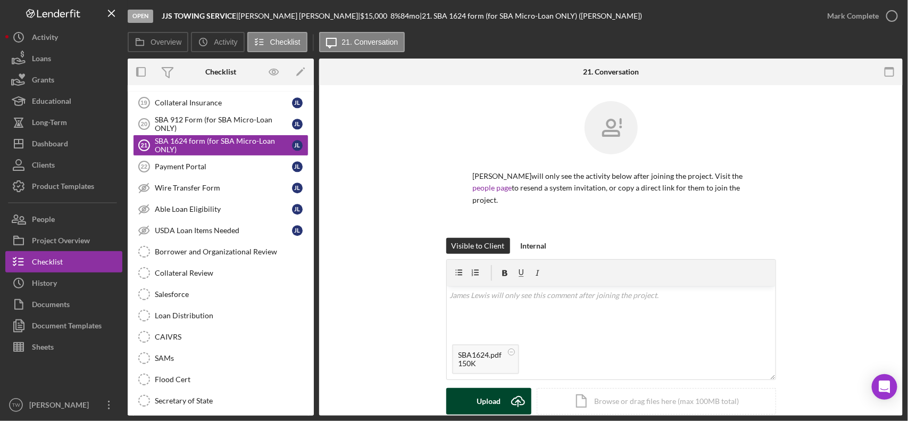
click at [474, 373] on button "Upload Icon/Upload" at bounding box center [488, 401] width 85 height 27
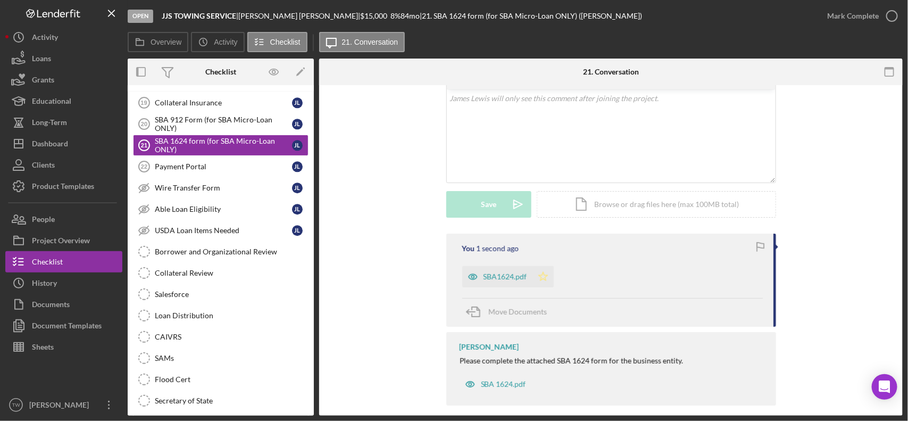
click at [545, 269] on icon "Icon/Star" at bounding box center [543, 276] width 21 height 21
click at [806, 20] on div "Mark Complete" at bounding box center [853, 15] width 52 height 21
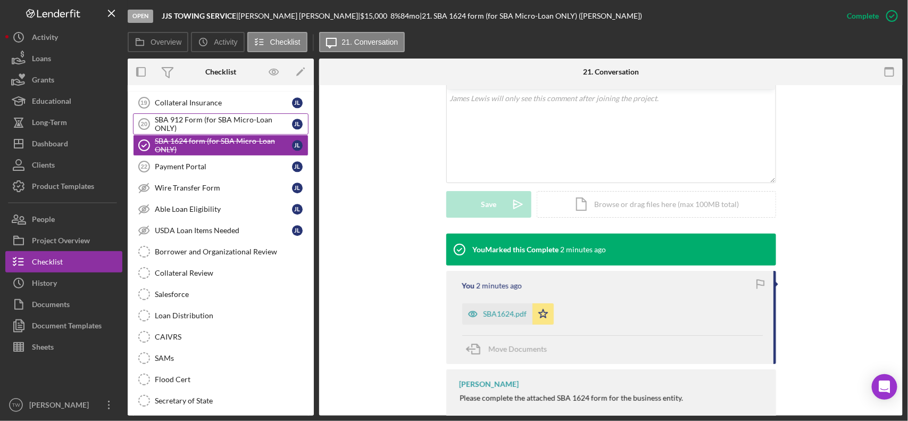
drag, startPoint x: 173, startPoint y: 137, endPoint x: 161, endPoint y: 143, distance: 12.9
click at [173, 132] on div "SBA 912 Form (for SBA Micro-Loan ONLY)" at bounding box center [223, 123] width 137 height 17
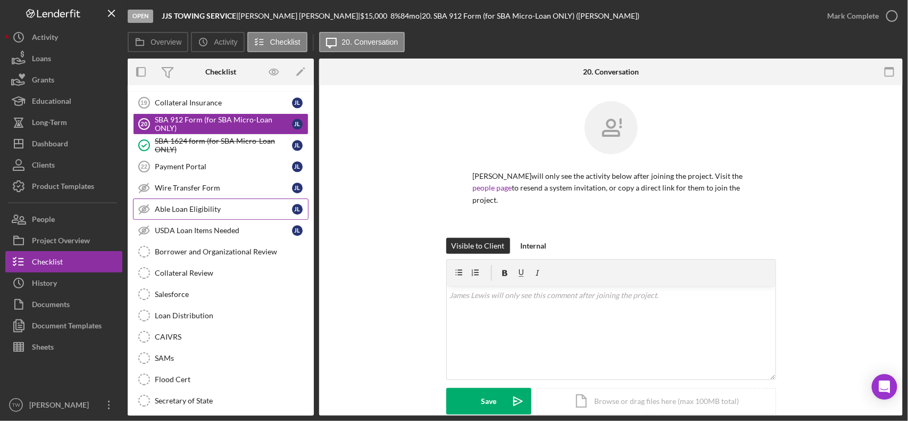
scroll to position [1028, 0]
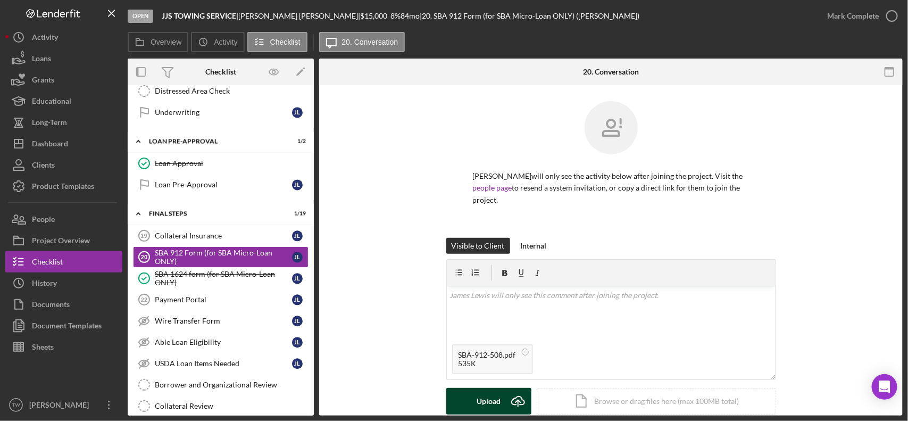
click at [478, 373] on div "Upload" at bounding box center [489, 401] width 24 height 27
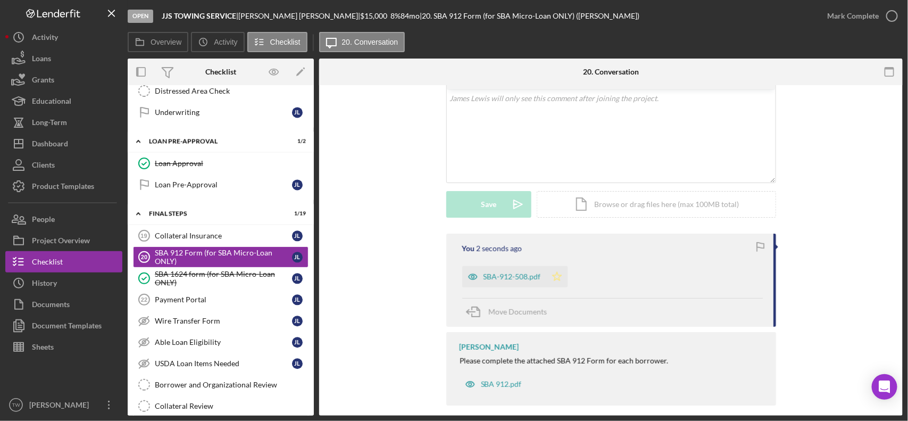
click at [555, 272] on polygon "button" at bounding box center [556, 276] width 9 height 9
click at [806, 14] on div "Mark Complete" at bounding box center [853, 15] width 52 height 21
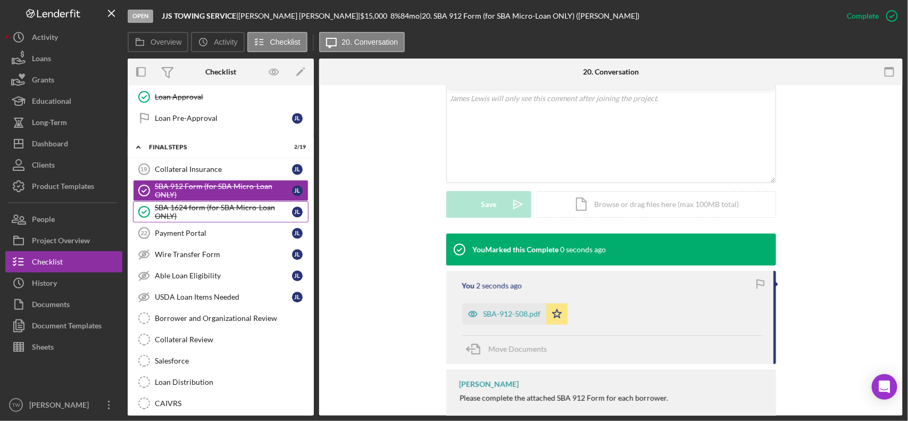
scroll to position [1161, 0]
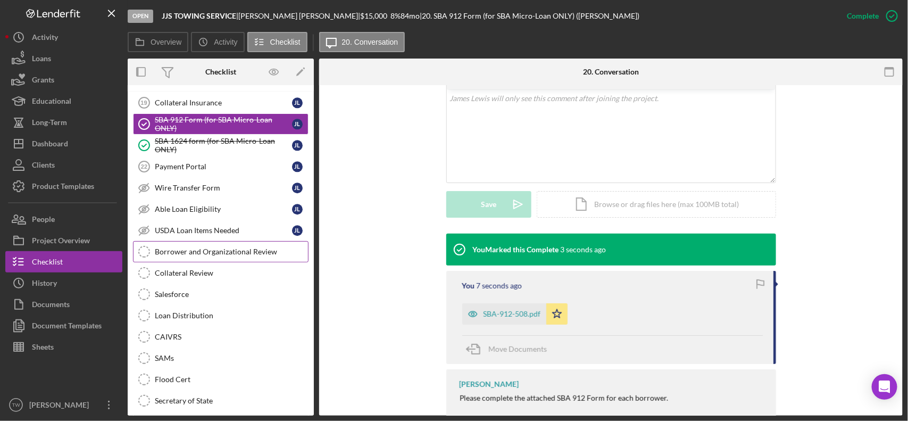
click at [227, 258] on link "Borrower and Organizational Review Borrower and Organizational Review" at bounding box center [221, 251] width 176 height 21
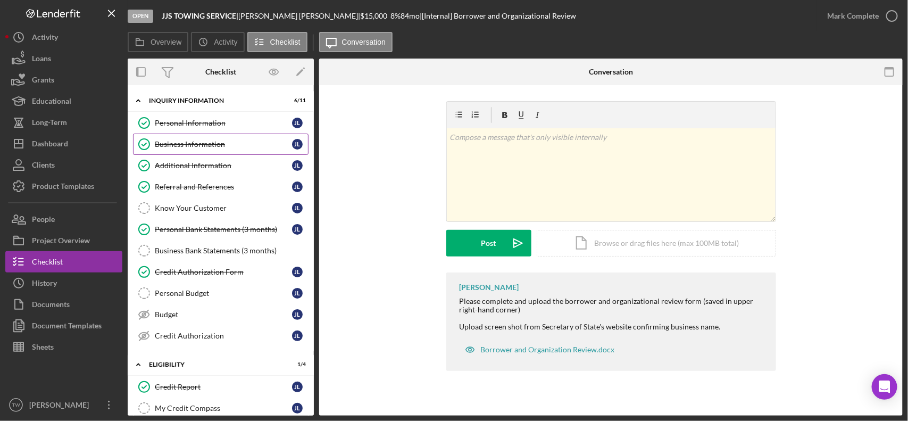
click at [204, 134] on link "Business Information Business Information [PERSON_NAME]" at bounding box center [221, 144] width 176 height 21
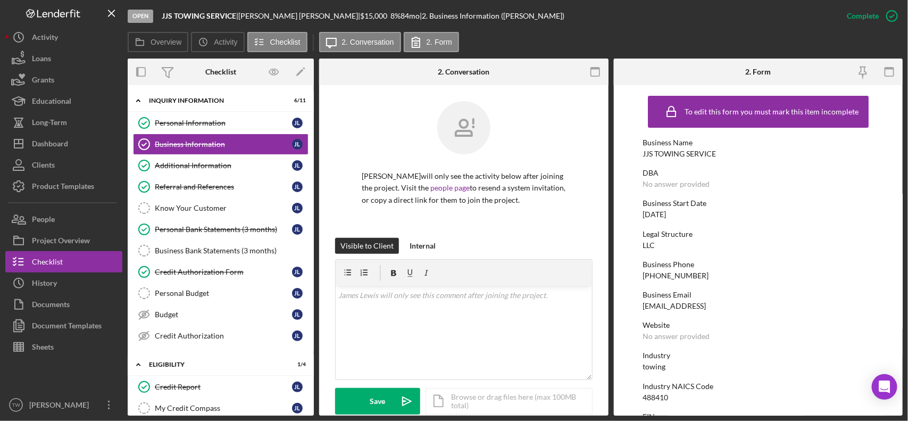
scroll to position [199, 0]
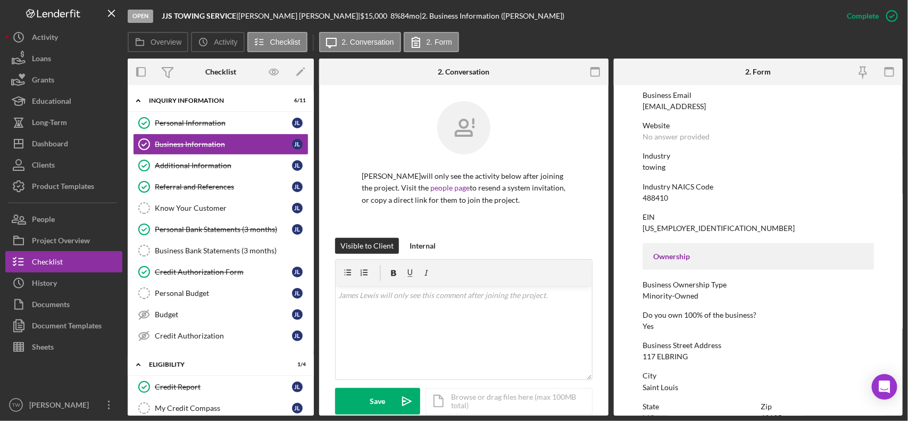
click at [670, 225] on div "[US_EMPLOYER_IDENTIFICATION_NUMBER]" at bounding box center [719, 228] width 152 height 9
click at [669, 225] on div "[US_EMPLOYER_IDENTIFICATION_NUMBER]" at bounding box center [719, 228] width 152 height 9
copy div "[US_EMPLOYER_IDENTIFICATION_NUMBER]"
drag, startPoint x: 162, startPoint y: 15, endPoint x: 233, endPoint y: 16, distance: 70.8
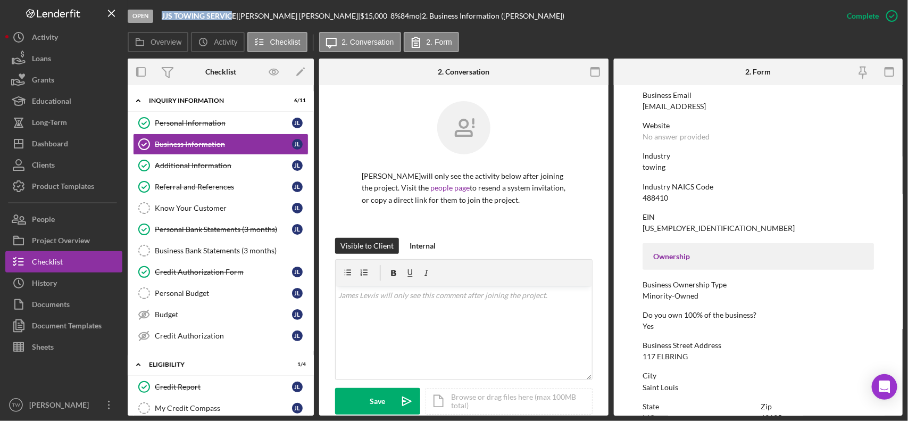
click at [233, 16] on b "JJS TOWING SERVICE" at bounding box center [199, 15] width 74 height 9
copy b "JJS TOWING SERVIC"
click at [358, 162] on div "[PERSON_NAME] will only see the activity below after joining the project. Visit…" at bounding box center [463, 169] width 257 height 137
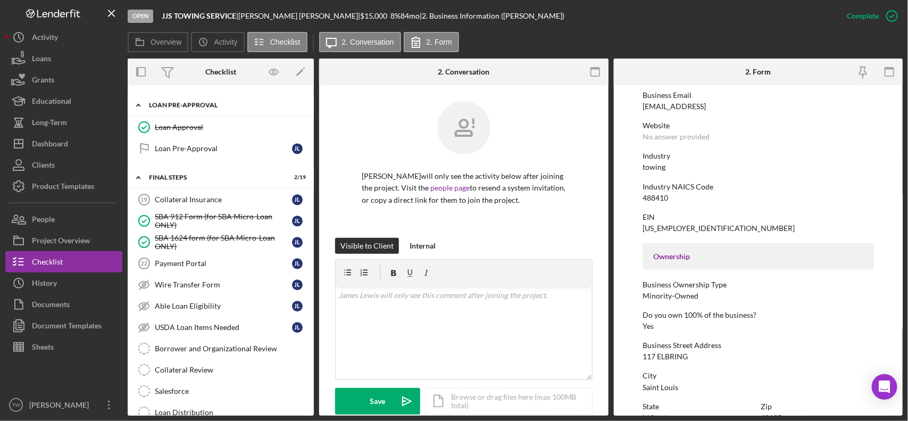
scroll to position [1130, 0]
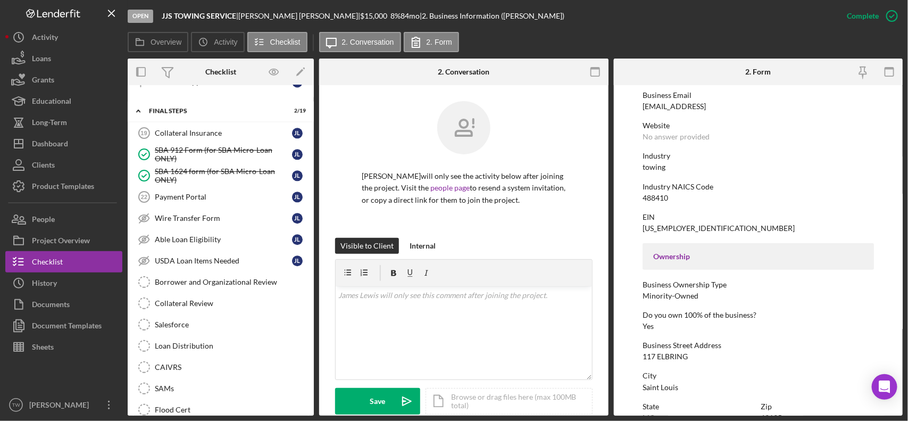
drag, startPoint x: 205, startPoint y: 290, endPoint x: 379, endPoint y: 405, distance: 208.0
click at [209, 290] on link "Borrower and Organizational Review Borrower and Organizational Review" at bounding box center [221, 281] width 176 height 21
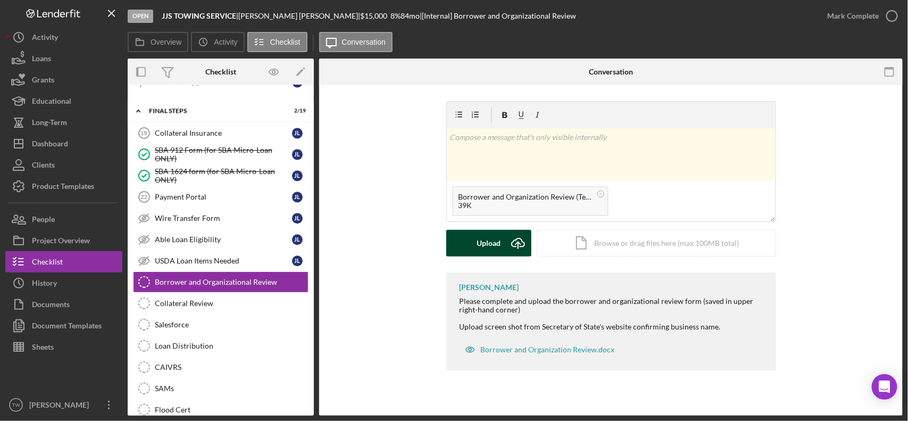
click at [505, 246] on icon "Icon/Upload" at bounding box center [518, 243] width 27 height 27
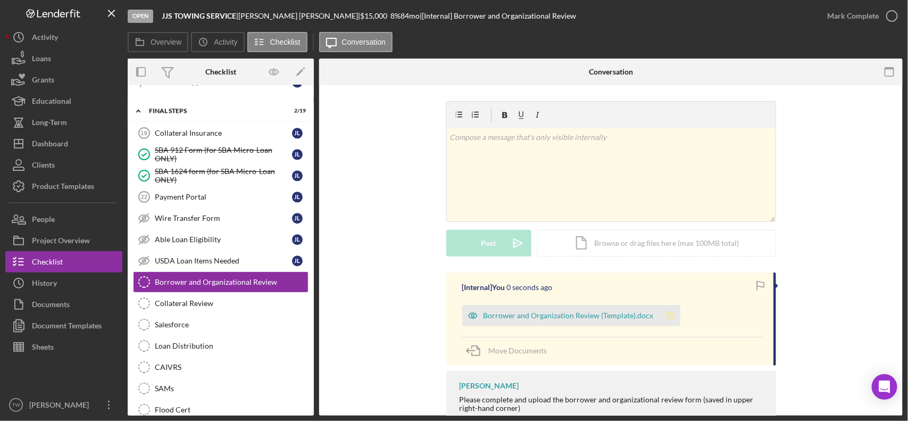
click at [670, 310] on icon "Icon/Star" at bounding box center [669, 315] width 21 height 21
click at [806, 15] on div "Mark Complete" at bounding box center [853, 15] width 52 height 21
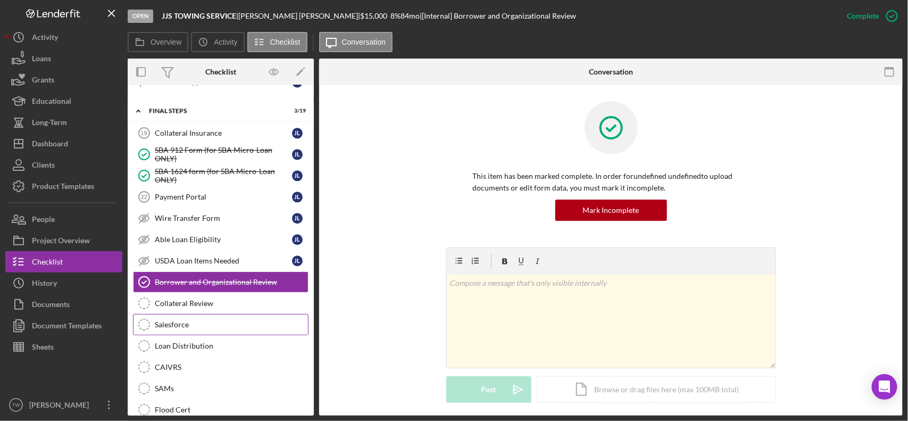
drag, startPoint x: 180, startPoint y: 325, endPoint x: 197, endPoint y: 332, distance: 18.6
click at [181, 314] on link "Collateral Review Collateral Review" at bounding box center [221, 303] width 176 height 21
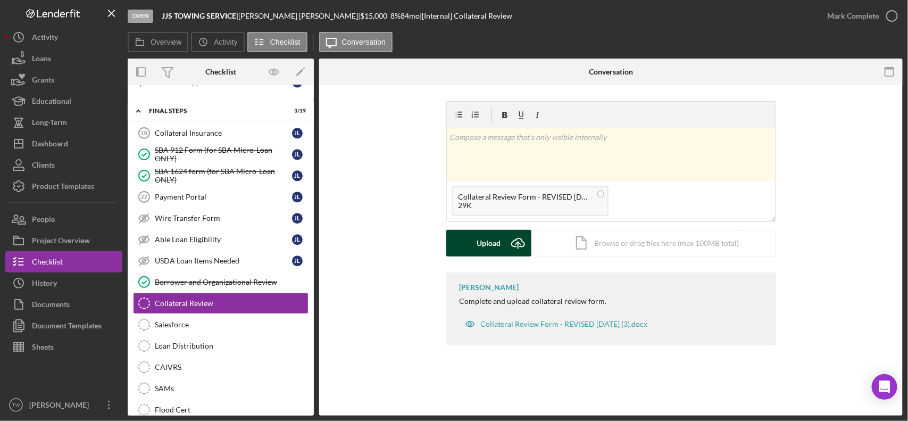
click at [480, 248] on div "Upload" at bounding box center [489, 243] width 24 height 27
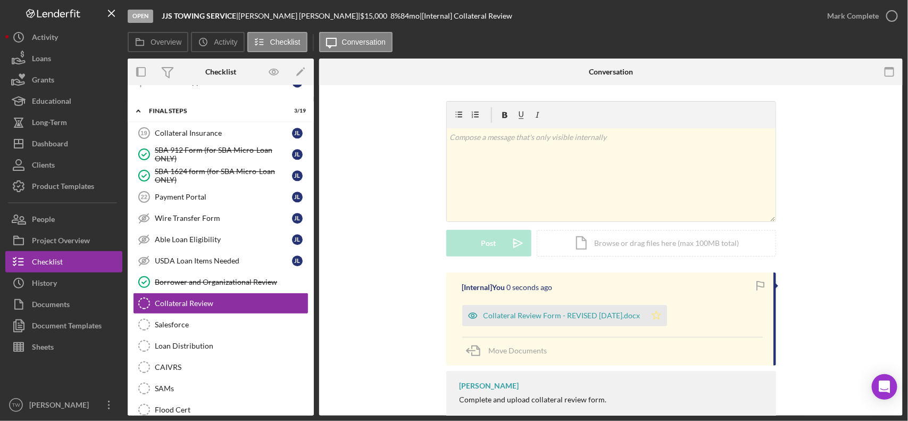
click at [667, 313] on icon "Icon/Star" at bounding box center [656, 315] width 21 height 21
click at [806, 24] on div "Mark Complete" at bounding box center [853, 15] width 52 height 21
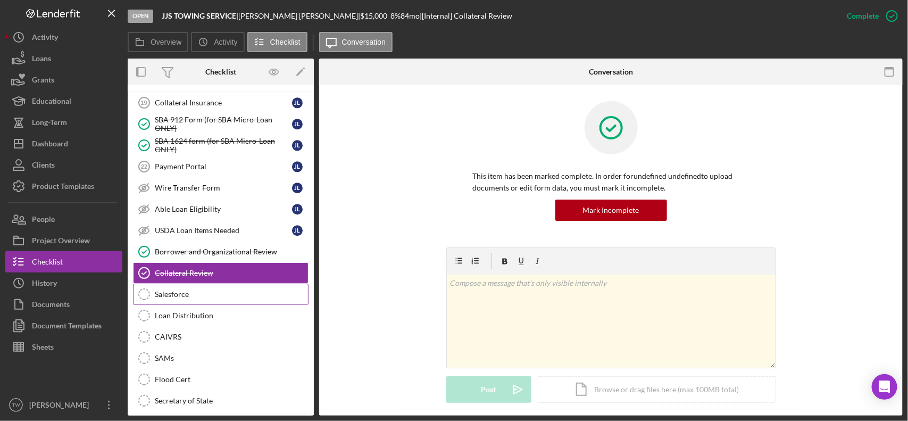
scroll to position [1028, 0]
